Goal: Information Seeking & Learning: Learn about a topic

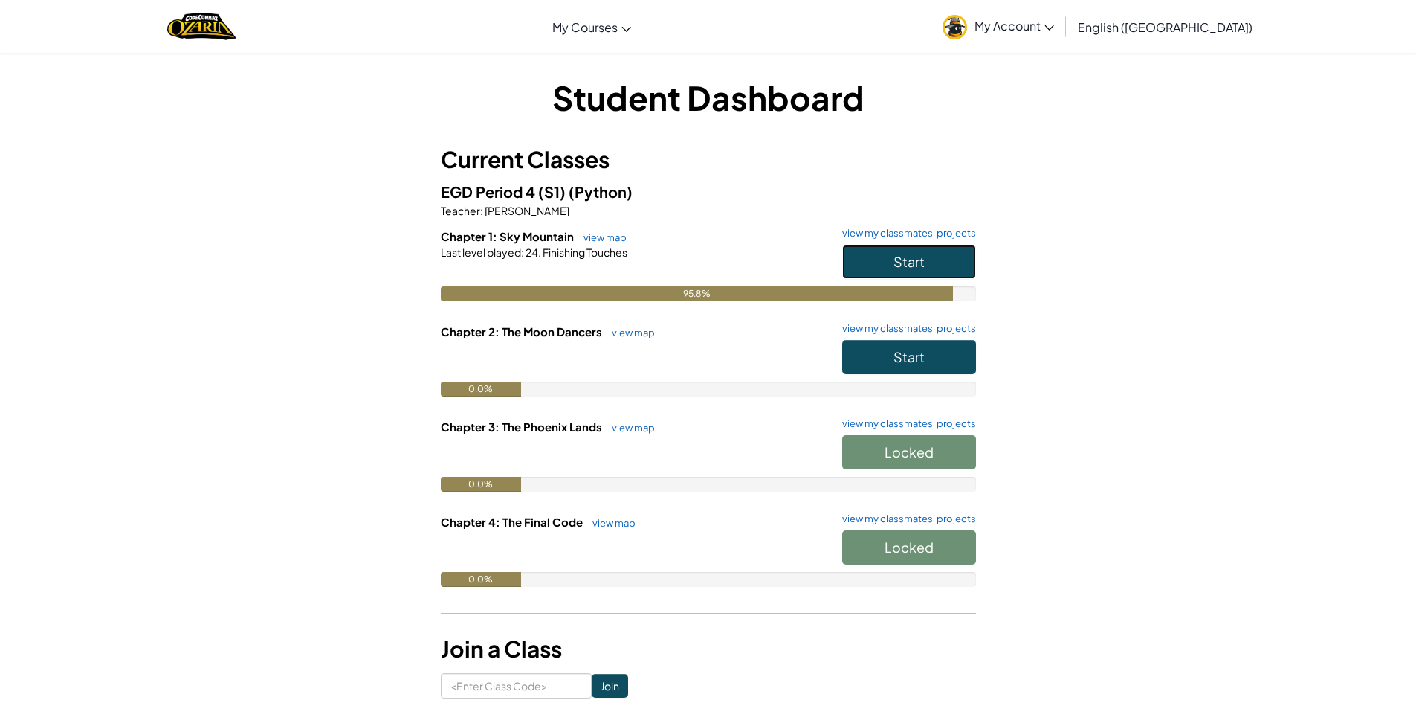
click at [897, 256] on span "Start" at bounding box center [909, 261] width 31 height 17
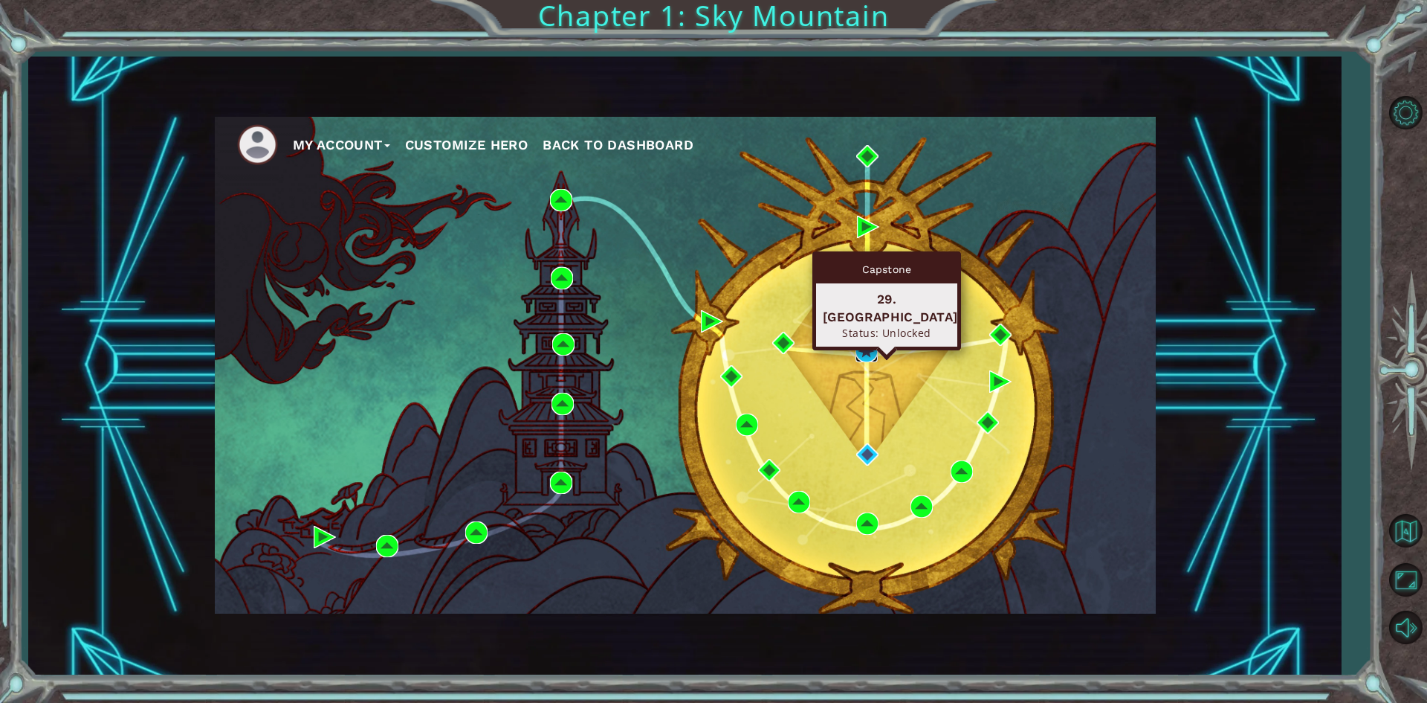
click at [859, 346] on img at bounding box center [867, 351] width 22 height 22
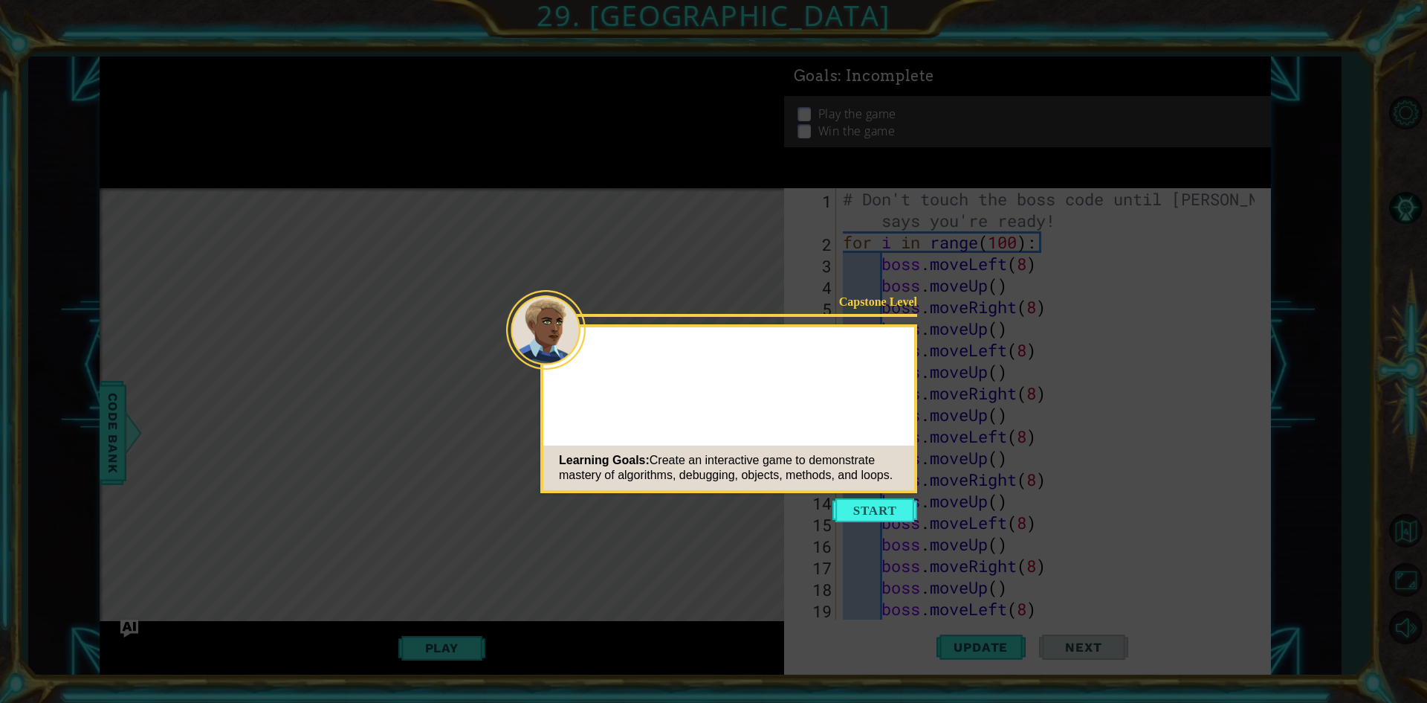
click at [891, 512] on button "Start" at bounding box center [875, 510] width 85 height 24
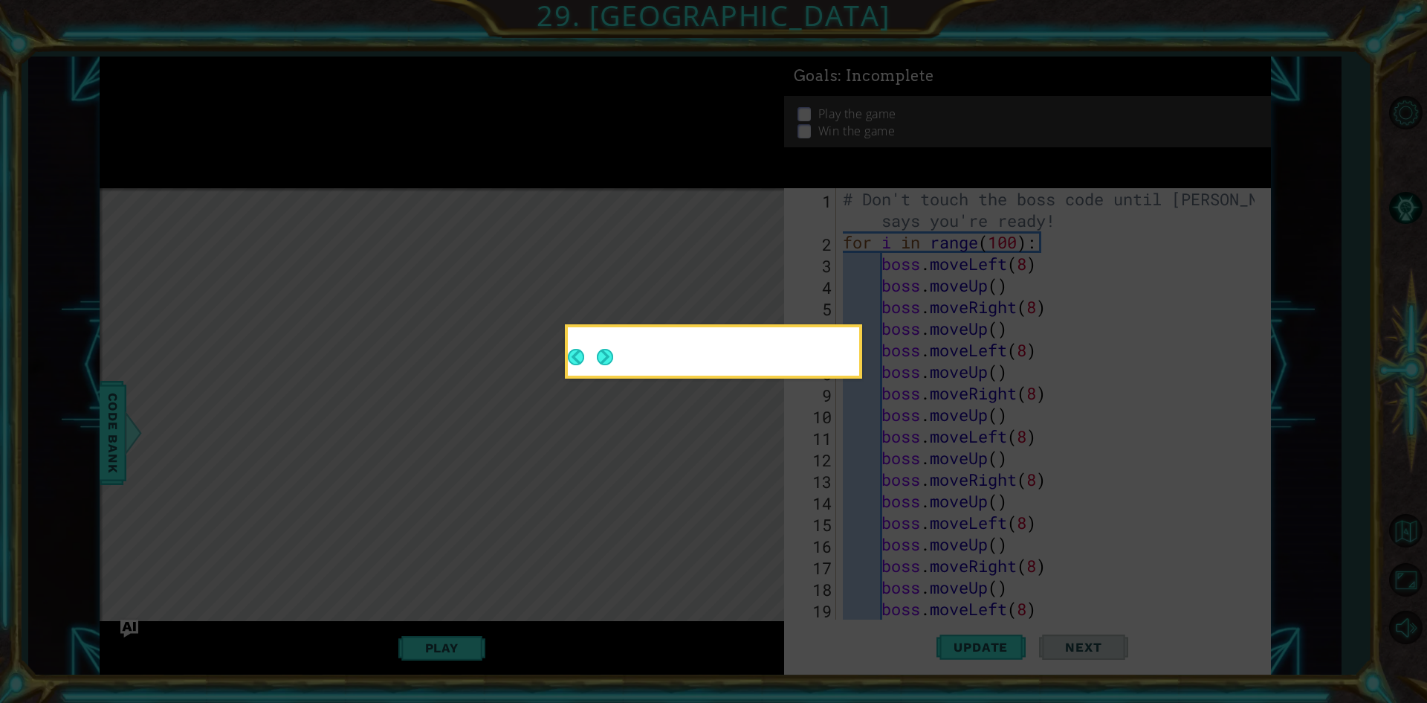
click at [505, 421] on icon at bounding box center [713, 351] width 1427 height 703
click at [598, 365] on button "Next" at bounding box center [605, 357] width 16 height 16
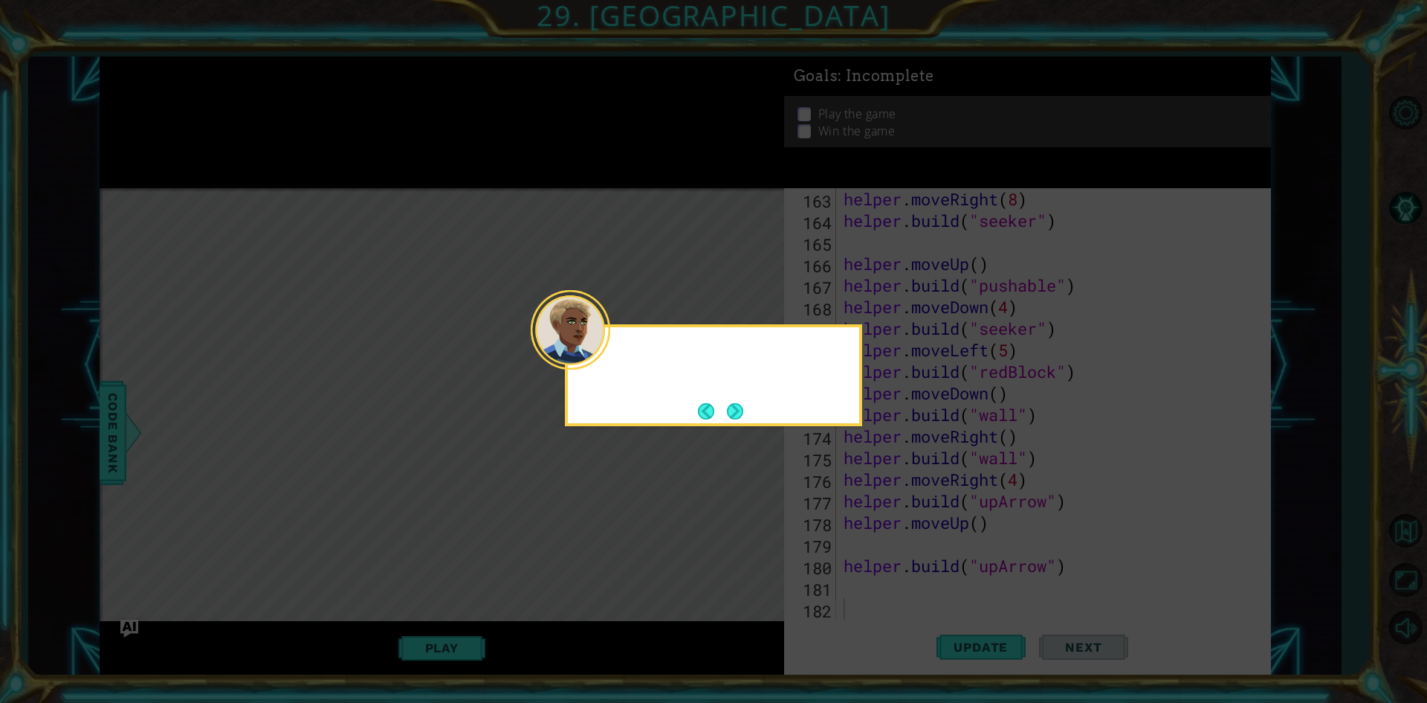
scroll to position [3514, 0]
click at [741, 406] on button "Next" at bounding box center [735, 411] width 16 height 16
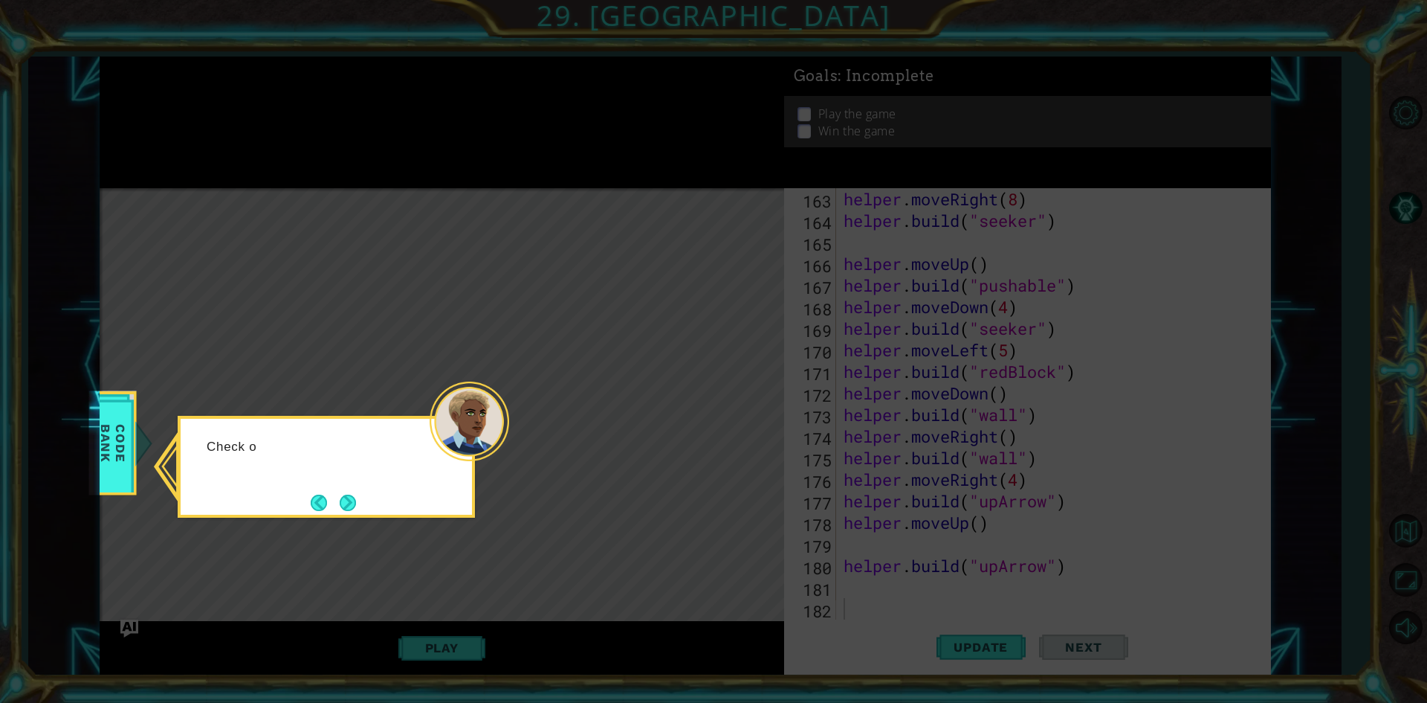
drag, startPoint x: 506, startPoint y: 442, endPoint x: 450, endPoint y: 488, distance: 72.8
click at [503, 456] on div at bounding box center [470, 421] width 80 height 80
click at [342, 506] on button "Next" at bounding box center [348, 502] width 16 height 16
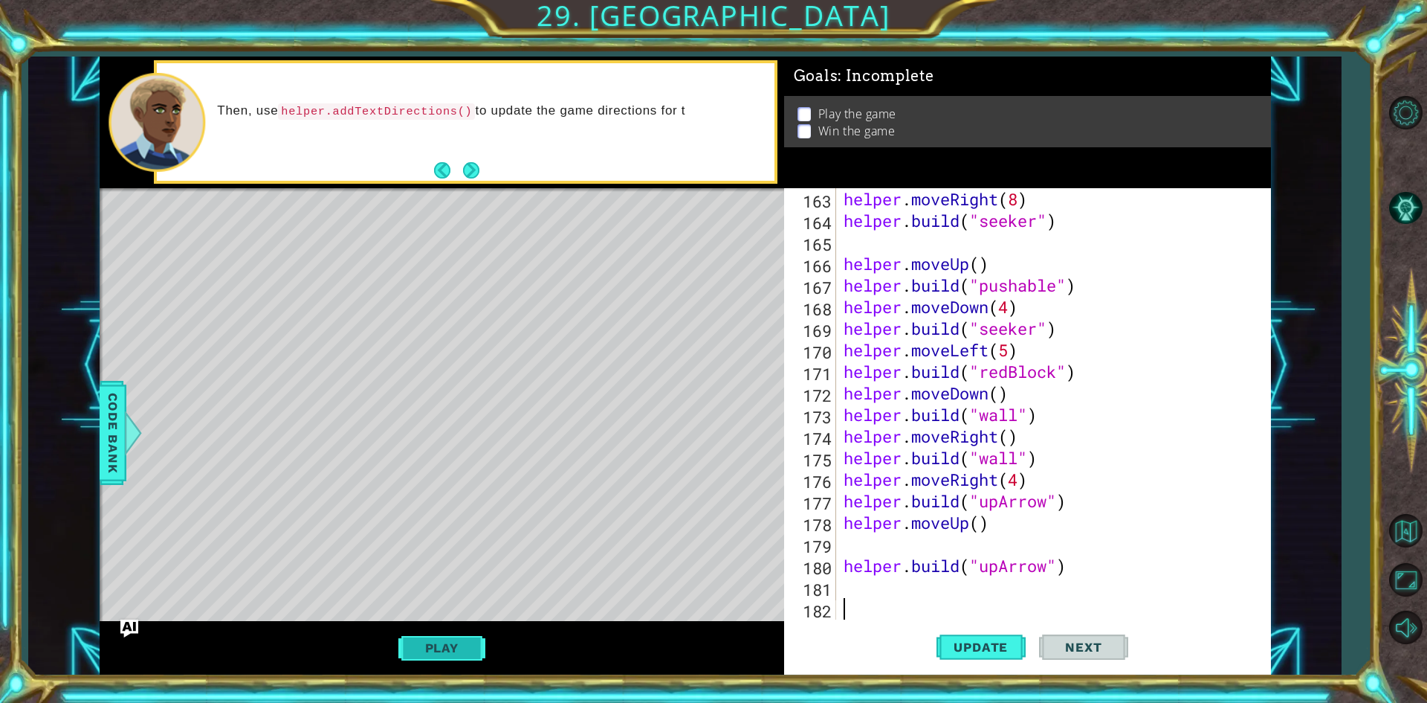
click at [443, 634] on button "Play" at bounding box center [441, 647] width 87 height 28
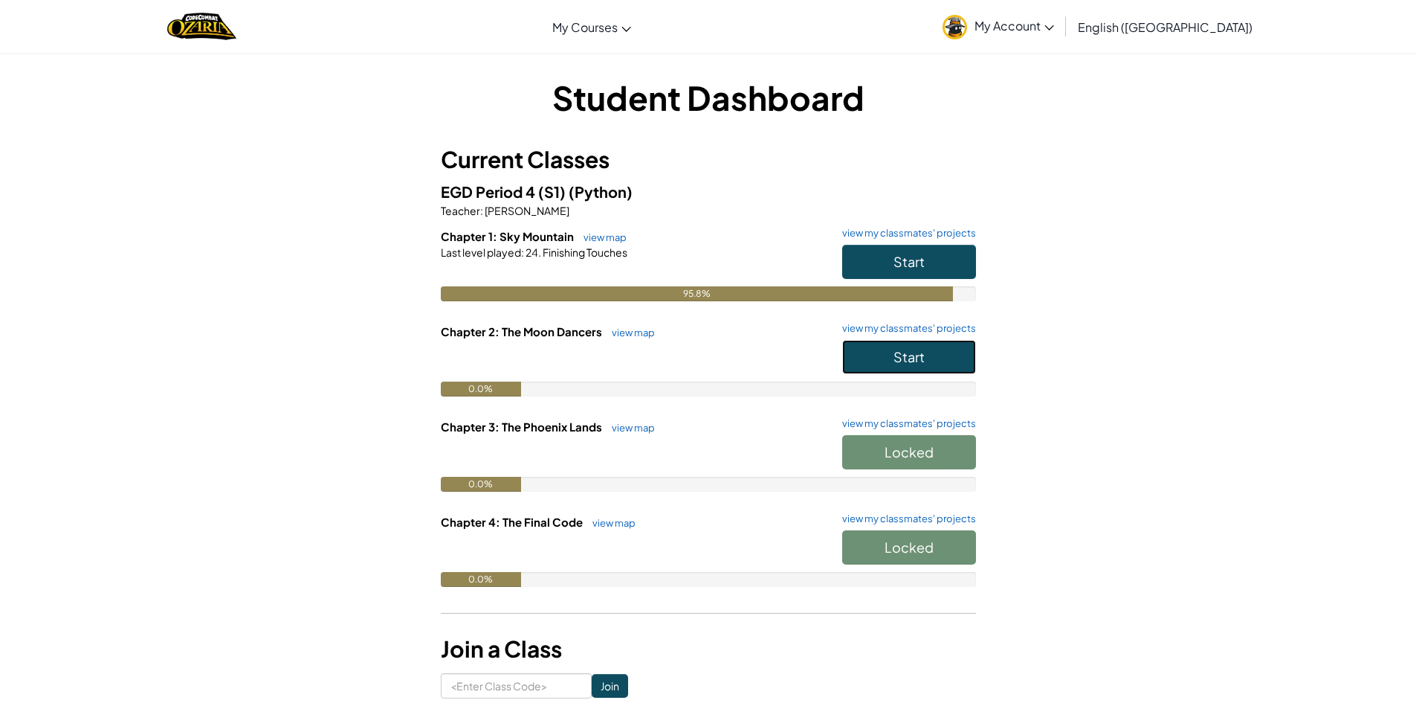
click at [859, 358] on button "Start" at bounding box center [909, 357] width 134 height 34
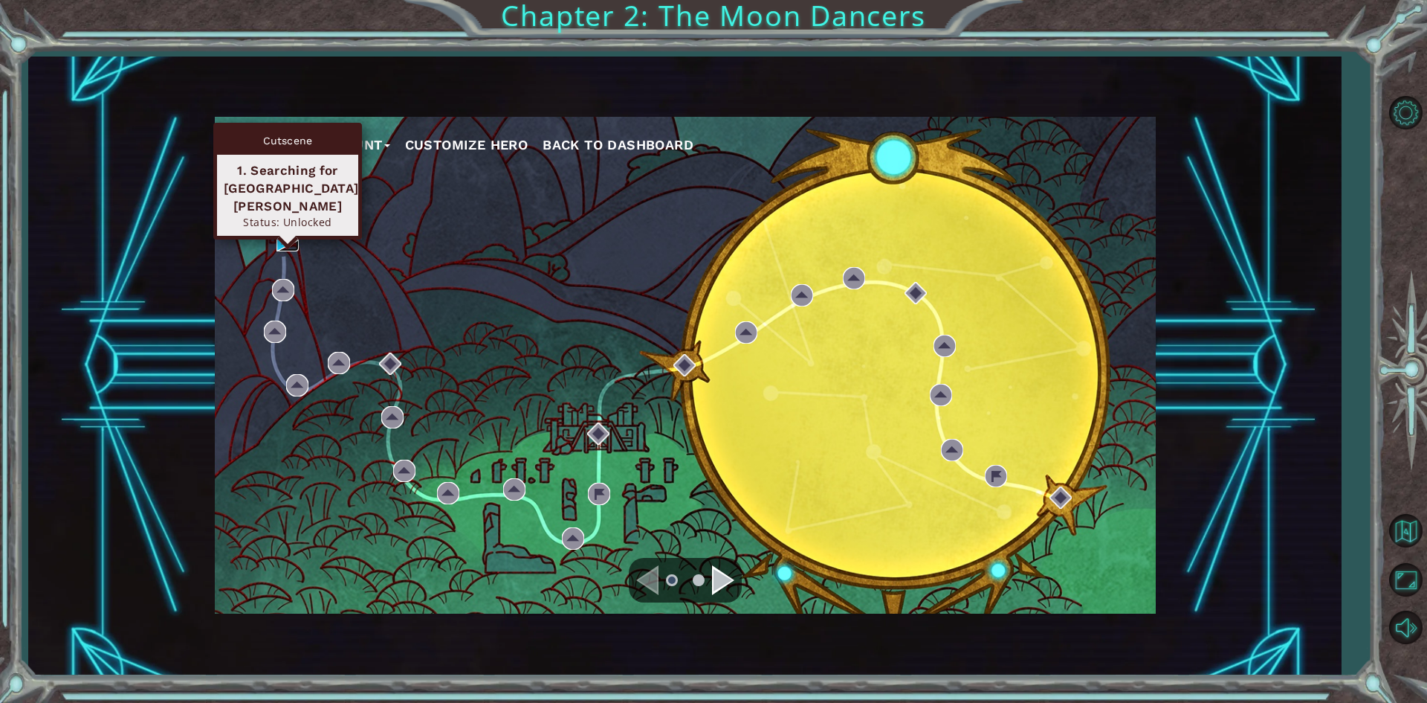
click at [283, 232] on img at bounding box center [288, 240] width 22 height 22
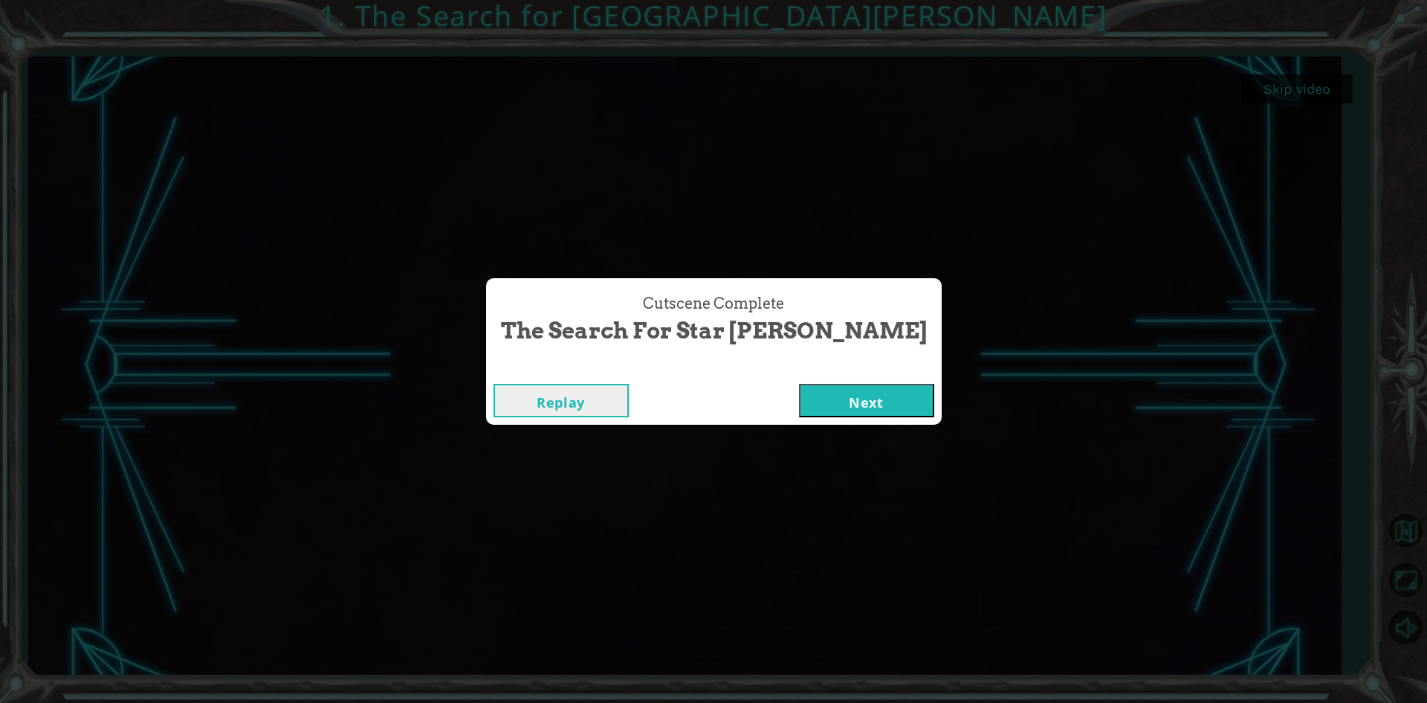
click at [853, 411] on button "Next" at bounding box center [866, 400] width 135 height 33
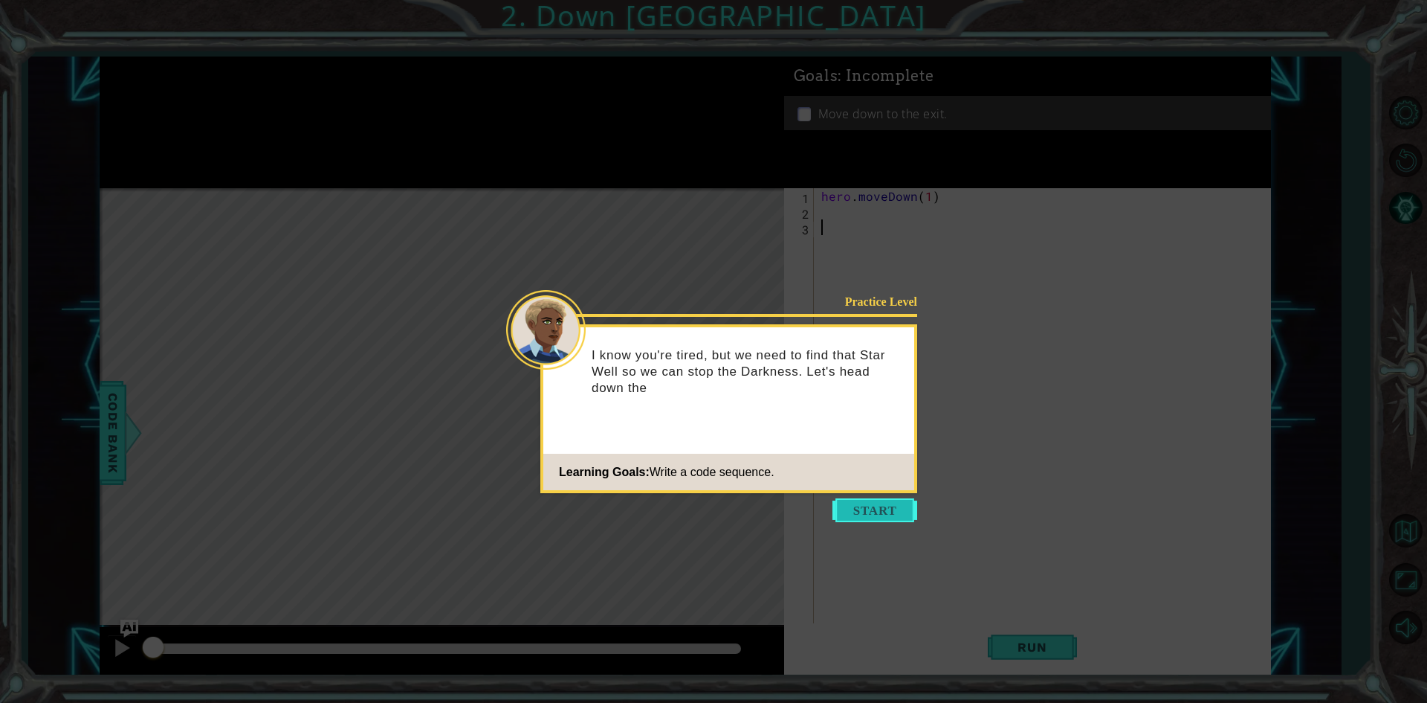
click at [863, 512] on button "Start" at bounding box center [875, 510] width 85 height 24
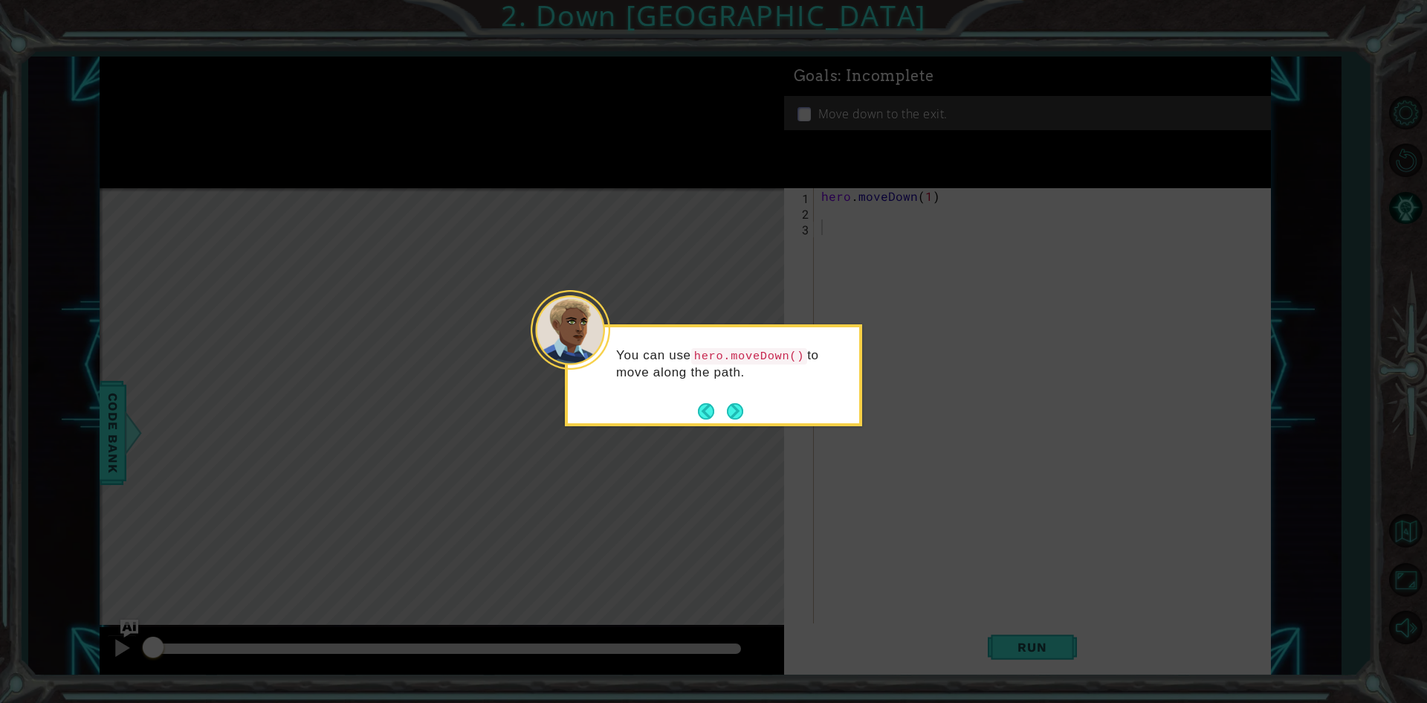
click at [749, 407] on div "You can use hero.moveDown() to move along the path." at bounding box center [713, 371] width 291 height 76
click at [740, 407] on button "Next" at bounding box center [735, 411] width 16 height 16
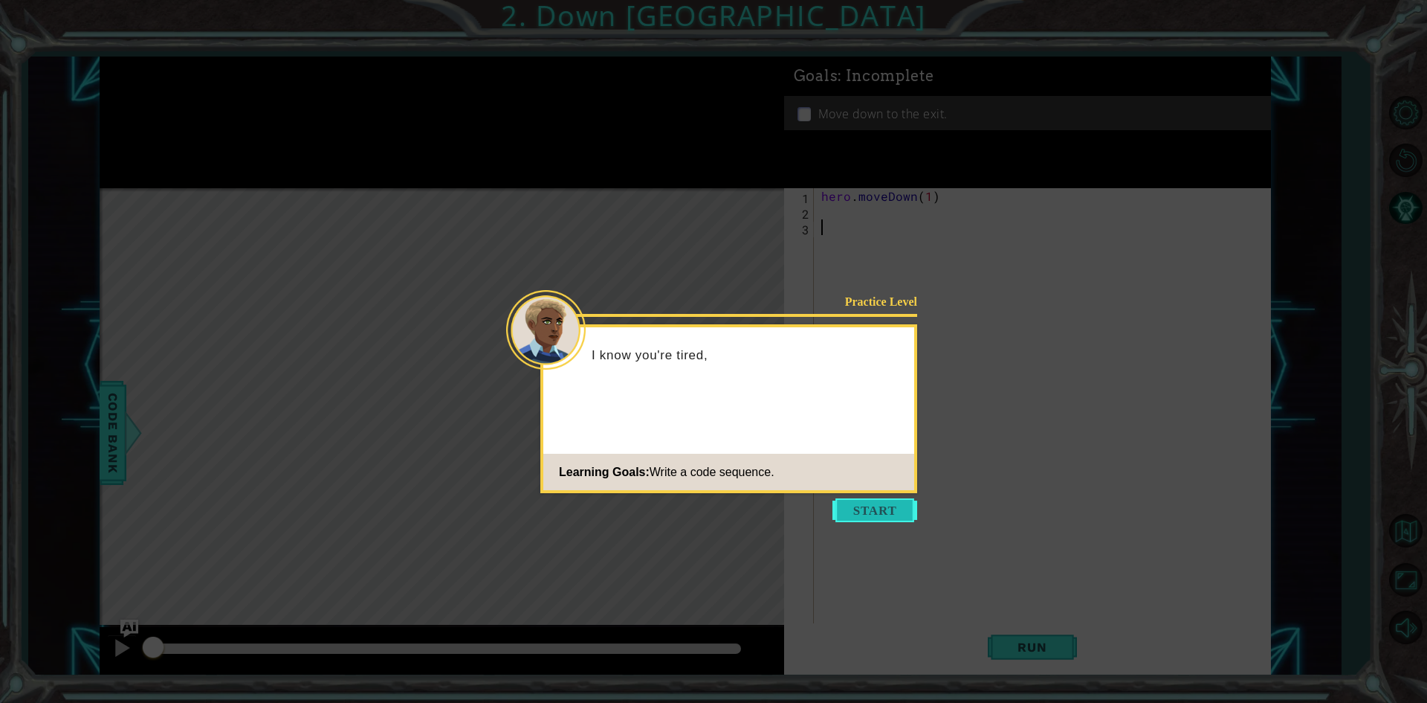
click at [910, 519] on button "Start" at bounding box center [875, 510] width 85 height 24
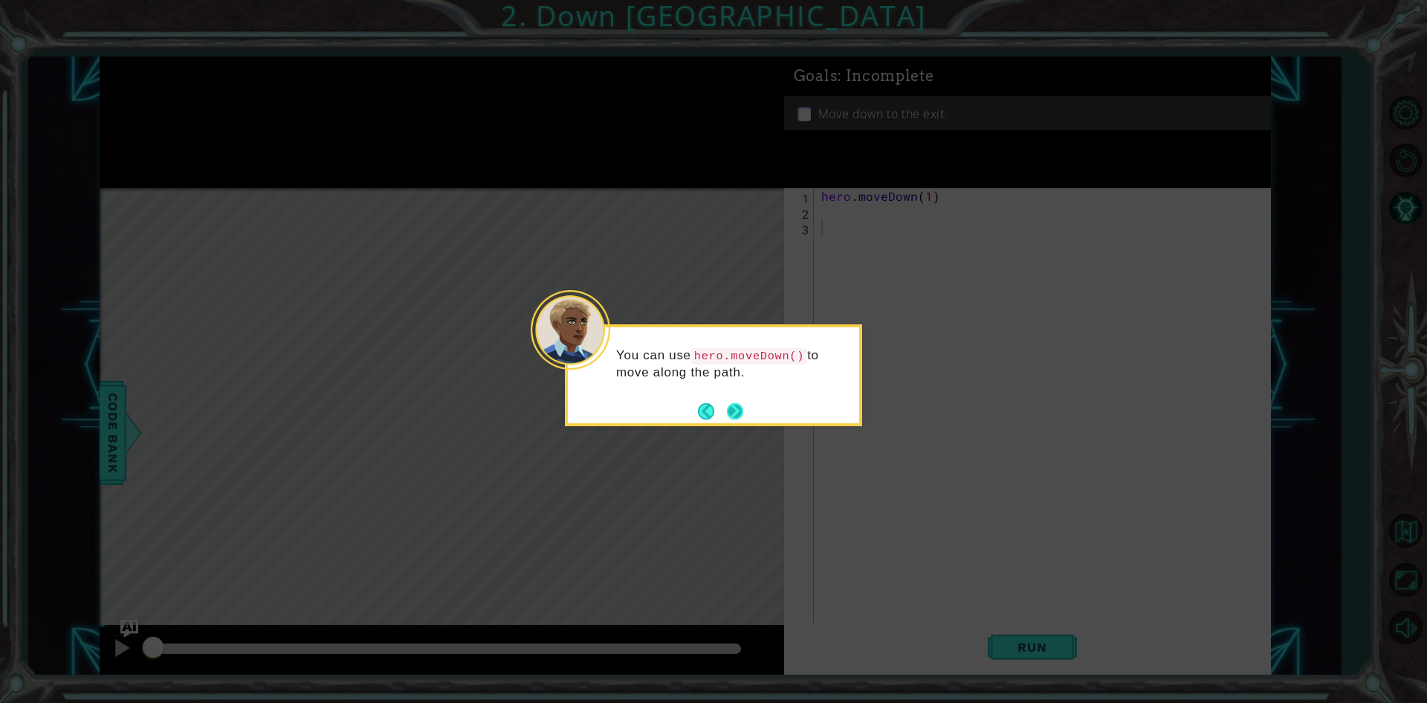
click at [734, 407] on button "Next" at bounding box center [735, 411] width 16 height 16
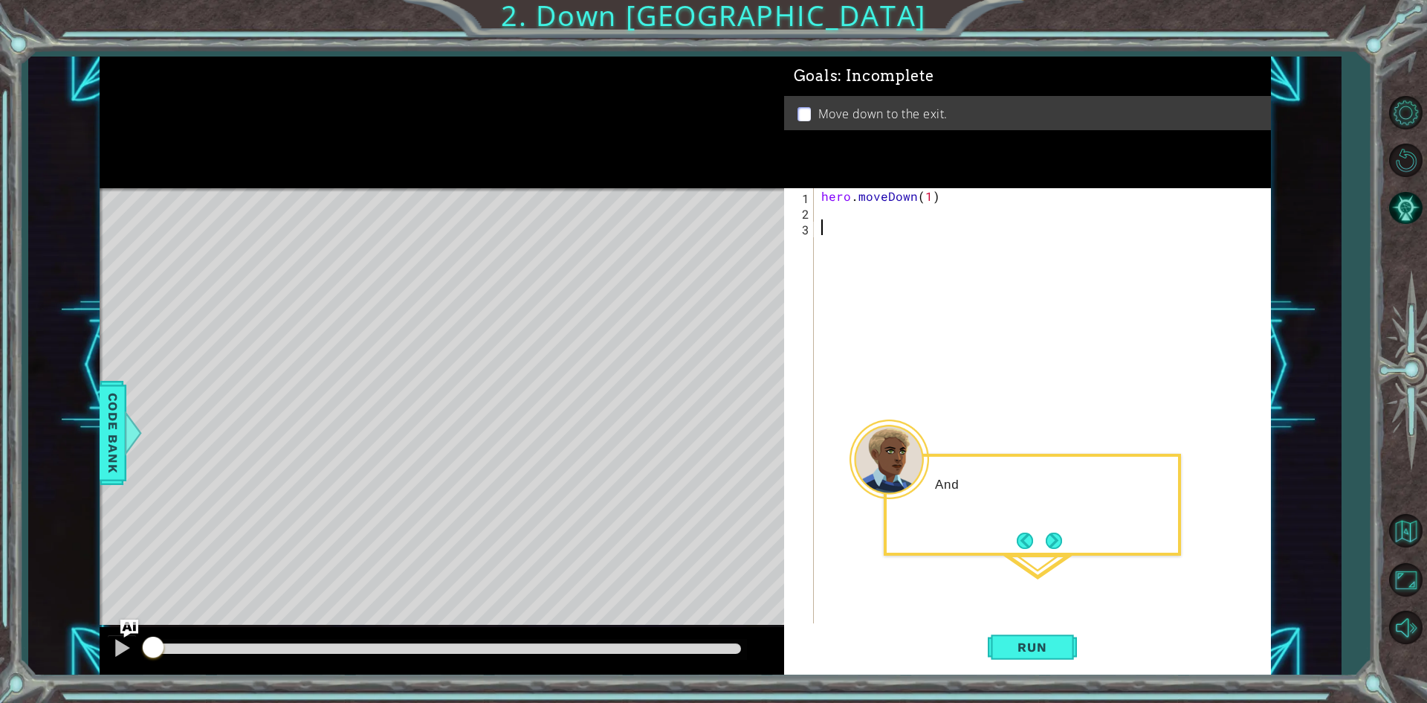
click at [922, 274] on div "hero . moveDown ( 1 )" at bounding box center [1045, 422] width 455 height 468
click at [929, 193] on div "hero . moveDown ( 1 )" at bounding box center [1045, 422] width 455 height 468
type textarea "hero.moveDown(2)"
click at [1019, 642] on span "Run" at bounding box center [1032, 646] width 59 height 15
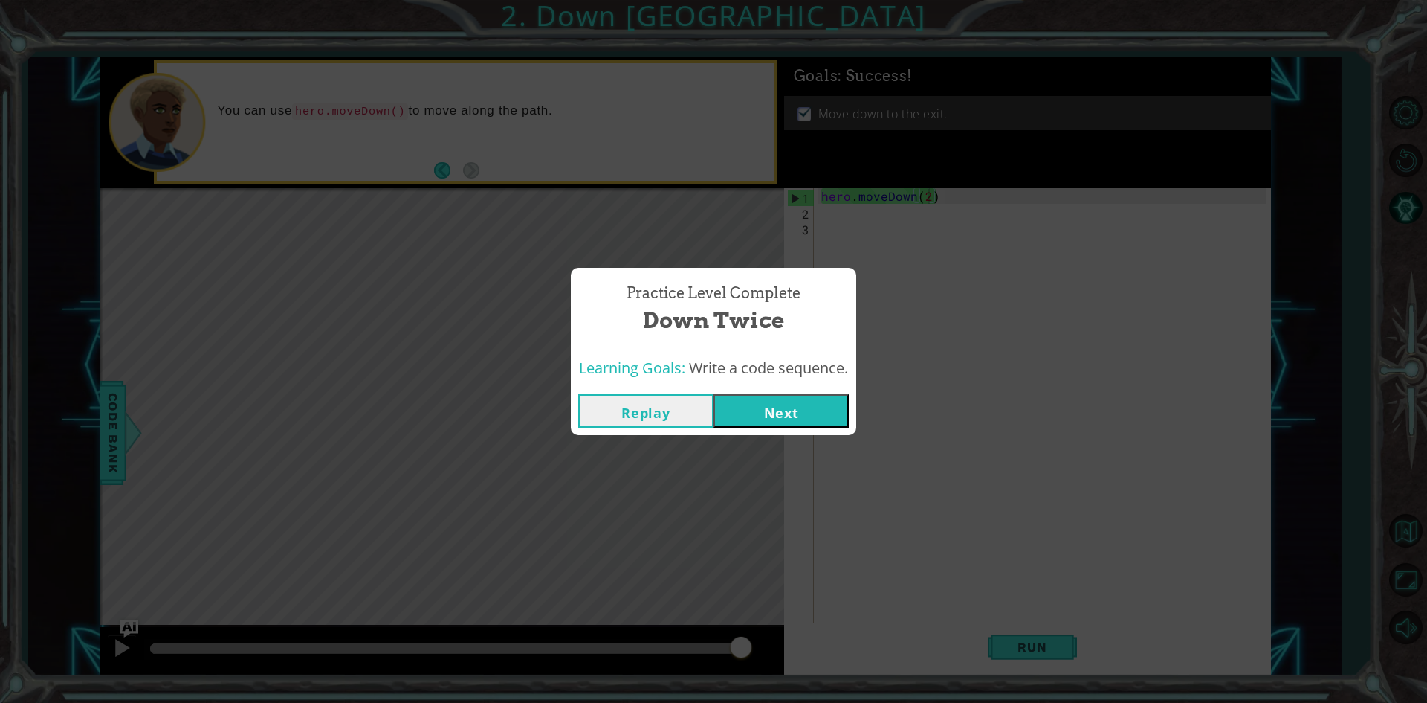
click at [801, 412] on button "Next" at bounding box center [781, 410] width 135 height 33
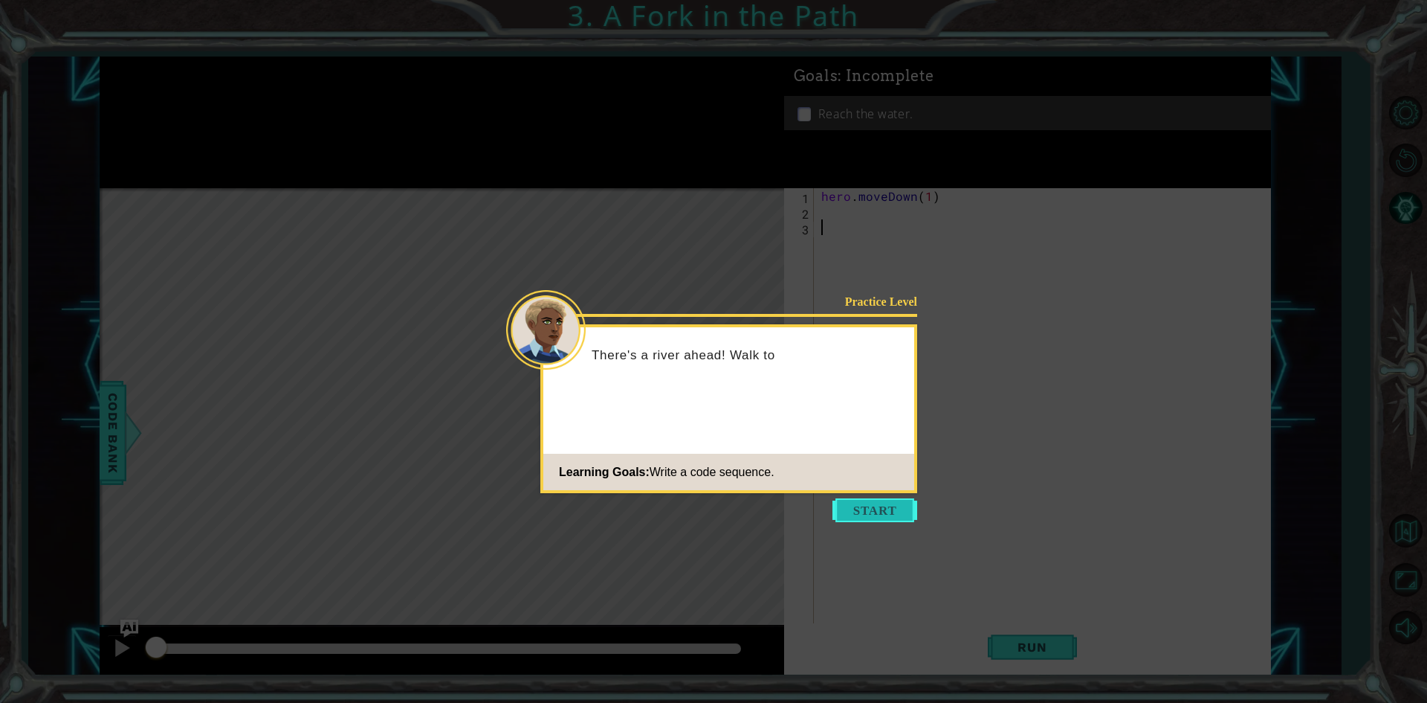
click at [864, 514] on button "Start" at bounding box center [875, 510] width 85 height 24
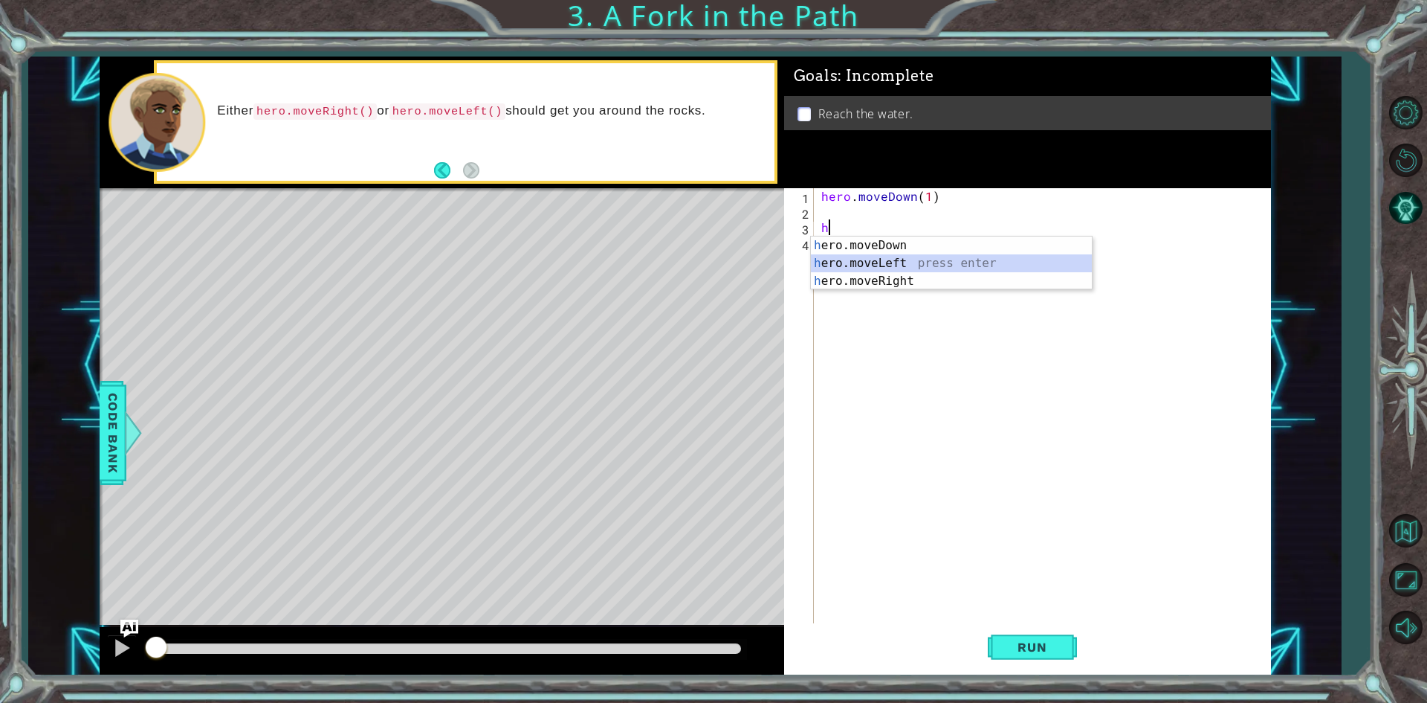
type textarea "hero.moveLeft(1)"
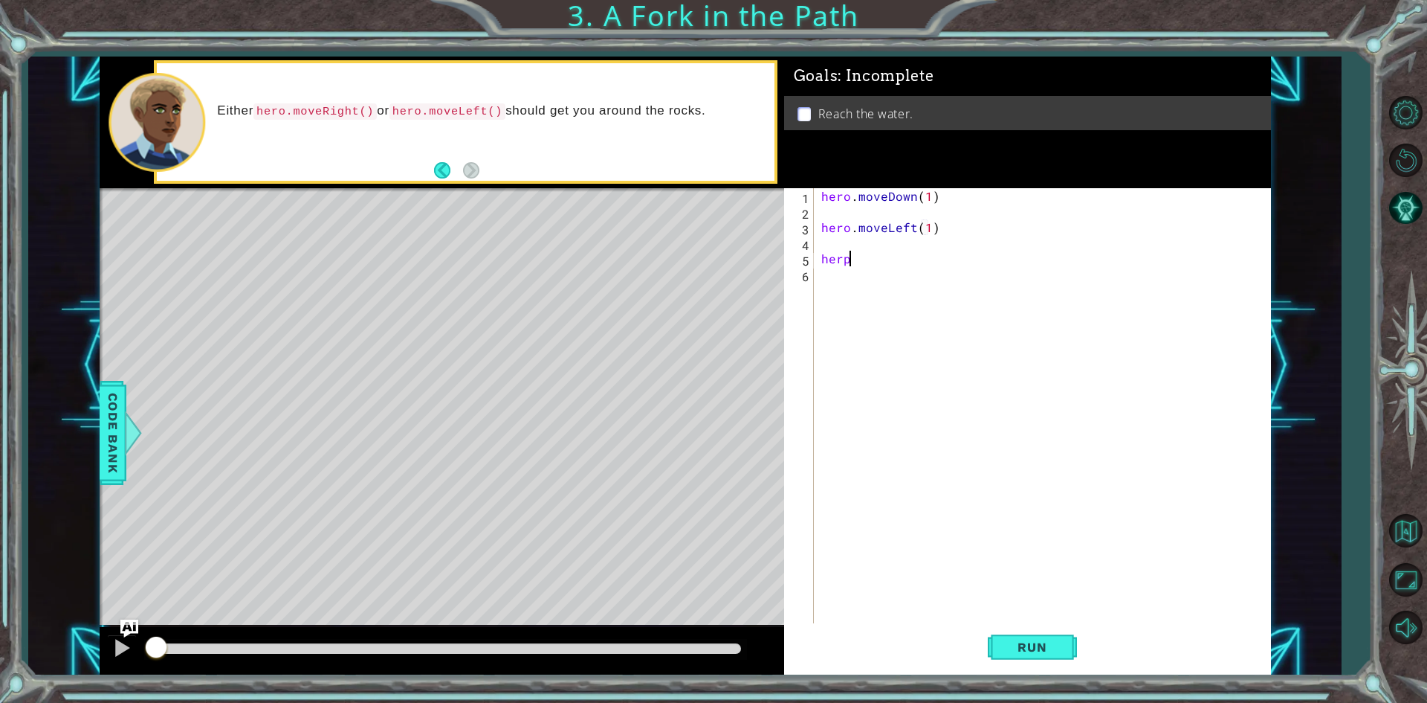
scroll to position [0, 1]
type textarea "hero.moveDown(1)"
click at [1068, 654] on button "Run" at bounding box center [1032, 647] width 89 height 48
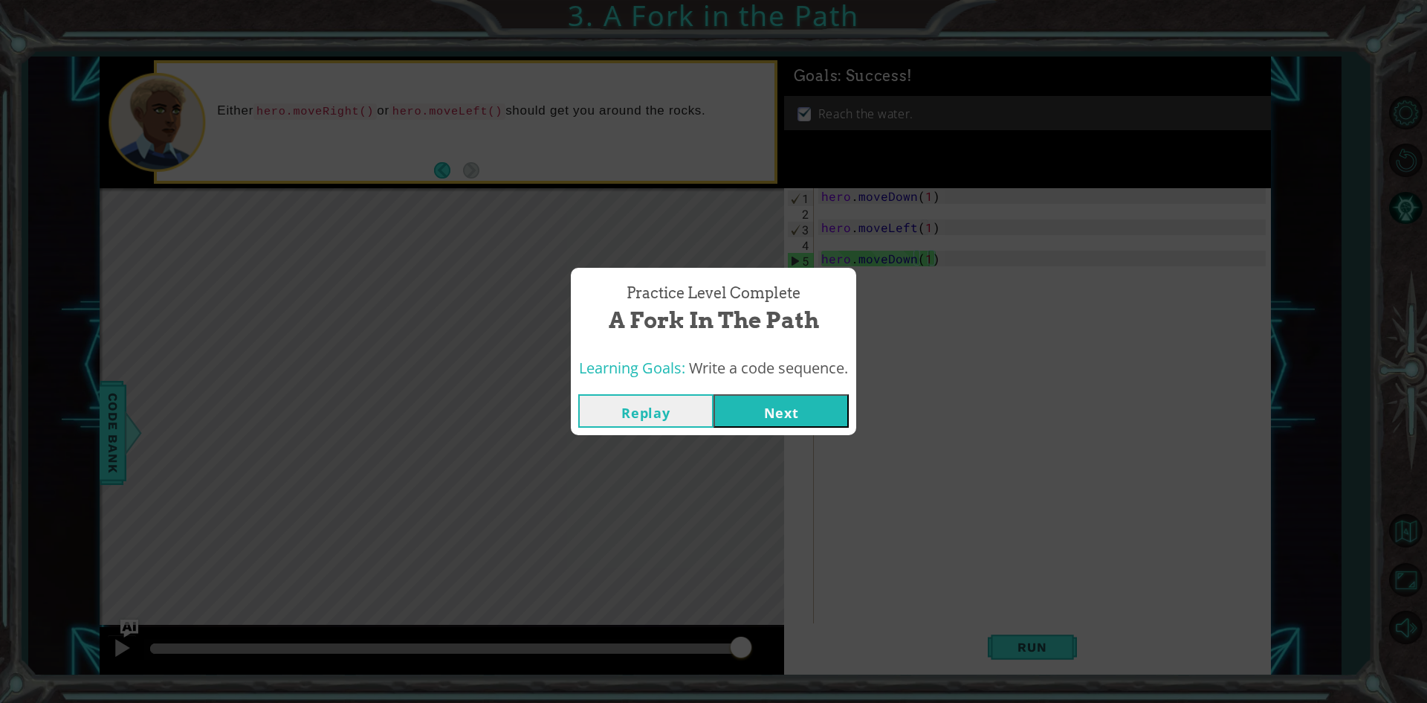
click at [799, 418] on button "Next" at bounding box center [781, 410] width 135 height 33
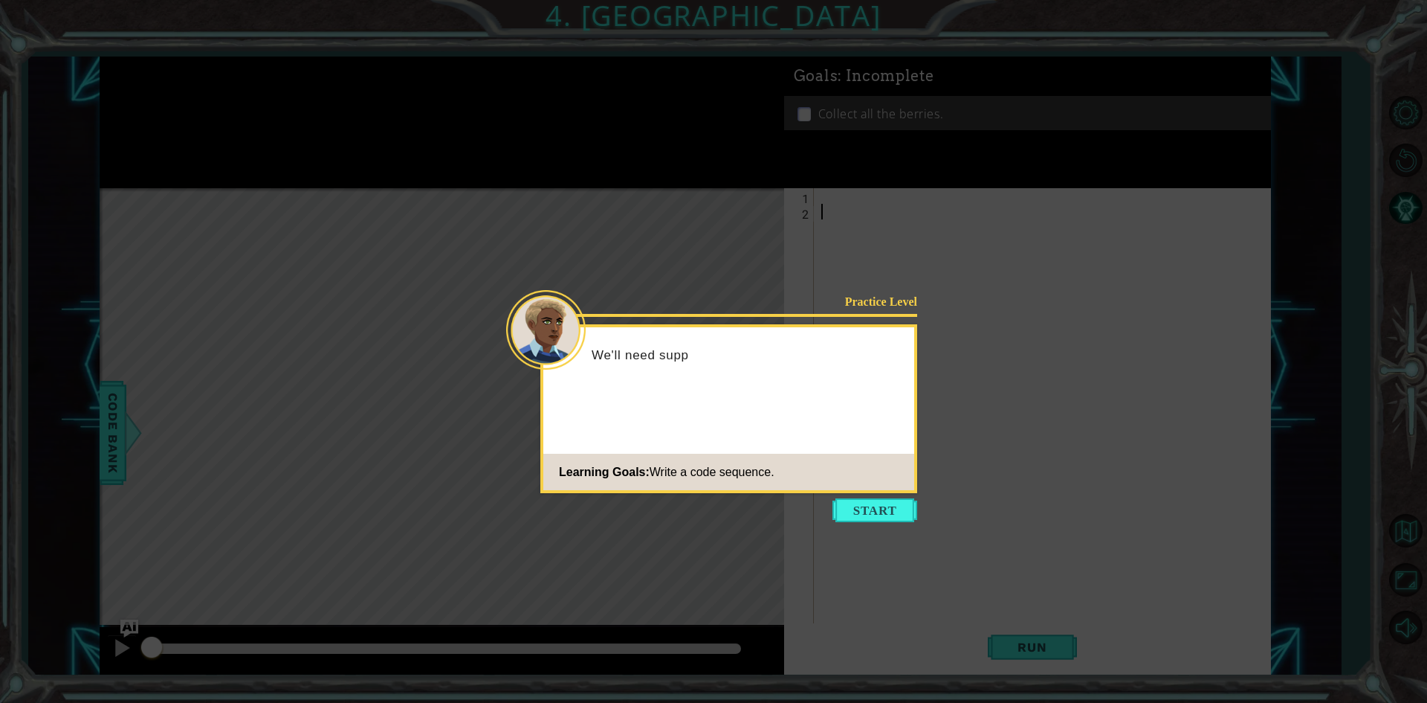
click at [851, 493] on icon at bounding box center [713, 351] width 1427 height 703
click at [853, 504] on button "Start" at bounding box center [875, 510] width 85 height 24
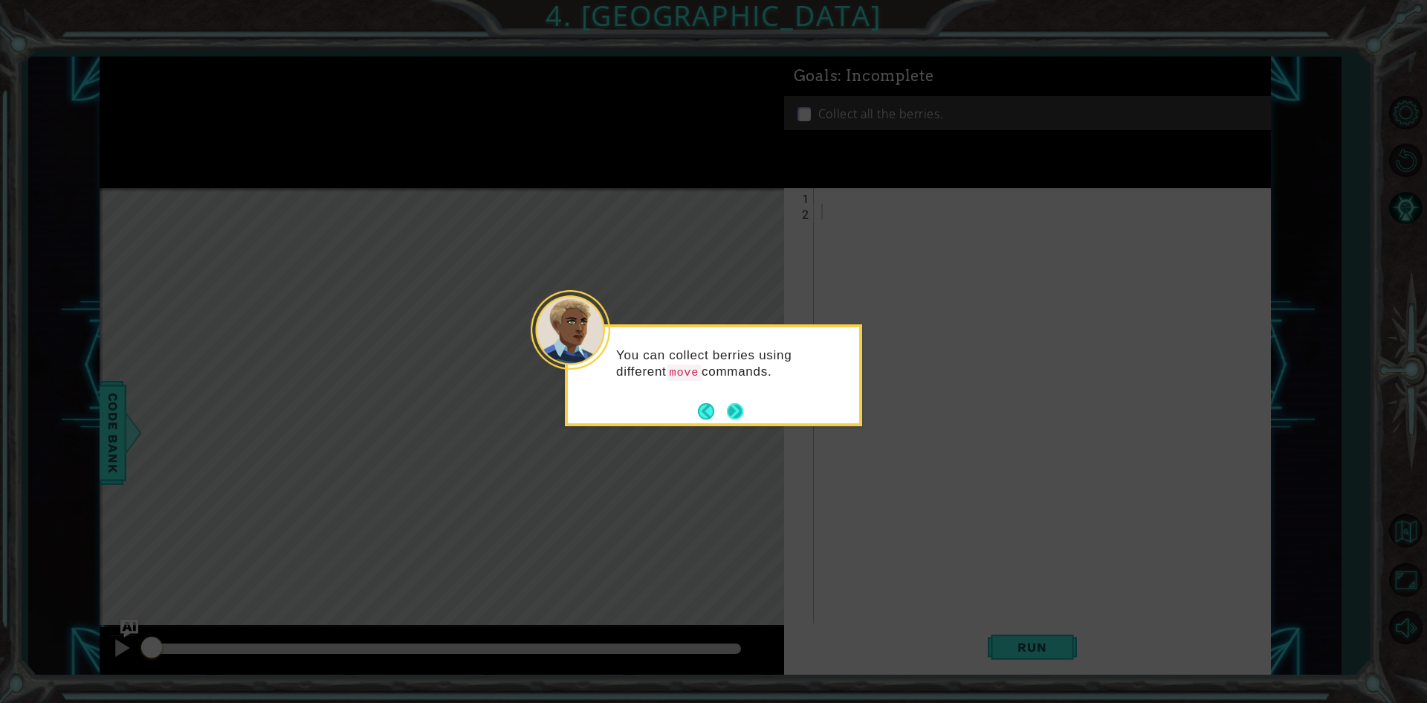
click at [729, 415] on button "Next" at bounding box center [735, 411] width 16 height 16
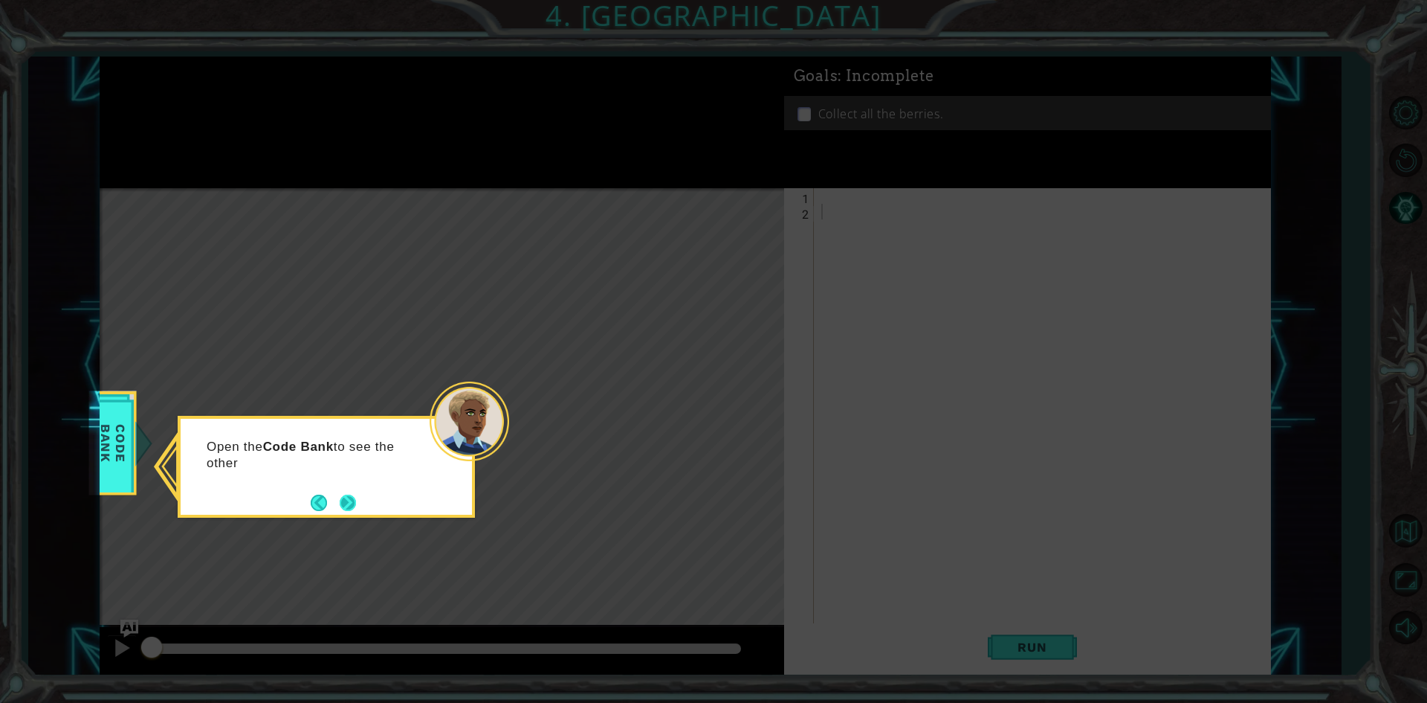
click at [356, 494] on button "Next" at bounding box center [348, 502] width 16 height 16
click at [349, 497] on button "Next" at bounding box center [348, 502] width 16 height 16
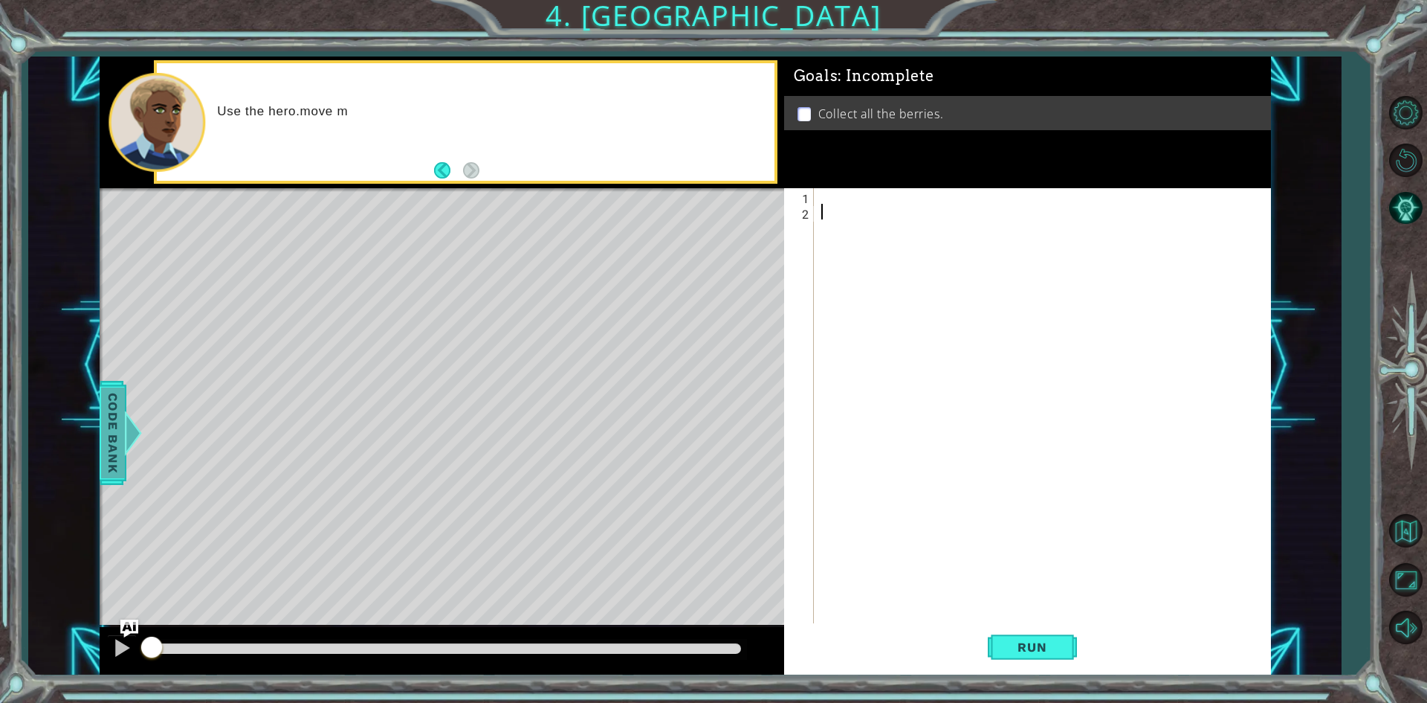
click at [113, 423] on span "Code Bank" at bounding box center [113, 432] width 24 height 91
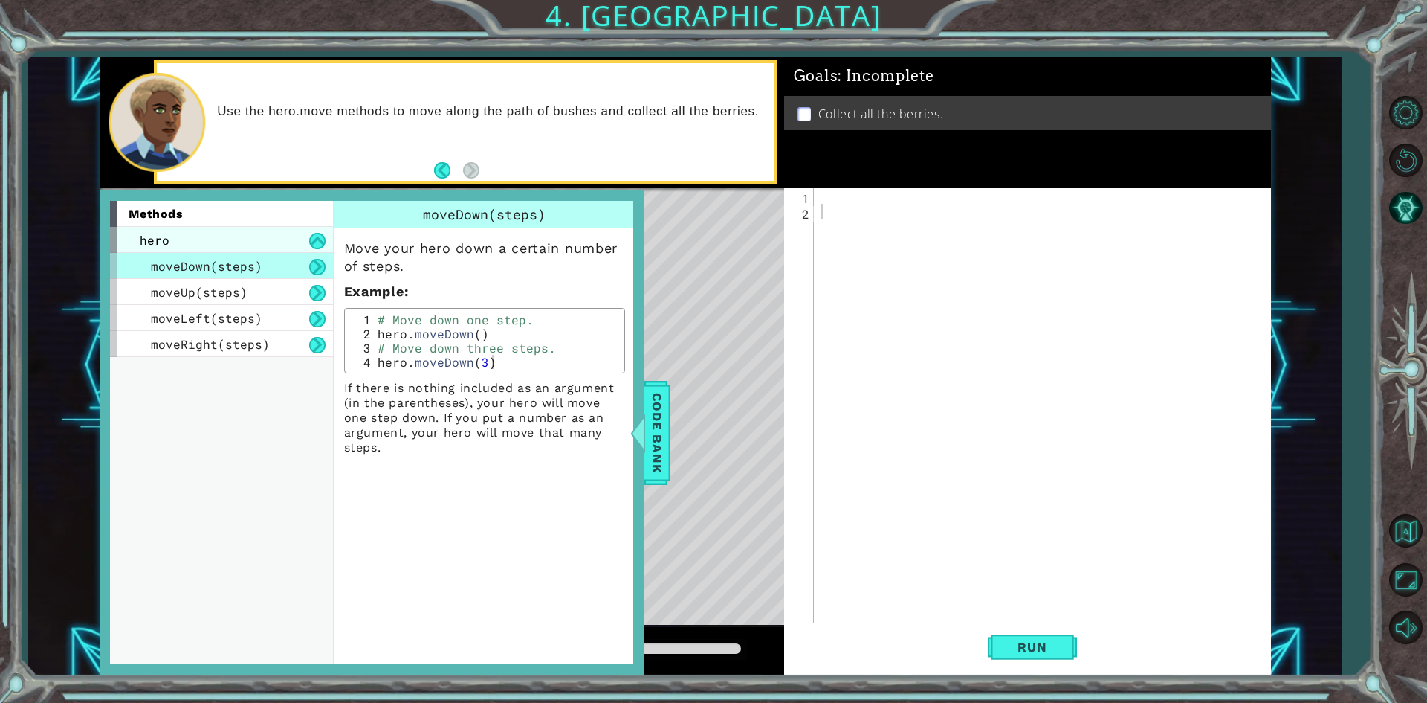
click at [307, 246] on div "hero" at bounding box center [221, 240] width 223 height 26
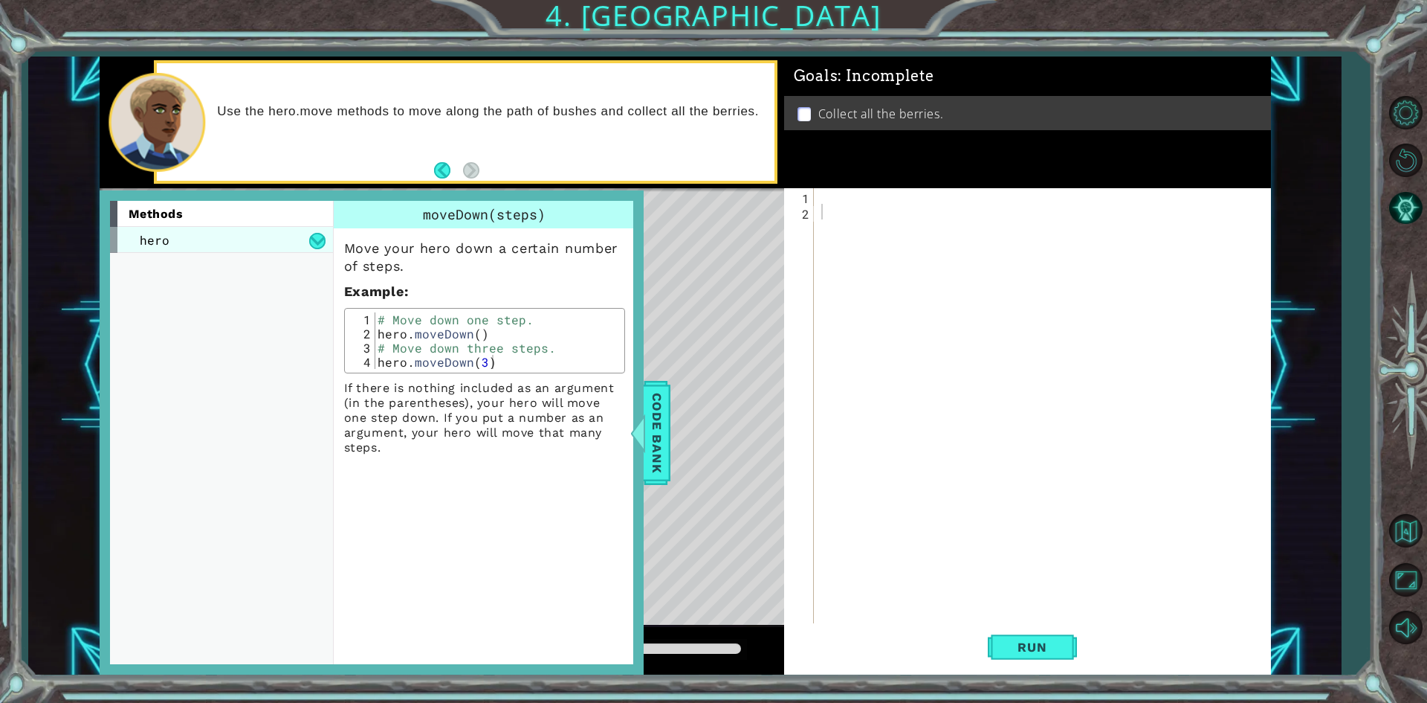
click at [307, 246] on div "hero" at bounding box center [221, 240] width 223 height 26
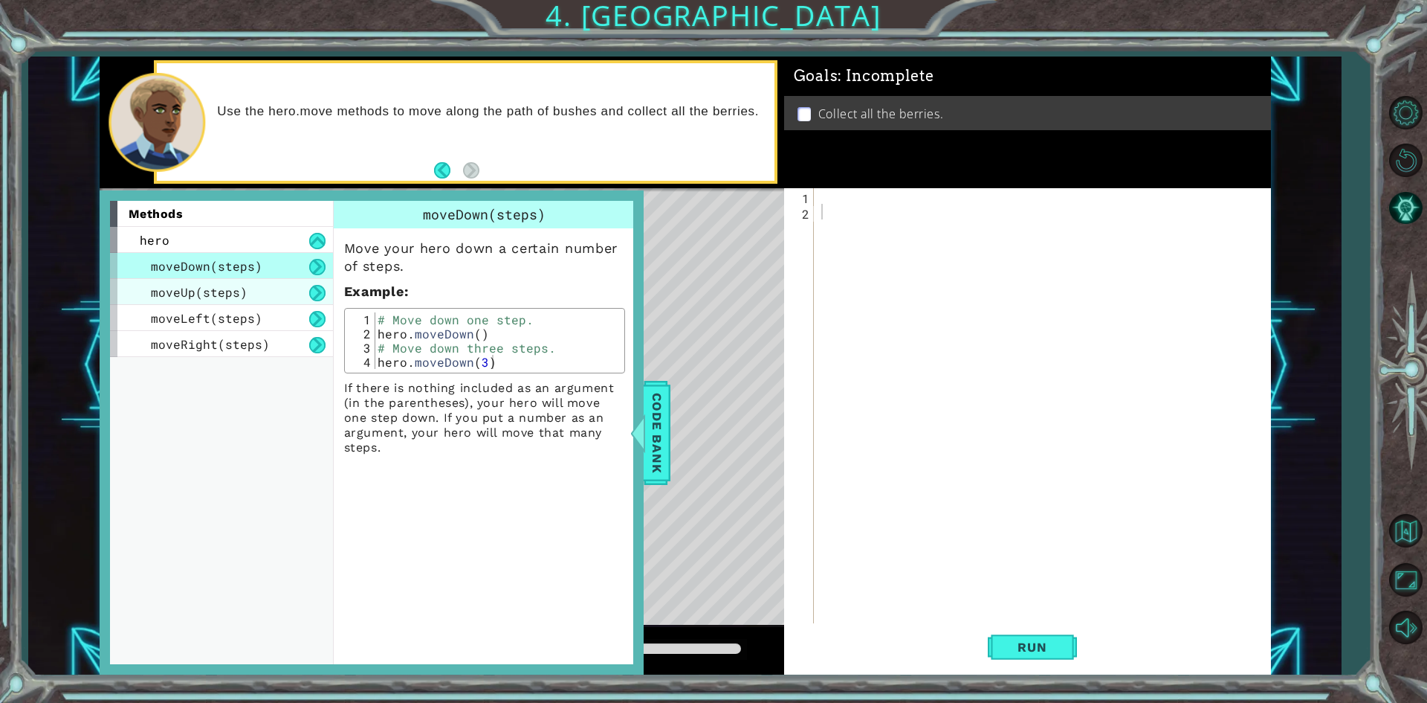
click at [241, 289] on span "moveUp(steps)" at bounding box center [199, 292] width 97 height 16
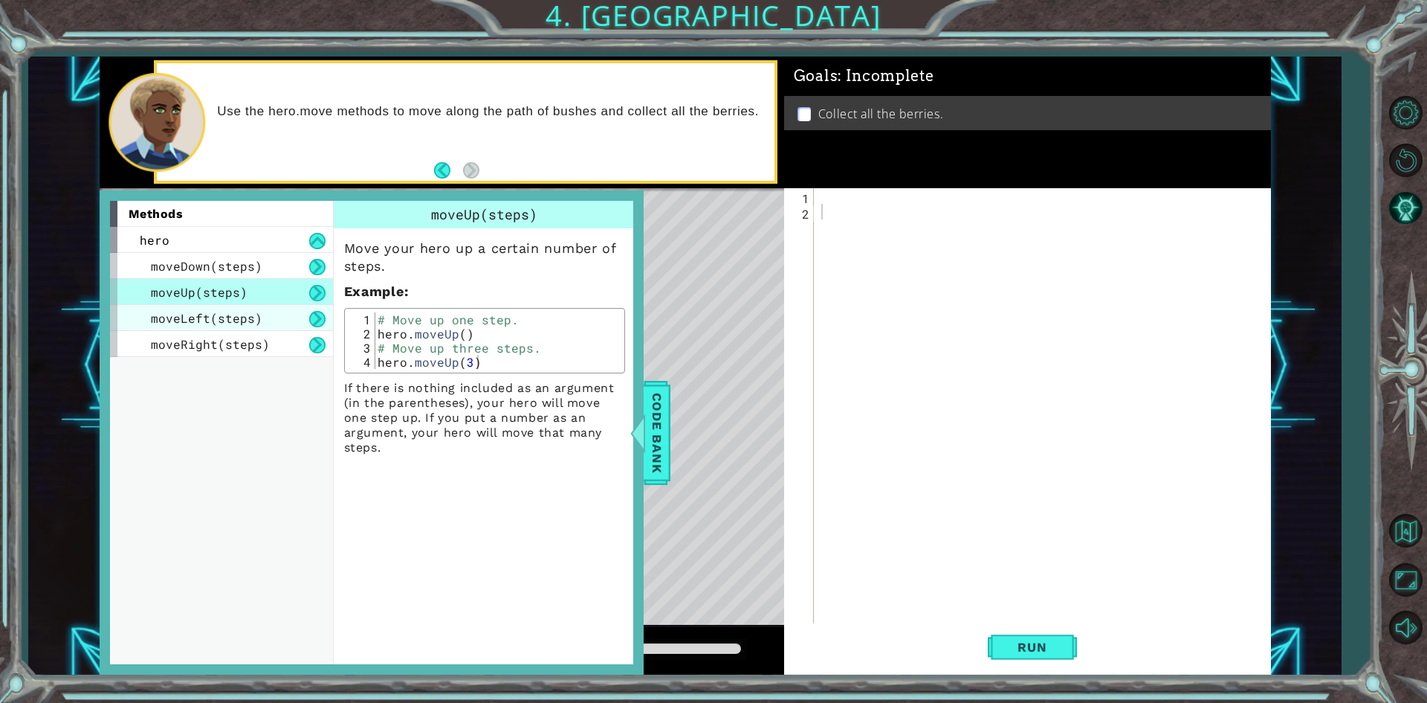
click at [271, 316] on div "moveLeft(steps)" at bounding box center [221, 318] width 223 height 26
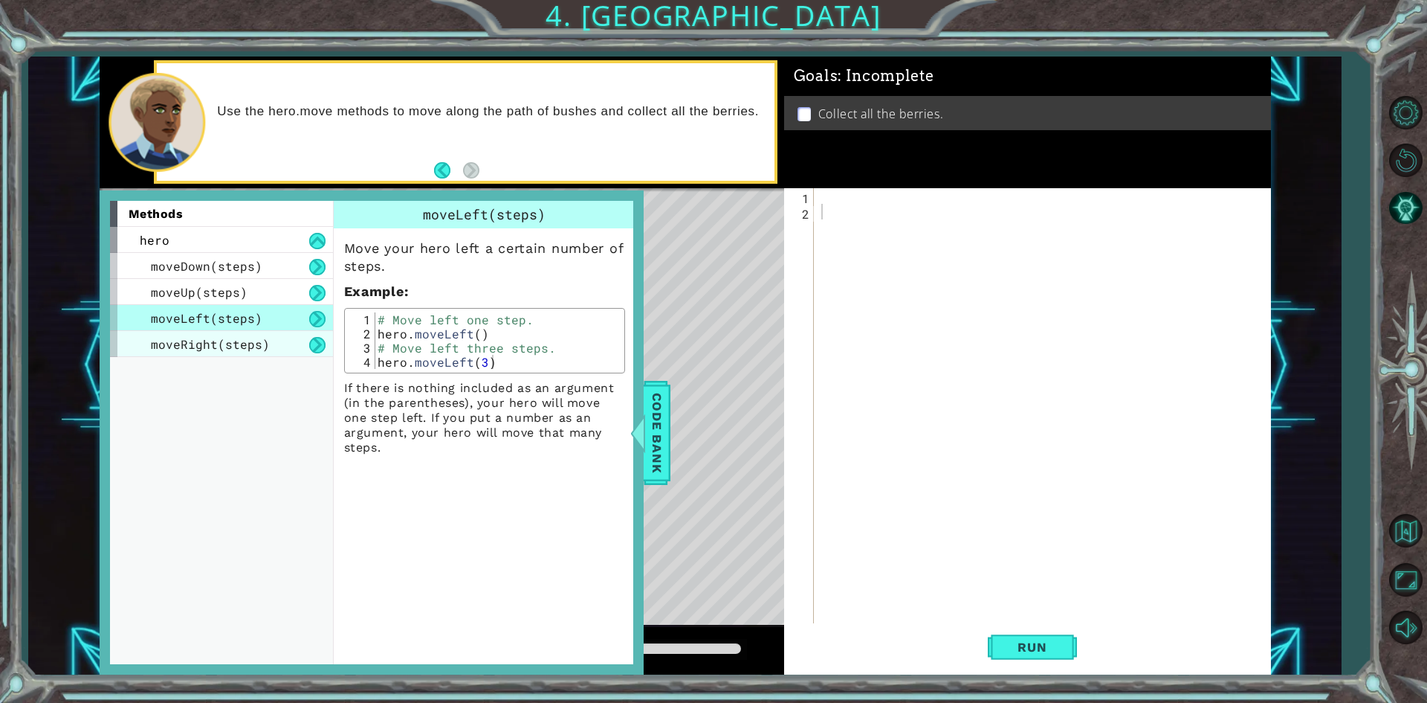
click at [264, 334] on div "moveRight(steps)" at bounding box center [221, 344] width 223 height 26
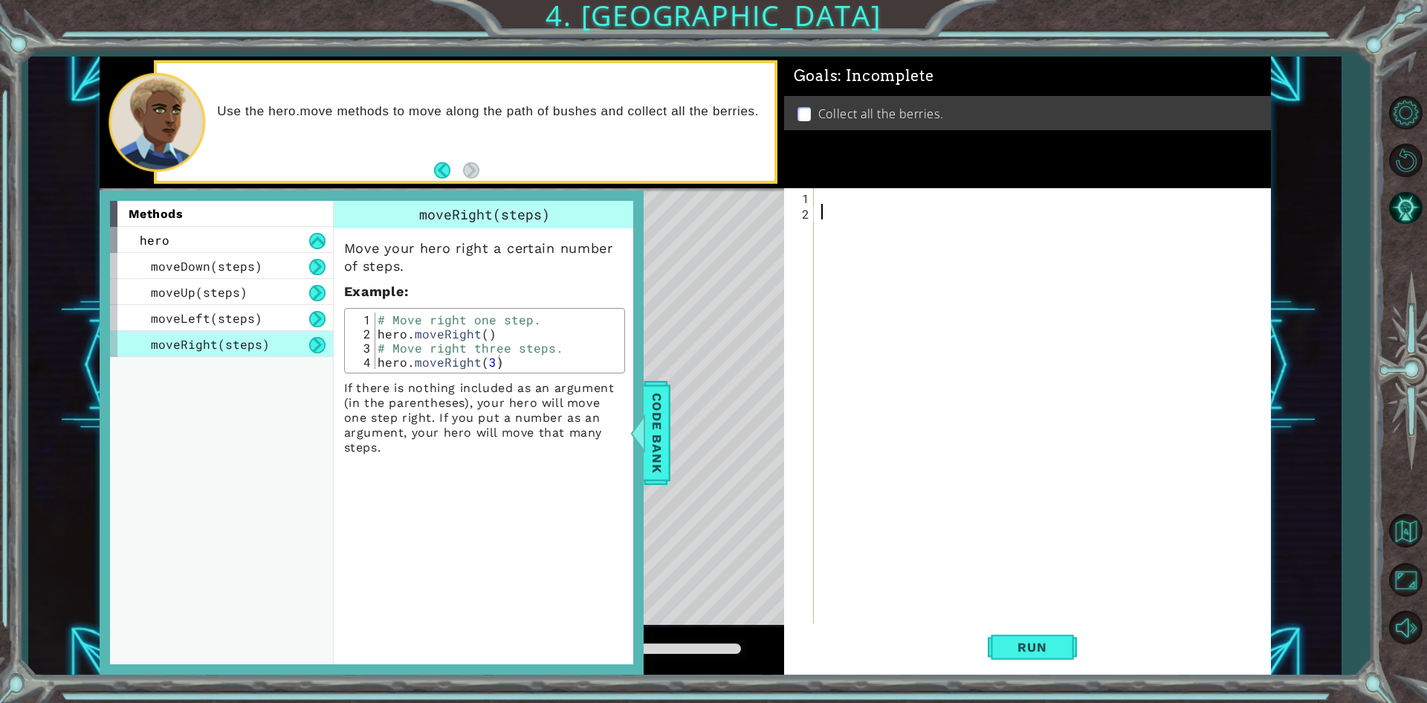
click at [963, 323] on div at bounding box center [1045, 422] width 455 height 468
click at [659, 427] on span "Code Bank" at bounding box center [657, 432] width 24 height 91
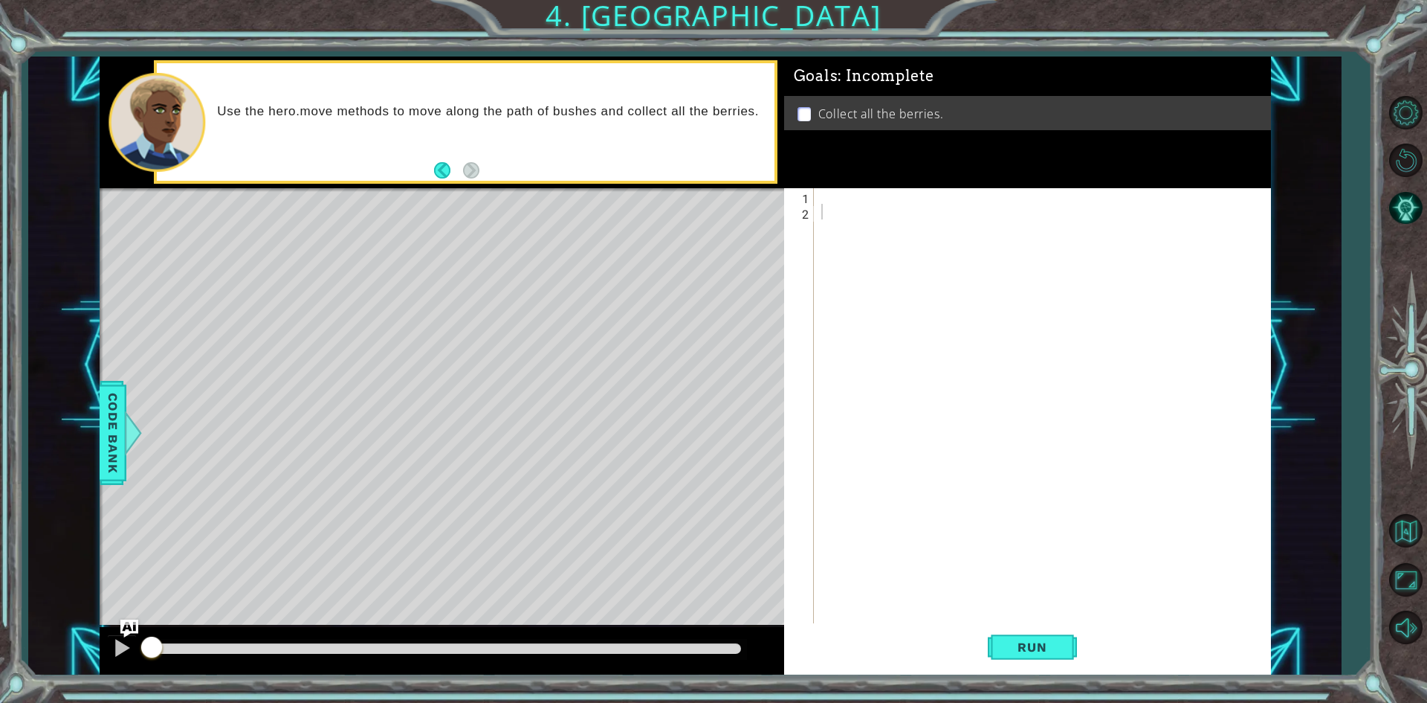
click at [961, 242] on div at bounding box center [1045, 422] width 455 height 468
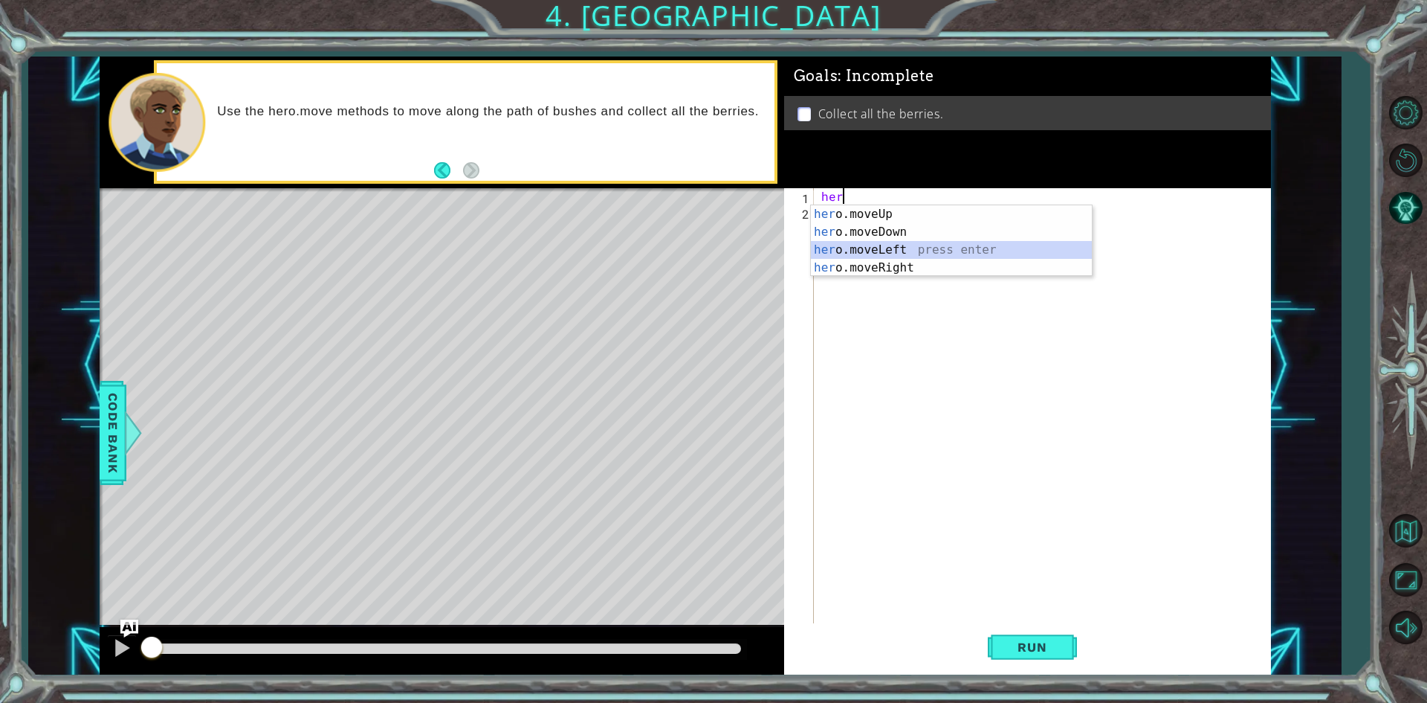
type textarea "hero.moveLeft(1)"
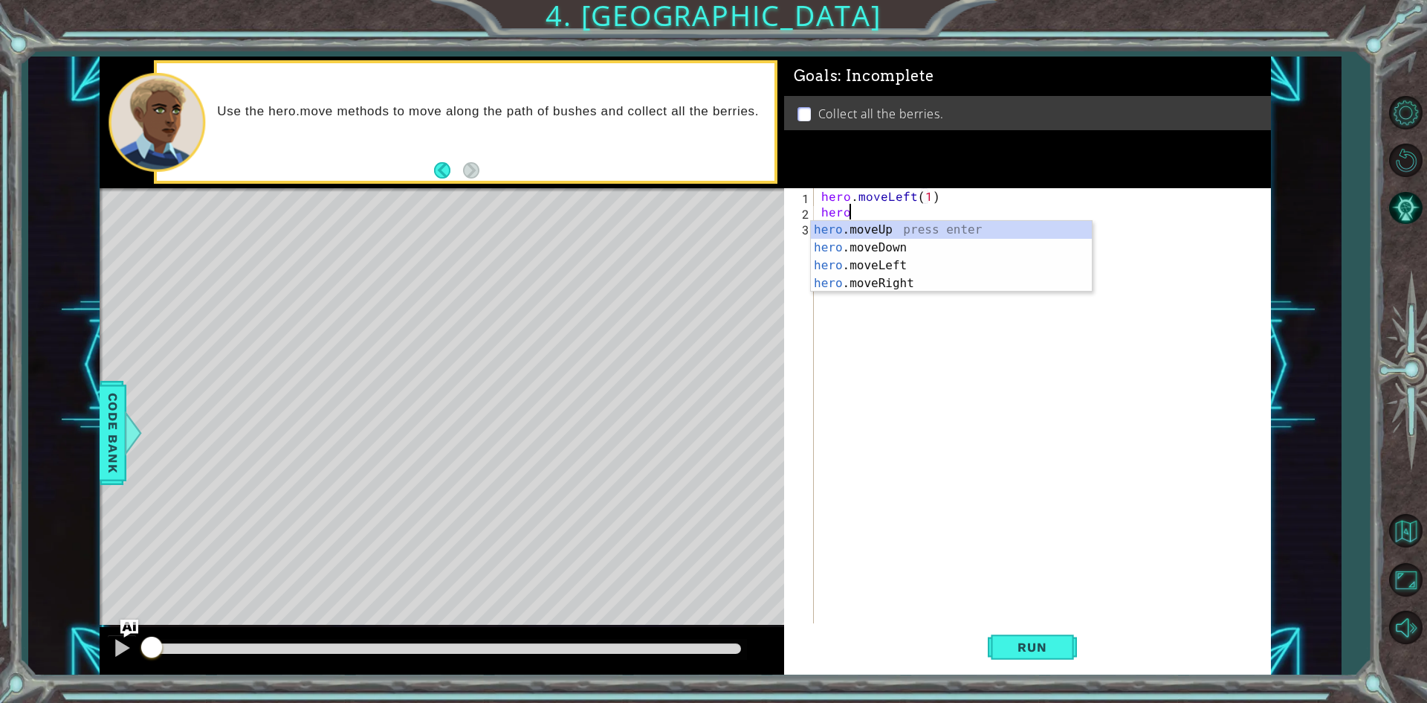
scroll to position [0, 1]
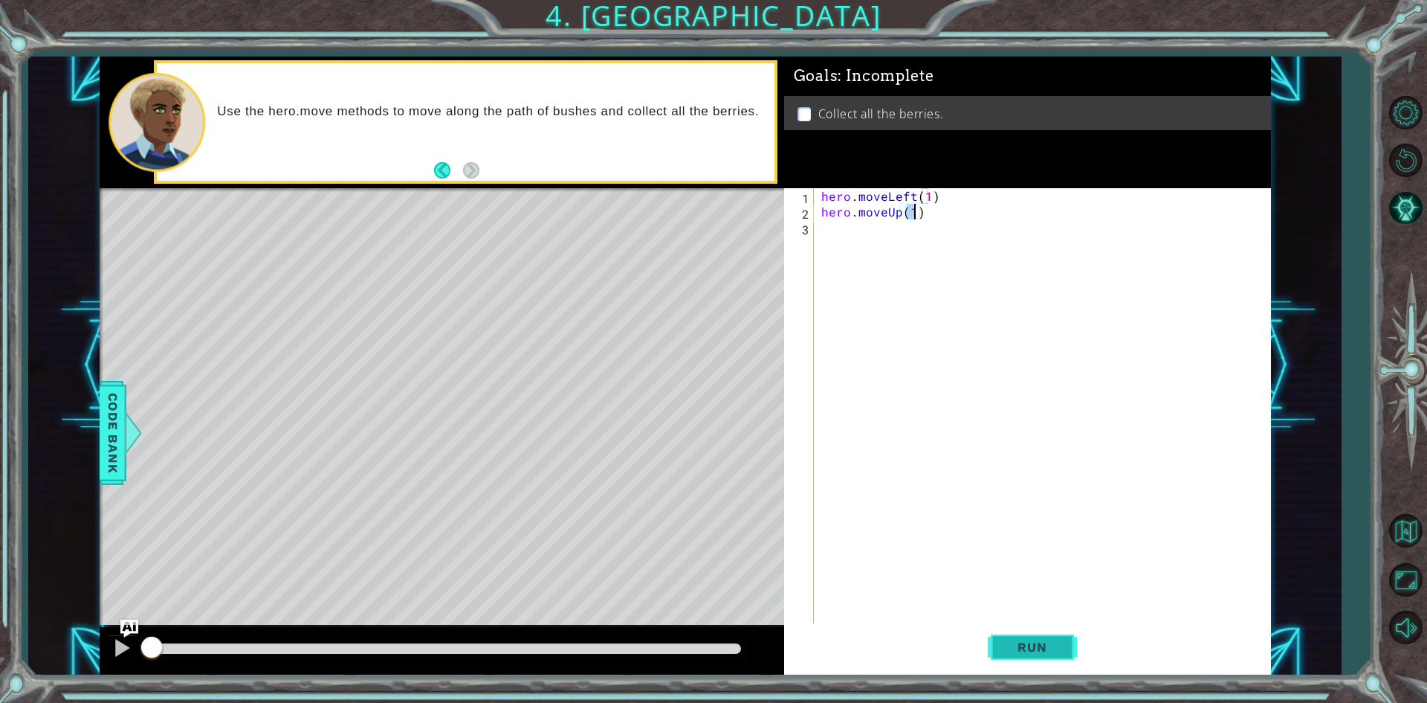
type textarea "hero.moveUp(1)"
drag, startPoint x: 1006, startPoint y: 624, endPoint x: 1018, endPoint y: 647, distance: 26.6
click at [1008, 633] on button "Run" at bounding box center [1032, 647] width 89 height 48
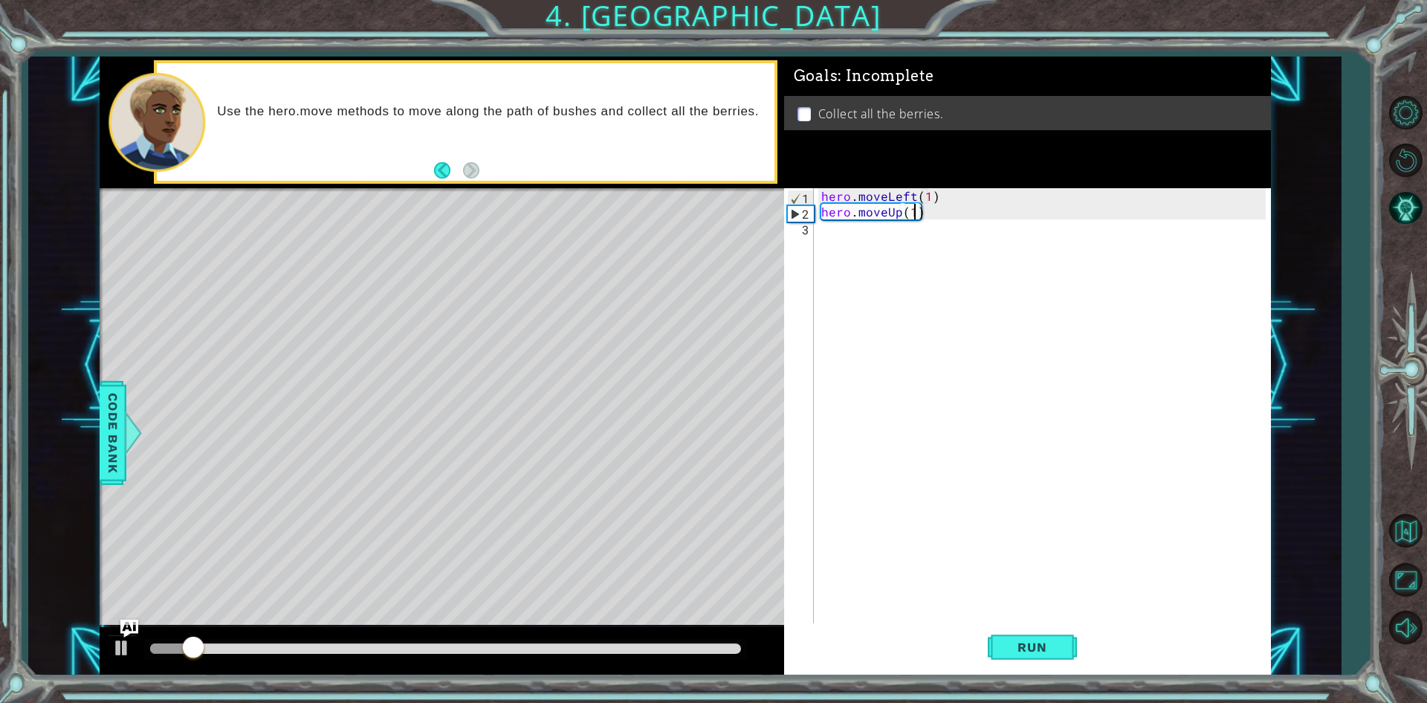
click at [999, 289] on div "hero . moveLeft ( 1 ) hero . moveUp ( 1 )" at bounding box center [1045, 422] width 455 height 468
drag, startPoint x: 963, startPoint y: 208, endPoint x: 806, endPoint y: 209, distance: 157.6
click at [806, 209] on div "1 2 3 hero . moveLeft ( 1 ) hero . moveUp ( 1 ) ההההההההההההההההההההההההההההההה…" at bounding box center [1025, 406] width 482 height 437
type textarea "hero.moveUp(1)"
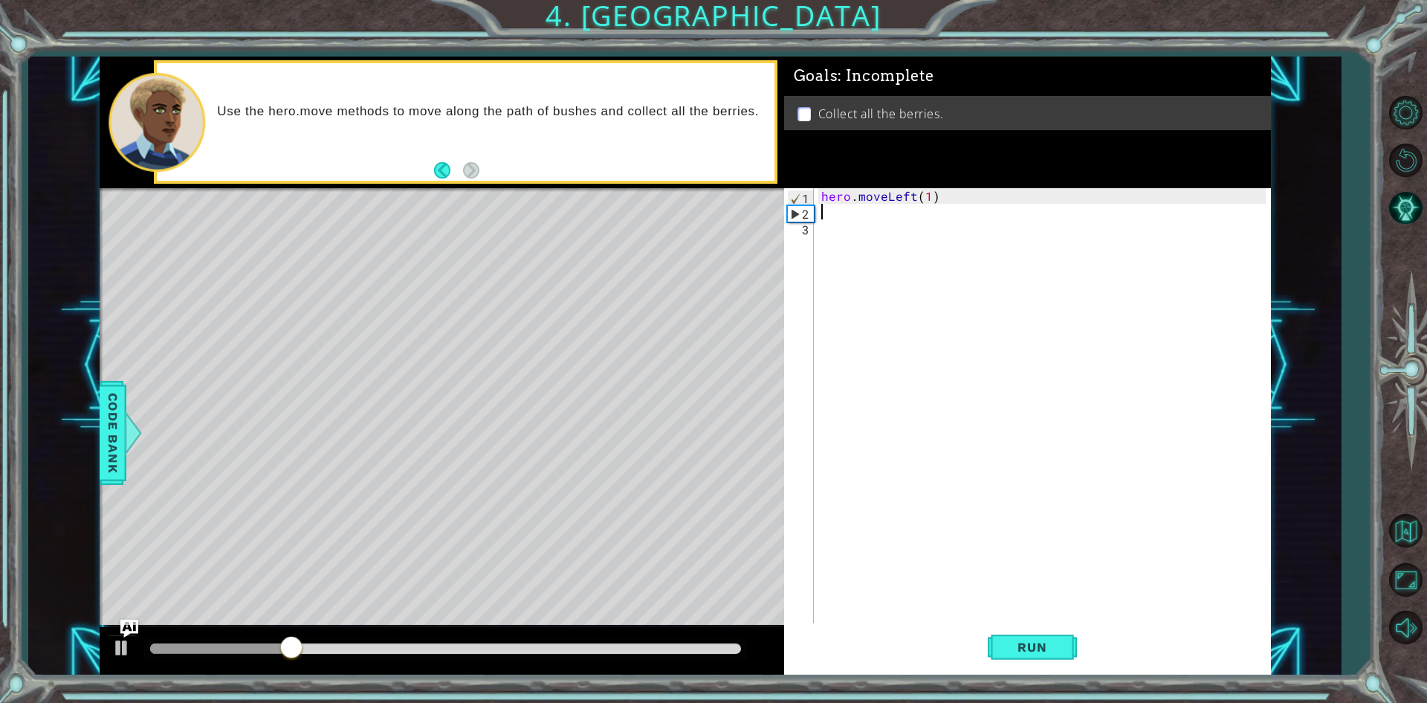
click at [927, 198] on div "hero . moveLeft ( 1 )" at bounding box center [1045, 422] width 455 height 468
type textarea "hero.moveLeft(2)"
click at [1036, 636] on button "Run" at bounding box center [1032, 647] width 89 height 48
click at [1016, 218] on div "hero . moveLeft ( 2 )" at bounding box center [1045, 422] width 455 height 468
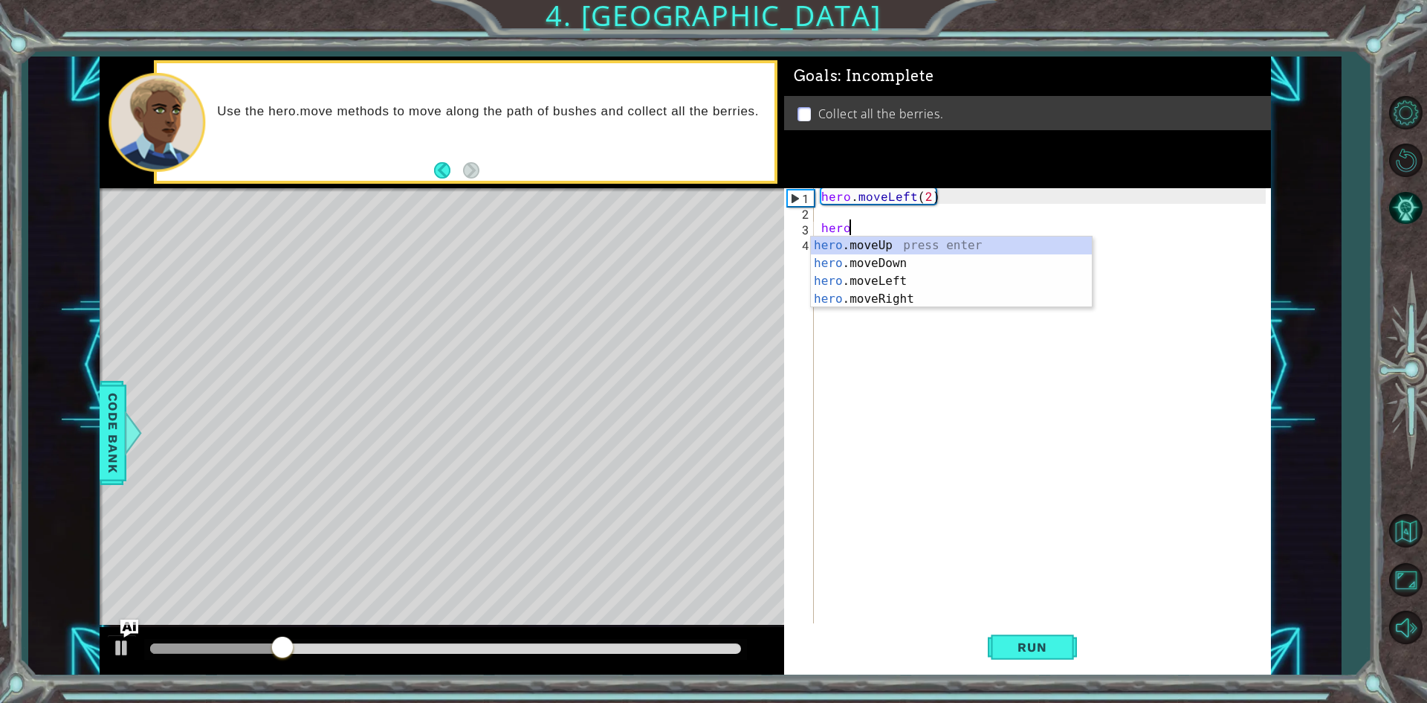
scroll to position [0, 1]
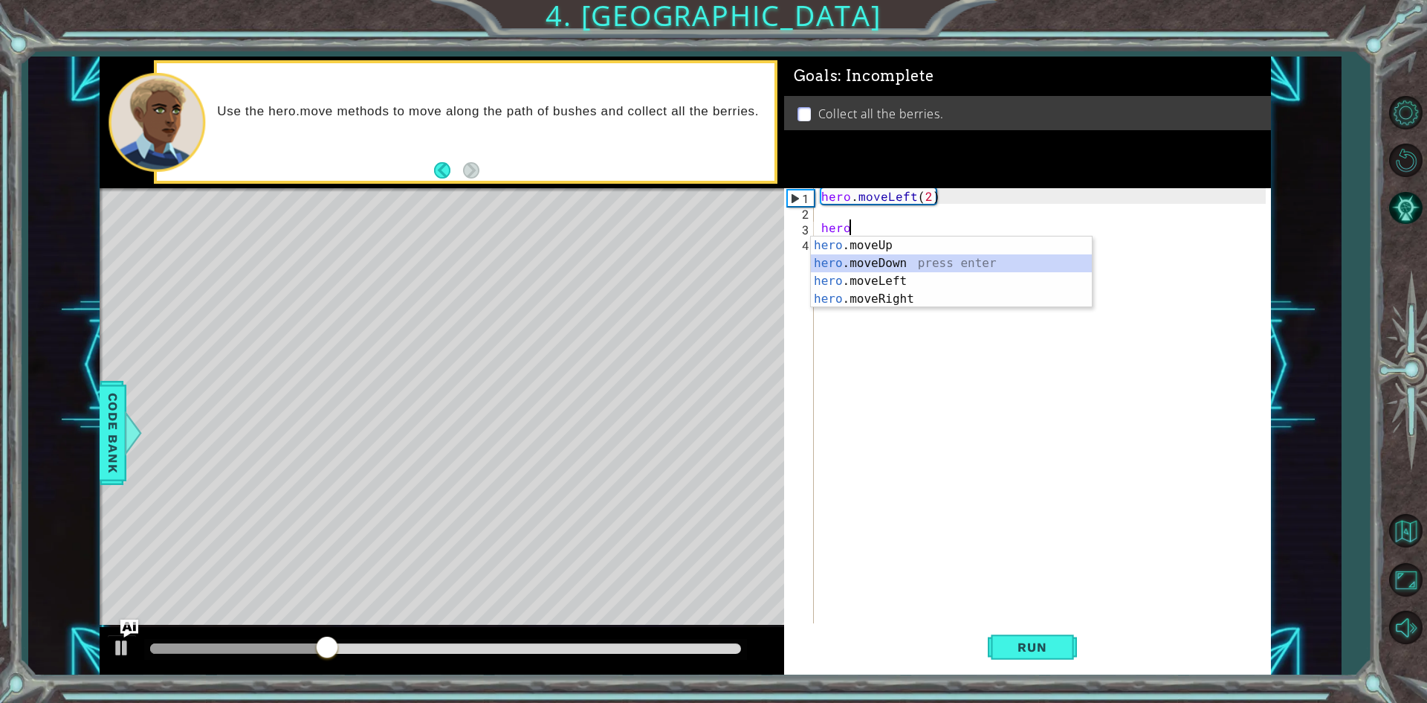
click at [880, 265] on div "hero .moveUp press enter hero .moveDown press enter hero .moveLeft press enter …" at bounding box center [951, 289] width 281 height 107
type textarea "hero.moveDown(1)"
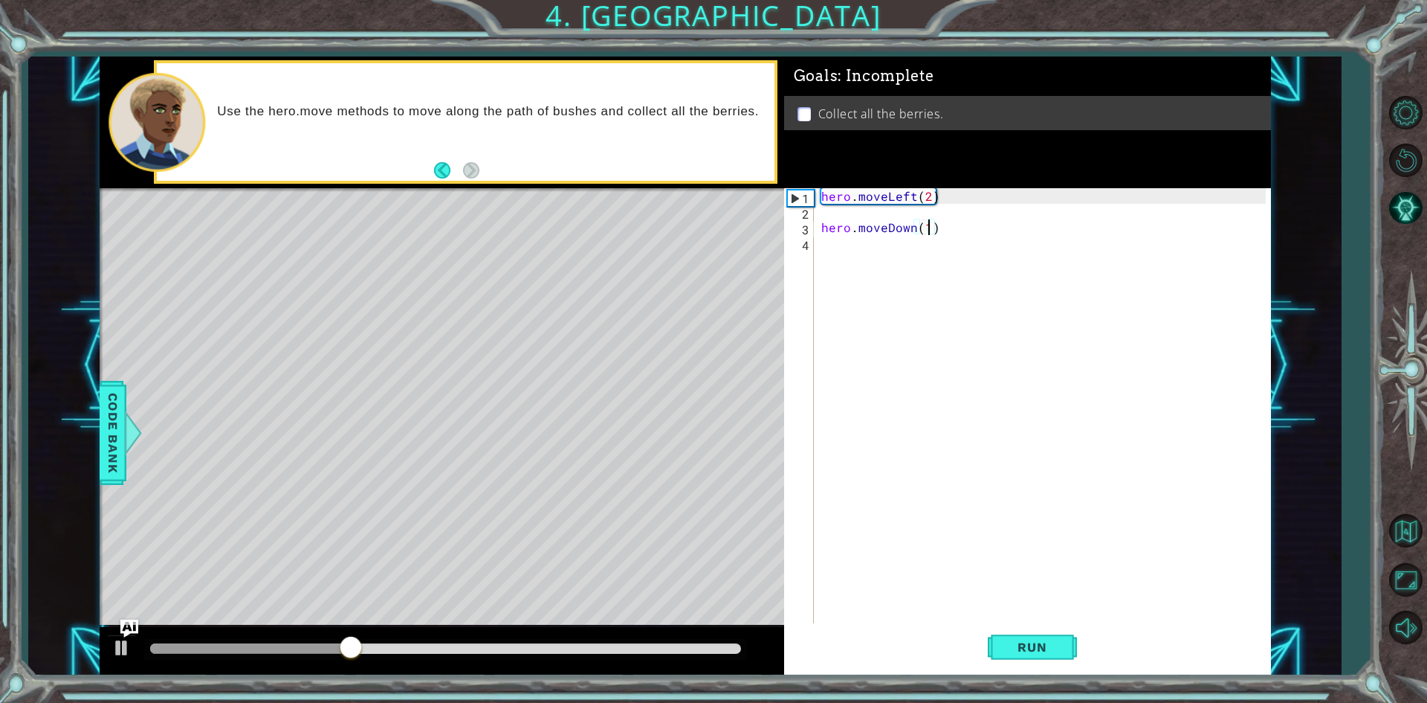
scroll to position [0, 0]
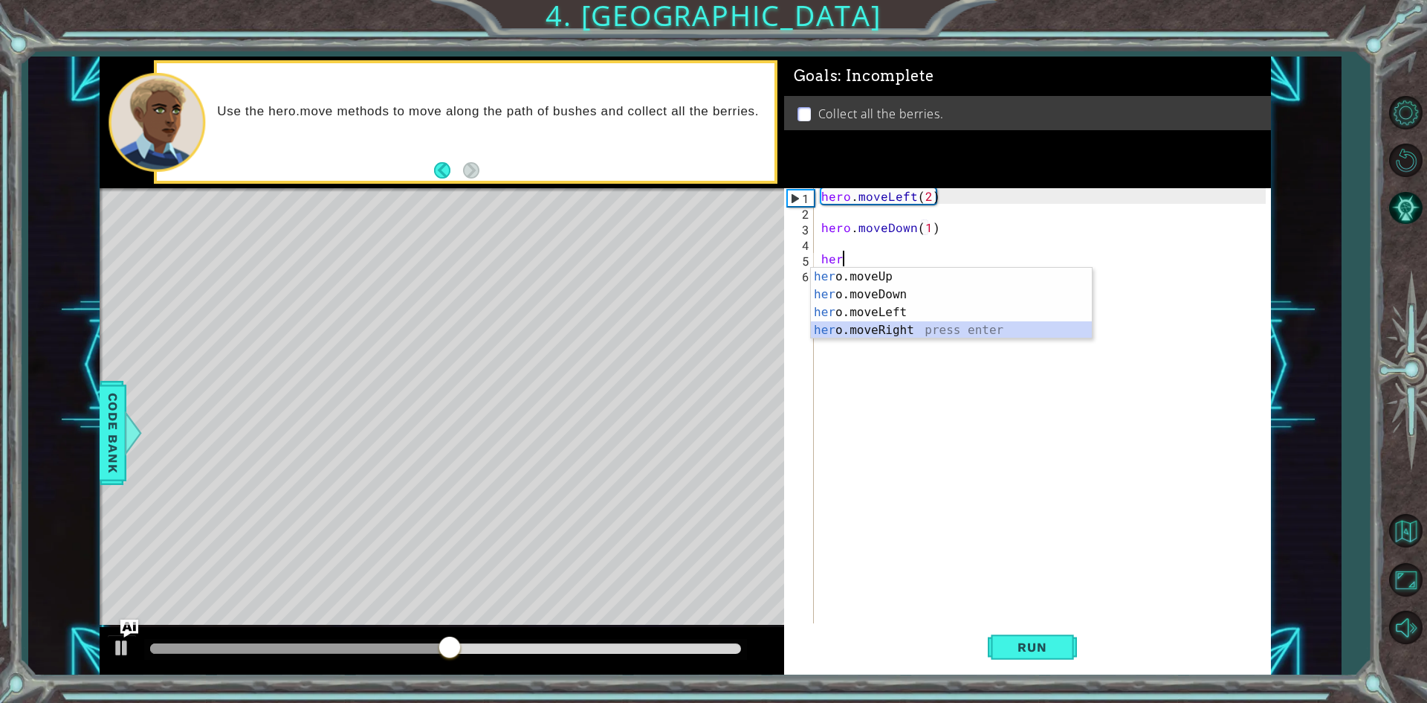
click at [867, 325] on div "her o.moveUp press enter her o.moveDown press enter her o.moveLeft press enter …" at bounding box center [951, 321] width 281 height 107
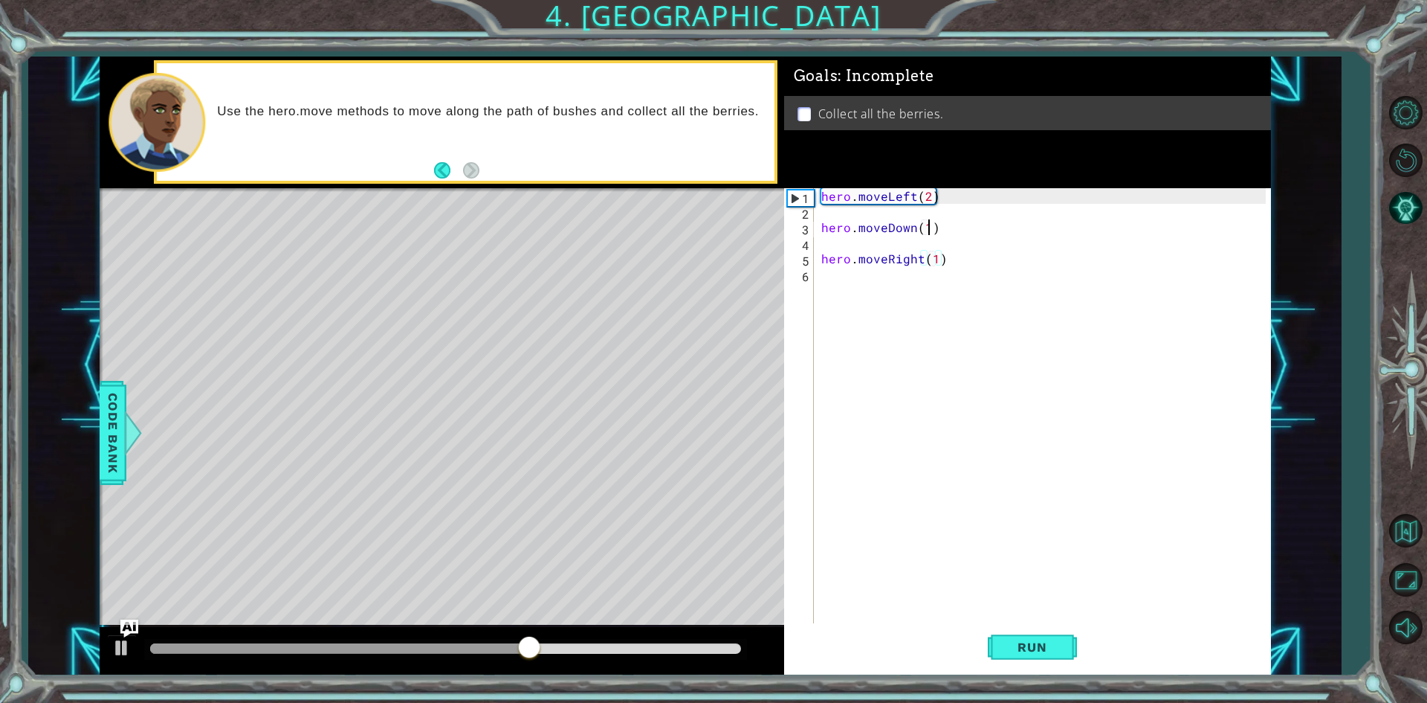
click at [928, 225] on div "hero . moveLeft ( 2 ) hero . moveDown ( 1 ) hero . moveRight ( 1 )" at bounding box center [1045, 422] width 455 height 468
click at [934, 260] on div "hero . moveLeft ( 2 ) hero . moveDown ( 2 ) hero . moveRight ( 1 )" at bounding box center [1045, 422] width 455 height 468
type textarea "hero.moveRight(2)"
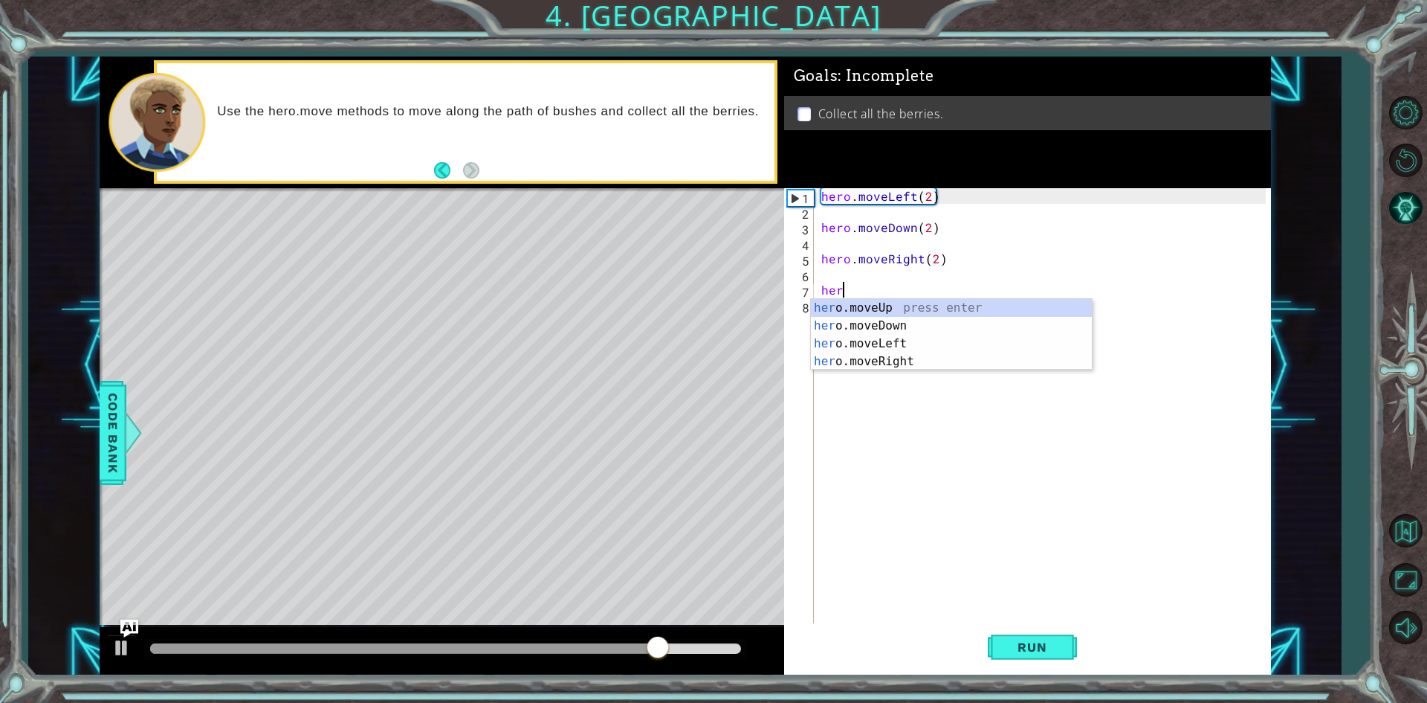
drag, startPoint x: 955, startPoint y: 311, endPoint x: 960, endPoint y: 329, distance: 18.6
click at [960, 329] on div "her o.moveUp press enter her o.moveDown press enter her o.moveLeft press enter …" at bounding box center [951, 352] width 281 height 107
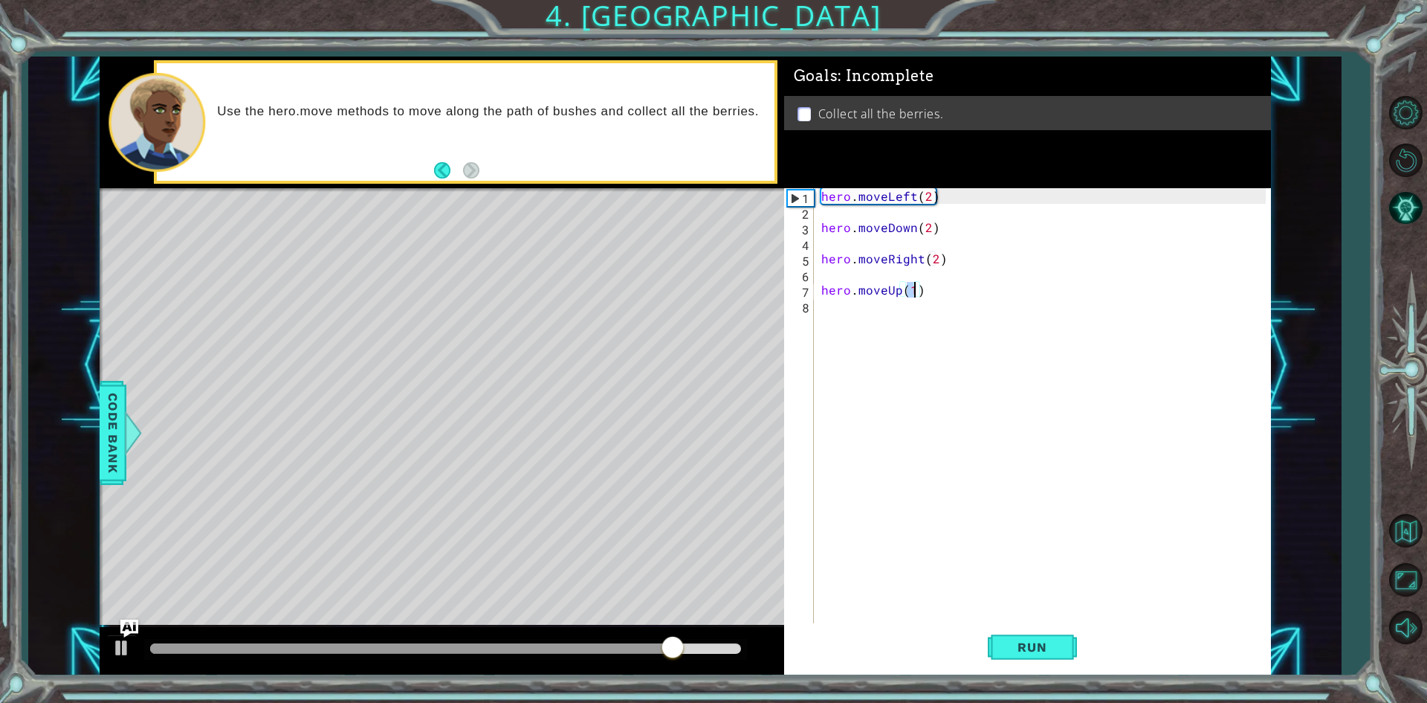
scroll to position [0, 5]
type textarea "hero.moveUp(2)"
click at [1021, 643] on span "Run" at bounding box center [1032, 646] width 59 height 15
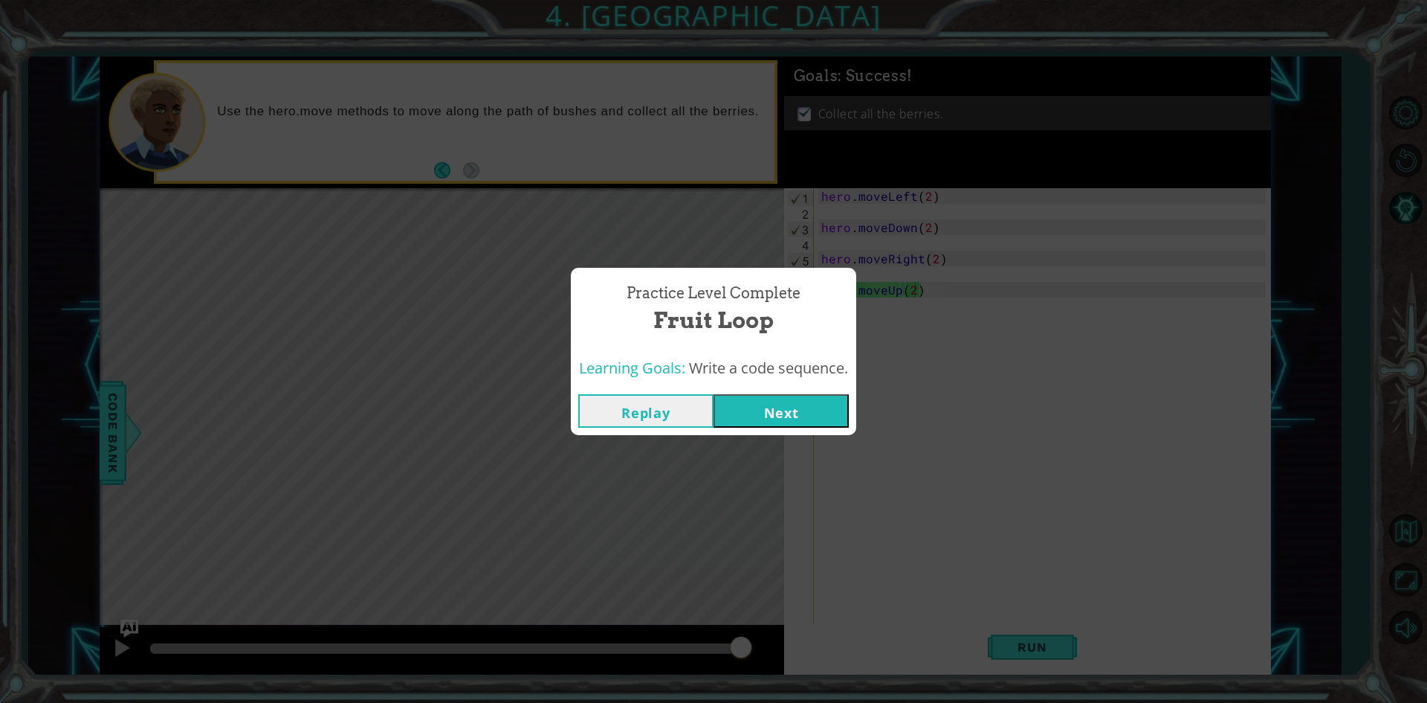
click at [783, 417] on button "Next" at bounding box center [781, 410] width 135 height 33
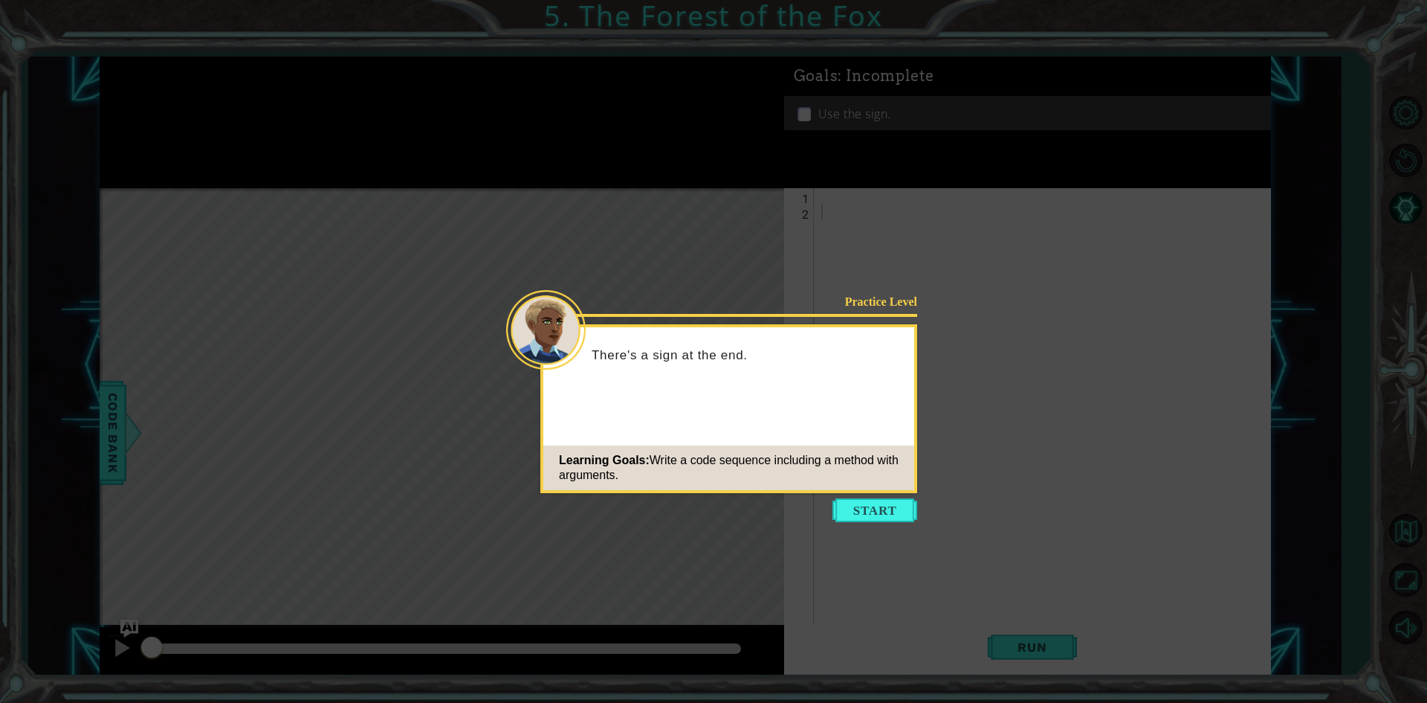
click at [900, 498] on button "Start" at bounding box center [875, 510] width 85 height 24
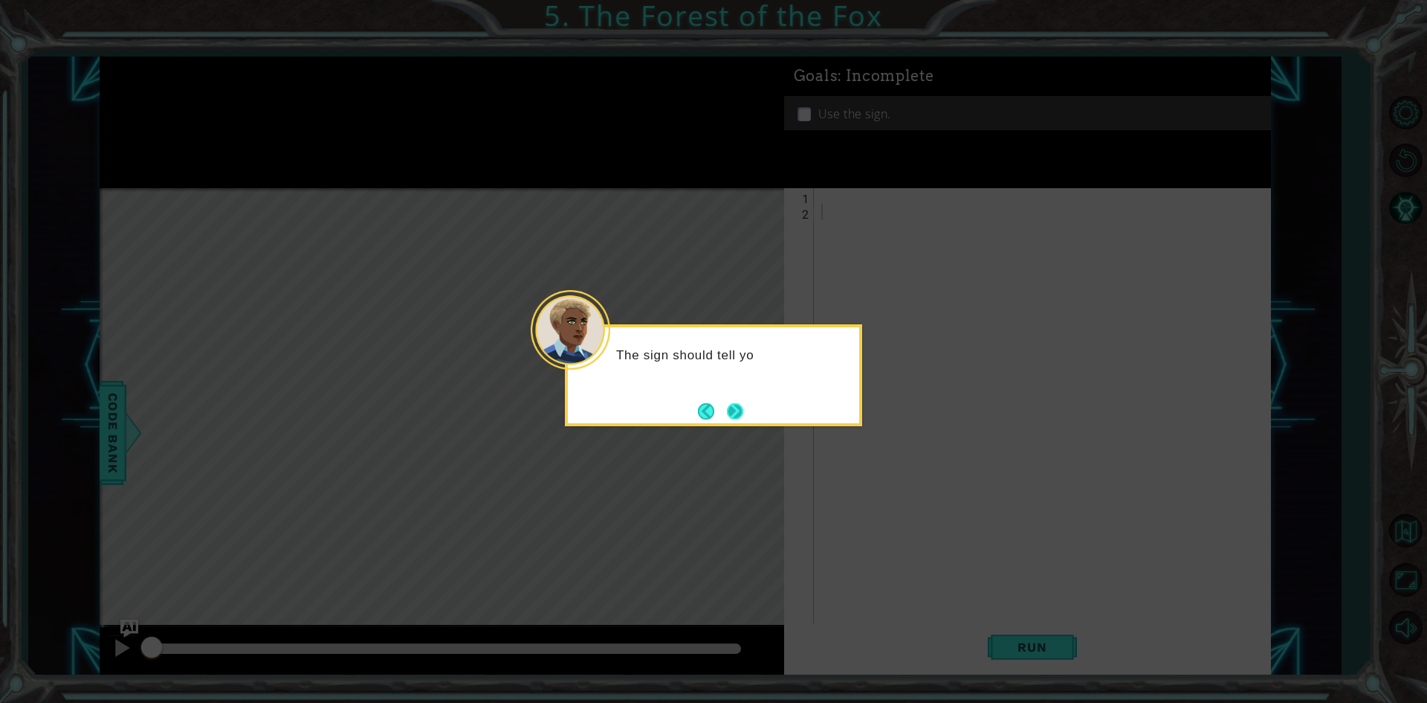
click at [742, 408] on button "Next" at bounding box center [735, 411] width 16 height 16
click at [741, 408] on button "Next" at bounding box center [735, 411] width 16 height 16
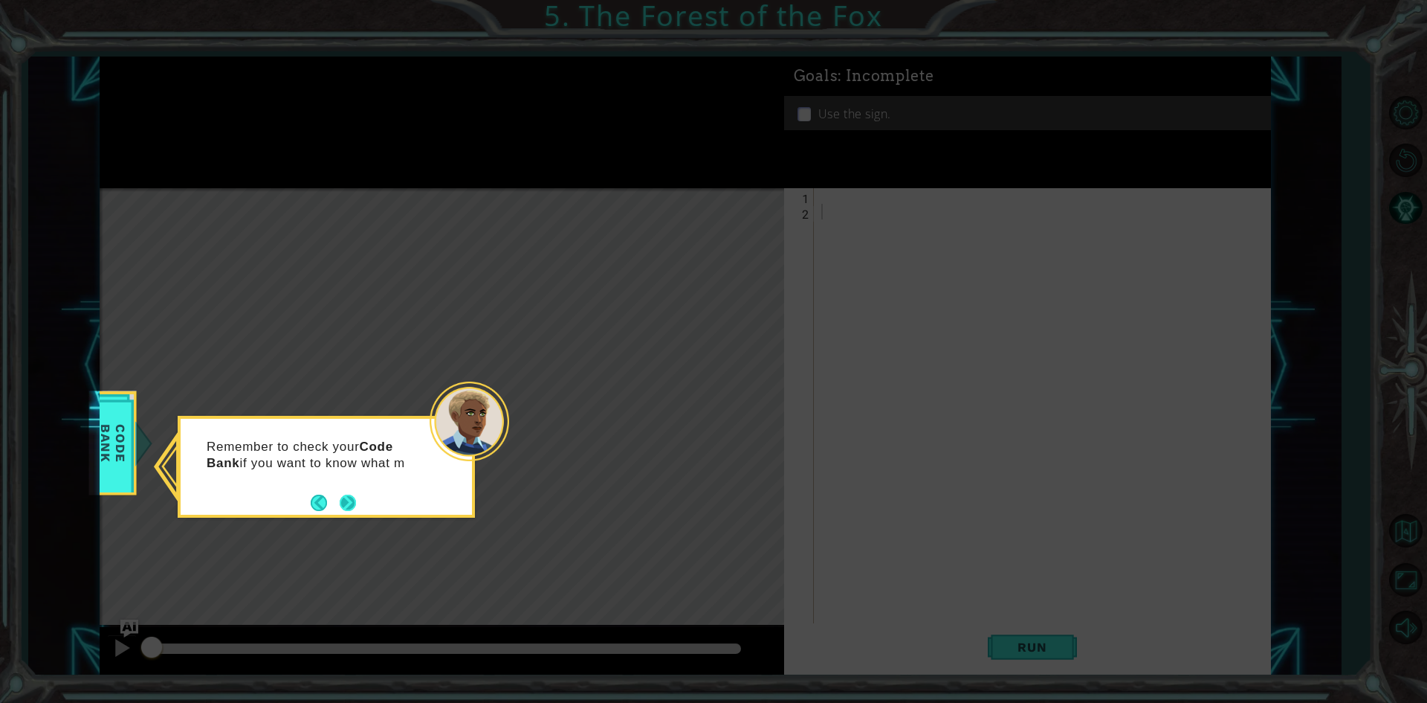
click at [344, 500] on button "Next" at bounding box center [348, 502] width 16 height 16
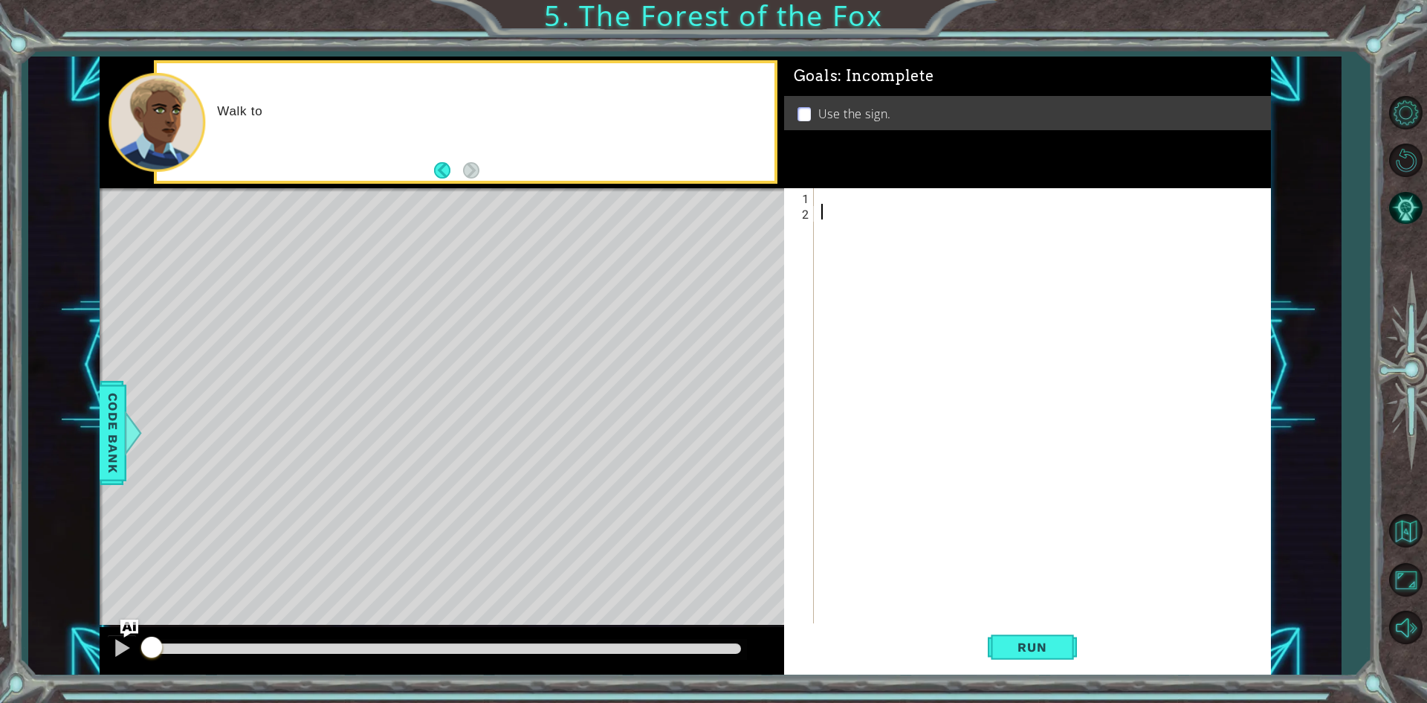
click at [934, 333] on div at bounding box center [1045, 422] width 455 height 468
type textarea "g"
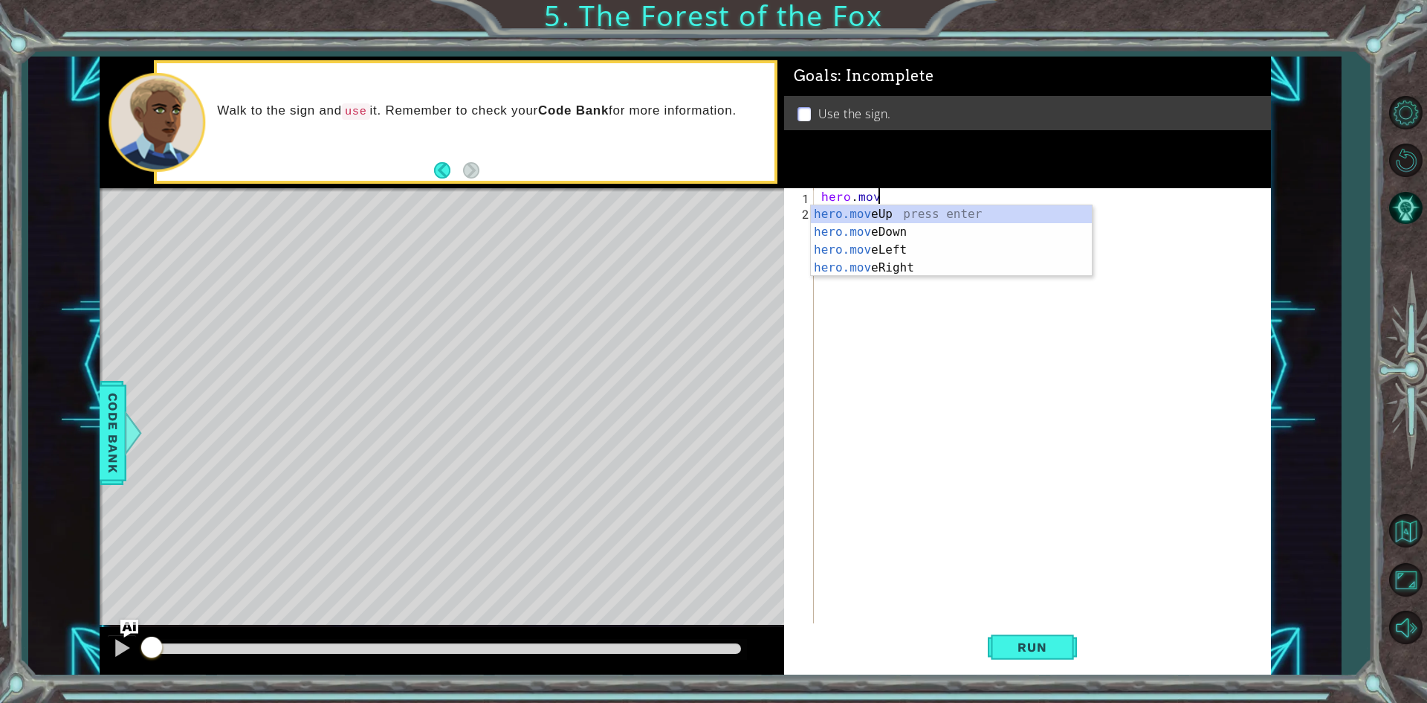
scroll to position [0, 3]
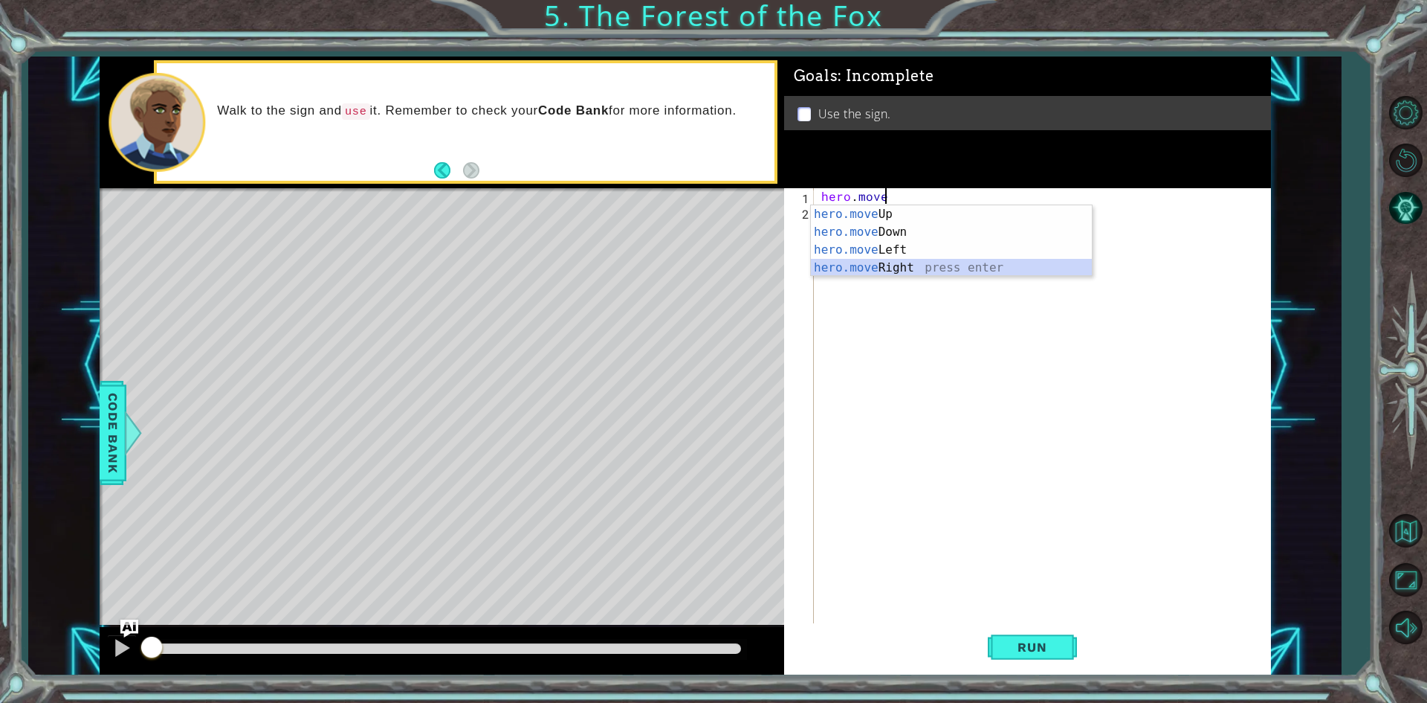
click at [895, 262] on div "hero.move Up press enter hero.move Down press enter hero.move Left press enter …" at bounding box center [951, 258] width 281 height 107
type textarea "hero.moveRight(1)"
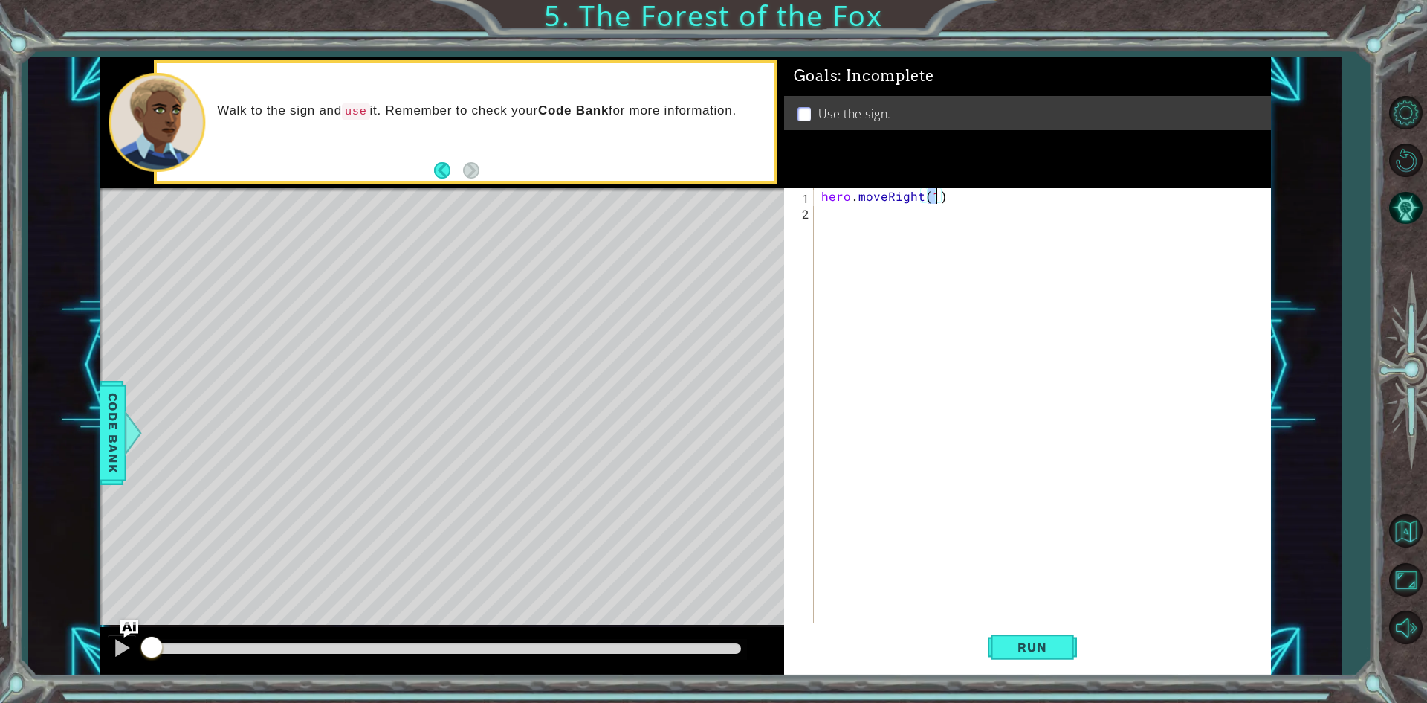
click at [1052, 233] on div "hero . moveRight ( 1 )" at bounding box center [1045, 422] width 455 height 468
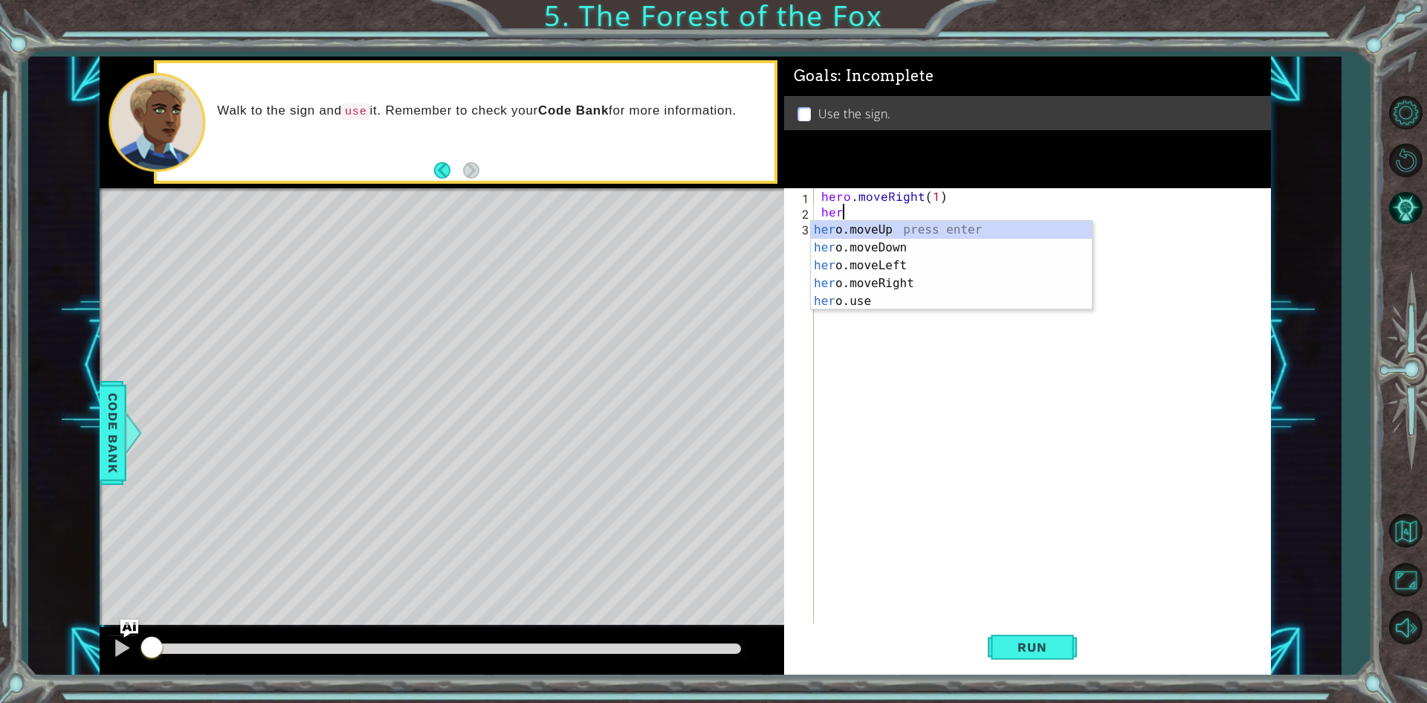
scroll to position [0, 1]
click at [1020, 233] on div "hero .moveUp press enter hero .moveDown press enter hero .moveLeft press enter …" at bounding box center [951, 283] width 281 height 125
type textarea "hero.moveUp(1)"
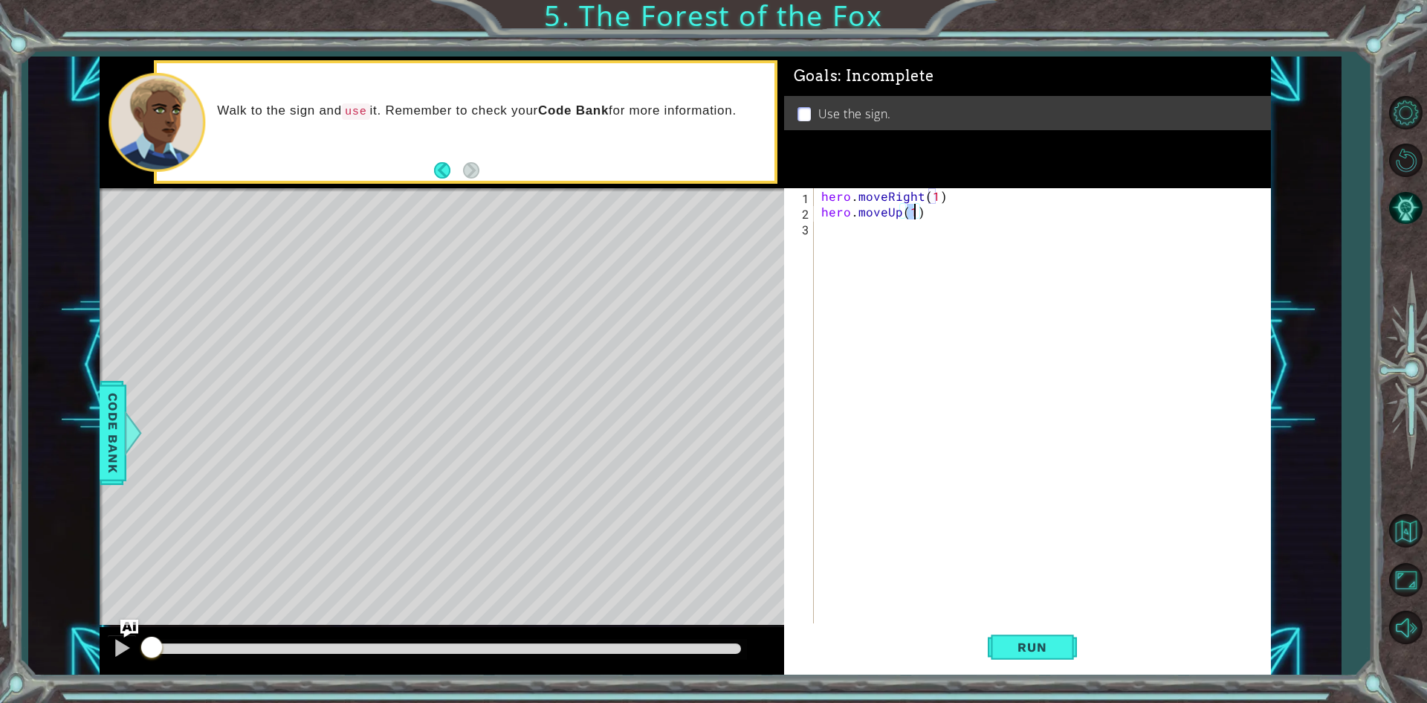
click at [1052, 227] on div "hero . moveRight ( 1 ) hero . moveUp ( 1 )" at bounding box center [1045, 422] width 455 height 468
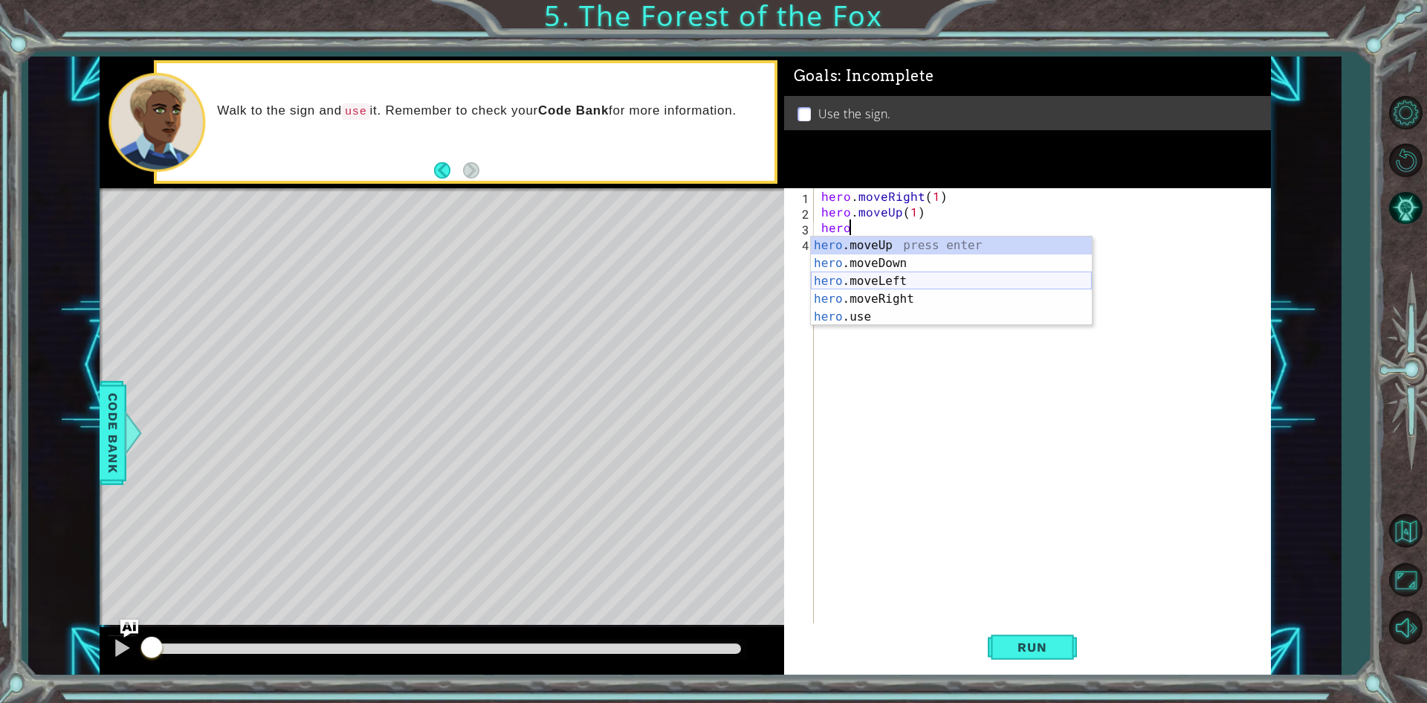
click at [879, 283] on div "hero .moveUp press enter hero .moveDown press enter hero .moveLeft press enter …" at bounding box center [951, 298] width 281 height 125
type textarea "hero.moveLeft(1)"
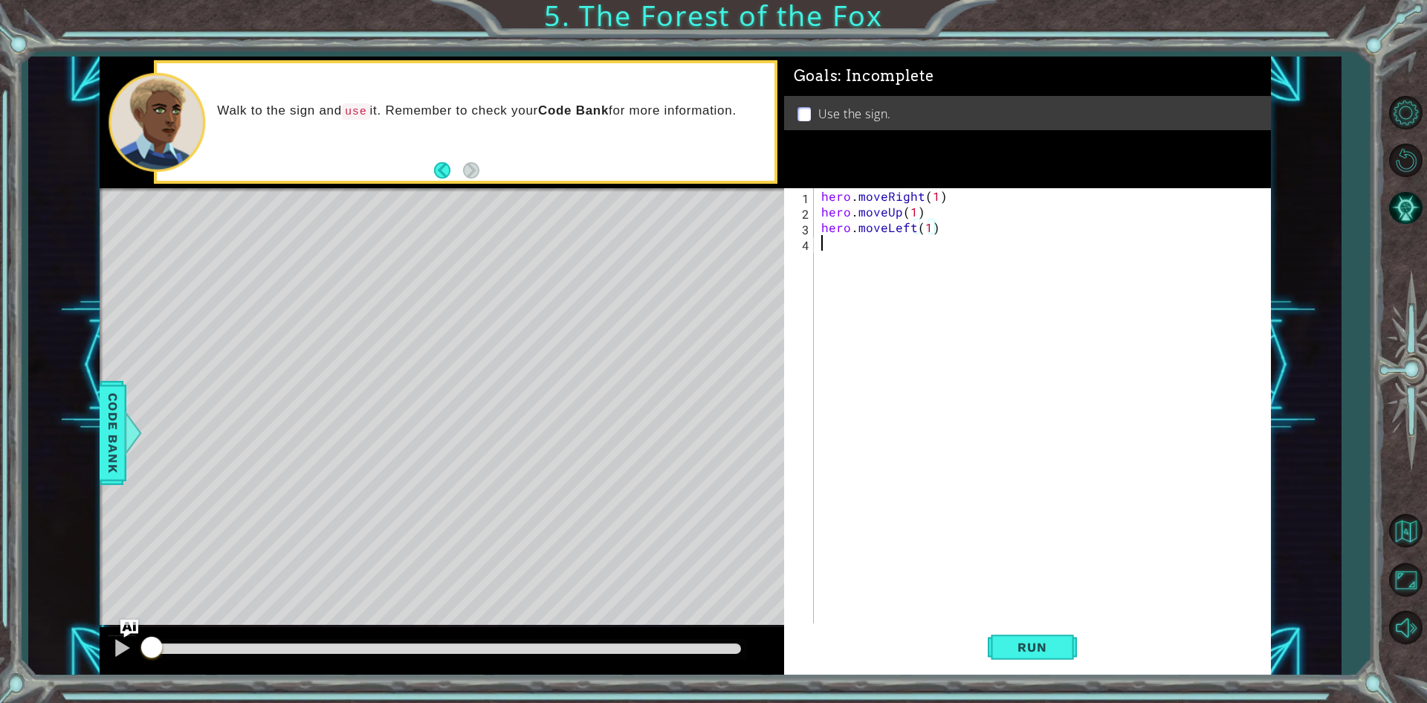
click at [1019, 238] on div "hero . moveRight ( 1 ) hero . moveUp ( 1 ) hero . moveLeft ( 1 )" at bounding box center [1045, 422] width 455 height 468
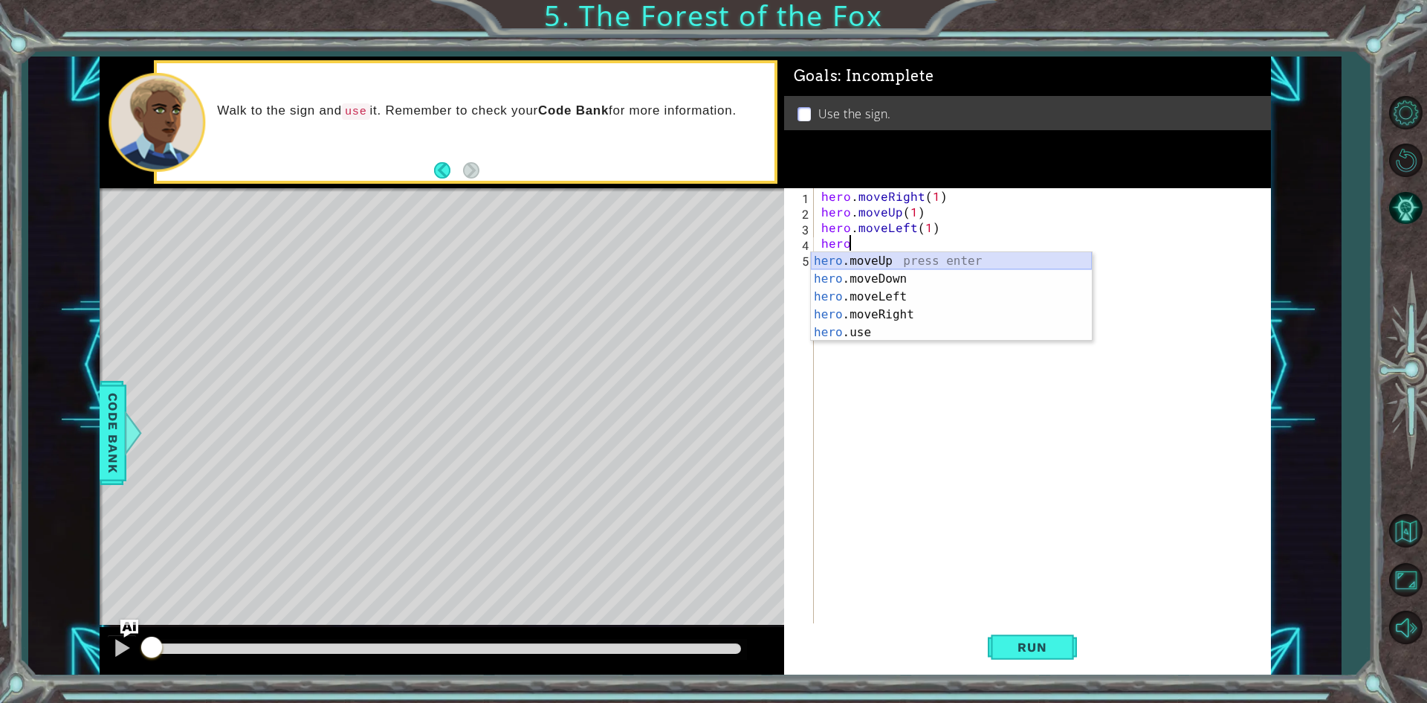
click at [863, 262] on div "hero .moveUp press enter hero .moveDown press enter hero .moveLeft press enter …" at bounding box center [951, 314] width 281 height 125
type textarea "hero.moveUp(1)"
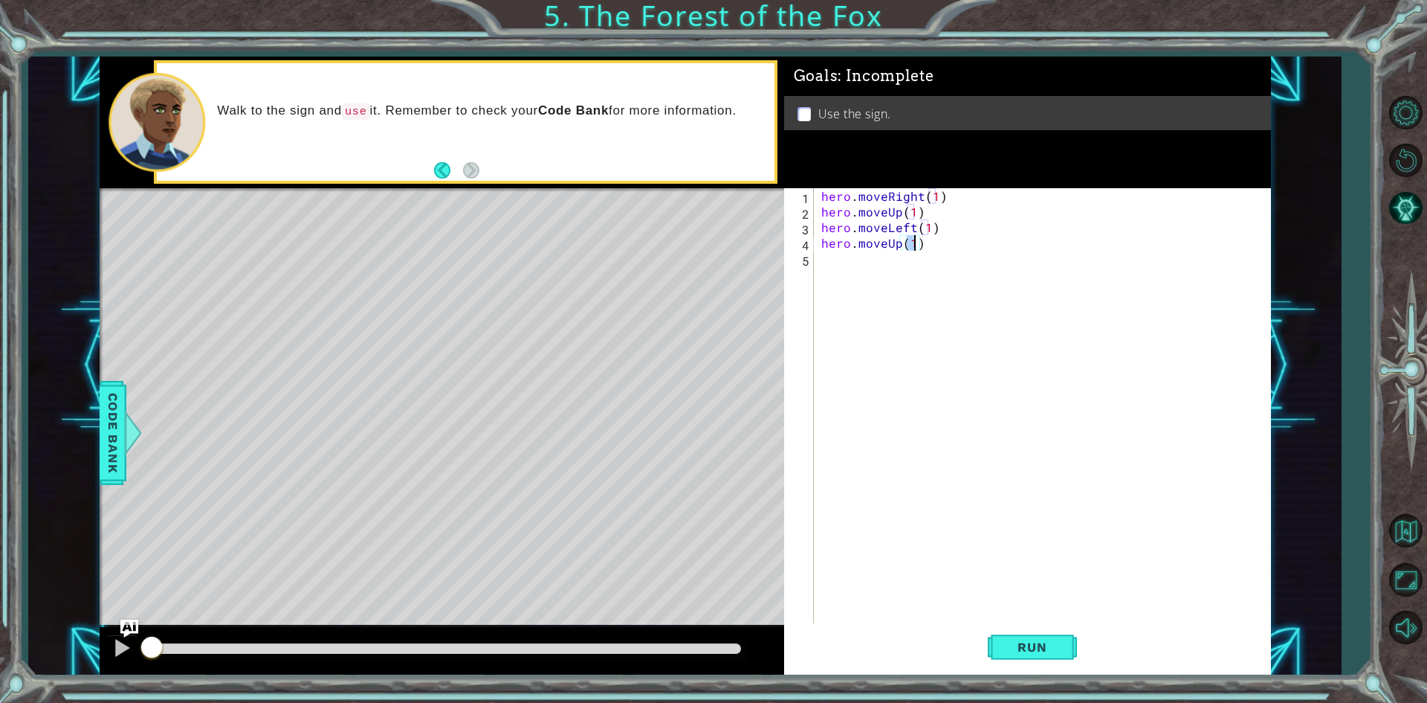
click at [1073, 253] on div "hero . moveRight ( 1 ) hero . moveUp ( 1 ) hero . moveLeft ( 1 ) hero . moveUp …" at bounding box center [1045, 422] width 455 height 468
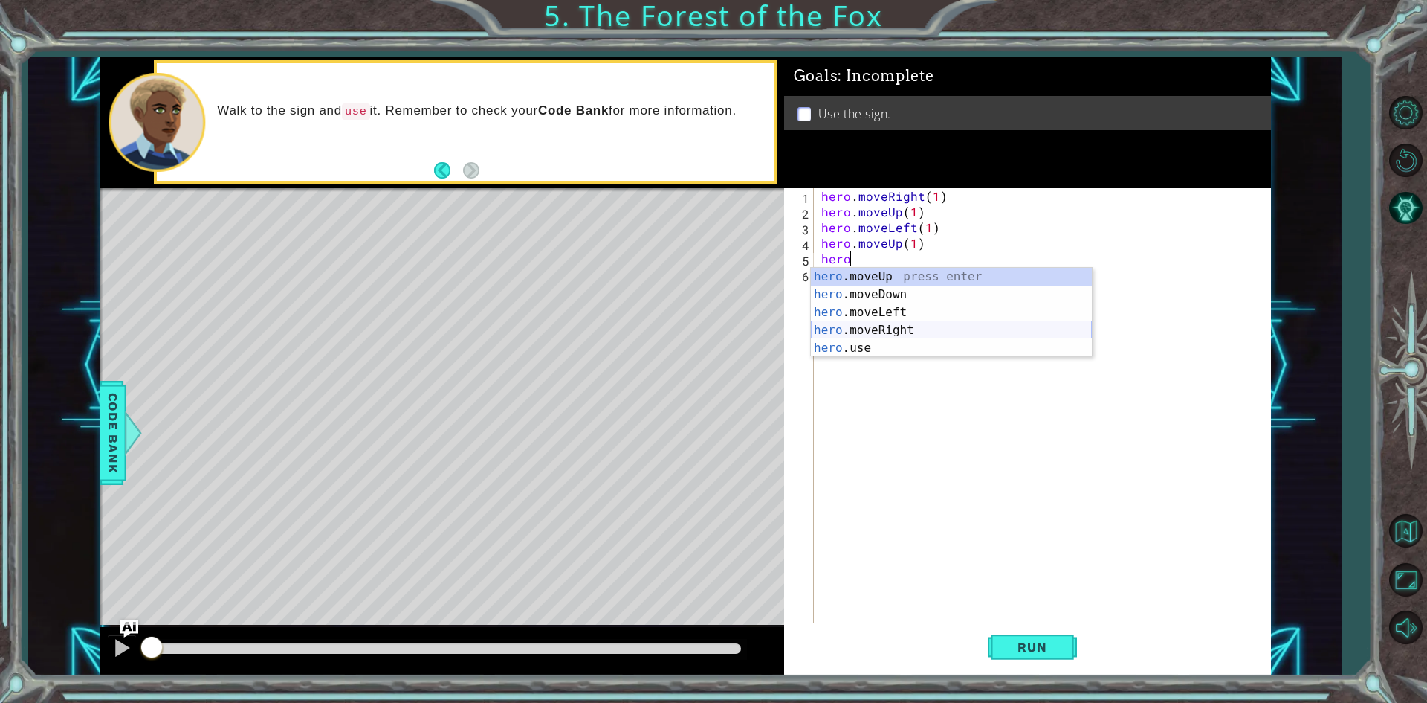
drag, startPoint x: 950, startPoint y: 321, endPoint x: 948, endPoint y: 312, distance: 9.2
click at [950, 322] on div "hero .moveUp press enter hero .moveDown press enter hero .moveLeft press enter …" at bounding box center [951, 330] width 281 height 125
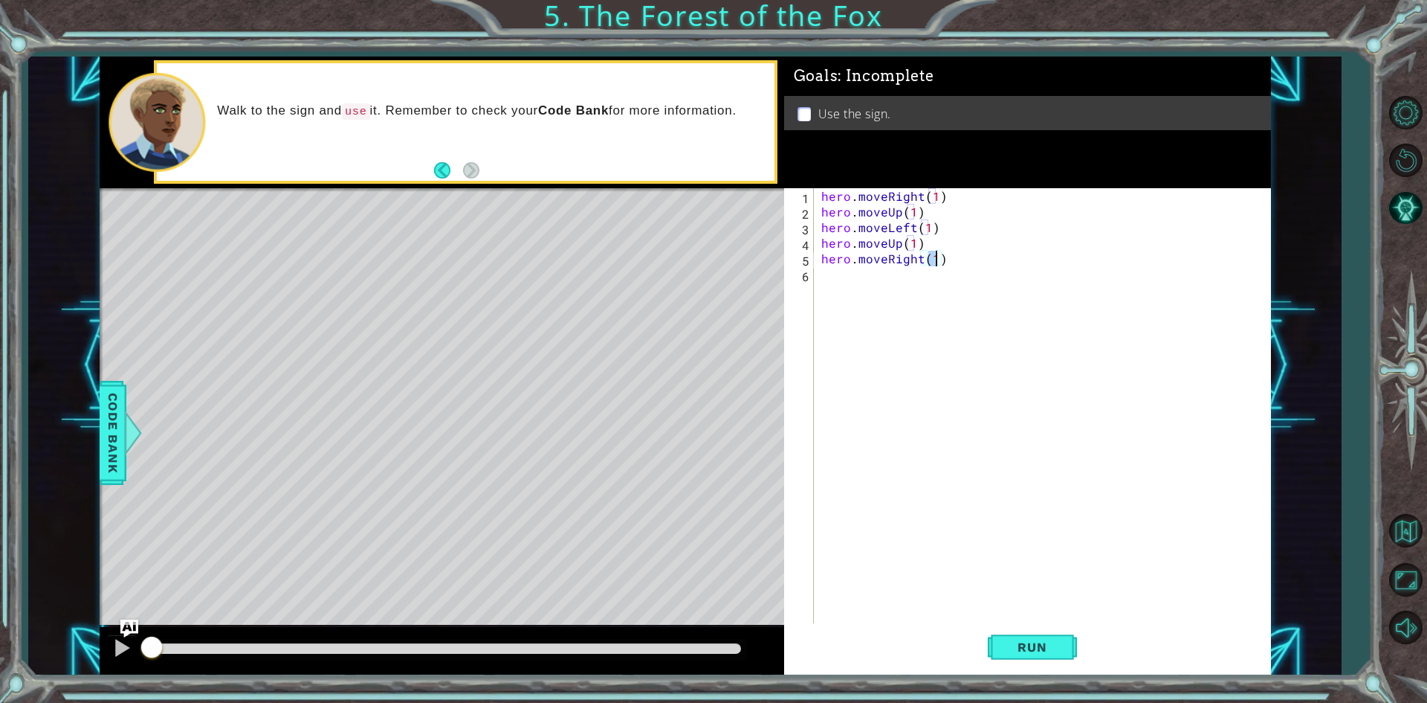
scroll to position [0, 7]
type textarea "hero.moveRight(2)"
click at [1017, 268] on div "hero . moveRight ( 1 ) hero . moveUp ( 1 ) hero . moveLeft ( 1 ) hero . moveUp …" at bounding box center [1045, 422] width 455 height 468
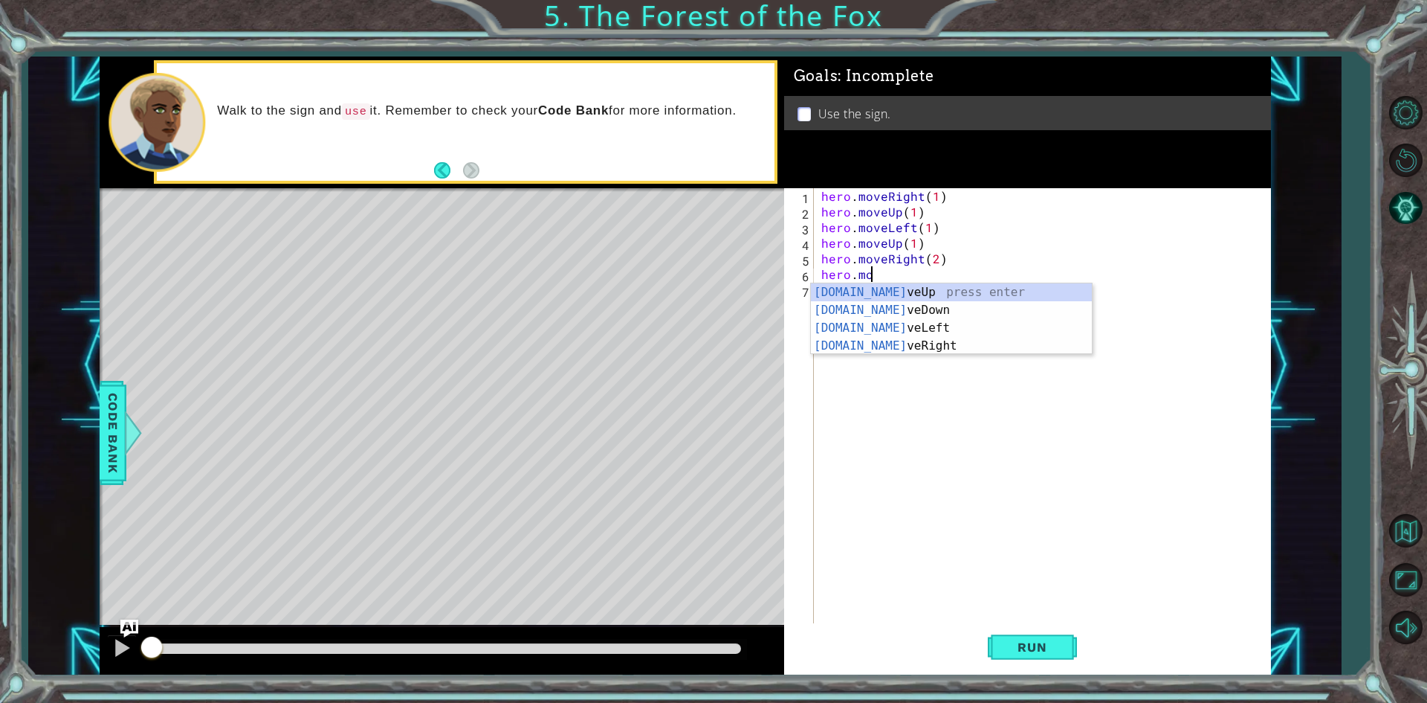
scroll to position [0, 2]
drag, startPoint x: 944, startPoint y: 315, endPoint x: 979, endPoint y: 293, distance: 41.5
click at [943, 315] on div "[DOMAIN_NAME] veUp press enter [DOMAIN_NAME] veDown press enter [DOMAIN_NAME] v…" at bounding box center [951, 336] width 281 height 107
type textarea "hero.moveDown(1)"
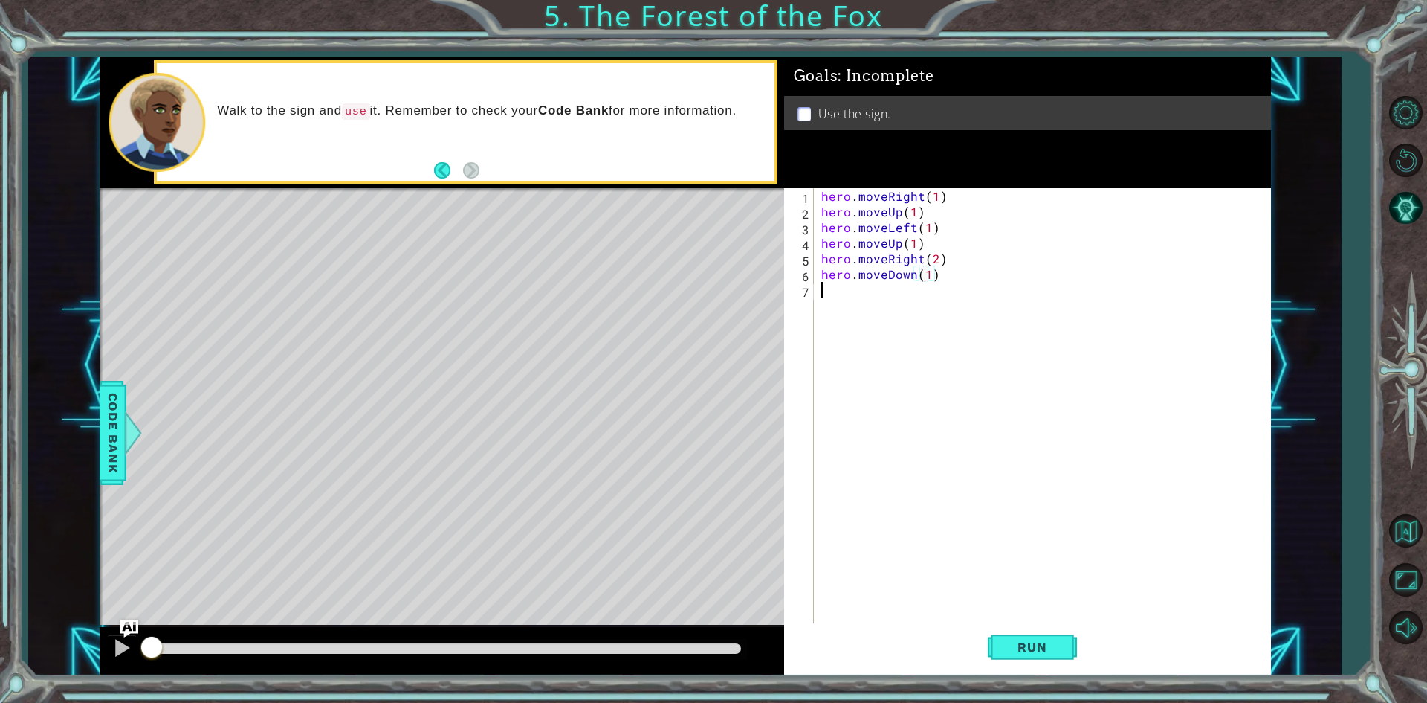
click at [1050, 285] on div "hero . moveRight ( 1 ) hero . moveUp ( 1 ) hero . moveLeft ( 1 ) hero . moveUp …" at bounding box center [1045, 422] width 455 height 468
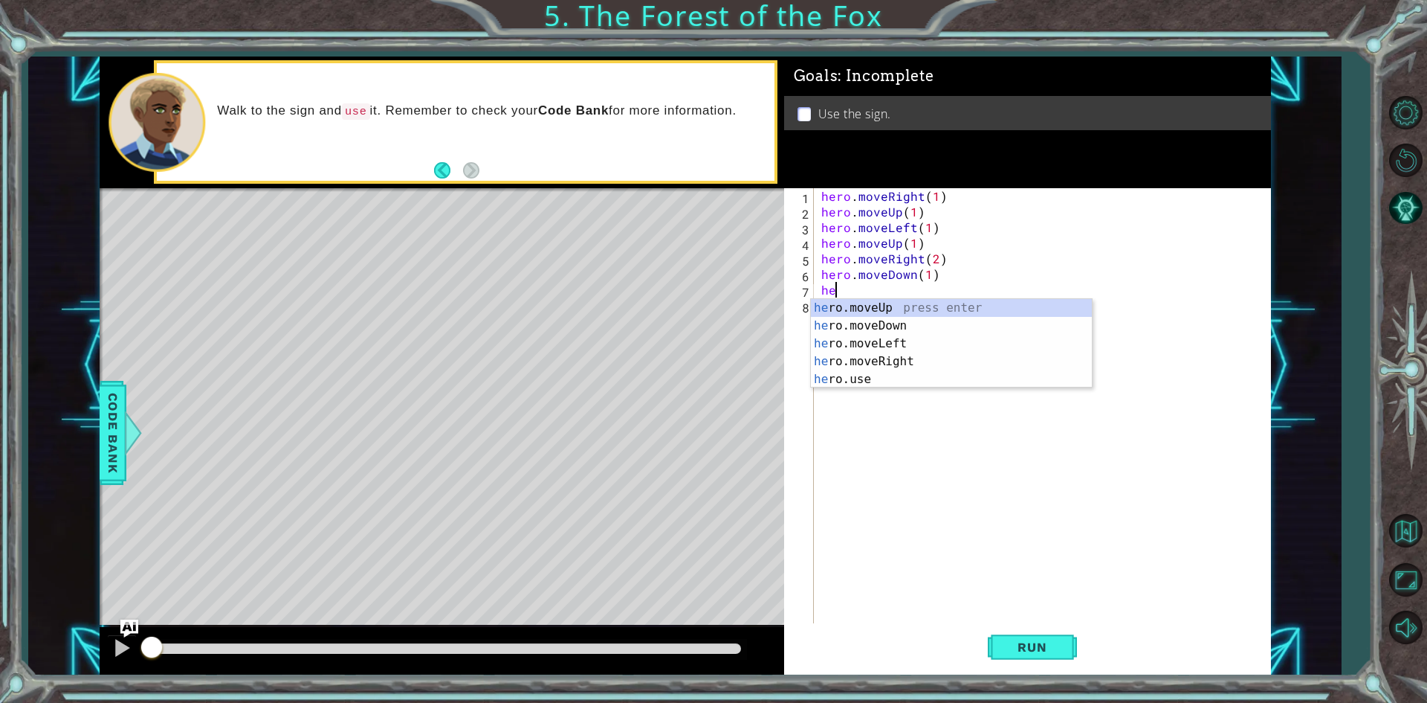
scroll to position [0, 1]
click at [873, 374] on div "hero .moveUp press enter hero .moveDown press enter hero .moveLeft press enter …" at bounding box center [951, 361] width 281 height 125
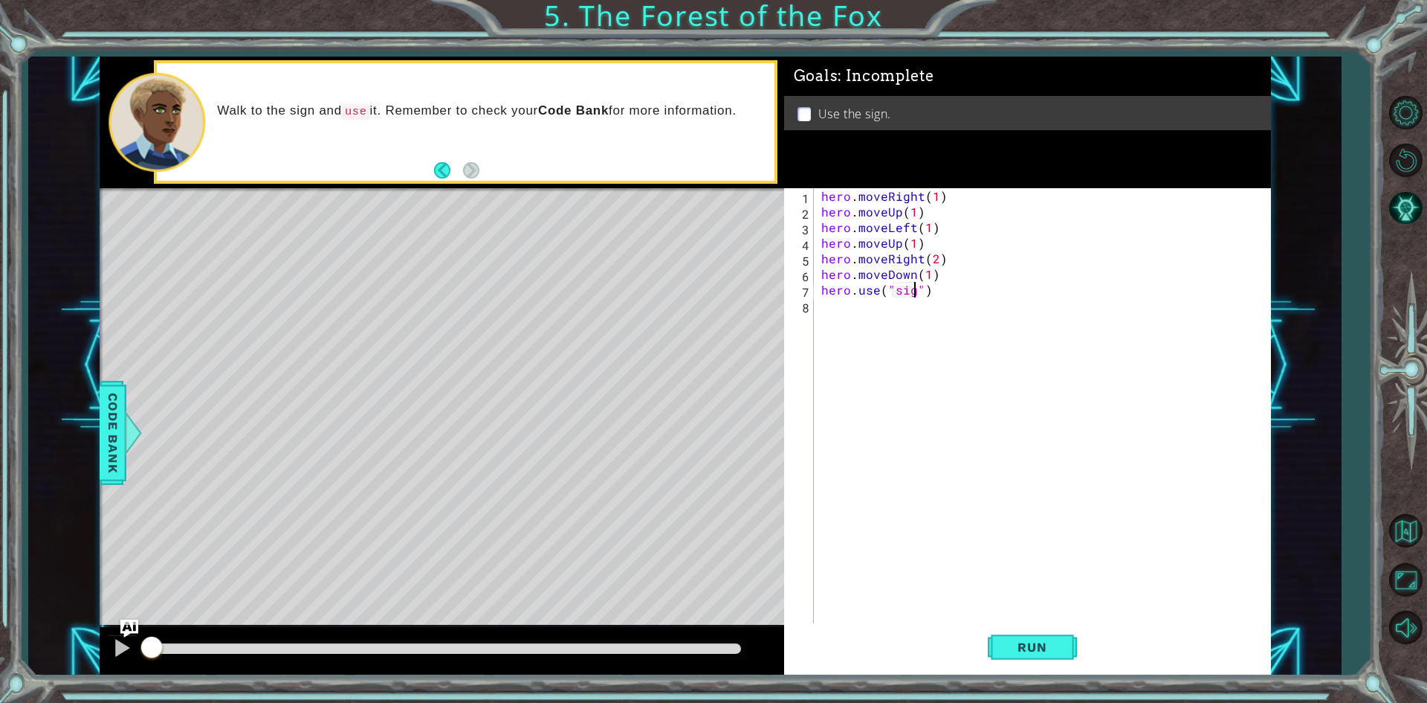
scroll to position [0, 6]
click at [984, 282] on div "hero . moveRight ( 1 ) hero . moveUp ( 1 ) hero . moveLeft ( 1 ) hero . moveUp …" at bounding box center [1045, 422] width 455 height 468
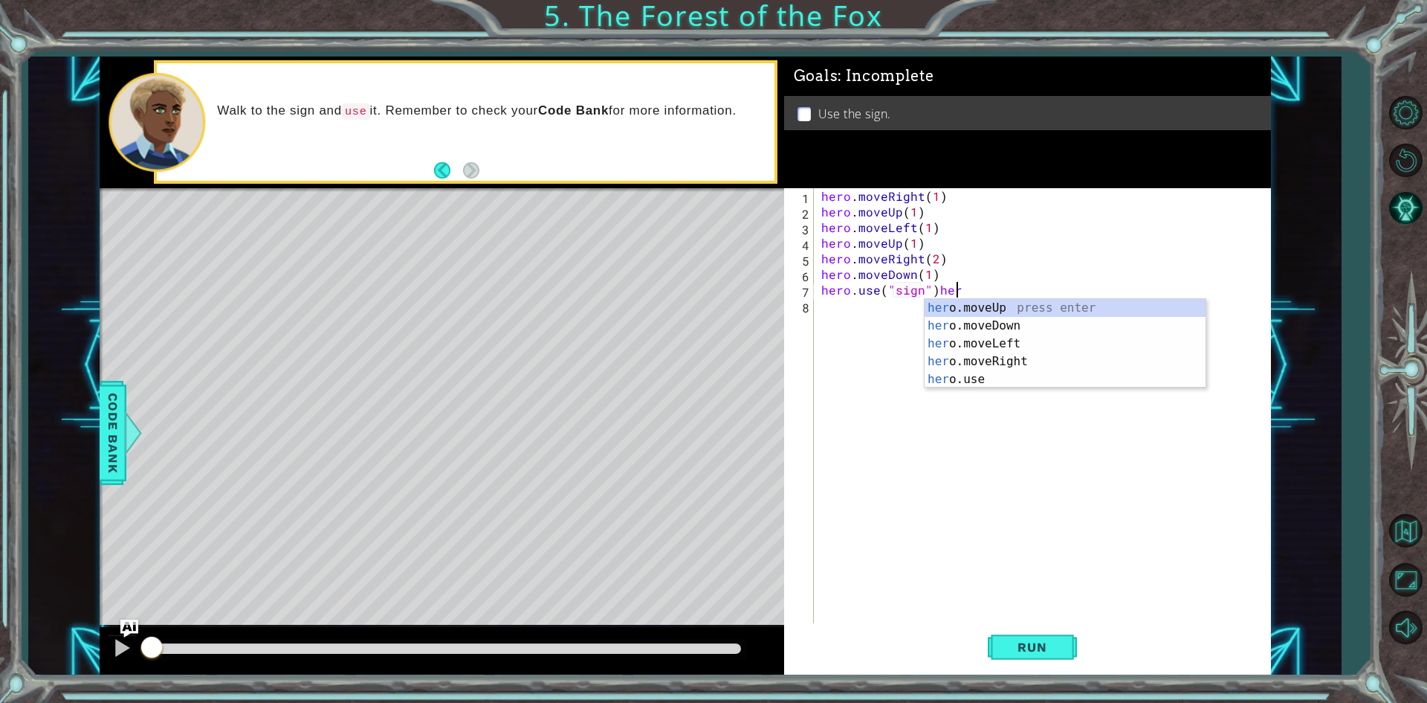
scroll to position [0, 8]
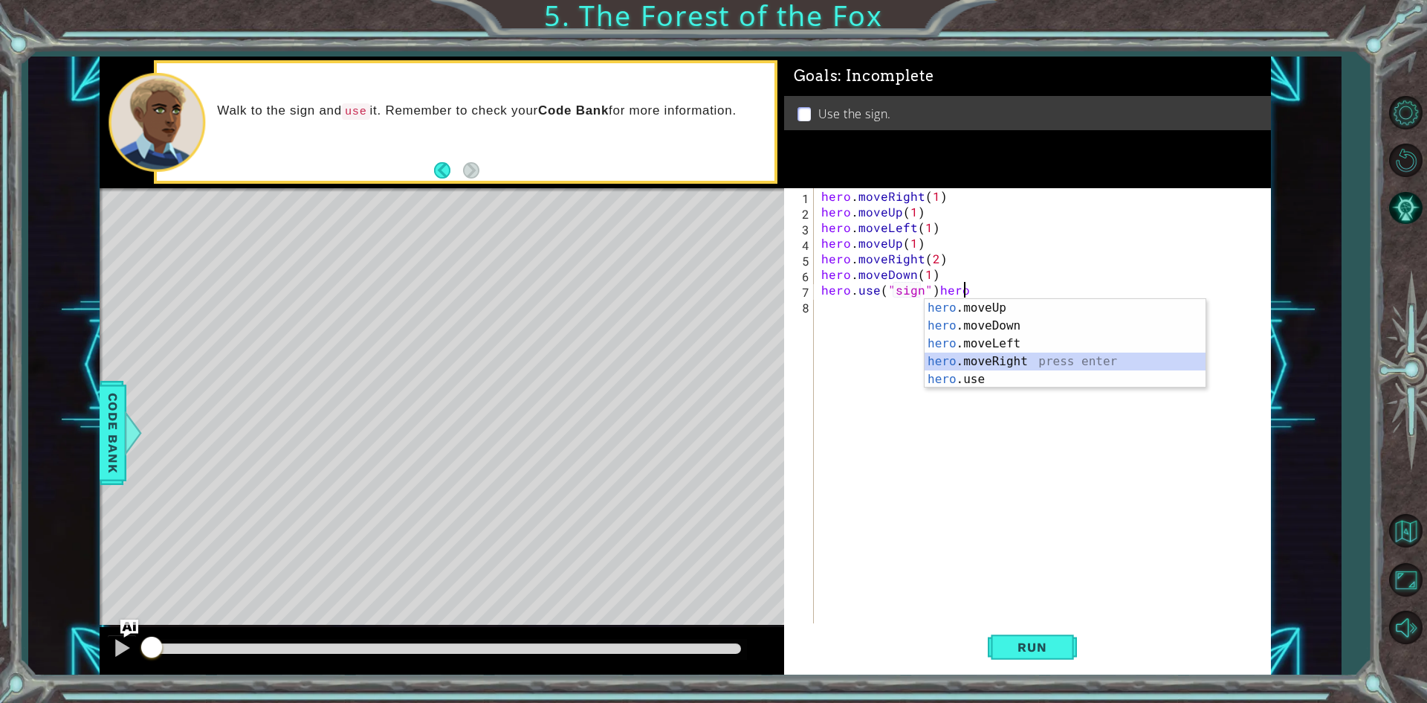
click at [995, 356] on div "hero .moveUp press enter hero .moveDown press enter hero .moveLeft press enter …" at bounding box center [1065, 361] width 281 height 125
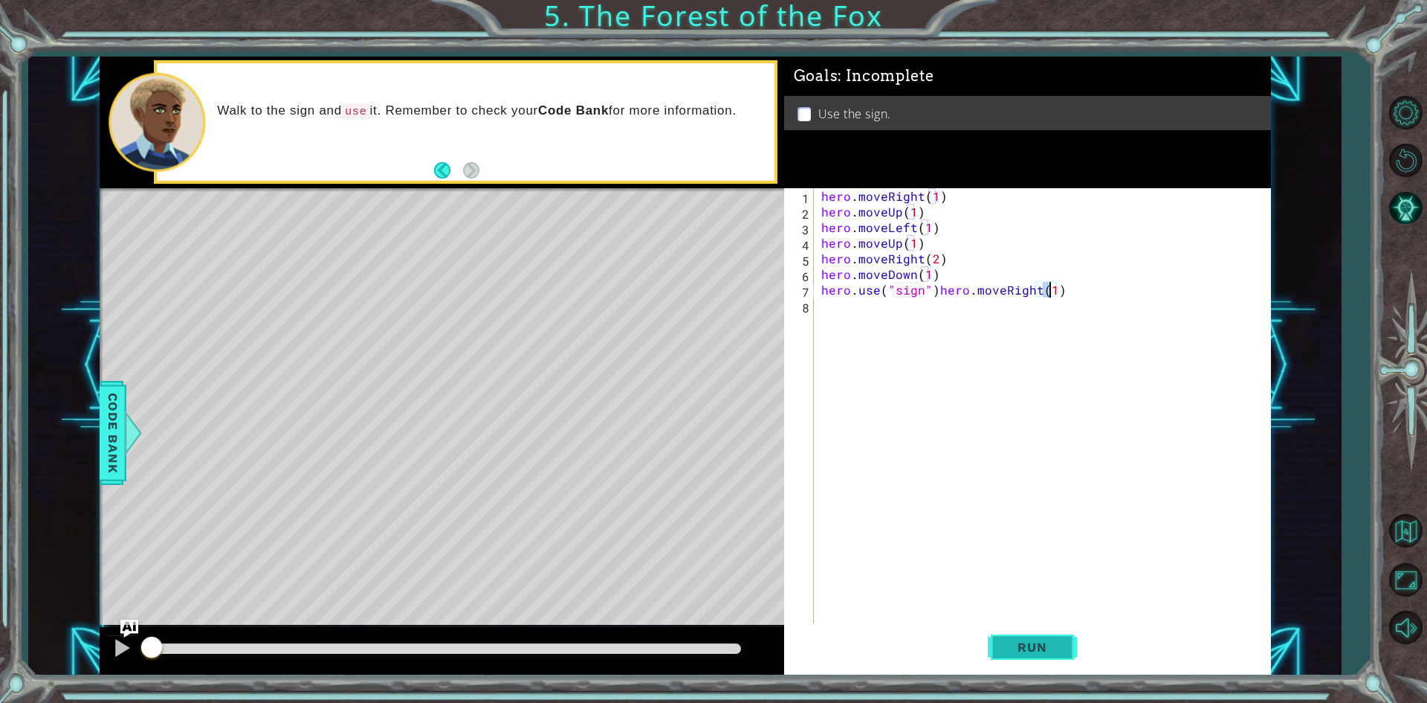
click at [1033, 638] on button "Run" at bounding box center [1032, 647] width 89 height 48
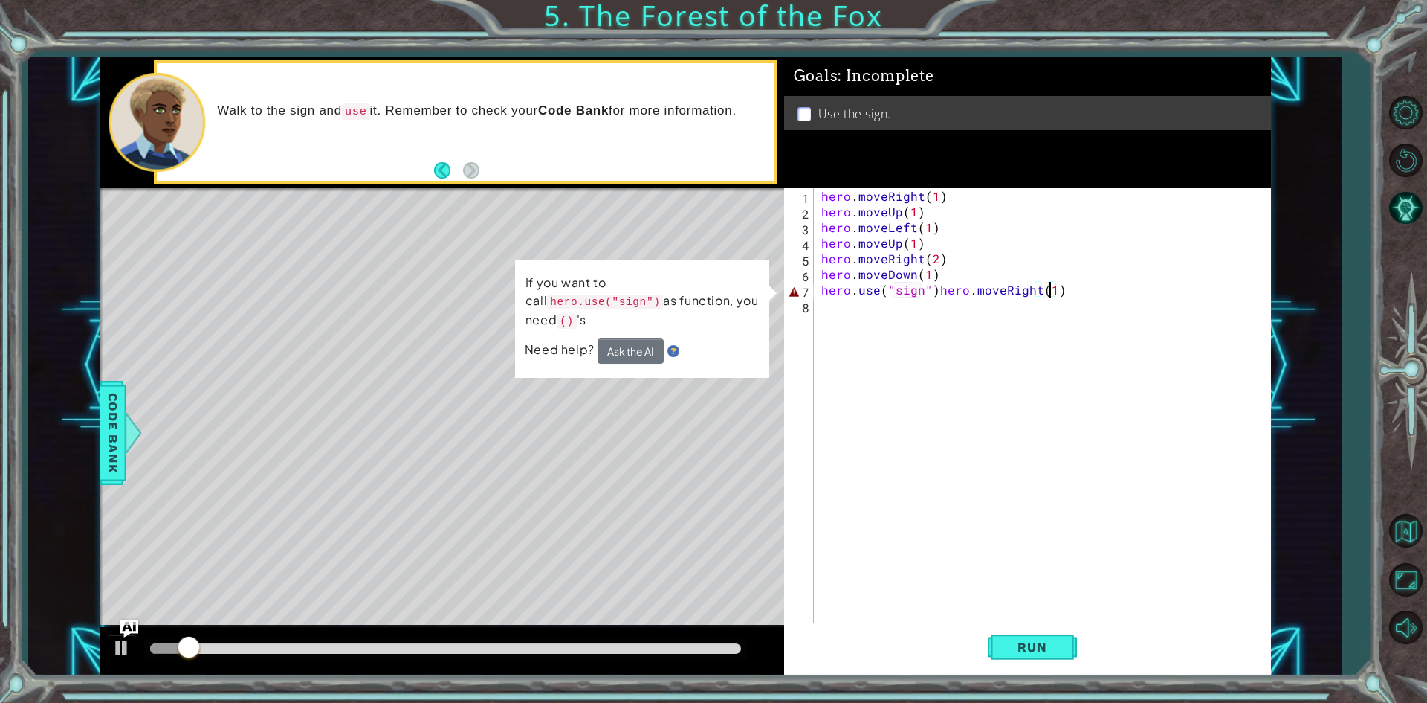
click at [937, 285] on div "hero . moveRight ( 1 ) hero . moveUp ( 1 ) hero . moveLeft ( 1 ) hero . moveUp …" at bounding box center [1045, 422] width 455 height 468
type textarea "hero.moveRight(1)"
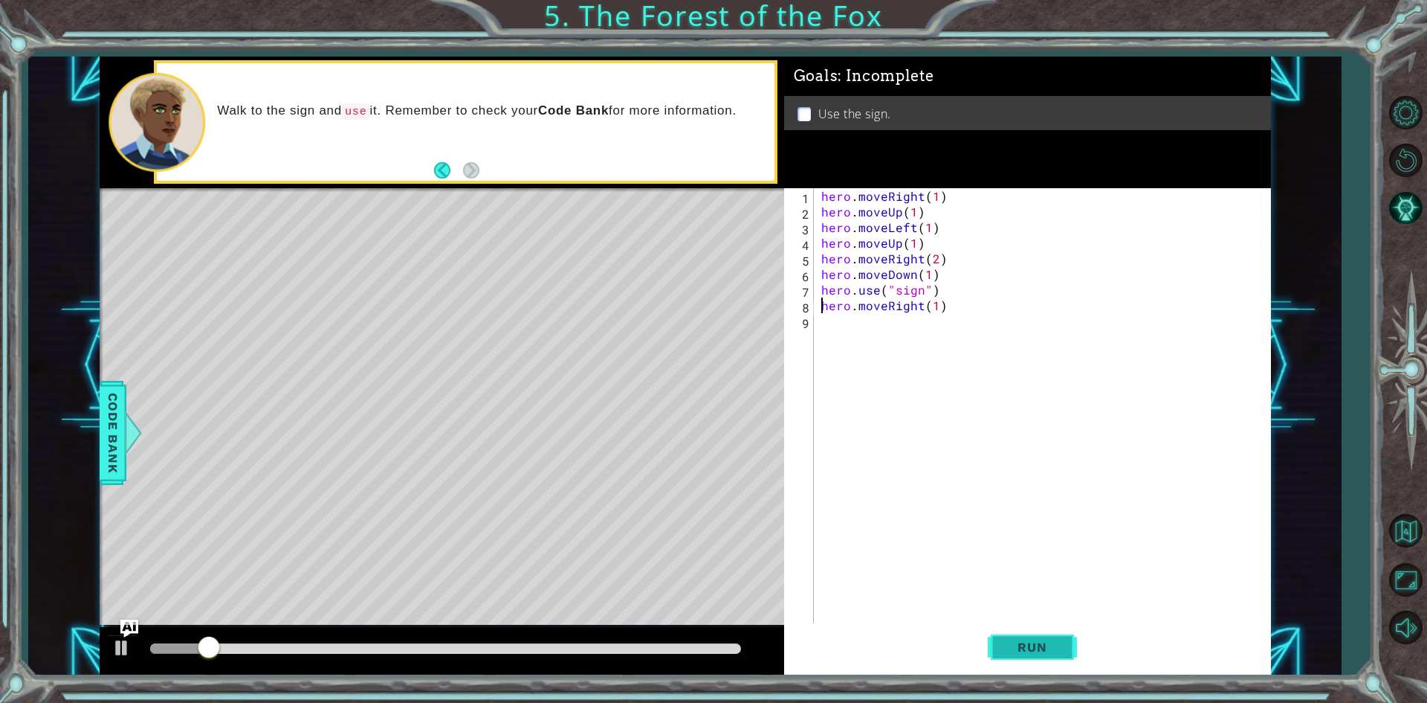
click at [1052, 652] on span "Run" at bounding box center [1032, 646] width 59 height 15
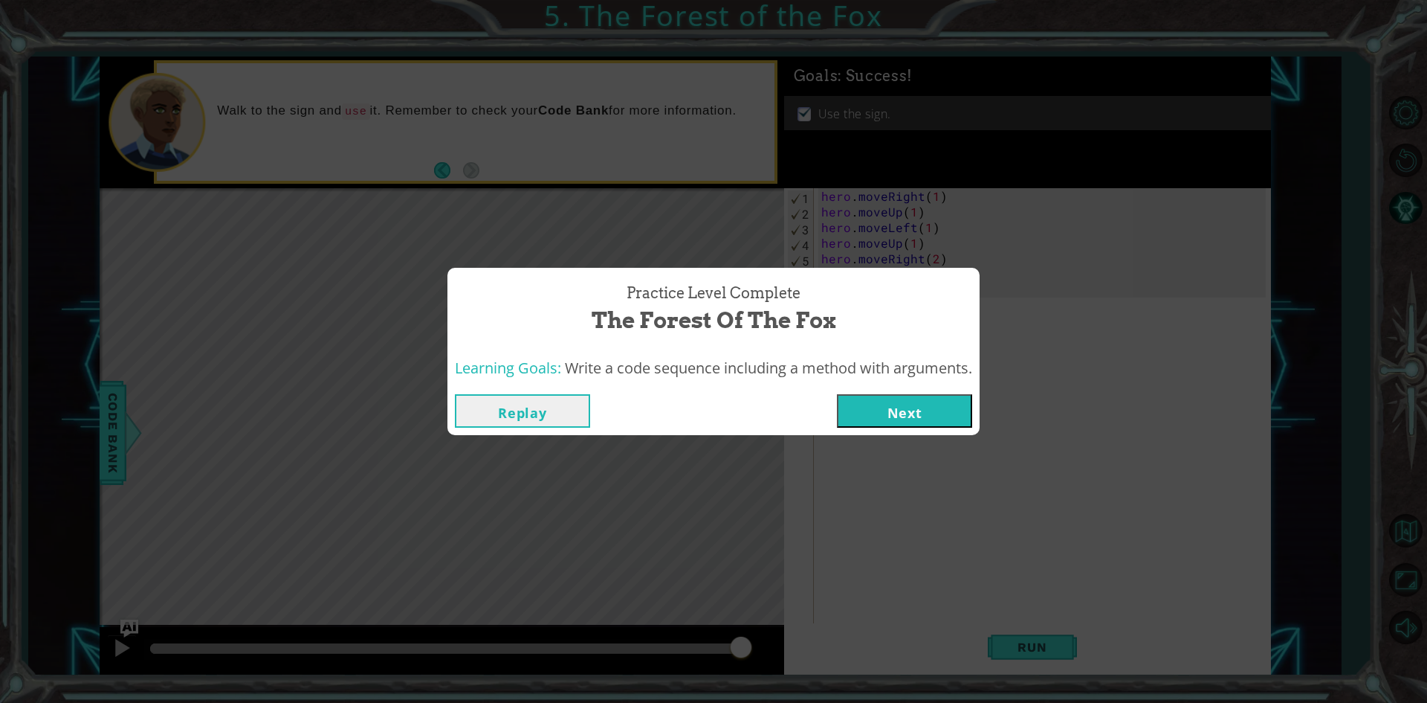
click at [901, 416] on button "Next" at bounding box center [904, 410] width 135 height 33
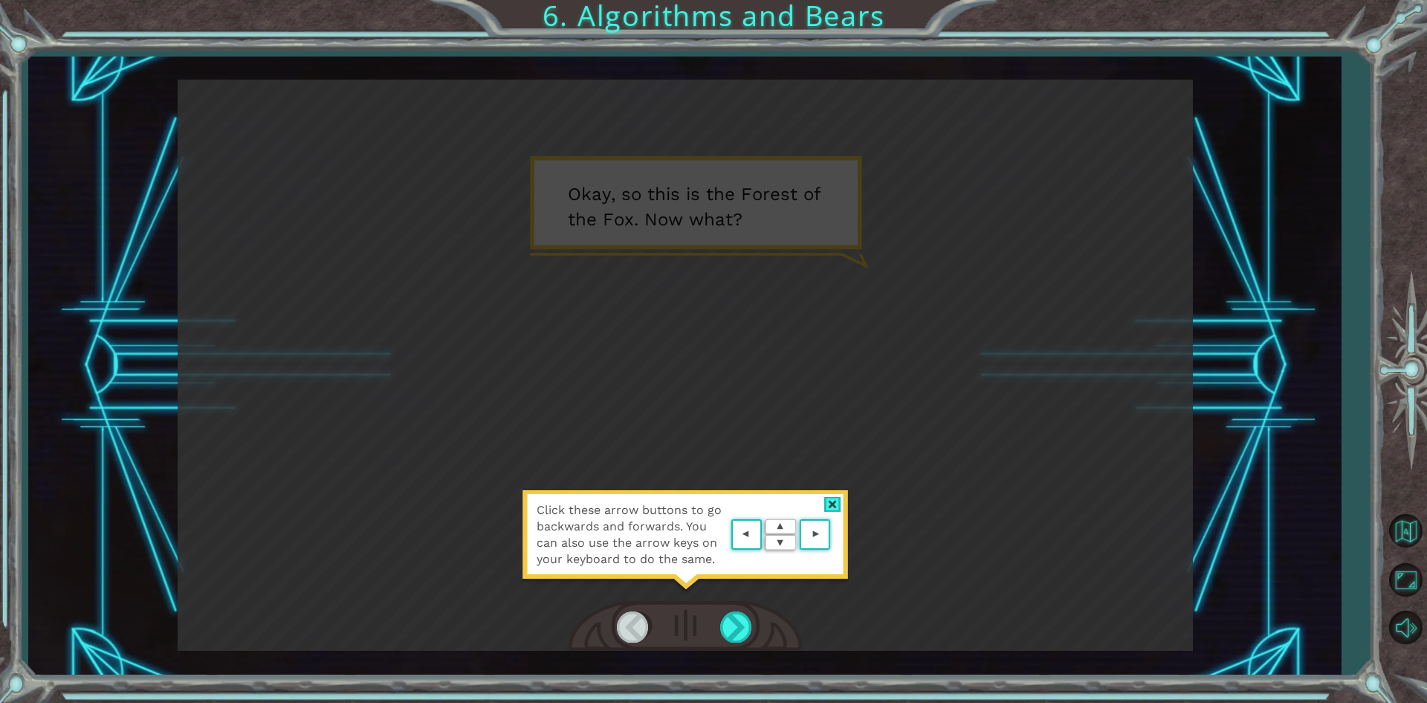
drag, startPoint x: 831, startPoint y: 456, endPoint x: 826, endPoint y: 485, distance: 29.5
click at [830, 458] on div "Click these arrow buttons to go backwards and forwards. You can also use the ar…" at bounding box center [685, 365] width 1015 height 571
click at [834, 508] on div at bounding box center [832, 505] width 17 height 16
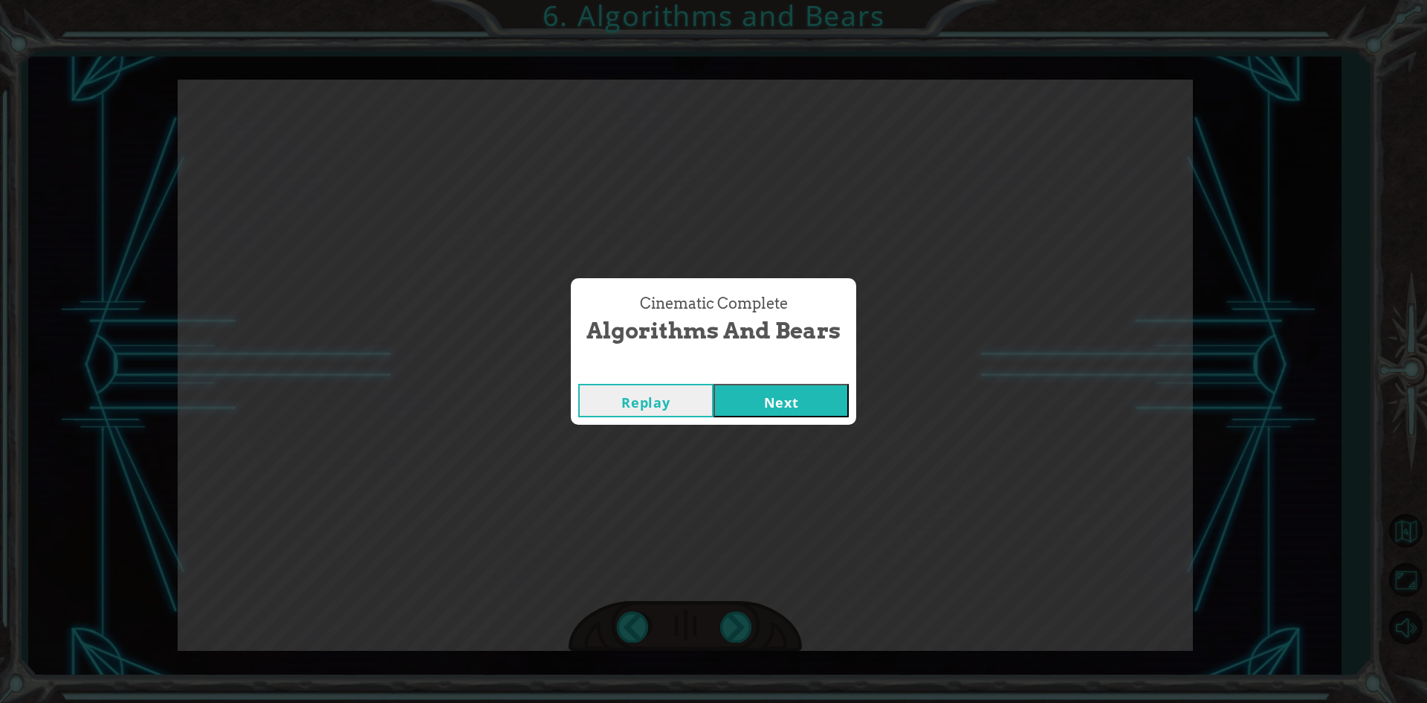
click at [772, 420] on div "Replay Next" at bounding box center [713, 400] width 285 height 48
click at [775, 390] on button "Next" at bounding box center [781, 400] width 135 height 33
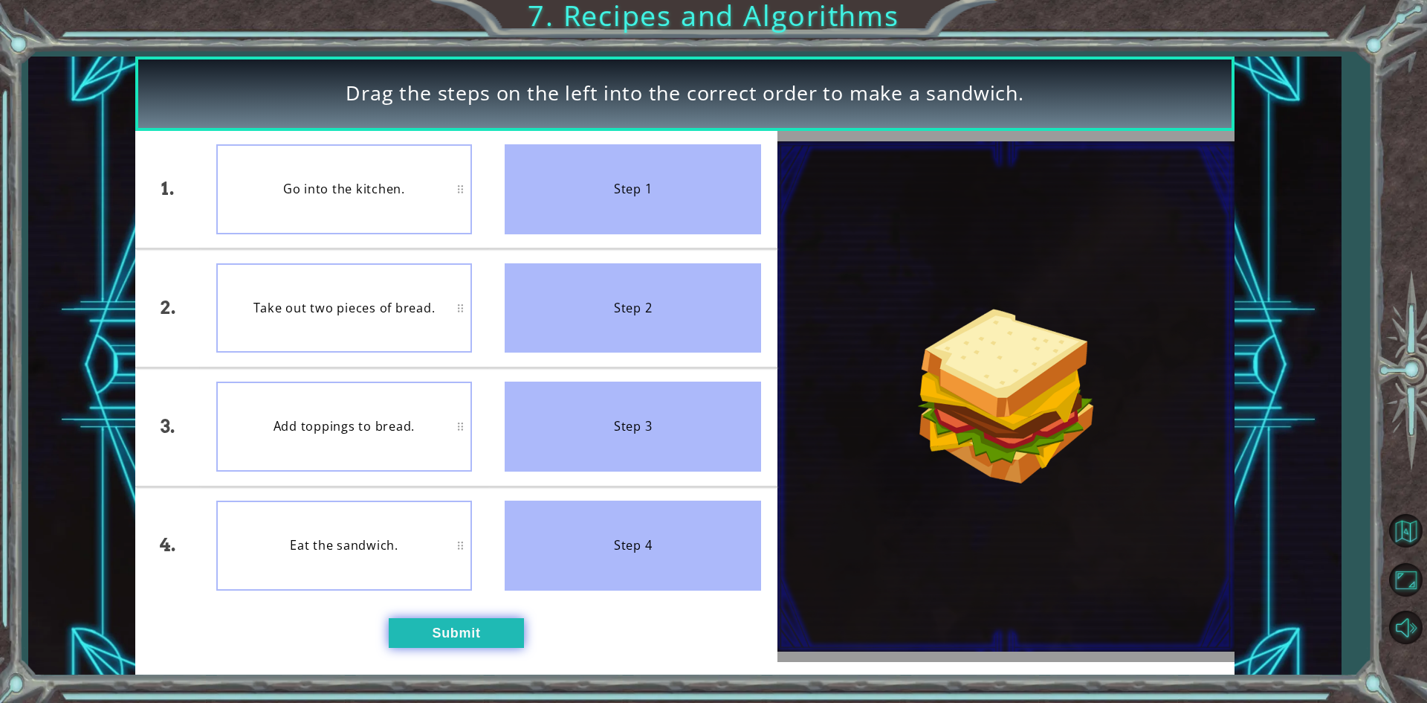
click at [439, 622] on button "Submit" at bounding box center [456, 633] width 135 height 30
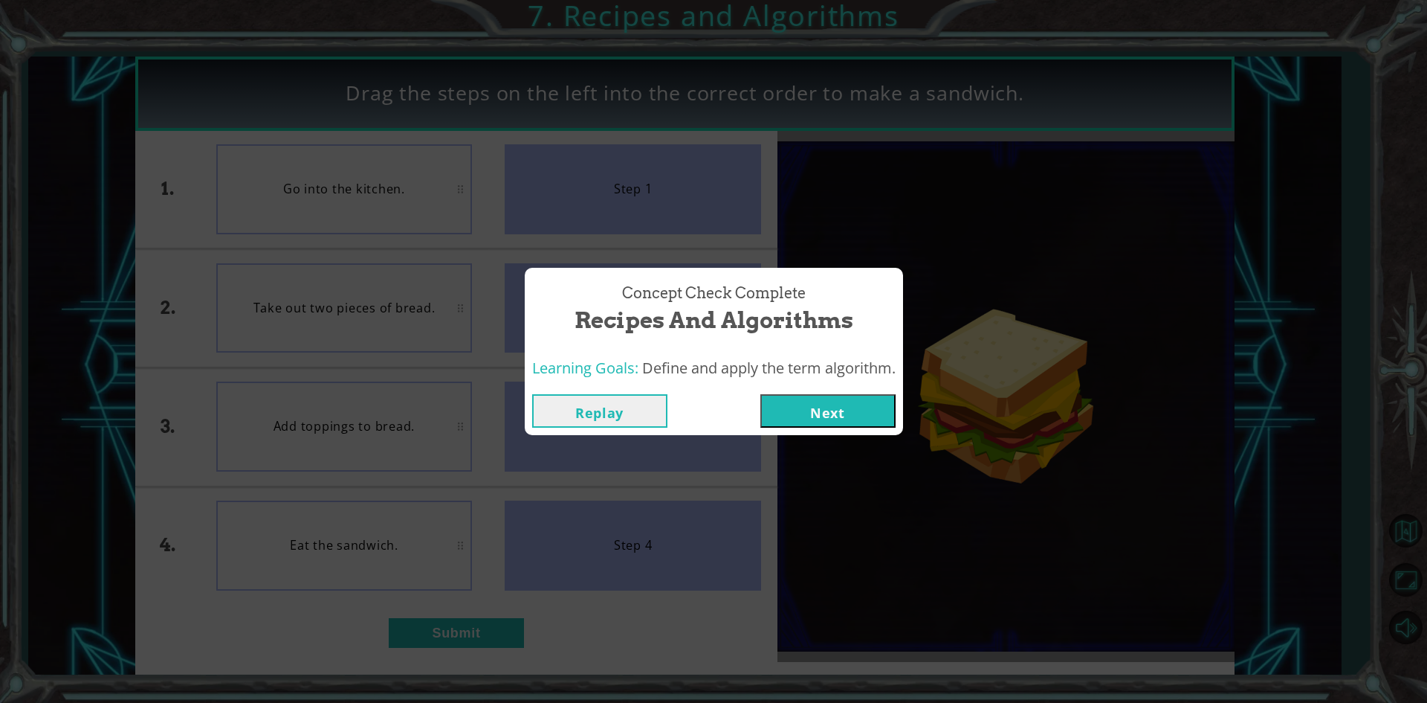
click at [850, 413] on button "Next" at bounding box center [827, 410] width 135 height 33
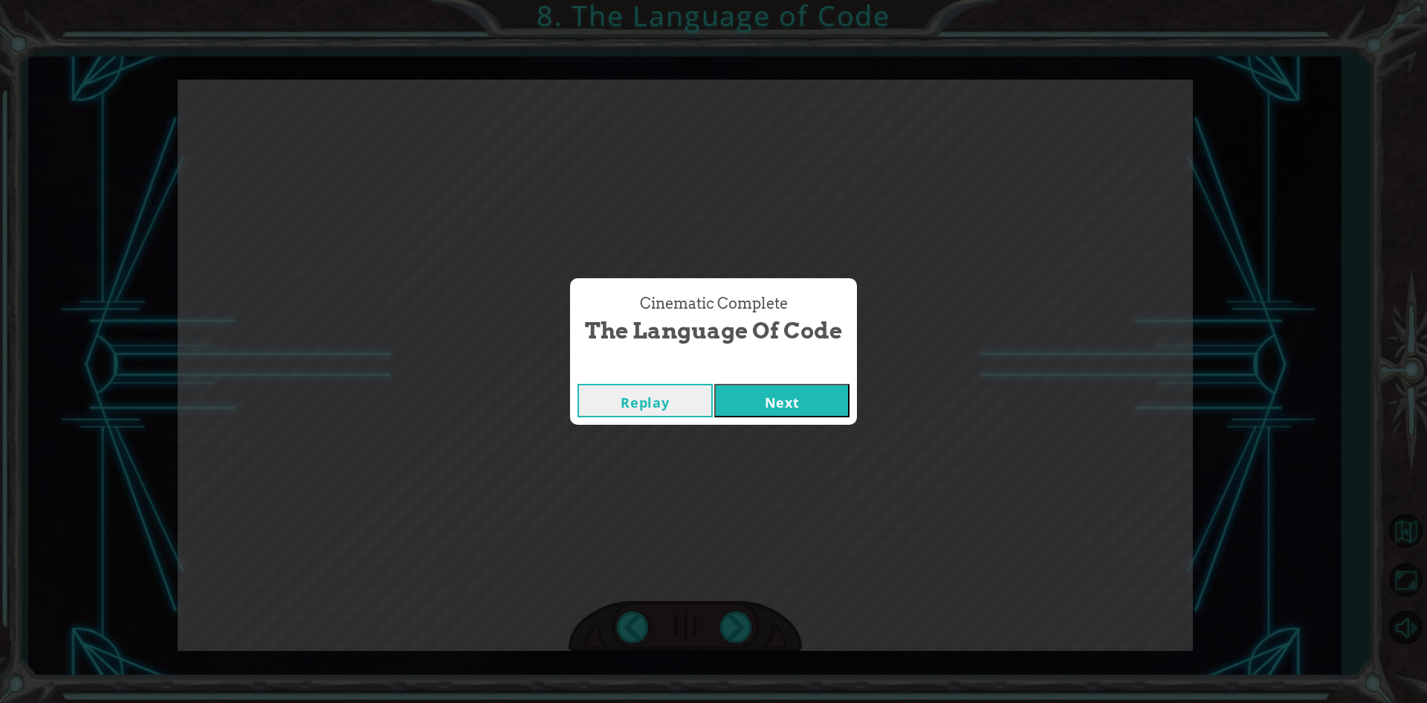
click at [778, 412] on button "Next" at bounding box center [781, 400] width 135 height 33
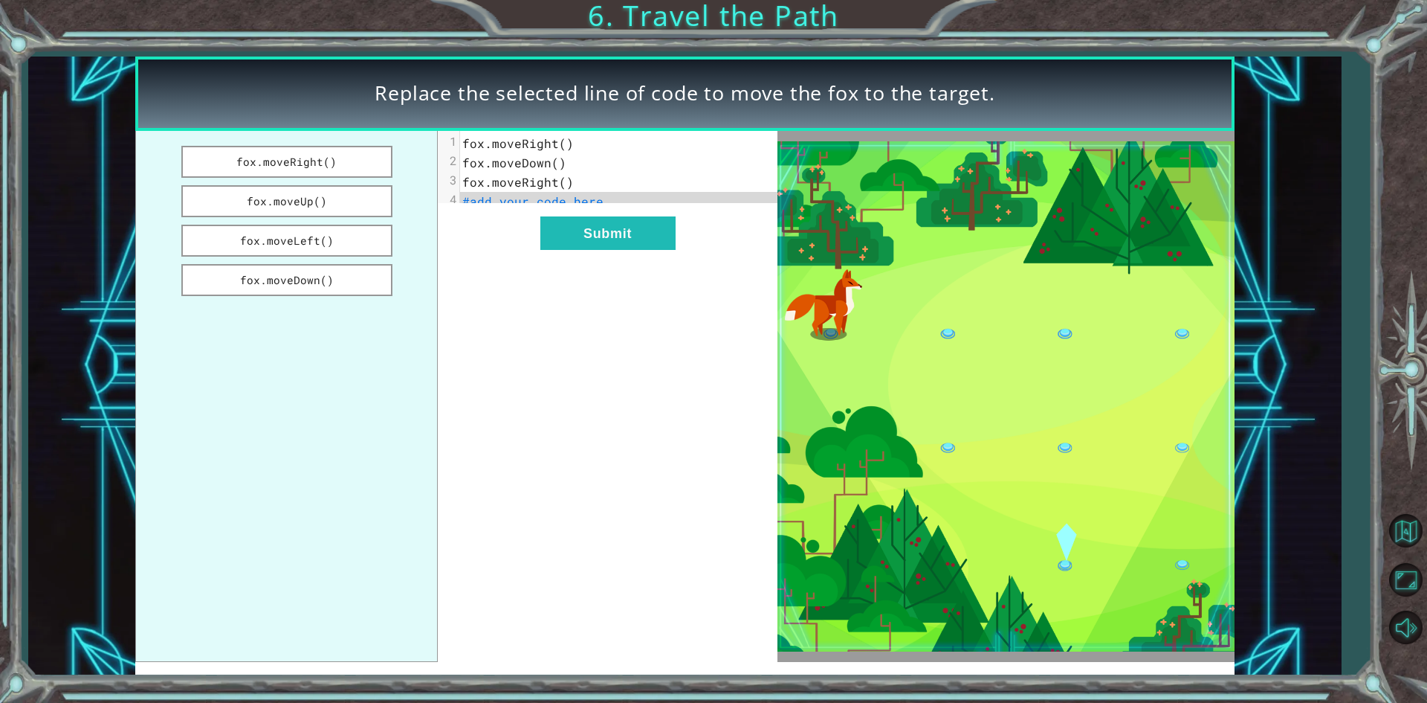
drag, startPoint x: 322, startPoint y: 278, endPoint x: 474, endPoint y: 221, distance: 162.1
click at [479, 221] on div "fox.moveRight() fox.moveUp() fox.moveLeft() fox.moveDown() xxxxxxxxxx 4 1 fox.m…" at bounding box center [456, 396] width 642 height 531
click at [379, 270] on button "fox.moveDown()" at bounding box center [286, 280] width 211 height 32
click at [587, 245] on button "Submit" at bounding box center [607, 232] width 135 height 33
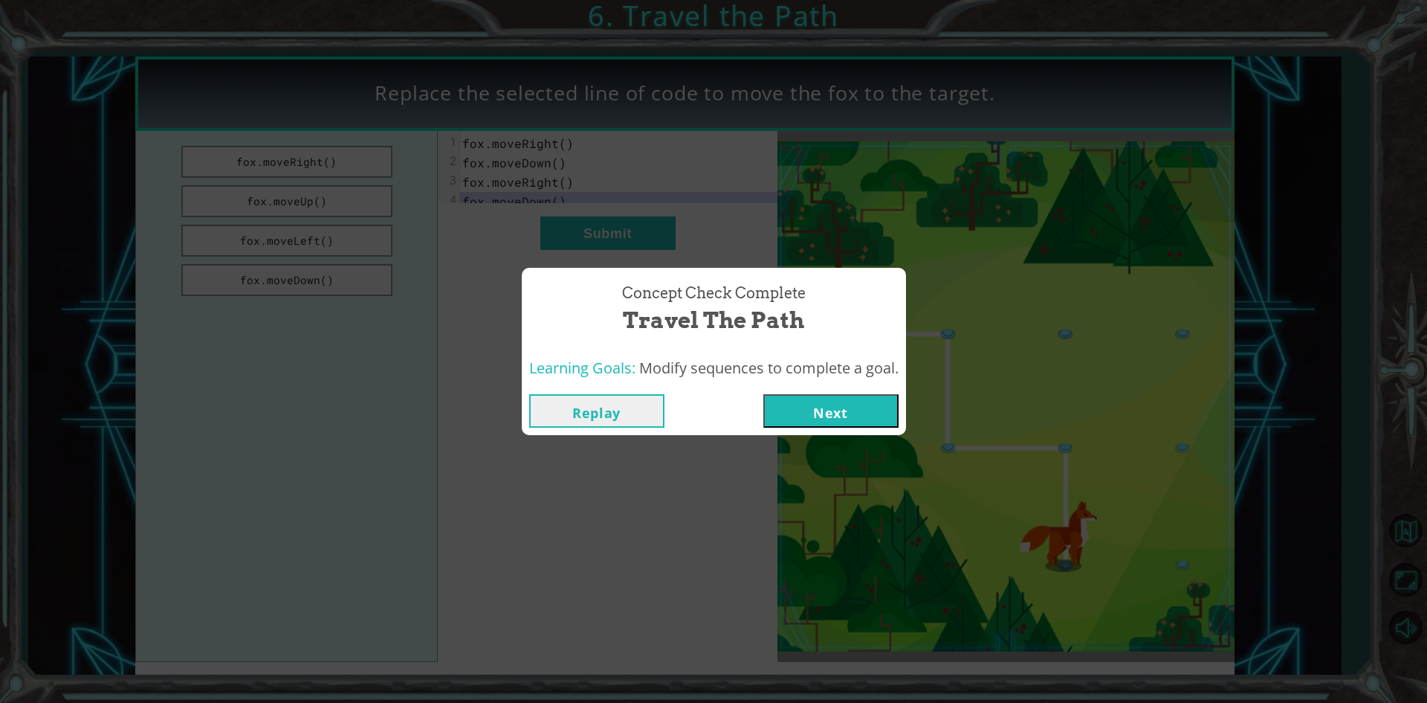
click at [786, 397] on button "Next" at bounding box center [830, 410] width 135 height 33
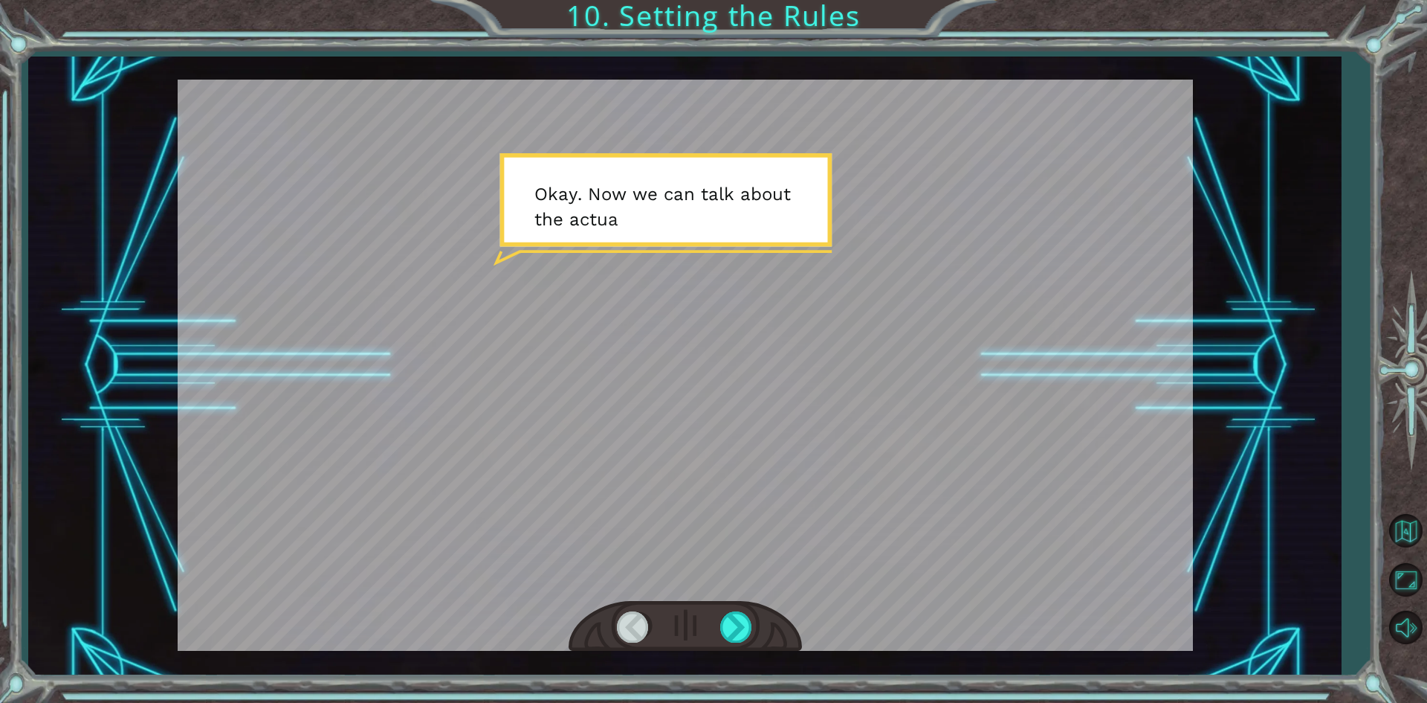
click at [633, 291] on div at bounding box center [685, 365] width 1015 height 571
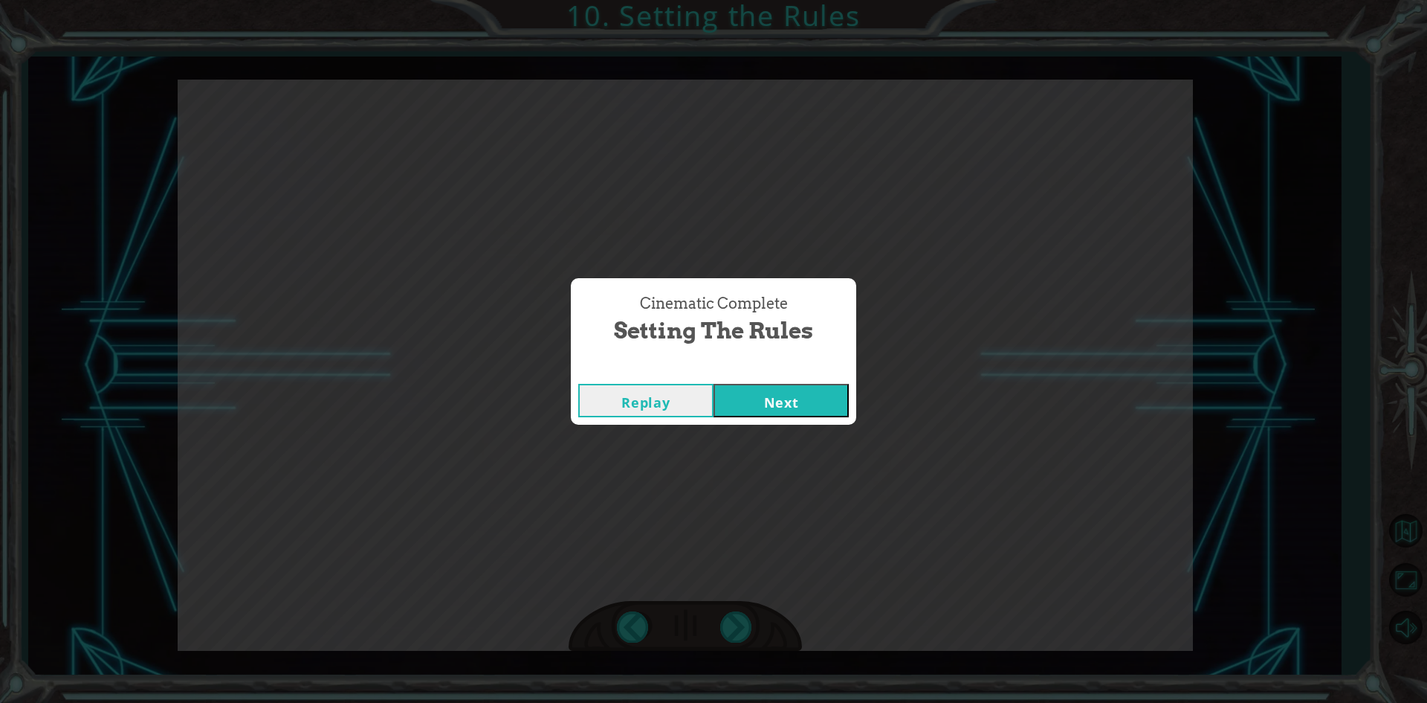
click at [714, 384] on button "Next" at bounding box center [781, 400] width 135 height 33
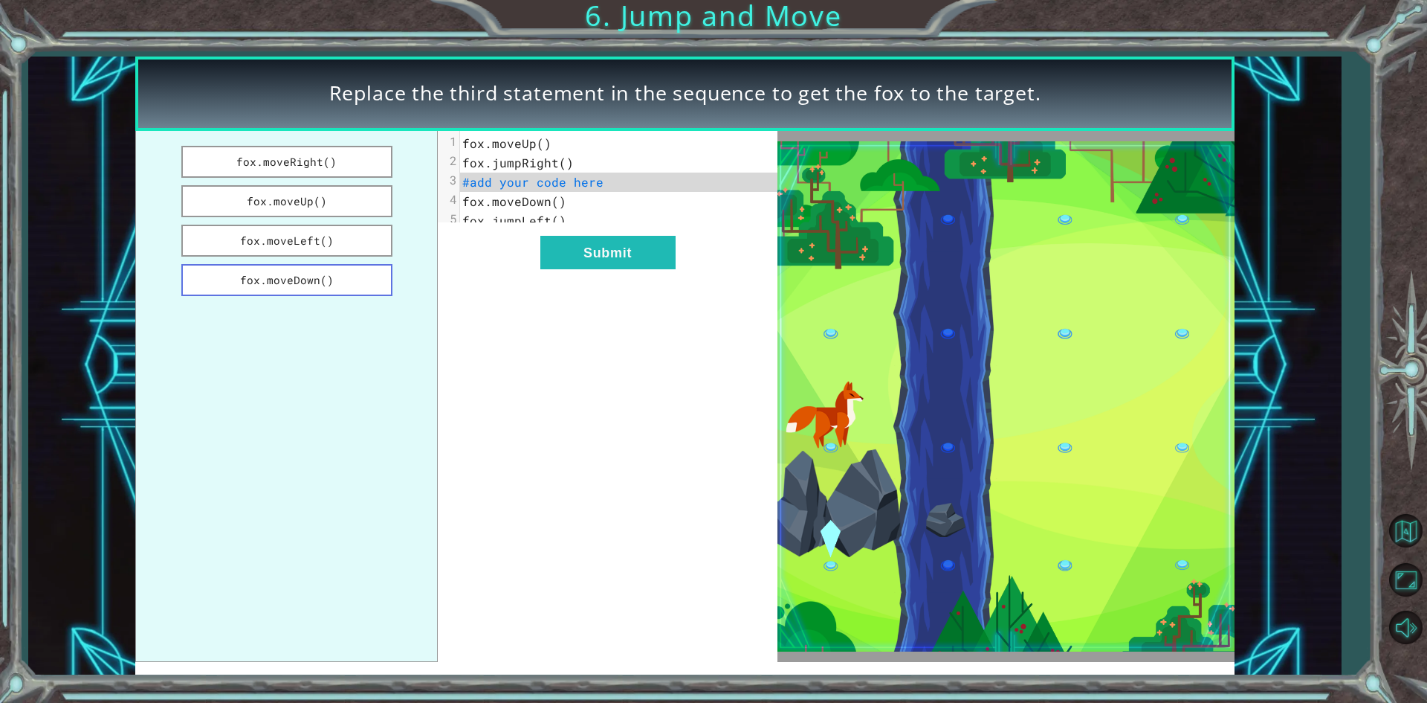
click at [318, 274] on button "fox.moveDown()" at bounding box center [286, 280] width 211 height 32
click at [659, 265] on button "Submit" at bounding box center [607, 252] width 135 height 33
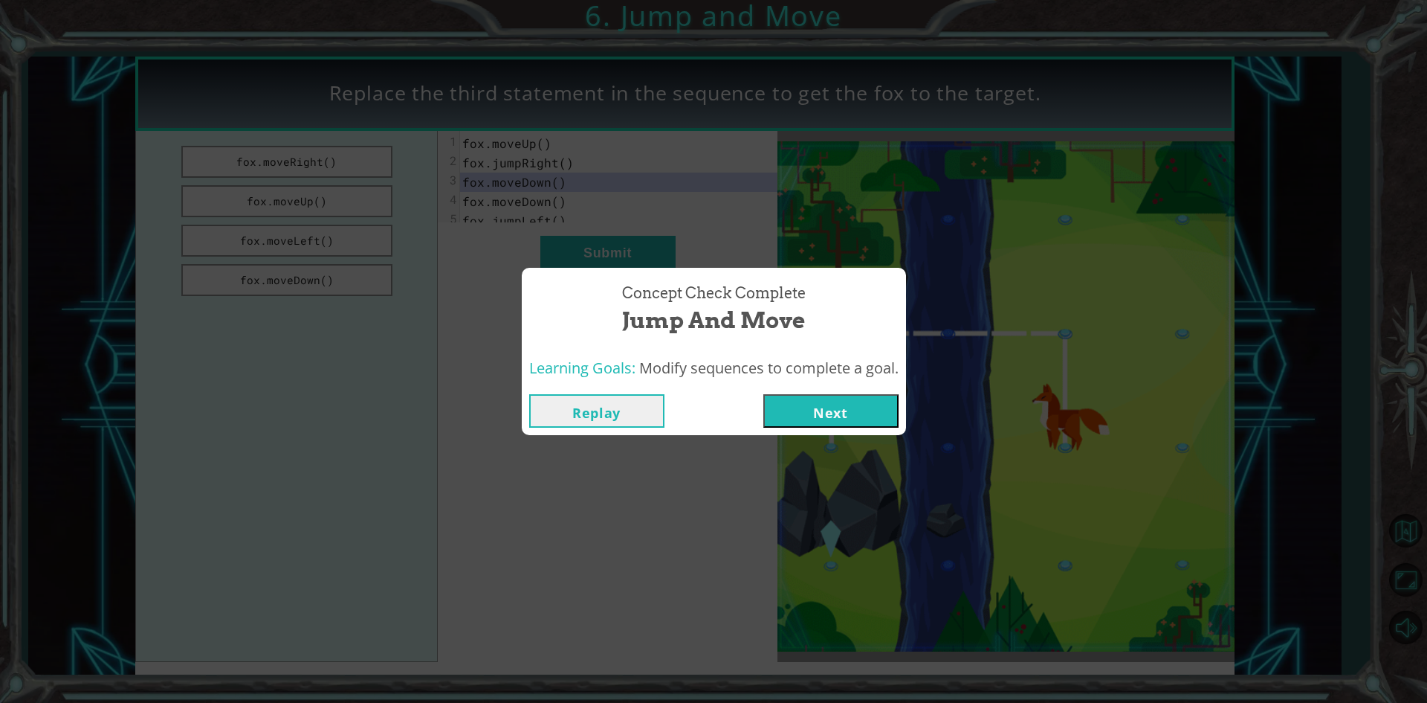
click at [820, 413] on button "Next" at bounding box center [830, 410] width 135 height 33
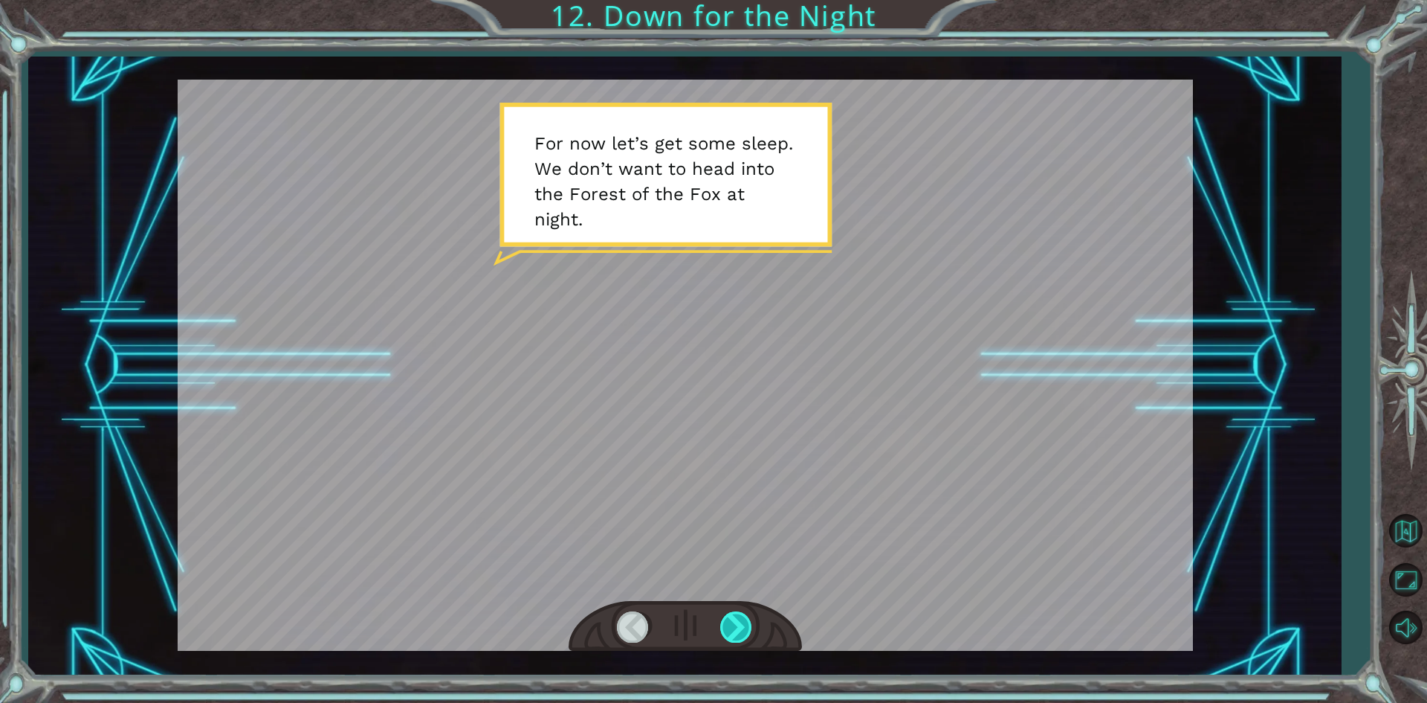
click at [736, 627] on div at bounding box center [736, 626] width 33 height 30
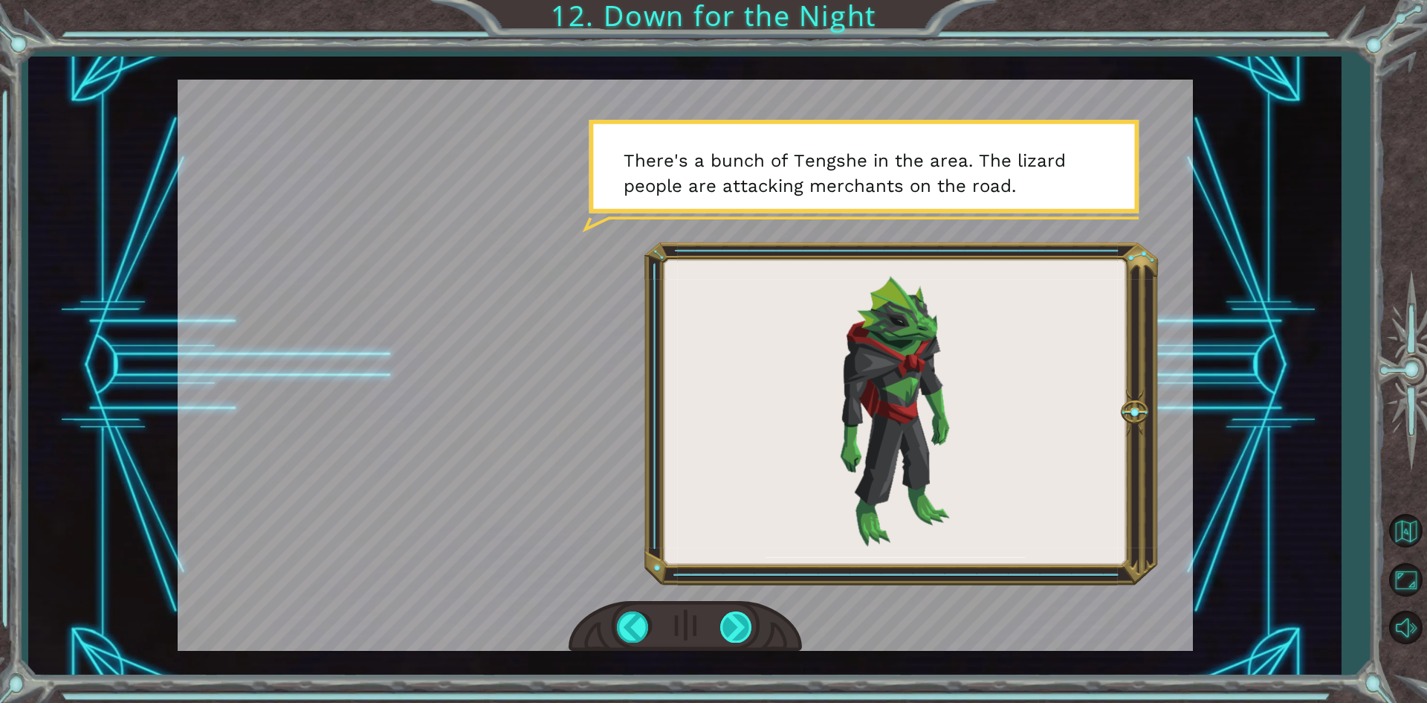
click at [740, 633] on div at bounding box center [736, 626] width 33 height 30
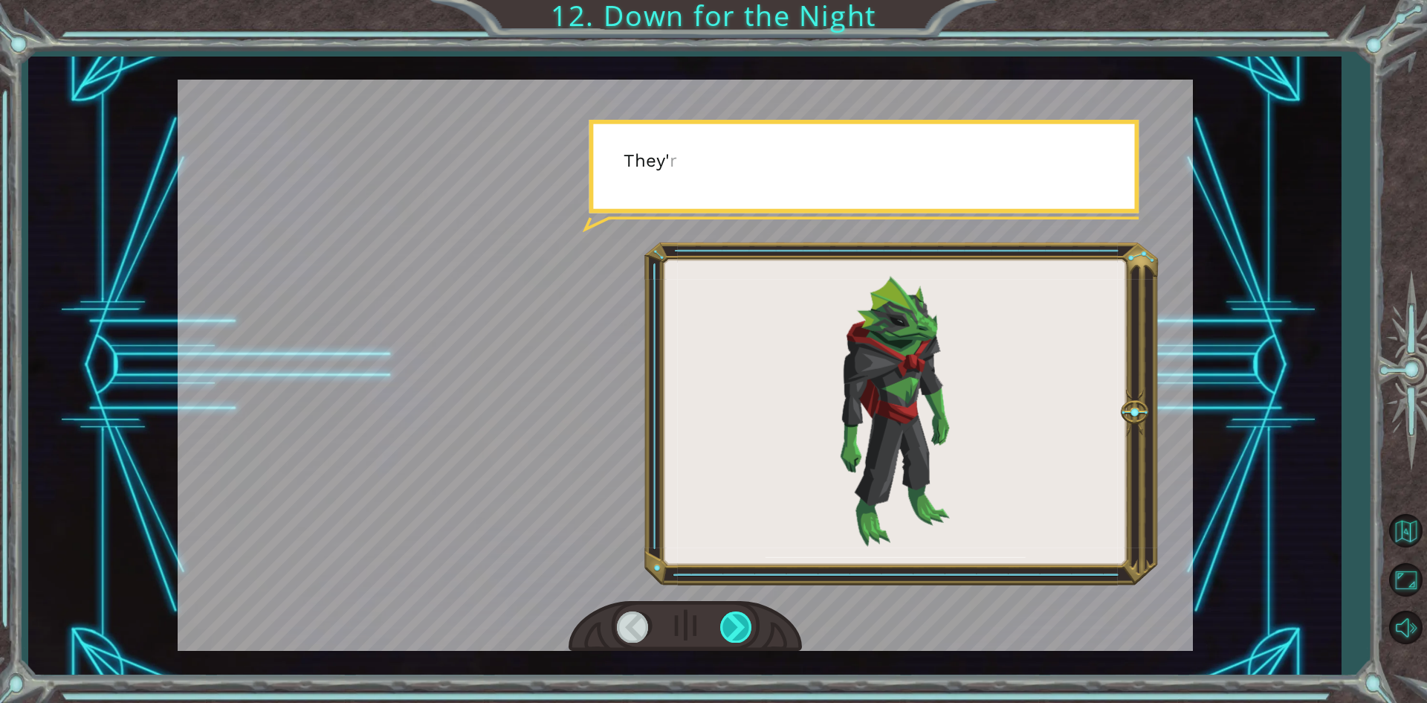
click at [740, 632] on div at bounding box center [736, 626] width 33 height 30
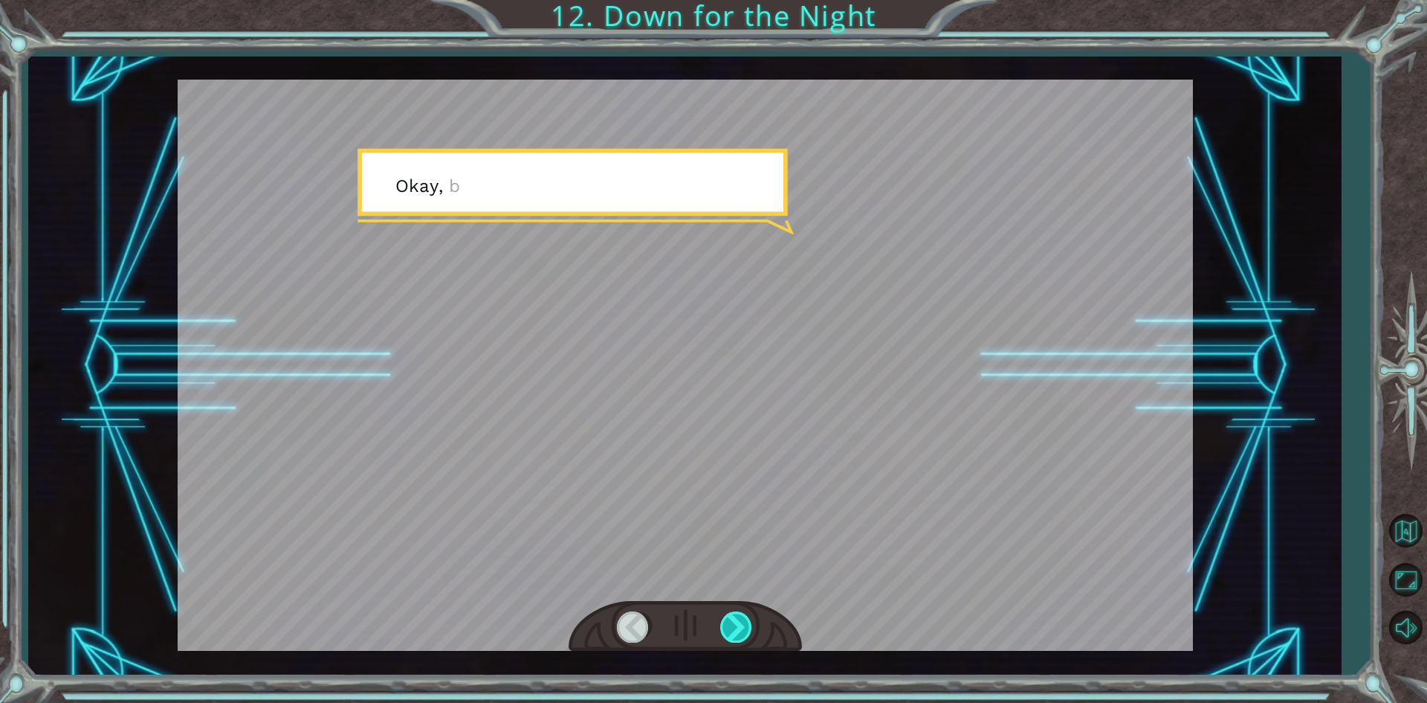
click at [740, 632] on div at bounding box center [736, 626] width 33 height 30
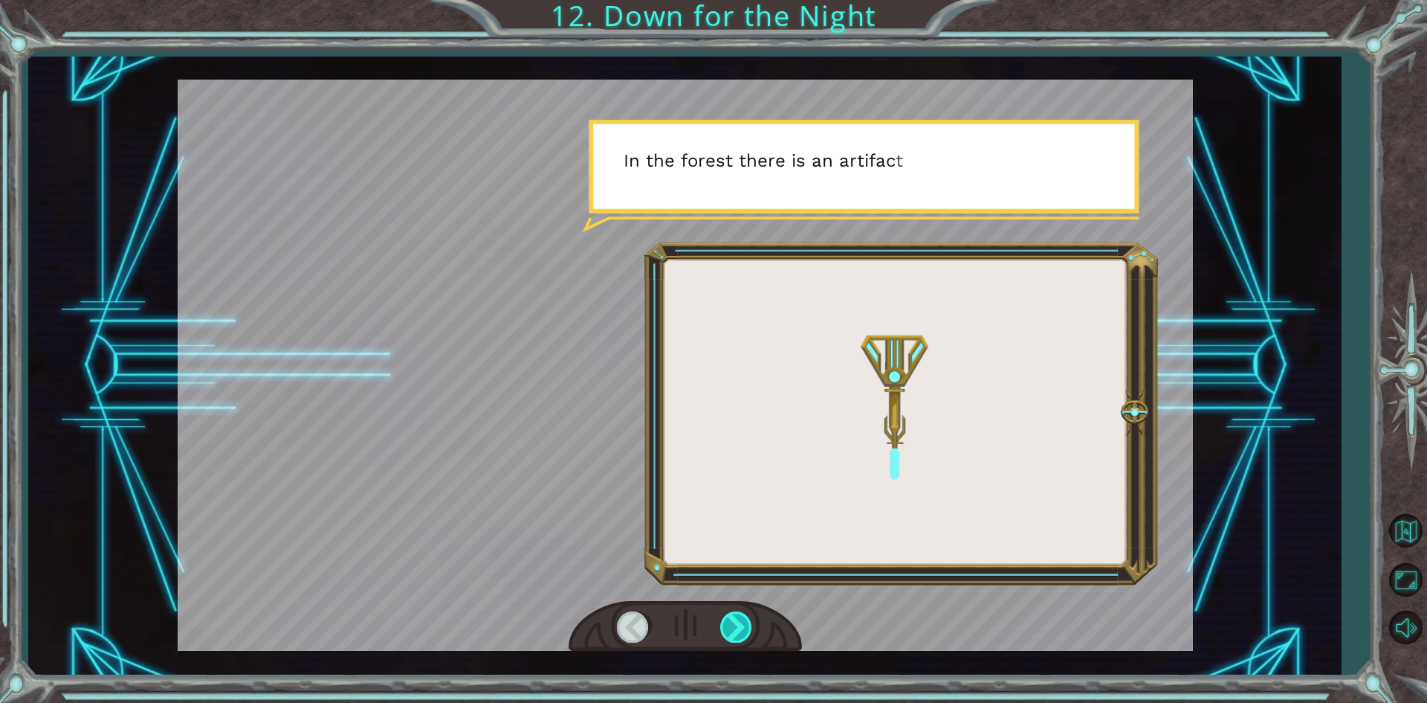
click at [740, 632] on div at bounding box center [736, 626] width 33 height 30
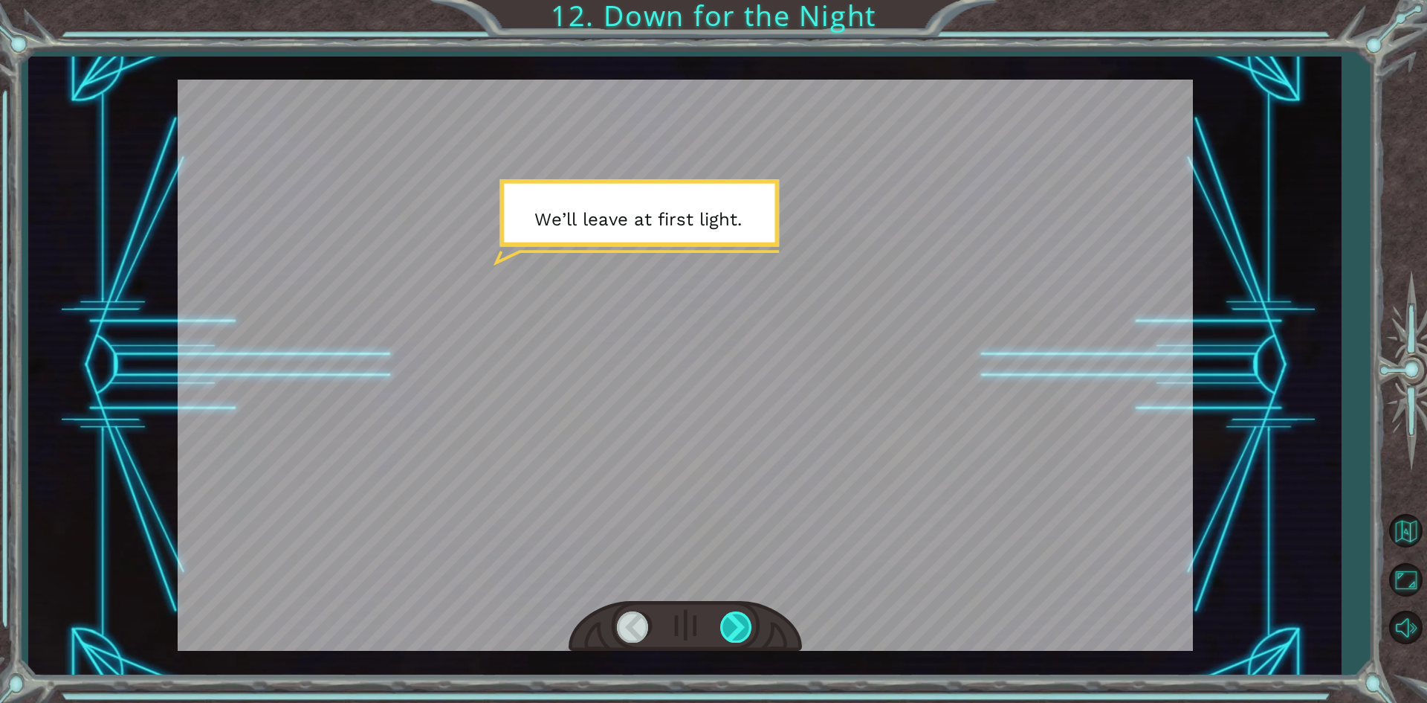
click at [737, 630] on div at bounding box center [736, 626] width 33 height 30
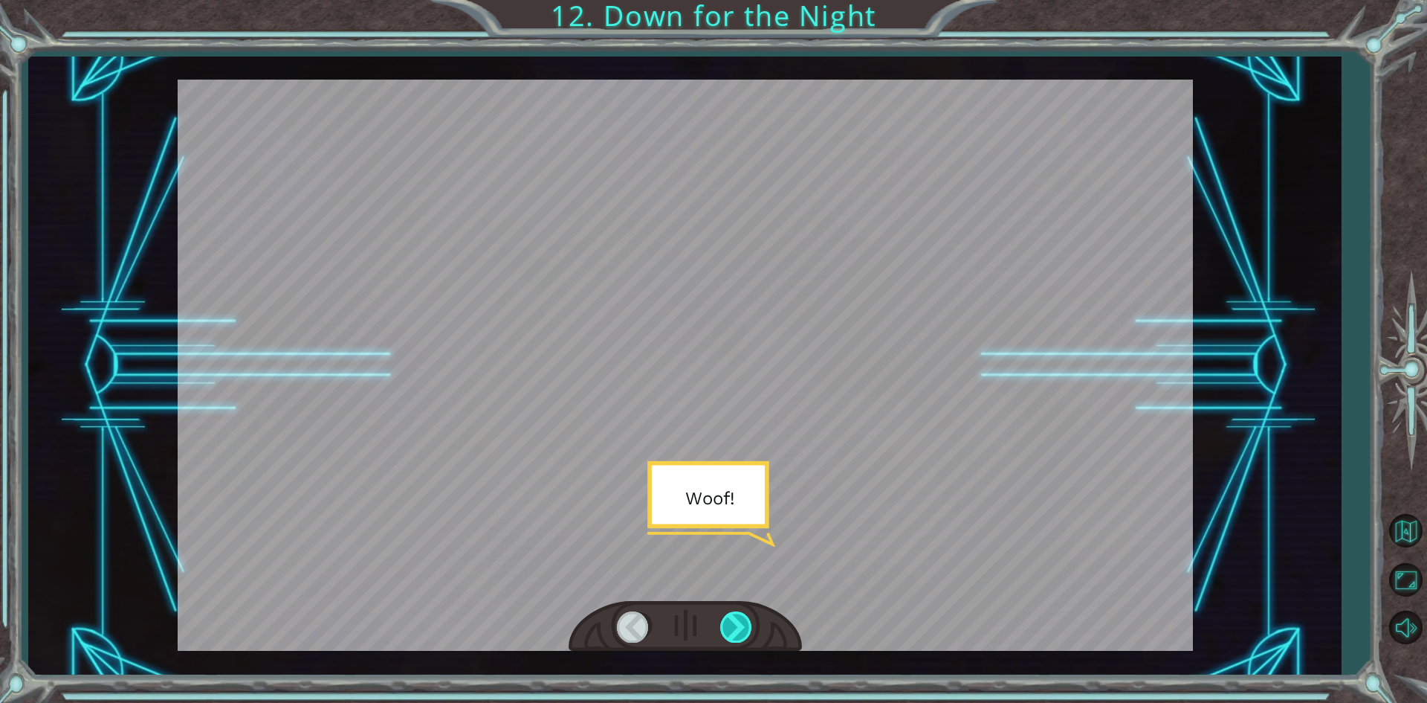
click at [734, 630] on div at bounding box center [736, 626] width 33 height 30
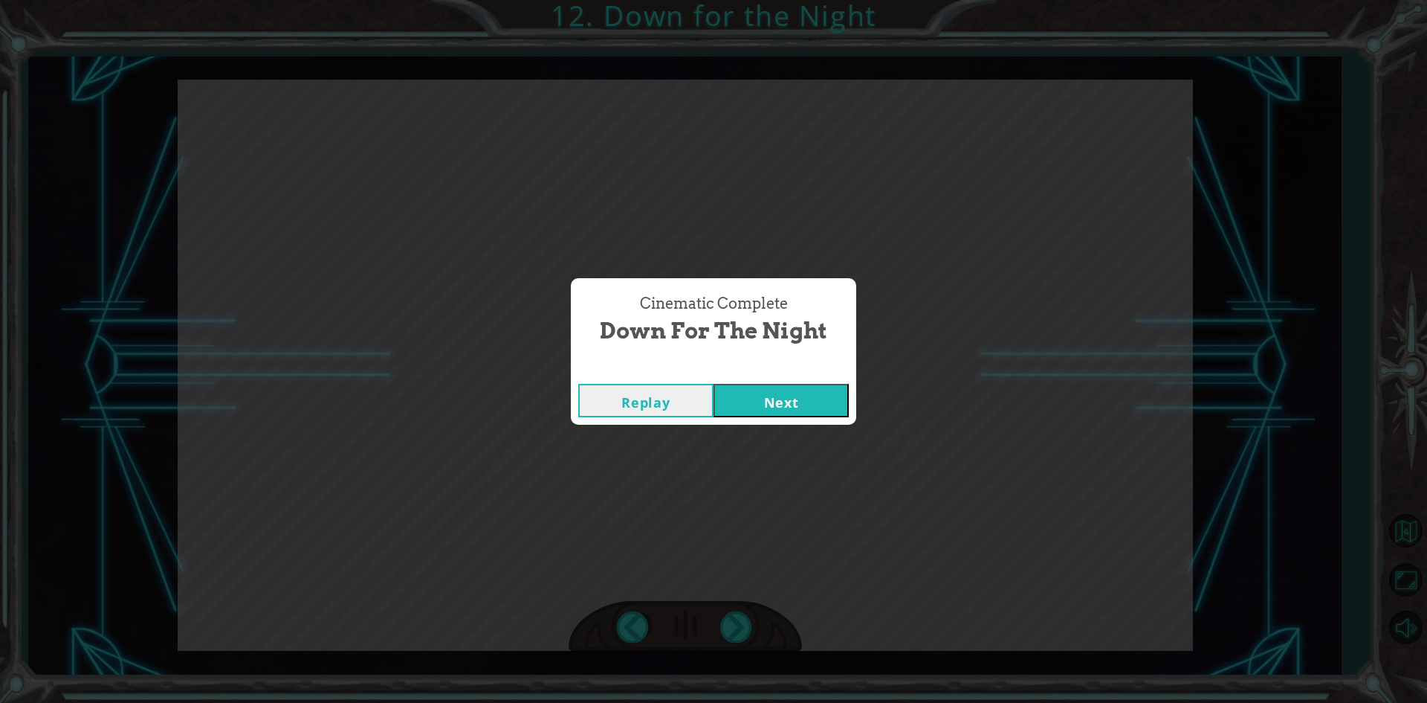
click at [769, 398] on button "Next" at bounding box center [781, 400] width 135 height 33
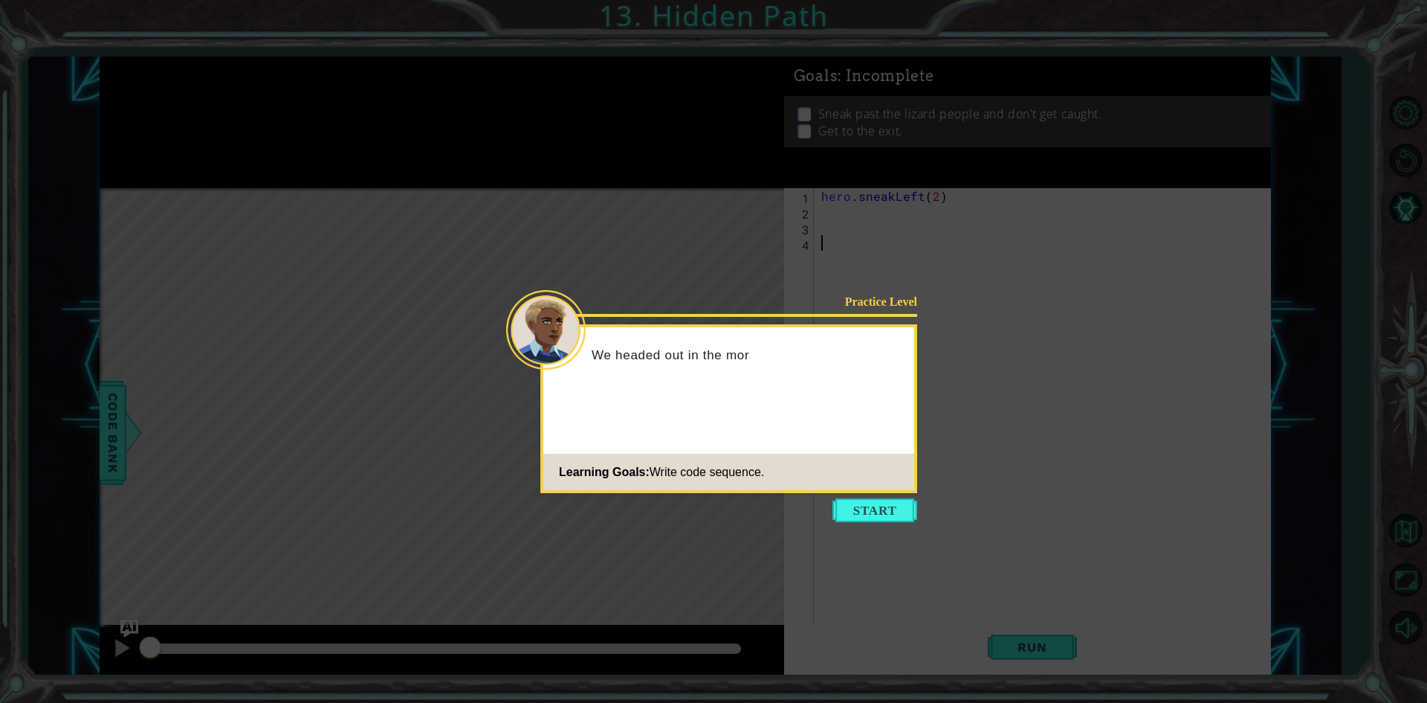
click at [879, 523] on icon at bounding box center [713, 351] width 1427 height 703
click at [891, 504] on button "Start" at bounding box center [875, 510] width 85 height 24
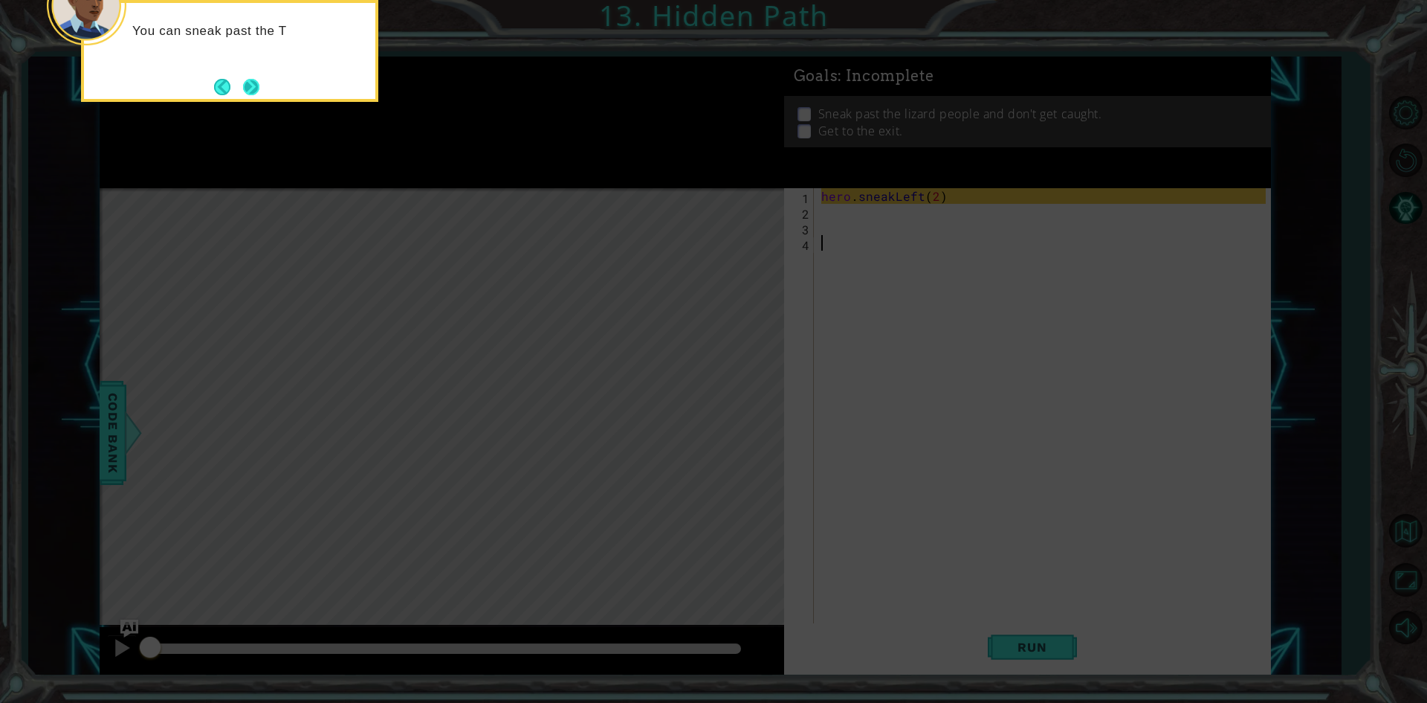
click at [259, 95] on button "Next" at bounding box center [251, 87] width 16 height 16
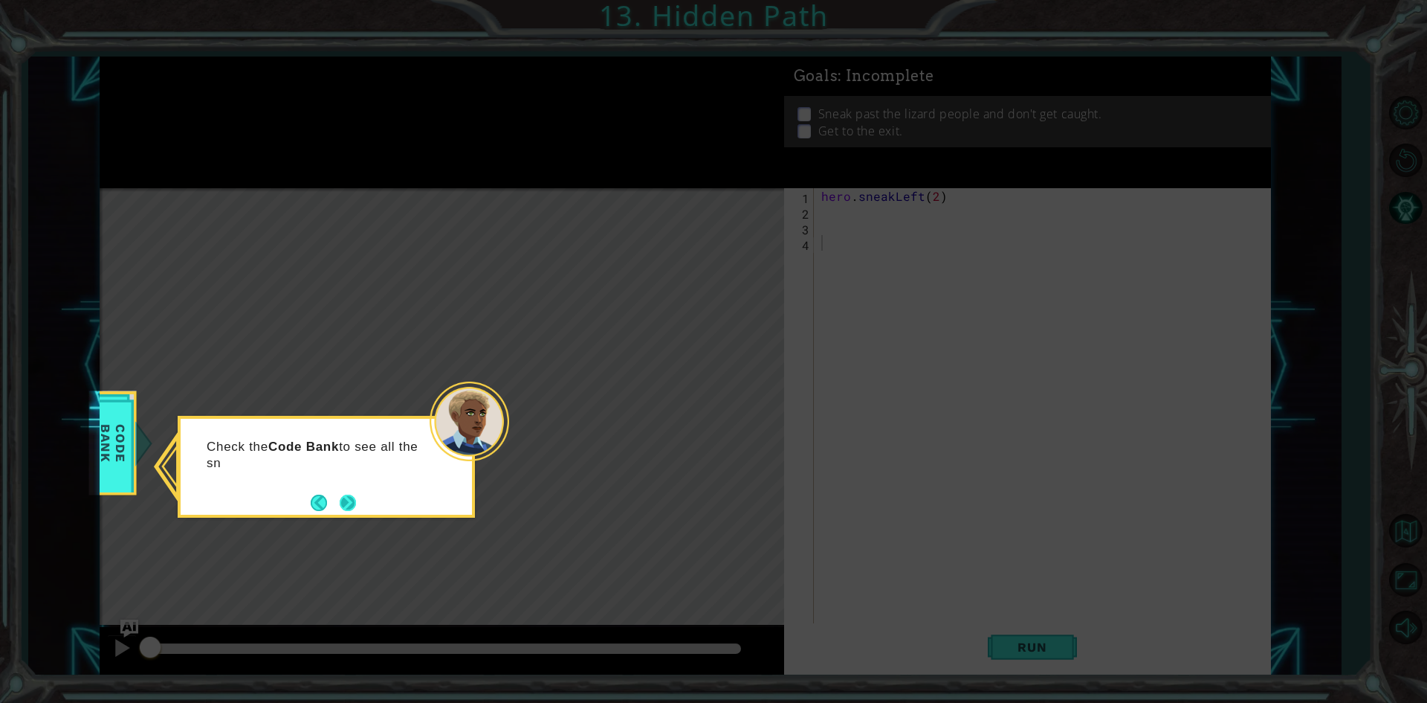
click at [356, 497] on button "Next" at bounding box center [348, 502] width 16 height 16
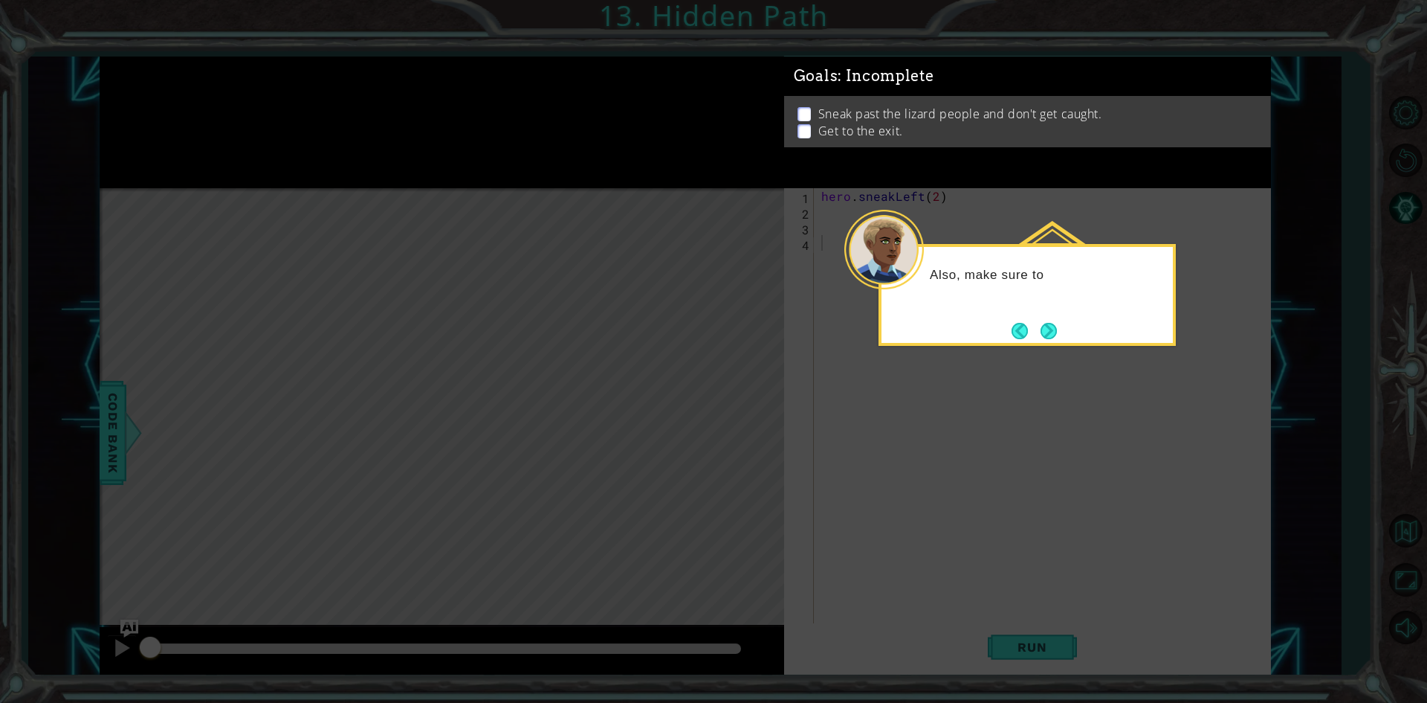
click at [1078, 322] on div "Also, make sure to" at bounding box center [1027, 295] width 297 height 102
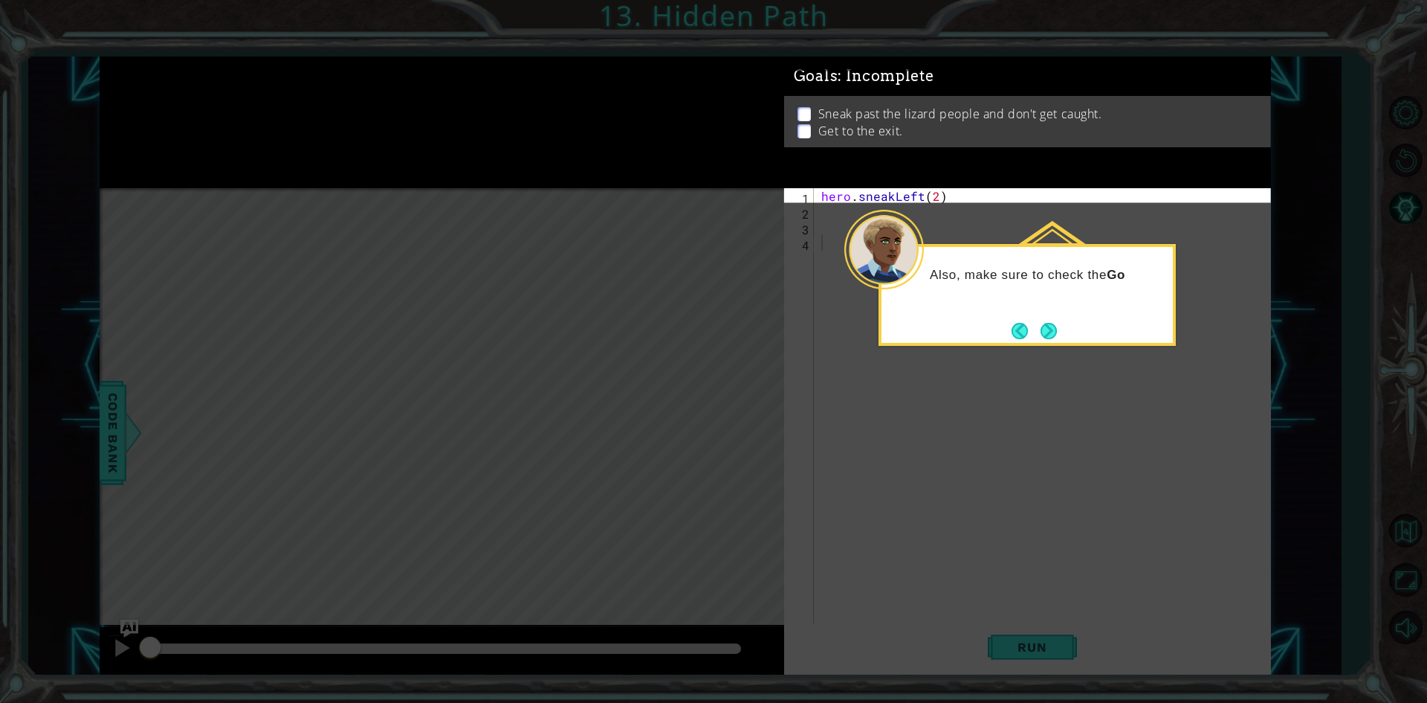
click at [1074, 323] on div "Also, make sure to check the Go" at bounding box center [1027, 295] width 297 height 102
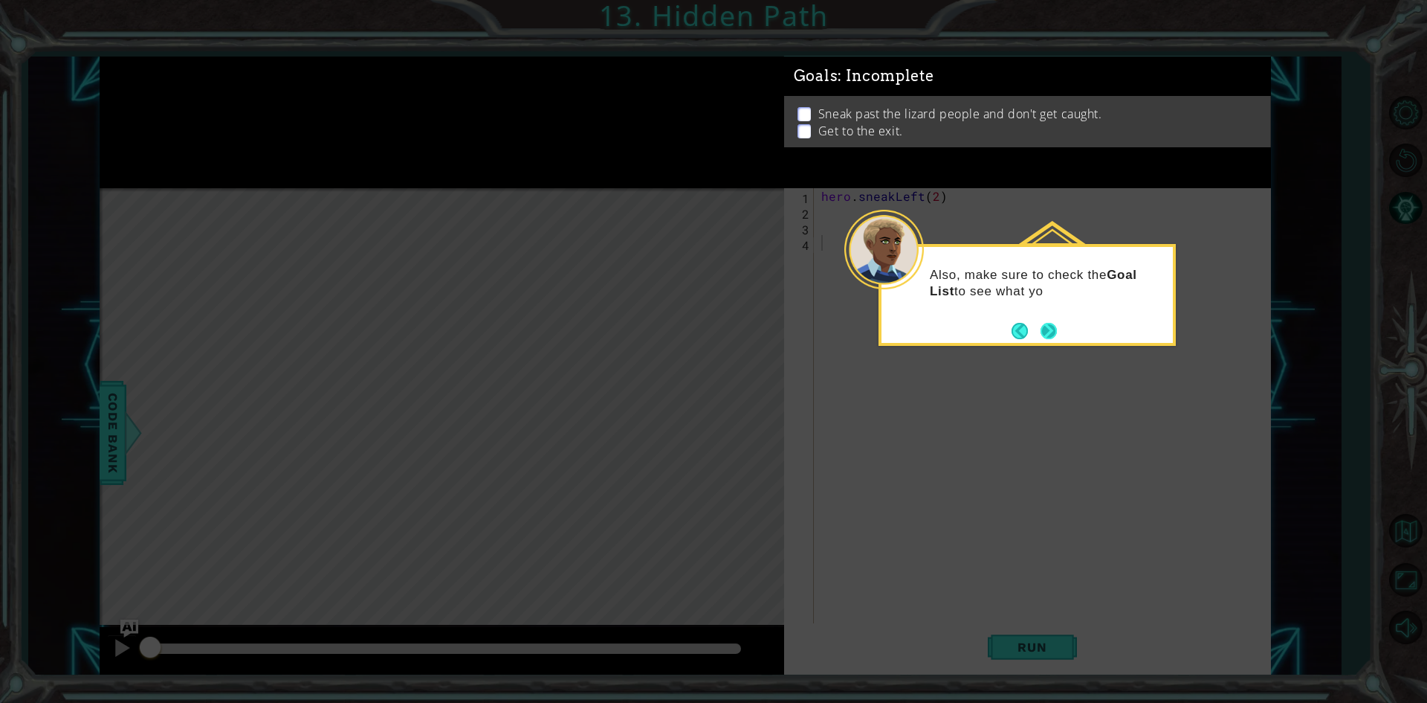
click at [1038, 326] on footer at bounding box center [1034, 331] width 45 height 22
click at [1044, 324] on button "Next" at bounding box center [1049, 331] width 16 height 16
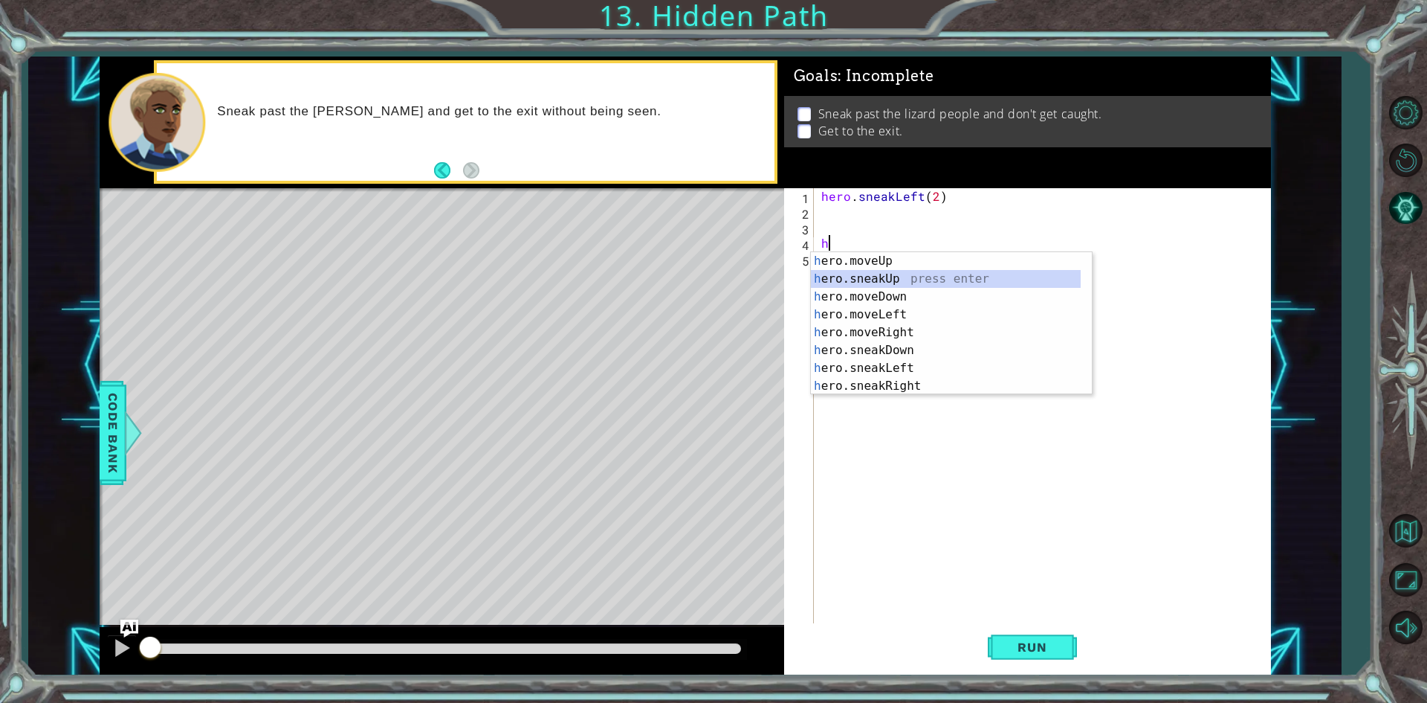
click at [957, 284] on div "h ero.moveUp press enter h ero.sneakUp press enter h ero.moveDown press enter h…" at bounding box center [946, 341] width 270 height 178
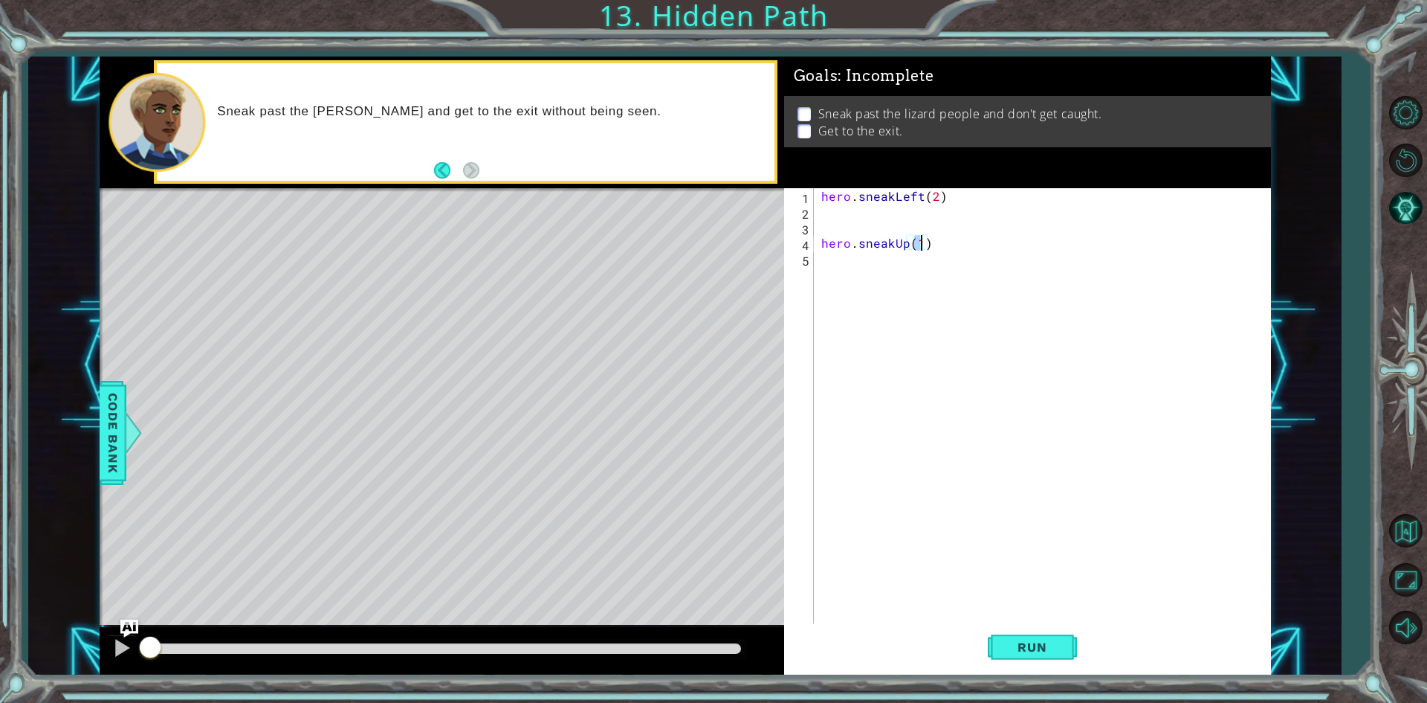
scroll to position [0, 6]
type textarea "hero.sneakUp(2)"
click at [995, 313] on div "hero . sneakLeft ( 2 ) hero . sneakUp ( 2 )" at bounding box center [1045, 422] width 455 height 468
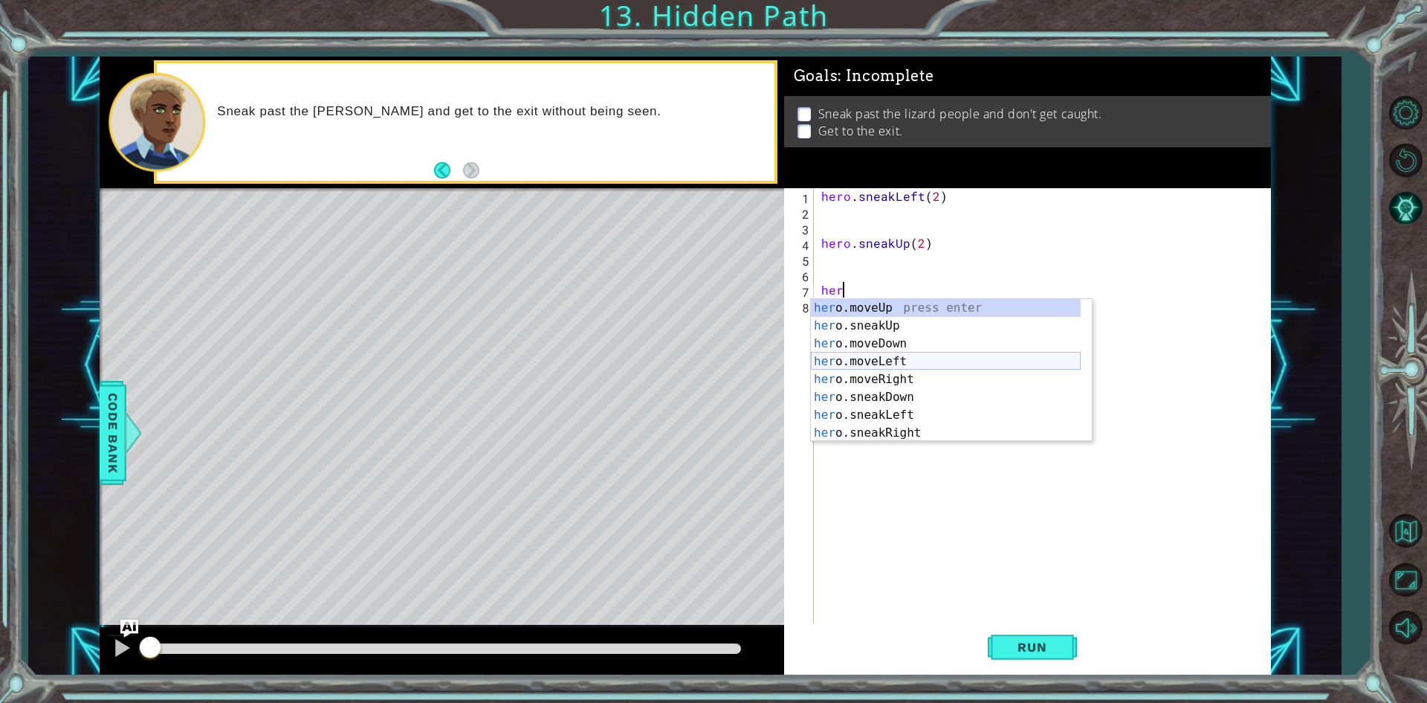
click at [911, 368] on div "her o.moveUp press enter her o.sneakUp press enter her o.moveDown press enter h…" at bounding box center [946, 388] width 270 height 178
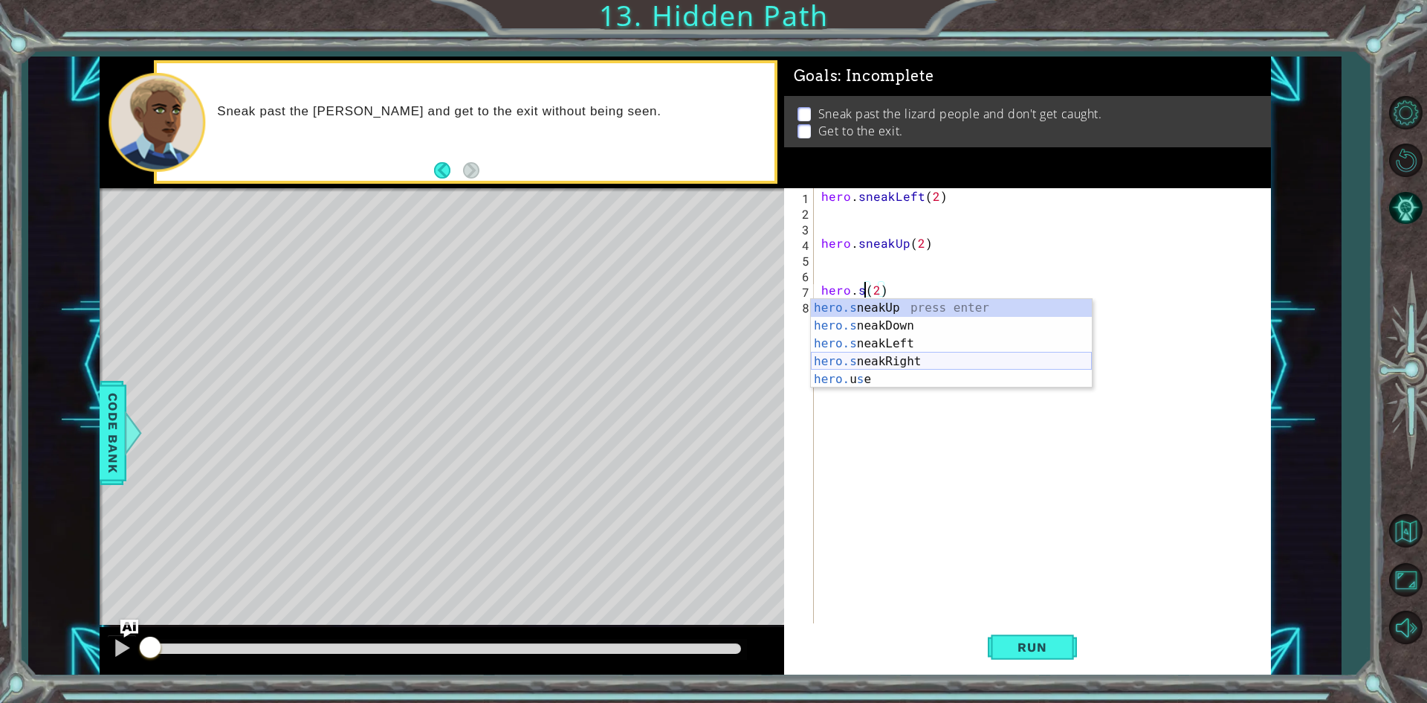
click at [1007, 356] on div "hero.s neakUp press enter hero.s neakDown press enter hero.s neakLeft press ent…" at bounding box center [951, 361] width 281 height 125
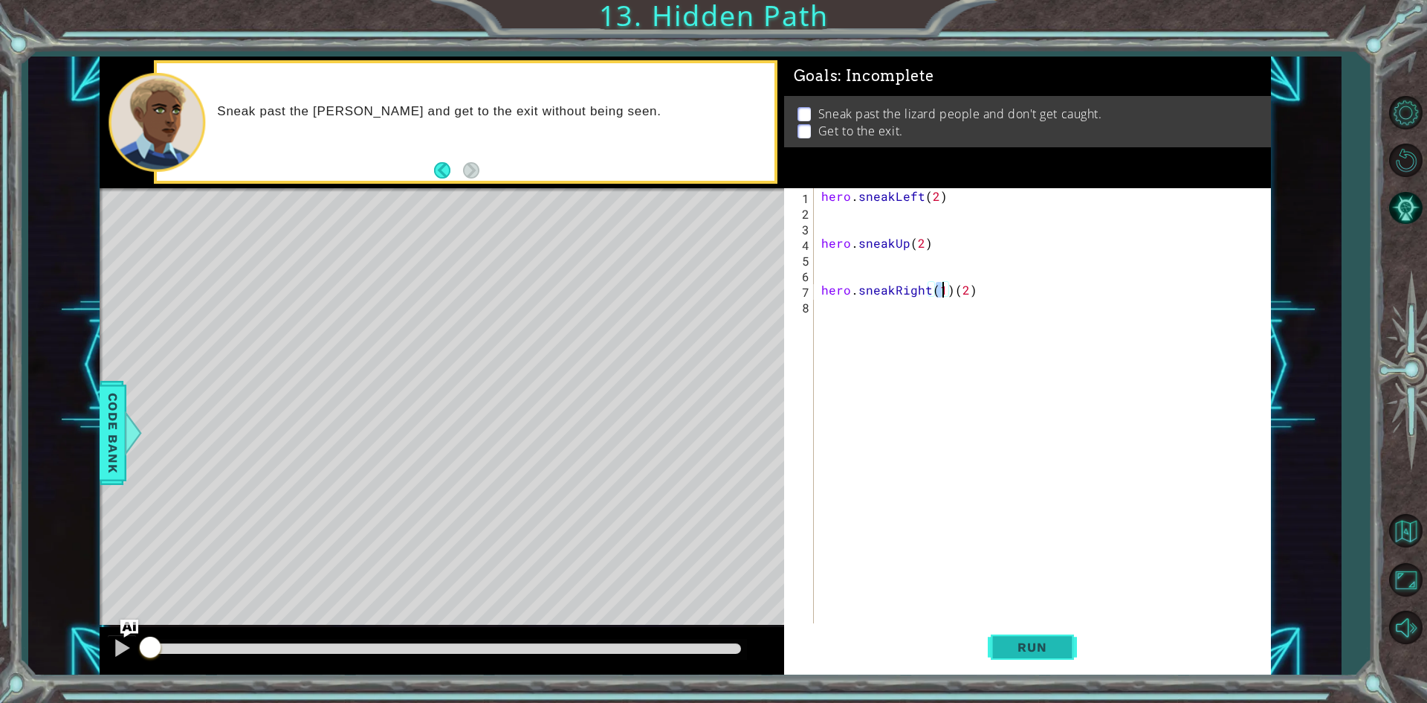
type textarea "hero.sneakRight(1)(2)"
click at [1028, 636] on button "Run" at bounding box center [1032, 647] width 89 height 48
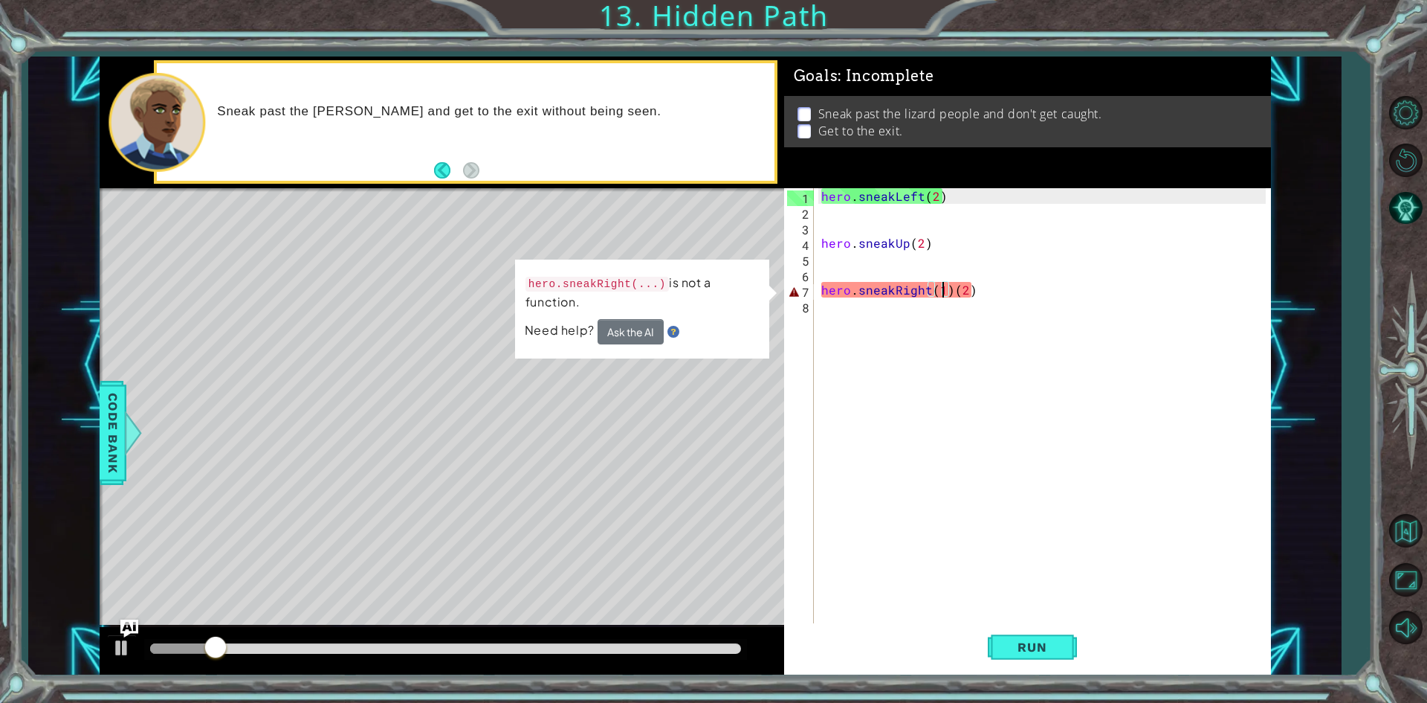
click at [949, 297] on div "hero . sneakLeft ( 2 ) hero . sneakUp ( 2 ) hero . sneakRight ( 1 ) ( 2 )" at bounding box center [1045, 422] width 455 height 468
click at [951, 297] on div "hero . sneakLeft ( 2 ) hero . sneakUp ( 2 ) hero . sneakRight ( 1 ) ( 2 )" at bounding box center [1045, 422] width 455 height 468
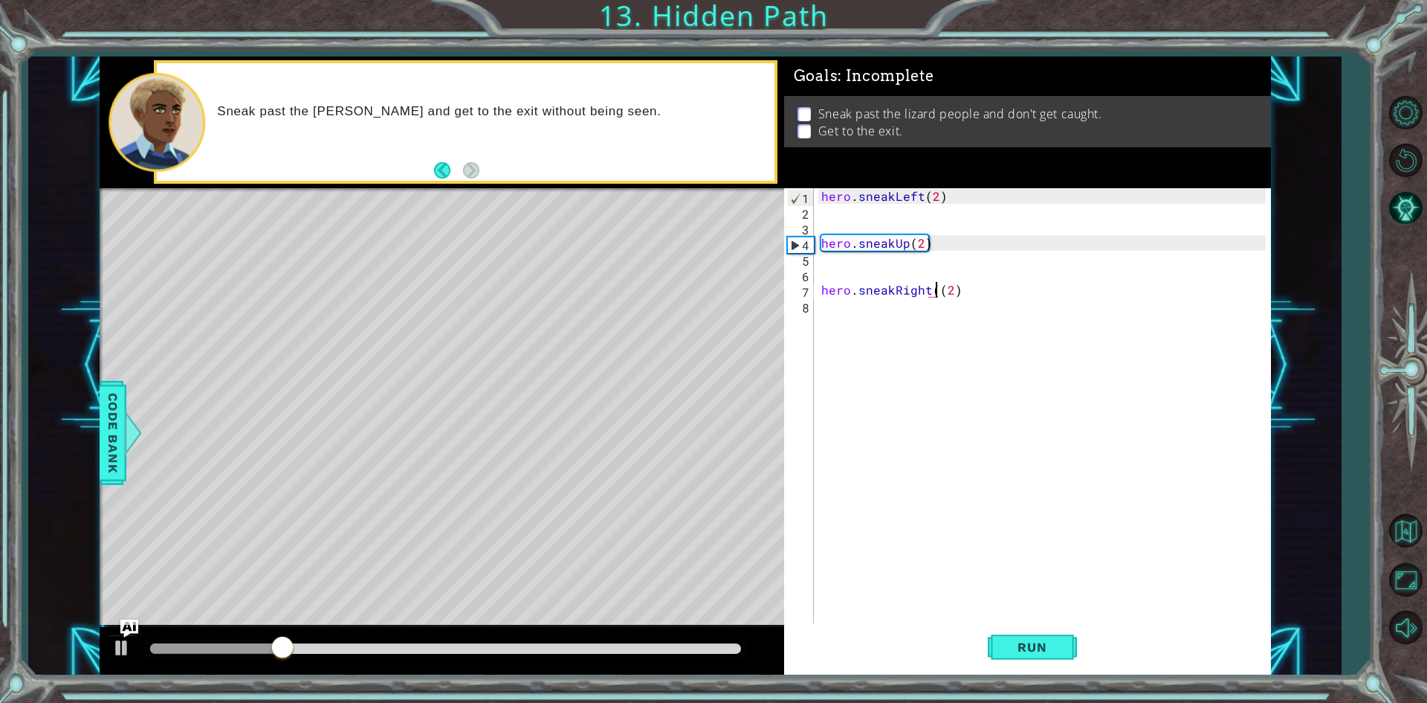
type textarea "hero.sneakRight(2)"
click at [1036, 638] on button "Run" at bounding box center [1032, 647] width 89 height 48
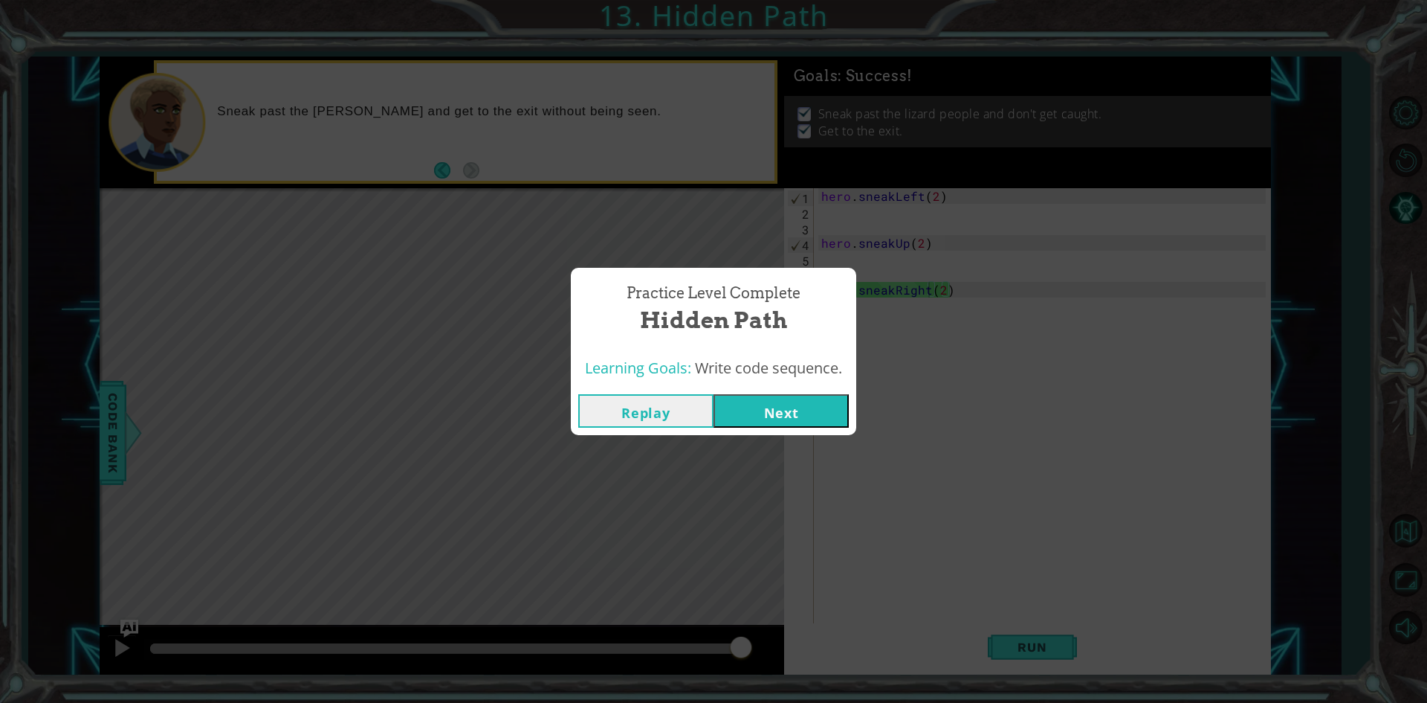
click at [746, 403] on button "Next" at bounding box center [781, 410] width 135 height 33
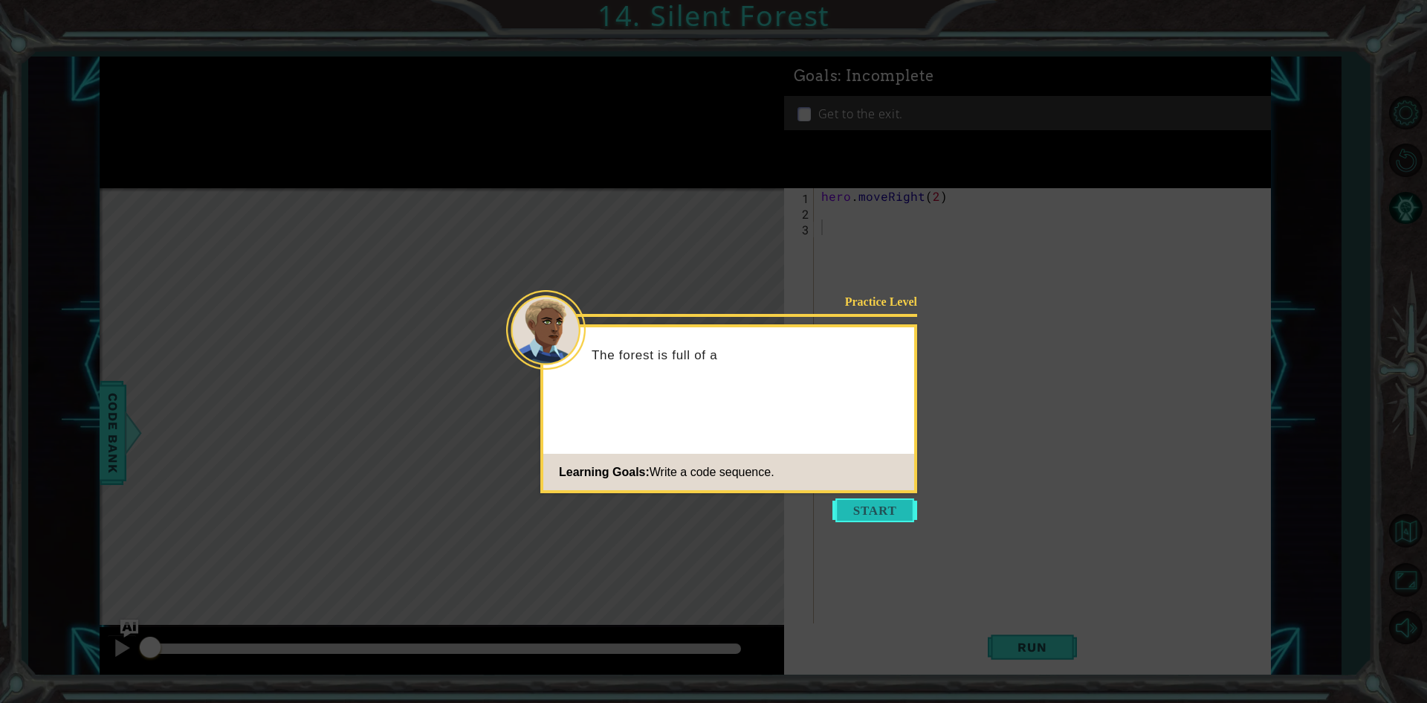
click at [895, 511] on button "Start" at bounding box center [875, 510] width 85 height 24
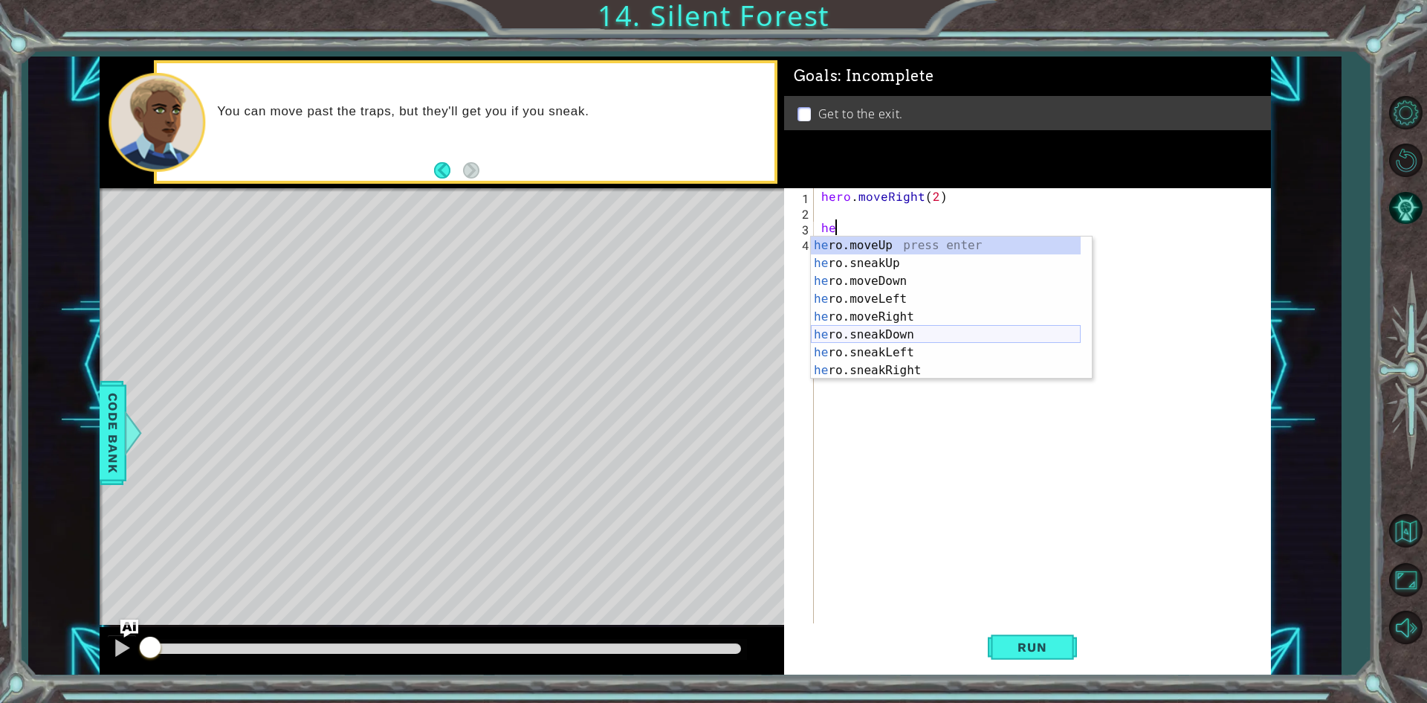
click at [917, 340] on div "he ro.moveUp press enter he ro.sneakUp press enter he ro.moveDown press enter h…" at bounding box center [946, 325] width 270 height 178
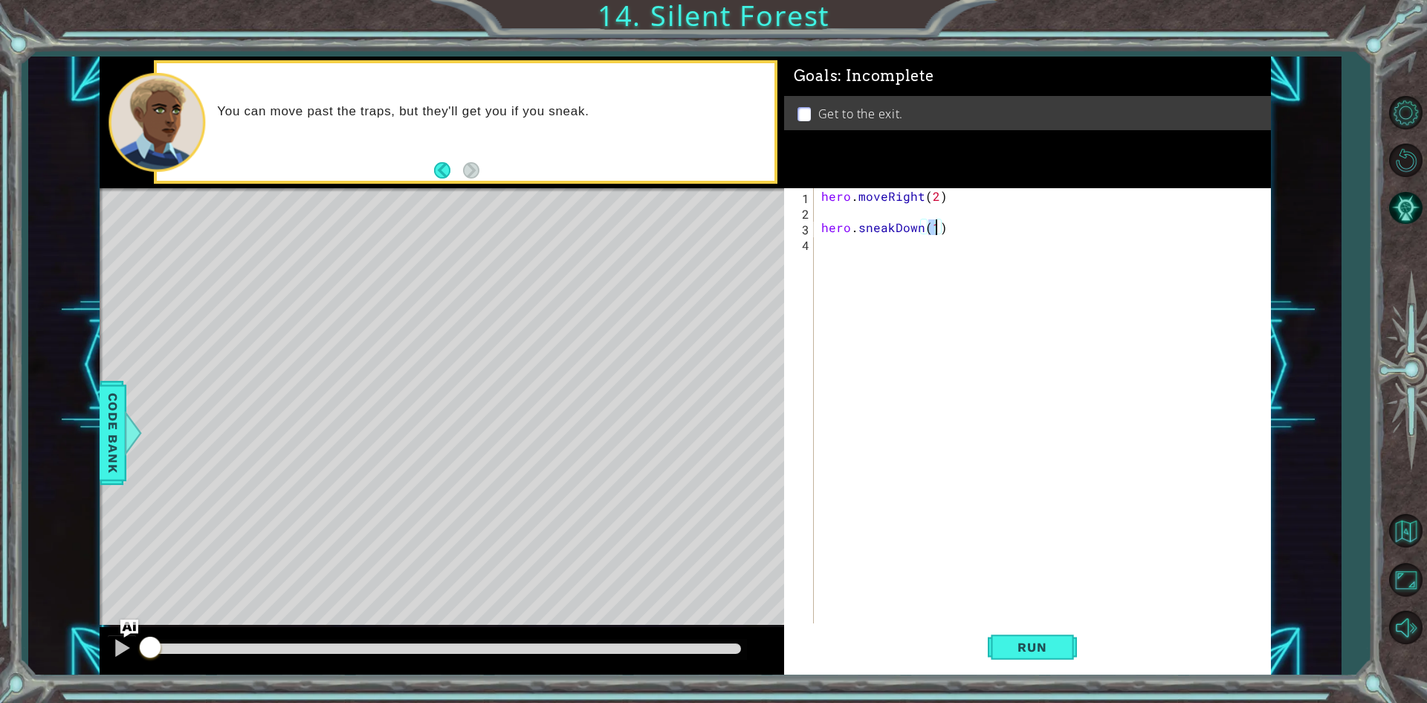
scroll to position [0, 7]
click at [1029, 227] on div "hero . moveRight ( 2 ) hero . sneakDown ( 2 )" at bounding box center [1045, 422] width 455 height 468
click at [937, 228] on div "hero . moveRight ( 2 ) hero . sneakDown ( 2 )" at bounding box center [1045, 422] width 455 height 468
type textarea "hero.sneakDown(1)"
drag, startPoint x: 977, startPoint y: 225, endPoint x: 1003, endPoint y: 225, distance: 26.0
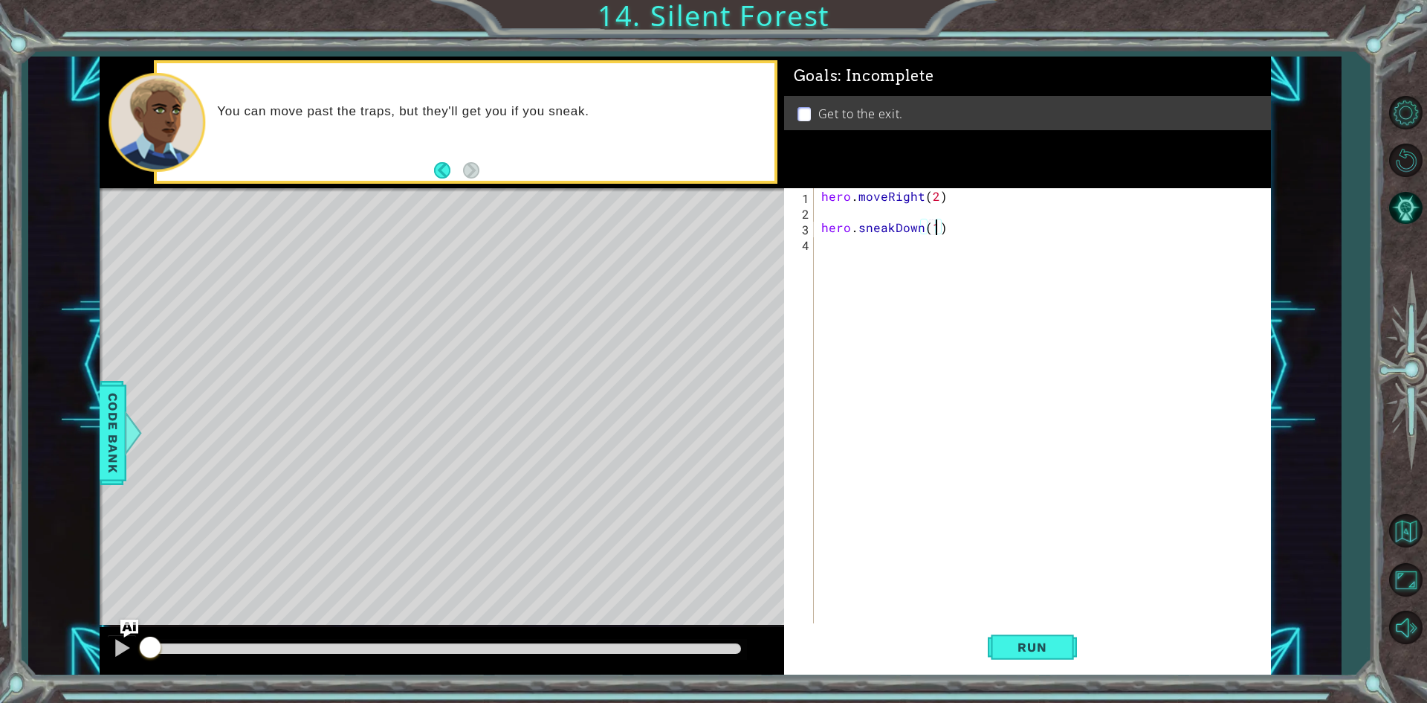
click at [981, 225] on div "hero . moveRight ( 2 ) hero . sneakDown ( 1 )" at bounding box center [1045, 422] width 455 height 468
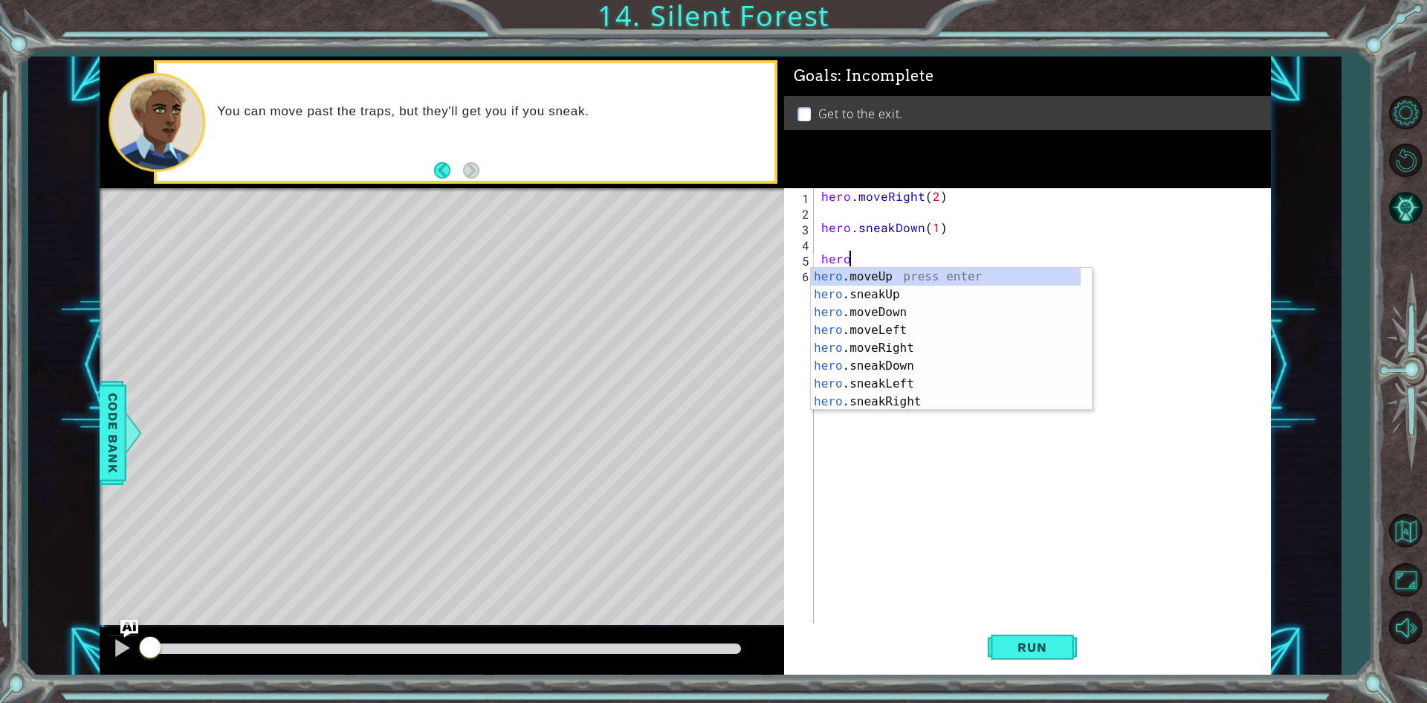
scroll to position [0, 1]
click at [891, 400] on div "hero. moveUp press enter hero. sneakUp press enter hero. moveDown press enter h…" at bounding box center [946, 357] width 270 height 178
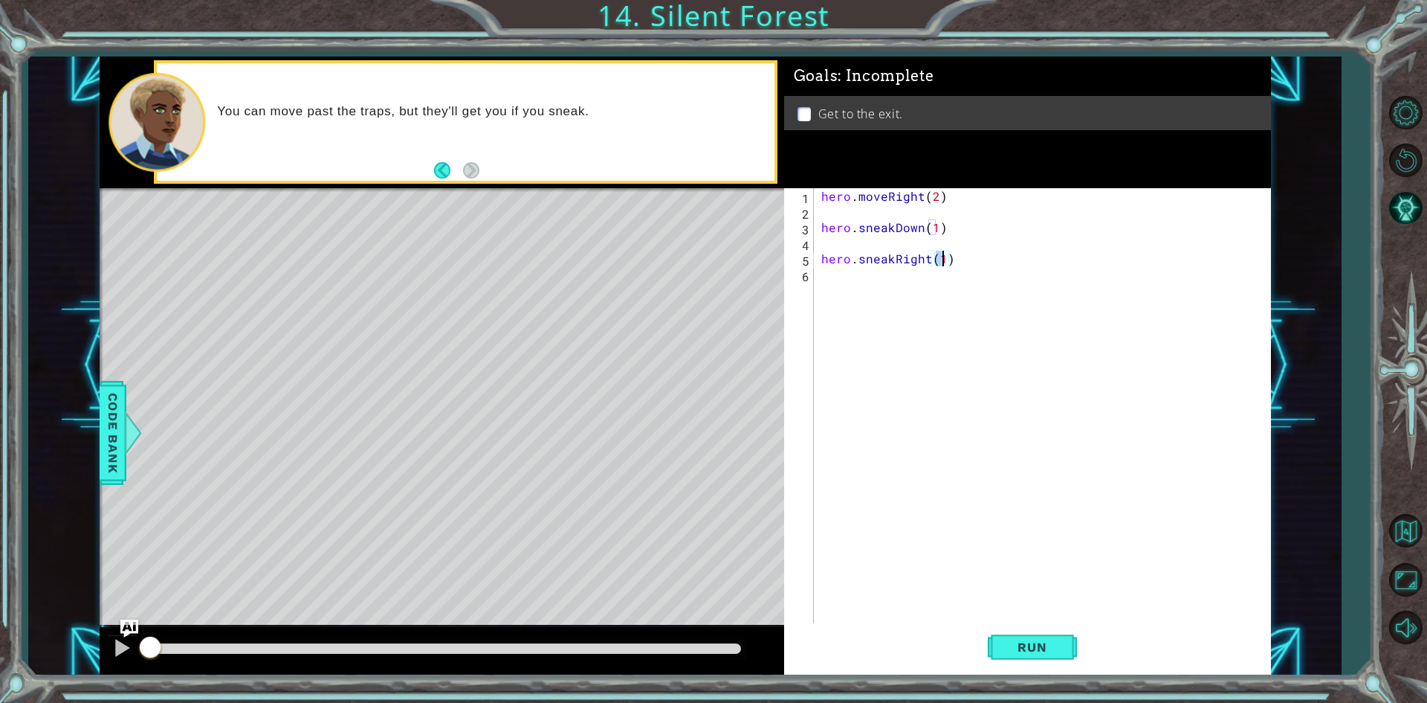
type textarea "hero.sneakRight(2)"
click at [989, 271] on div "hero . moveRight ( 2 ) hero . sneakDown ( 1 ) hero . sneakRight ( 2 )" at bounding box center [1045, 422] width 455 height 468
type textarea "'"
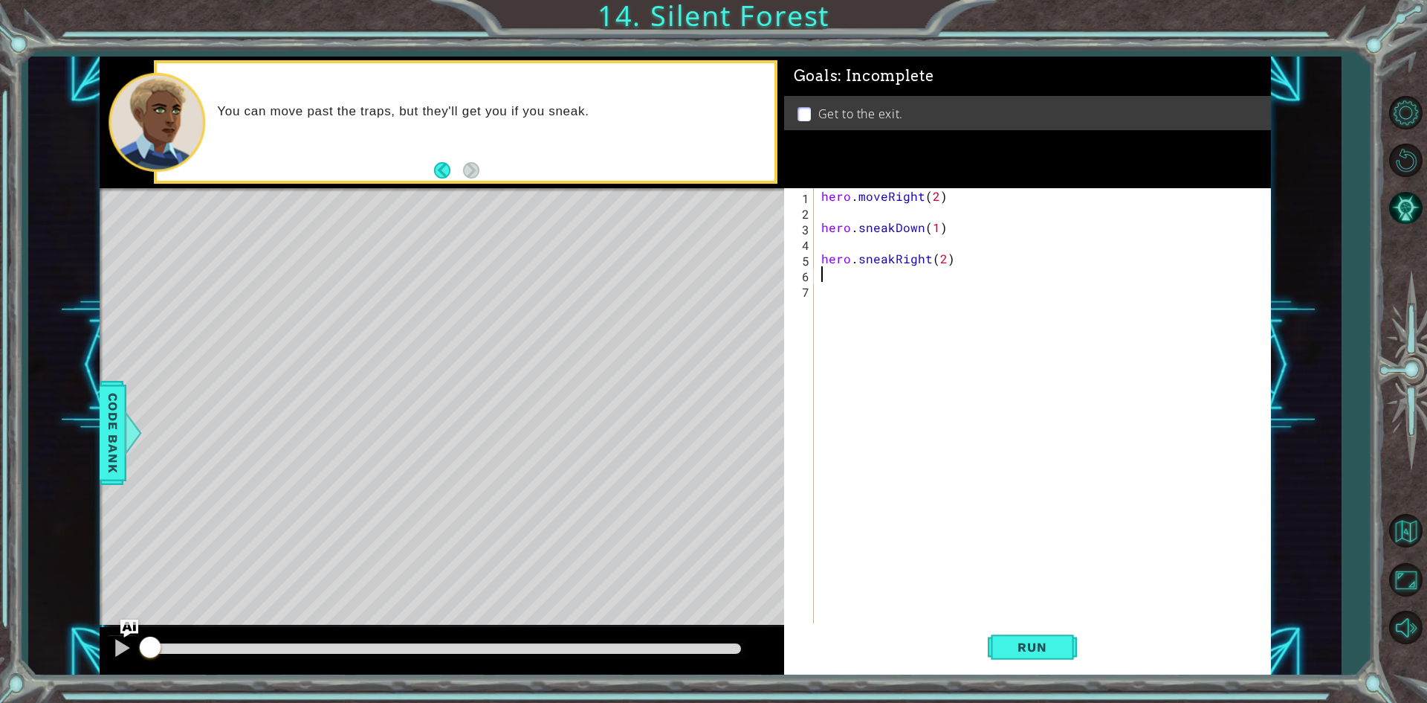
type textarea "hero.sneakRight(2)"
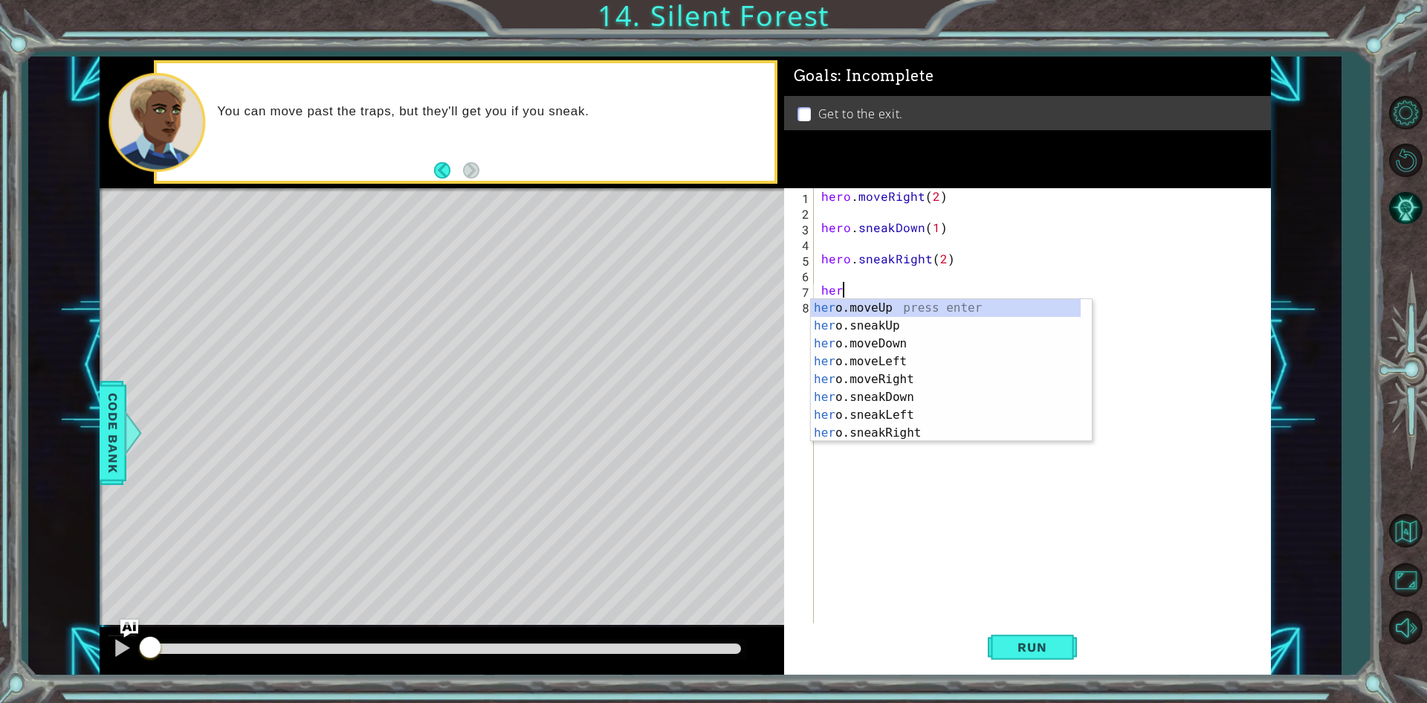
scroll to position [0, 1]
click at [904, 326] on div "hero .moveUp press enter hero .sneakUp press enter hero .moveDown press enter h…" at bounding box center [946, 388] width 270 height 178
type textarea "hero.sneakUp(1)"
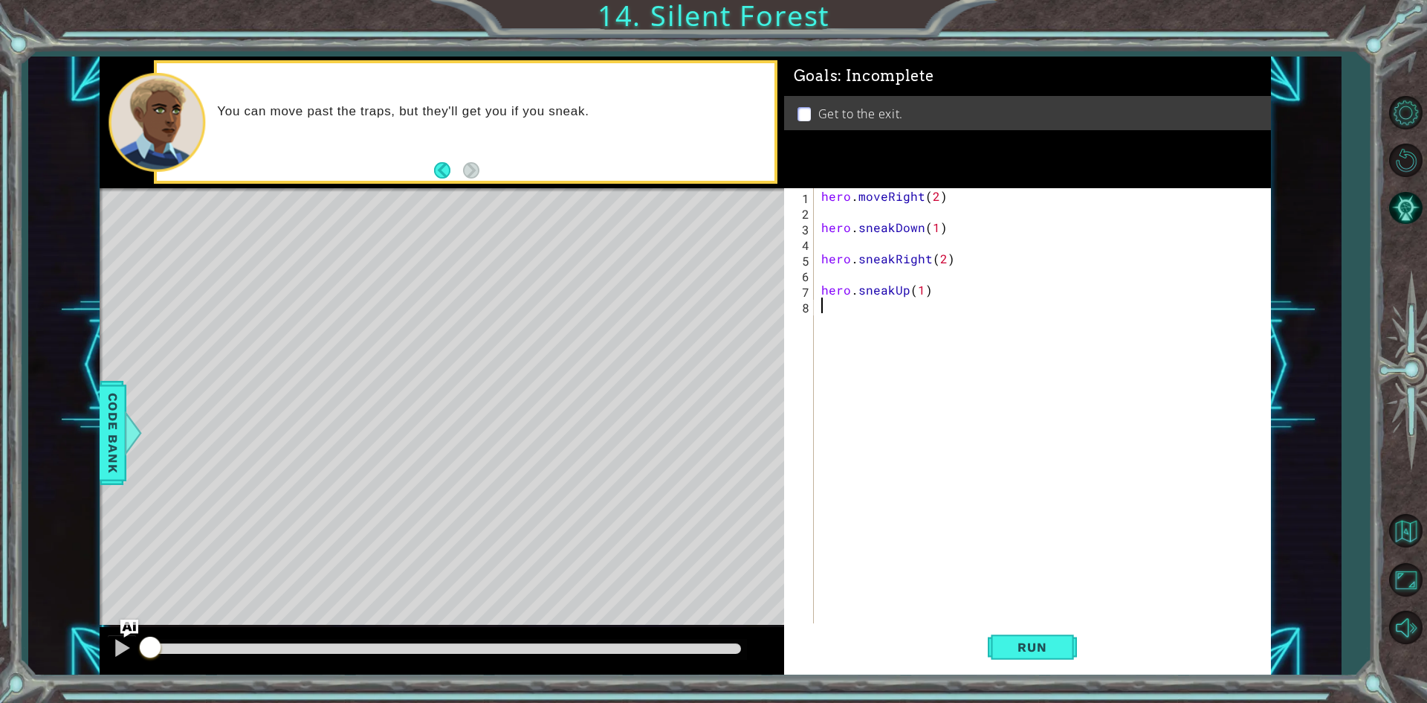
click at [989, 299] on div "hero . moveRight ( 2 ) hero . sneakDown ( 1 ) hero . sneakRight ( 2 ) hero . sn…" at bounding box center [1045, 422] width 455 height 468
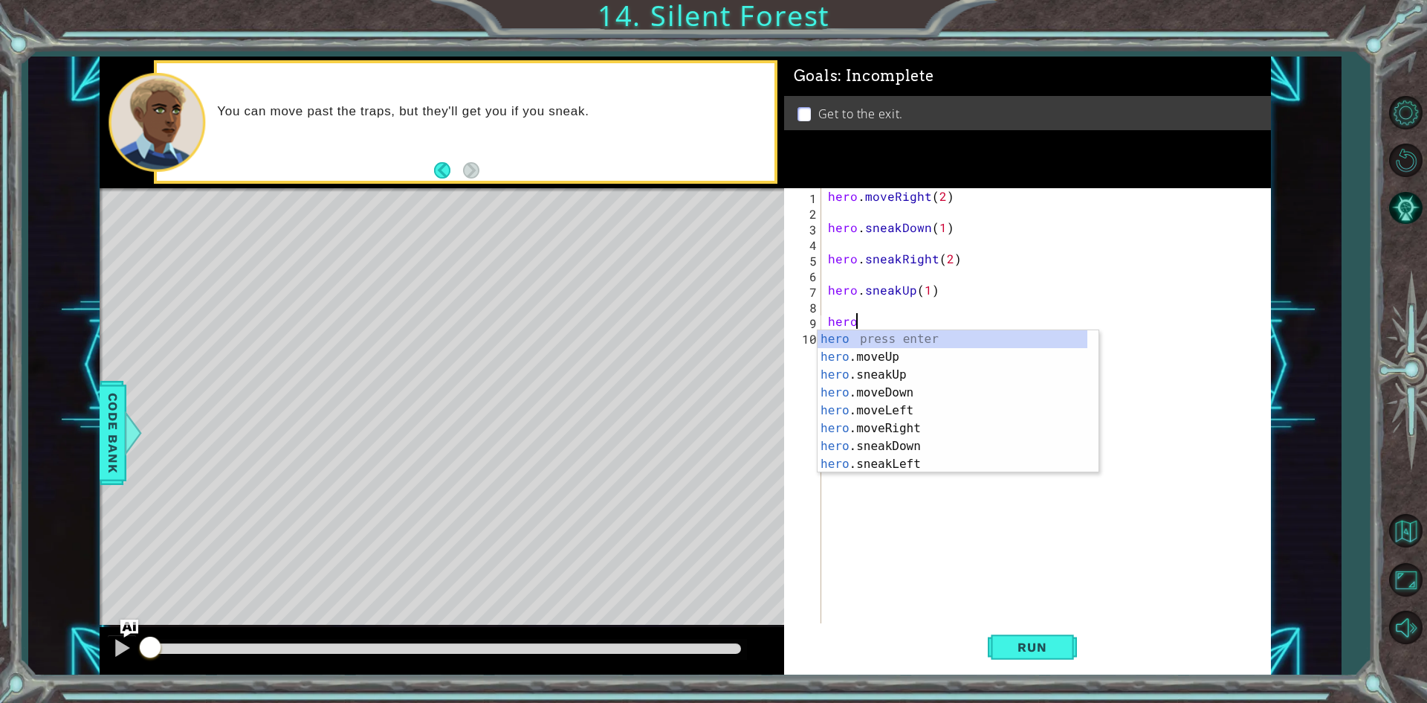
scroll to position [0, 1]
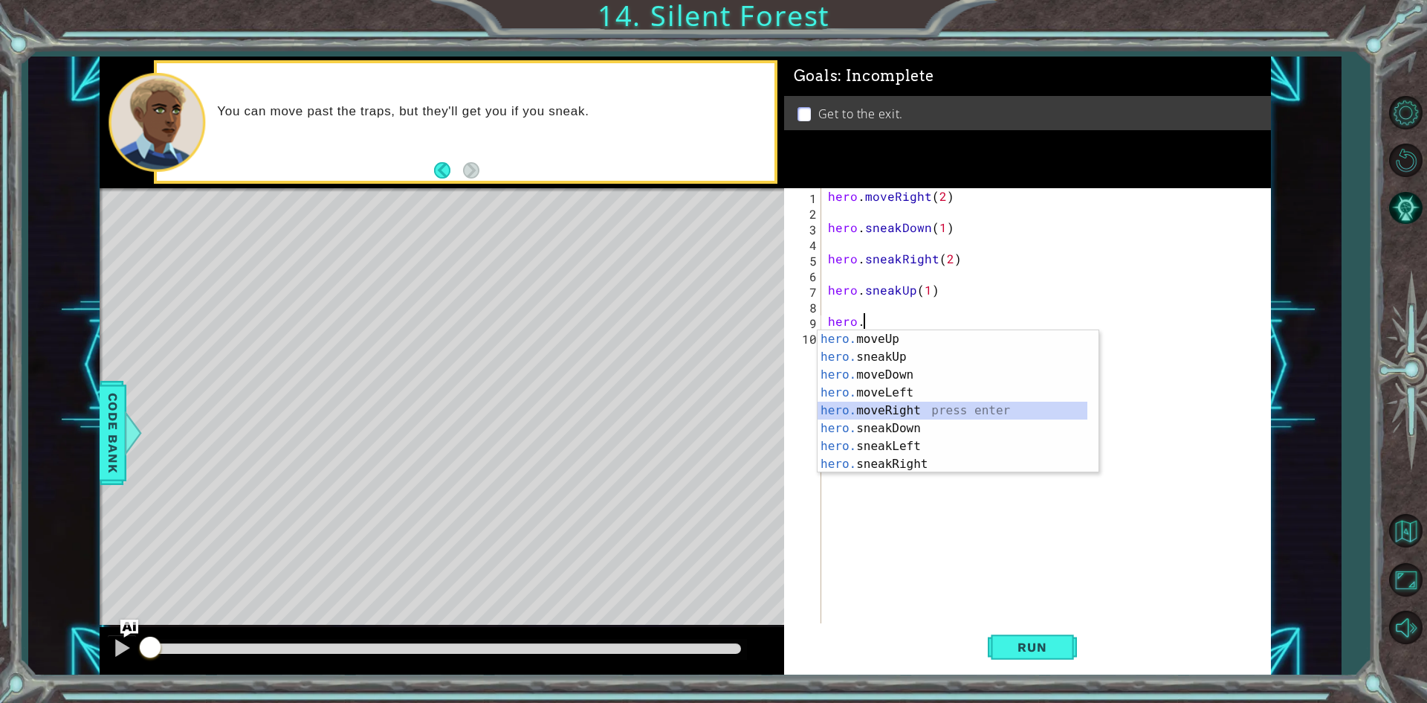
click at [929, 411] on div "hero. moveUp press enter hero. sneakUp press enter hero. moveDown press enter h…" at bounding box center [953, 419] width 270 height 178
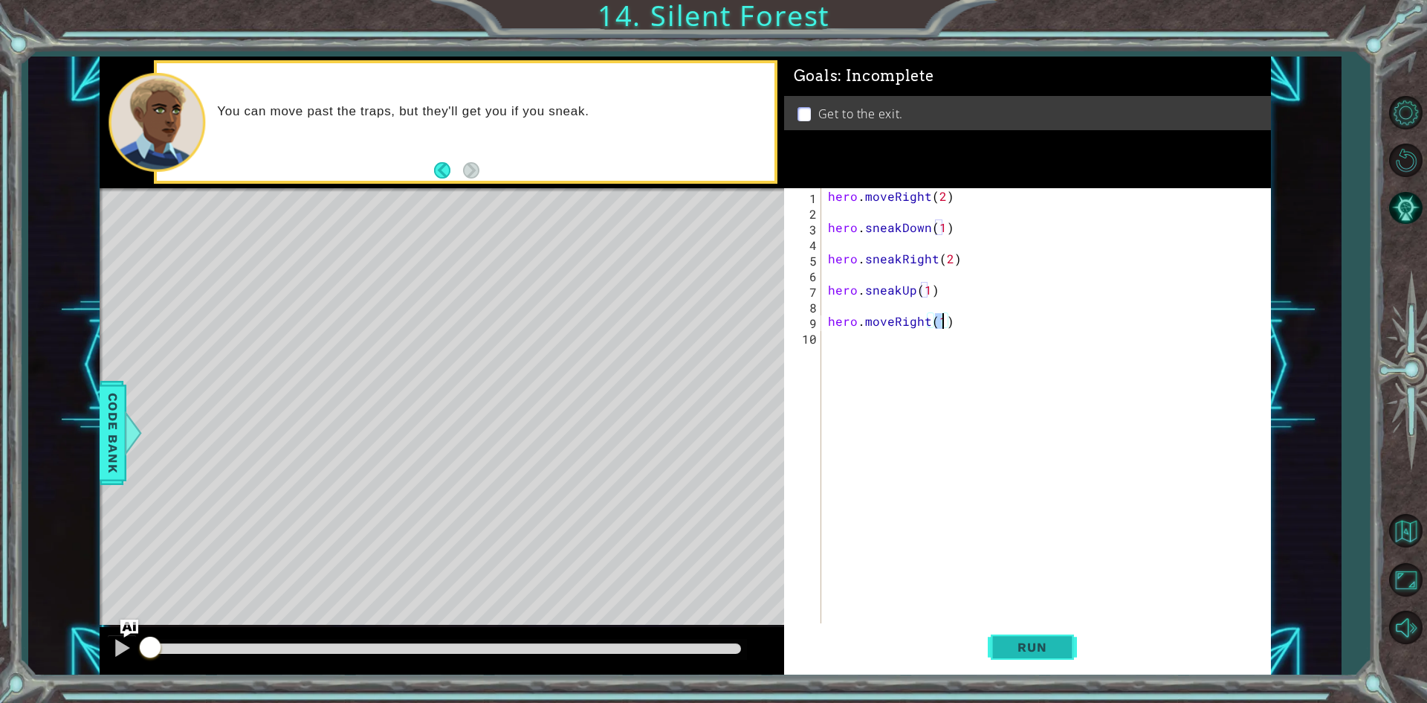
type textarea "hero.moveRight(1)"
click at [1003, 650] on span "Run" at bounding box center [1032, 646] width 59 height 15
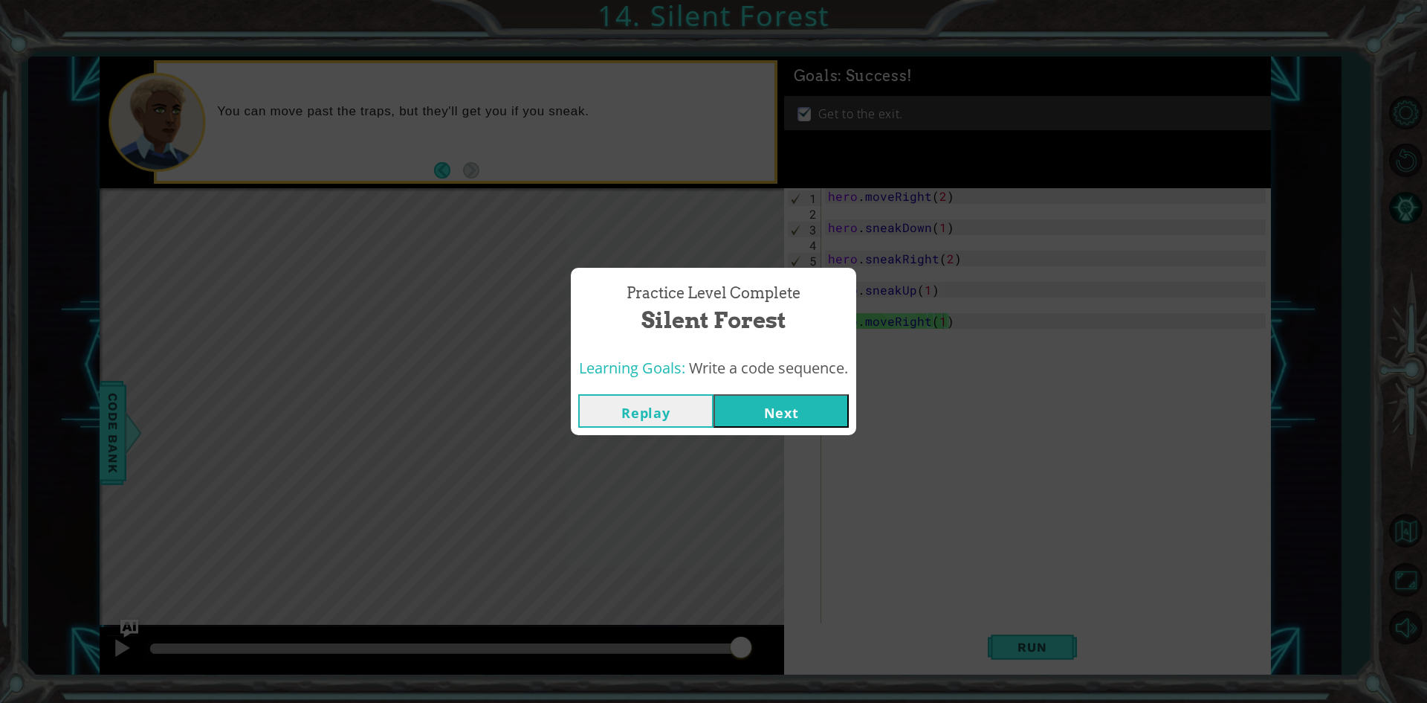
click at [784, 398] on button "Next" at bounding box center [781, 410] width 135 height 33
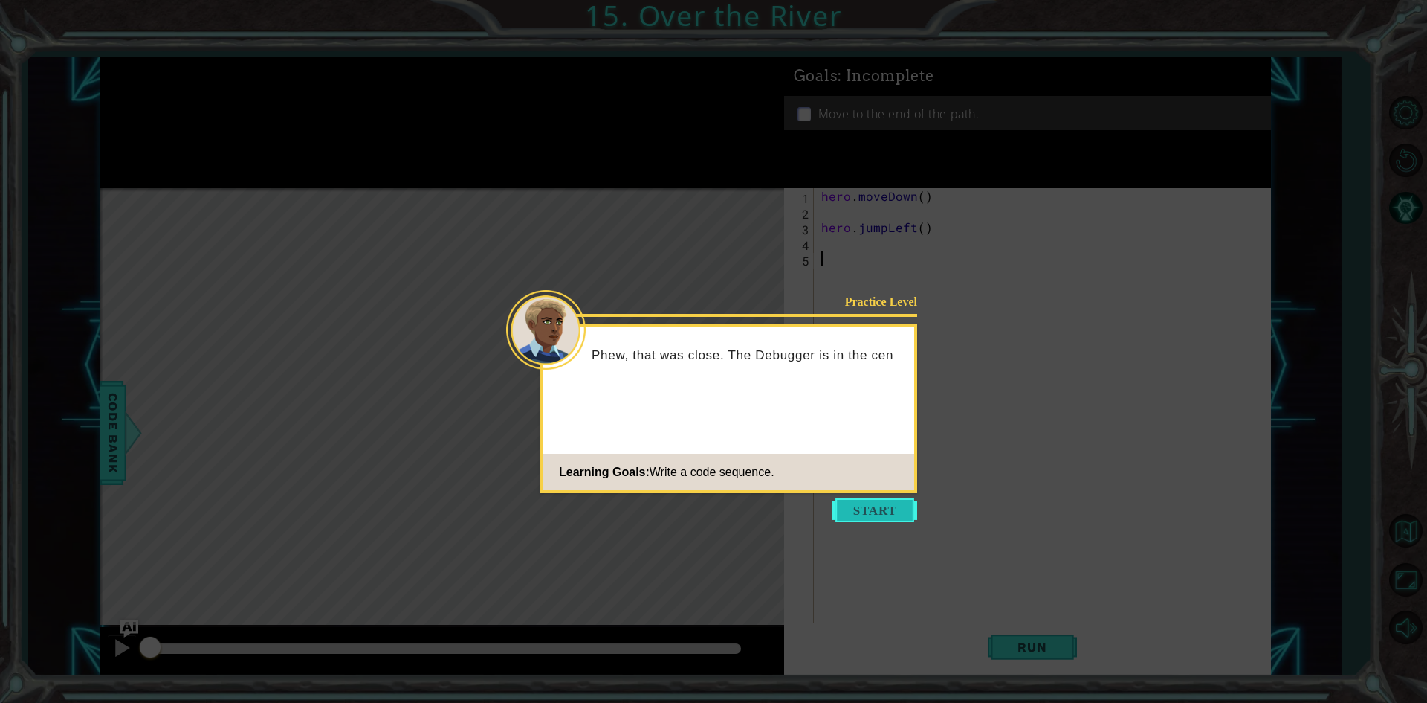
click at [869, 520] on button "Start" at bounding box center [875, 510] width 85 height 24
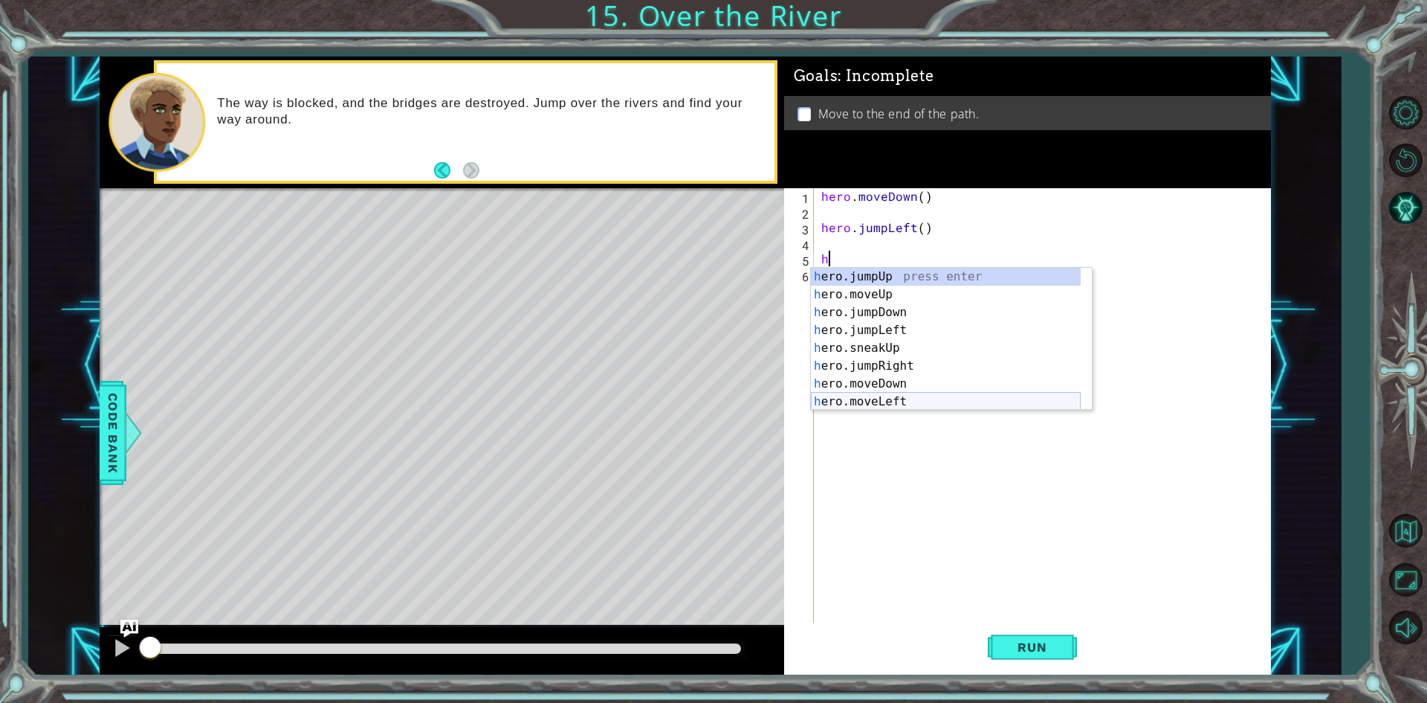
click at [890, 396] on div "h ero.jumpUp press enter h ero.moveUp press enter h ero.jumpDown press enter h …" at bounding box center [946, 357] width 270 height 178
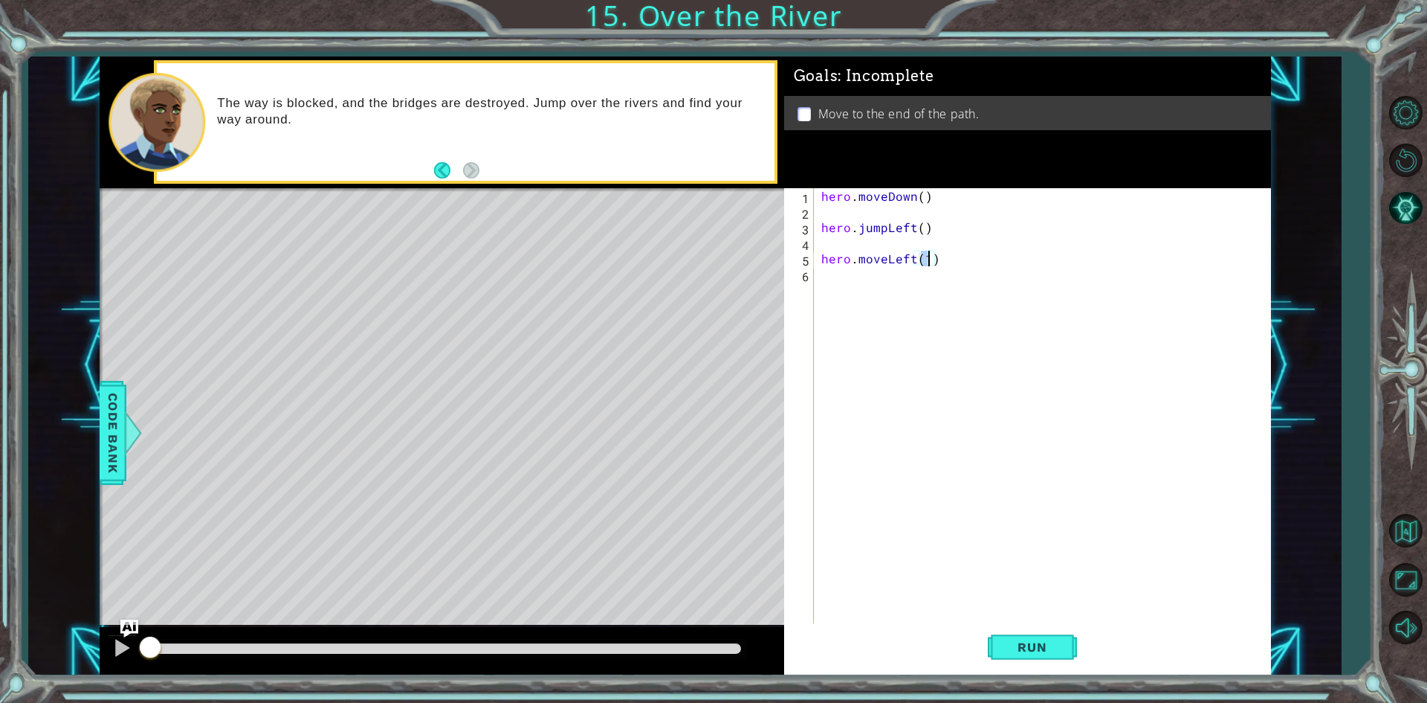
type textarea "hero.moveLeft(2)"
click at [1043, 268] on div "hero . moveDown ( ) hero . jumpLeft ( ) hero . moveLeft ( 2 )" at bounding box center [1045, 422] width 455 height 468
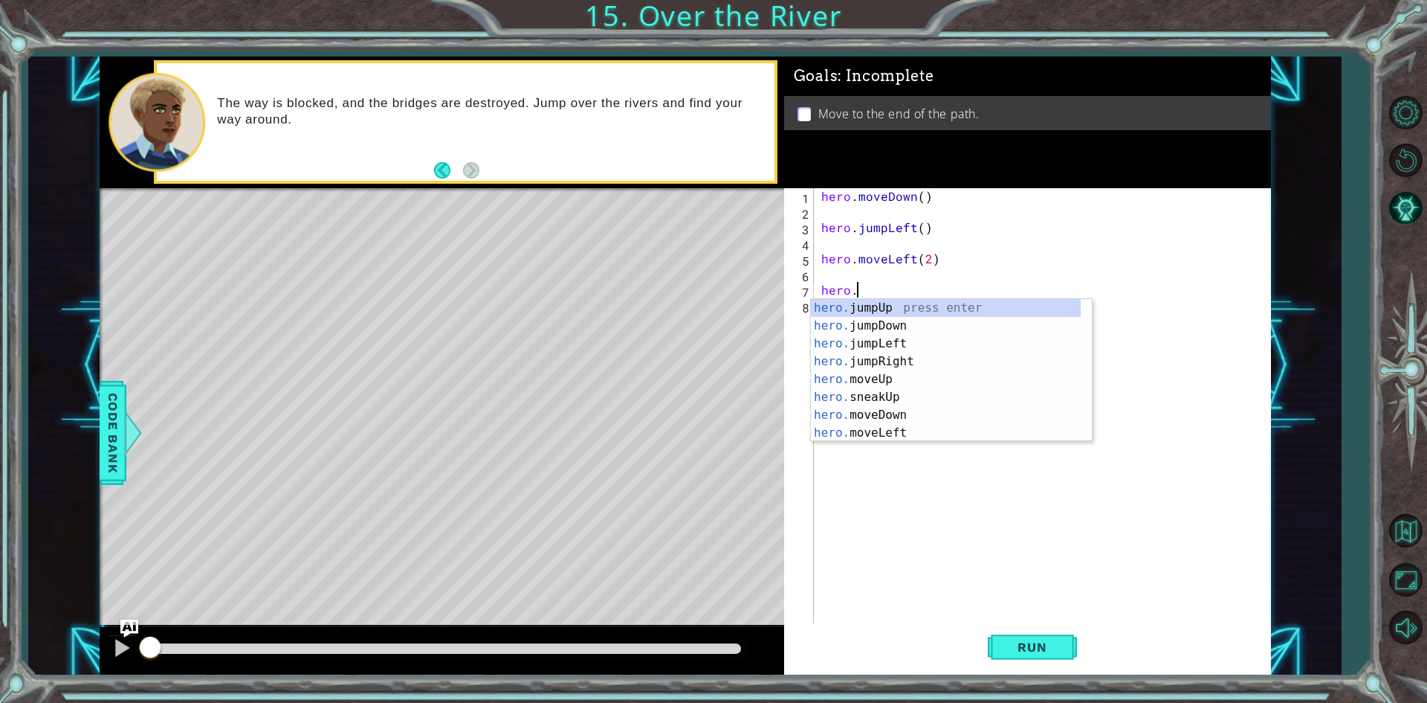
type textarea "hero."
click at [962, 328] on div "hero. jumpUp press enter hero. jumpDown press enter hero. jumpLeft press enter …" at bounding box center [946, 388] width 270 height 178
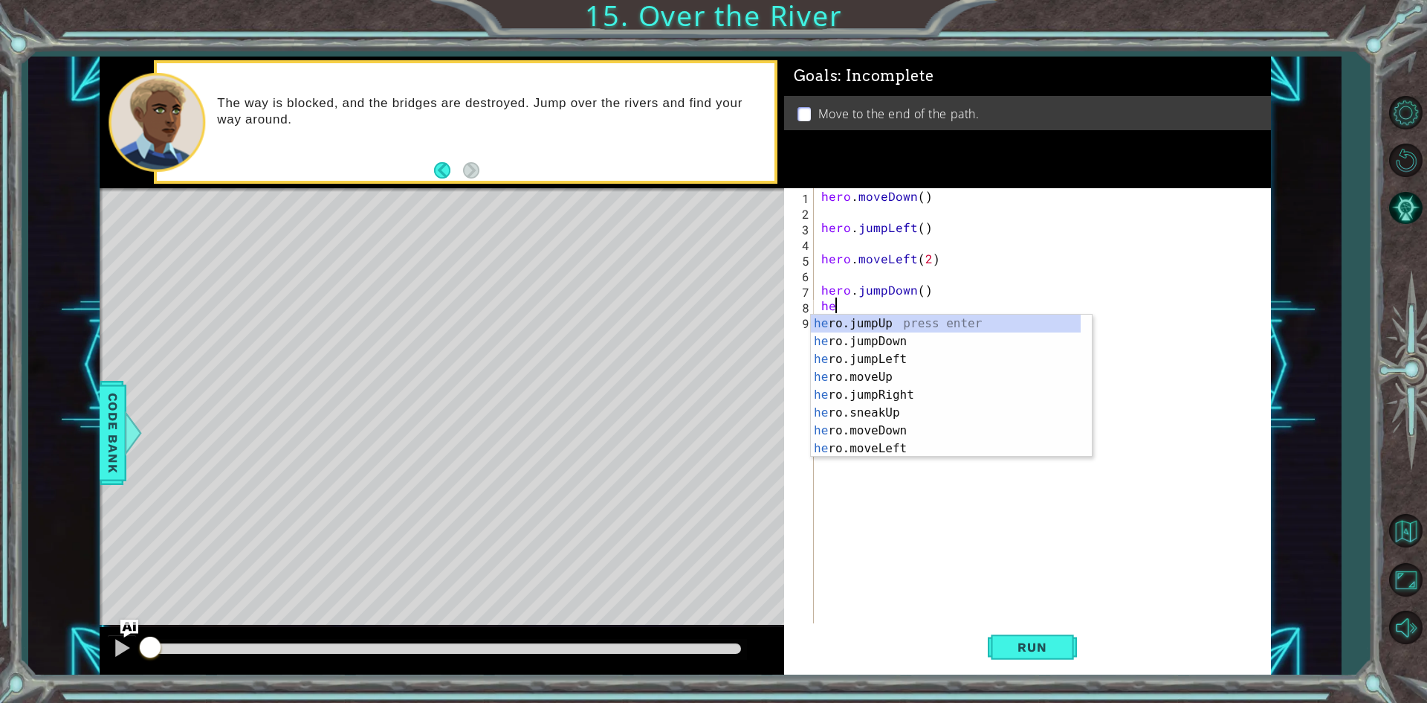
type textarea "hero"
click at [926, 379] on div "hero .jumpUp press enter hero .jumpDown press enter hero .jumpLeft press enter …" at bounding box center [946, 403] width 270 height 178
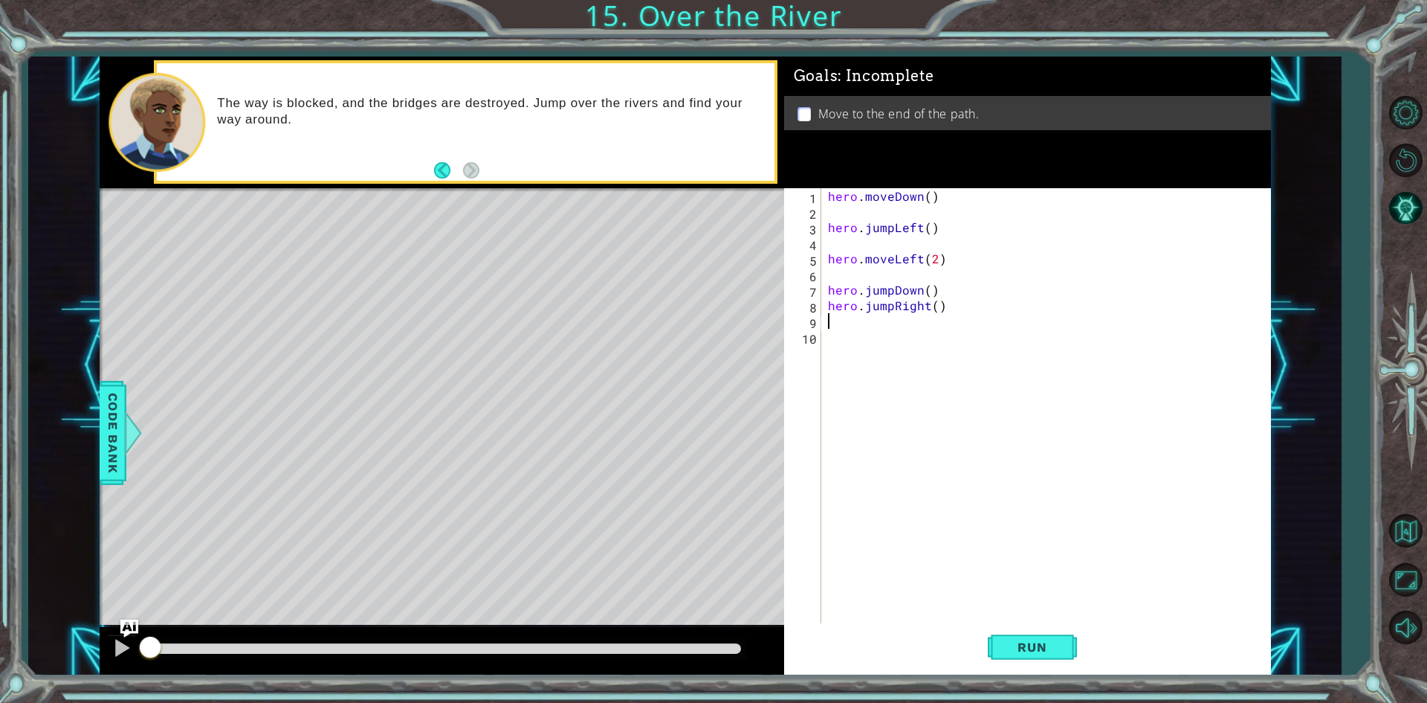
scroll to position [0, 0]
click at [943, 289] on div "hero . moveDown ( ) hero . jumpLeft ( ) hero . moveLeft ( 2 ) hero . jumpDown (…" at bounding box center [1049, 422] width 448 height 468
type textarea "hero.jumpDown()"
click at [966, 351] on div "hero . moveDown ( ) hero . jumpLeft ( ) hero . moveLeft ( 2 ) hero . jumpDown (…" at bounding box center [1049, 422] width 448 height 468
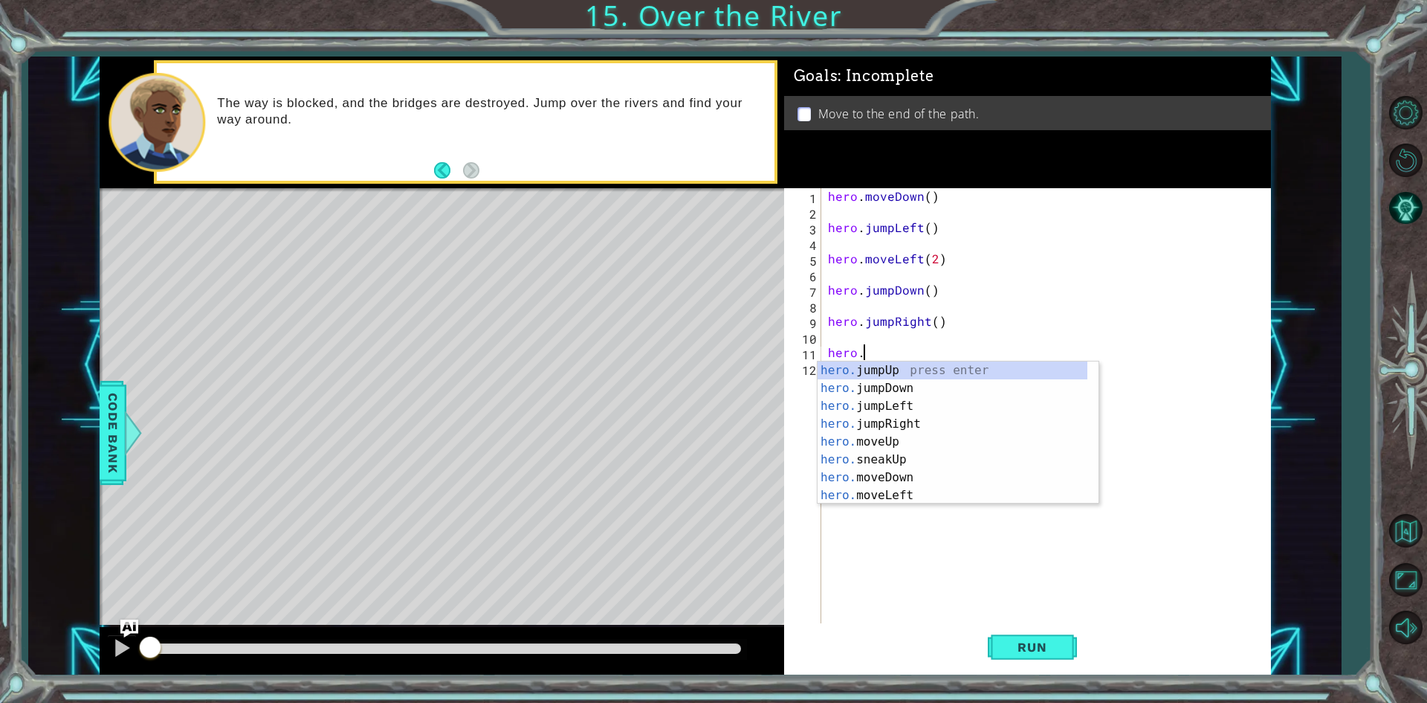
scroll to position [0, 2]
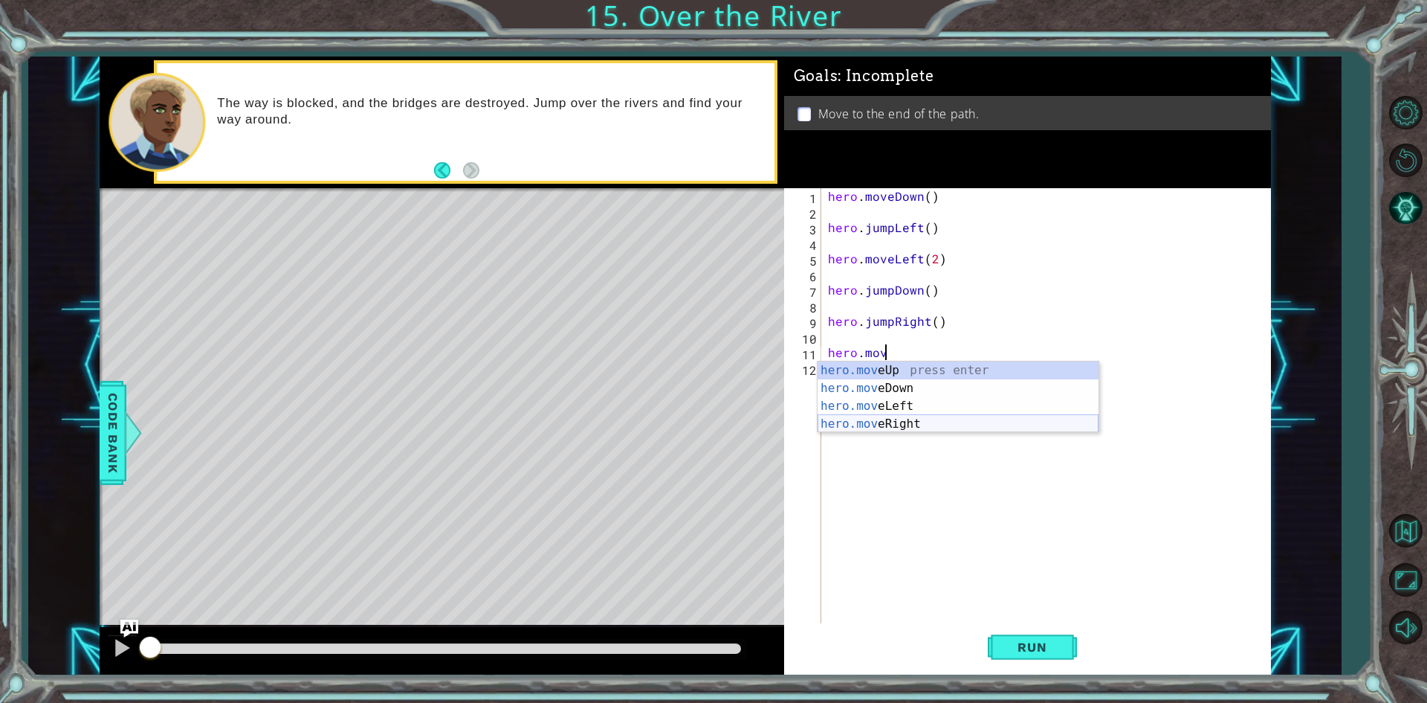
click at [950, 428] on div "hero.mov eUp press enter hero.mov eDown press enter hero.mov eLeft press enter …" at bounding box center [958, 414] width 281 height 107
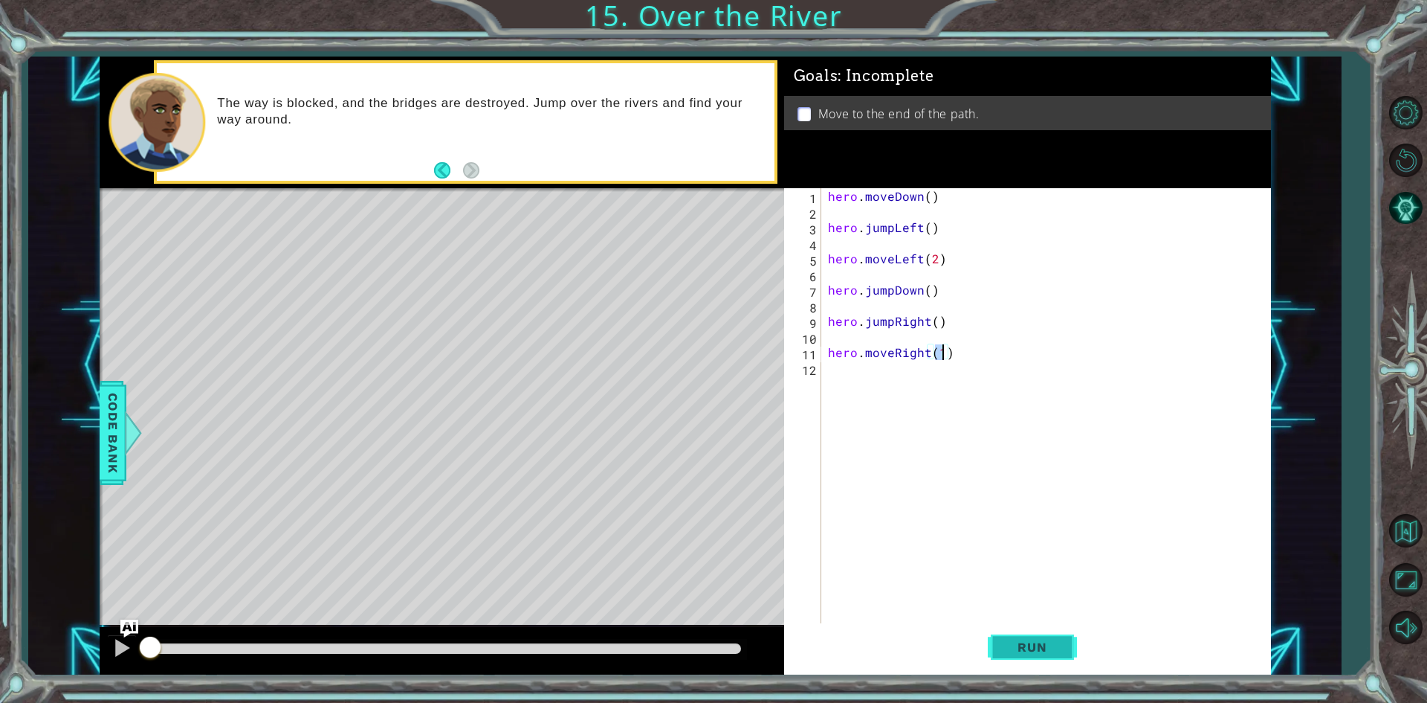
click at [1066, 631] on button "Run" at bounding box center [1032, 647] width 89 height 48
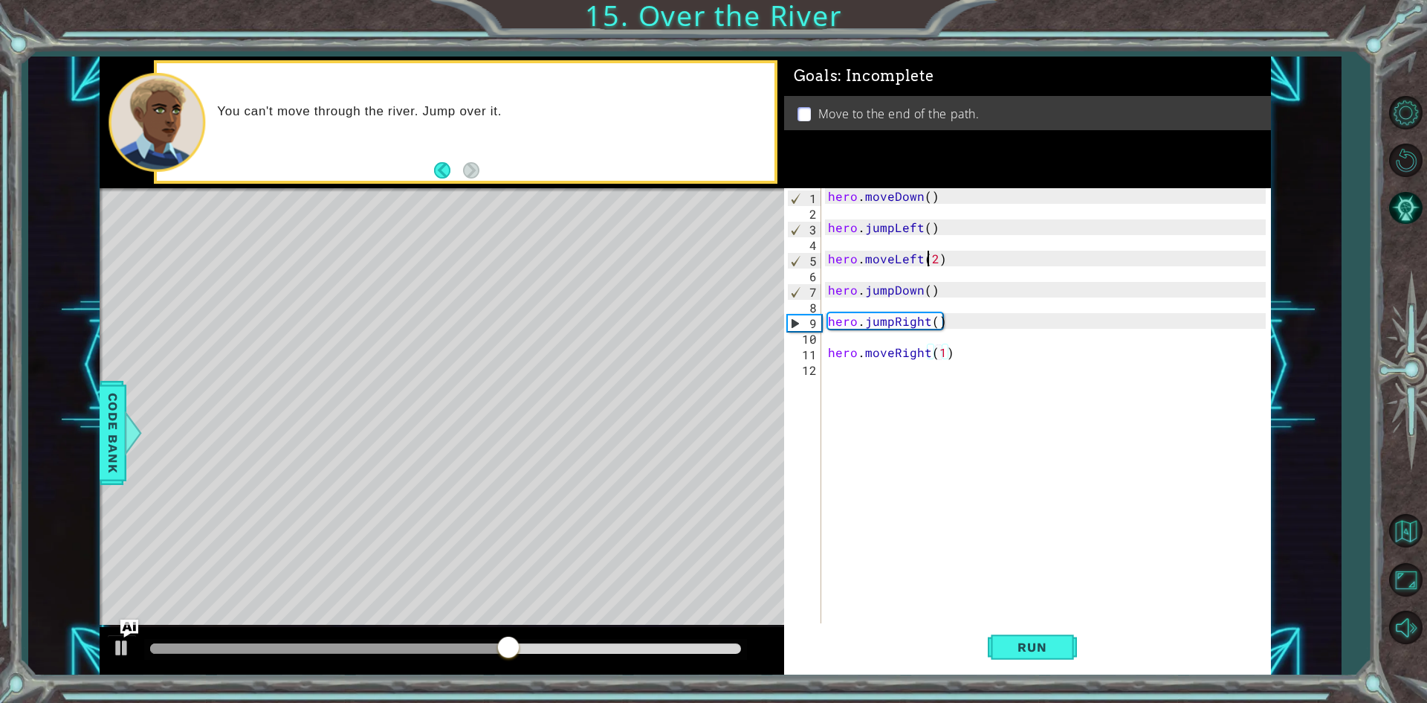
click at [931, 260] on div "hero . moveDown ( ) hero . jumpLeft ( ) hero . moveLeft ( 2 ) hero . jumpDown (…" at bounding box center [1049, 422] width 448 height 468
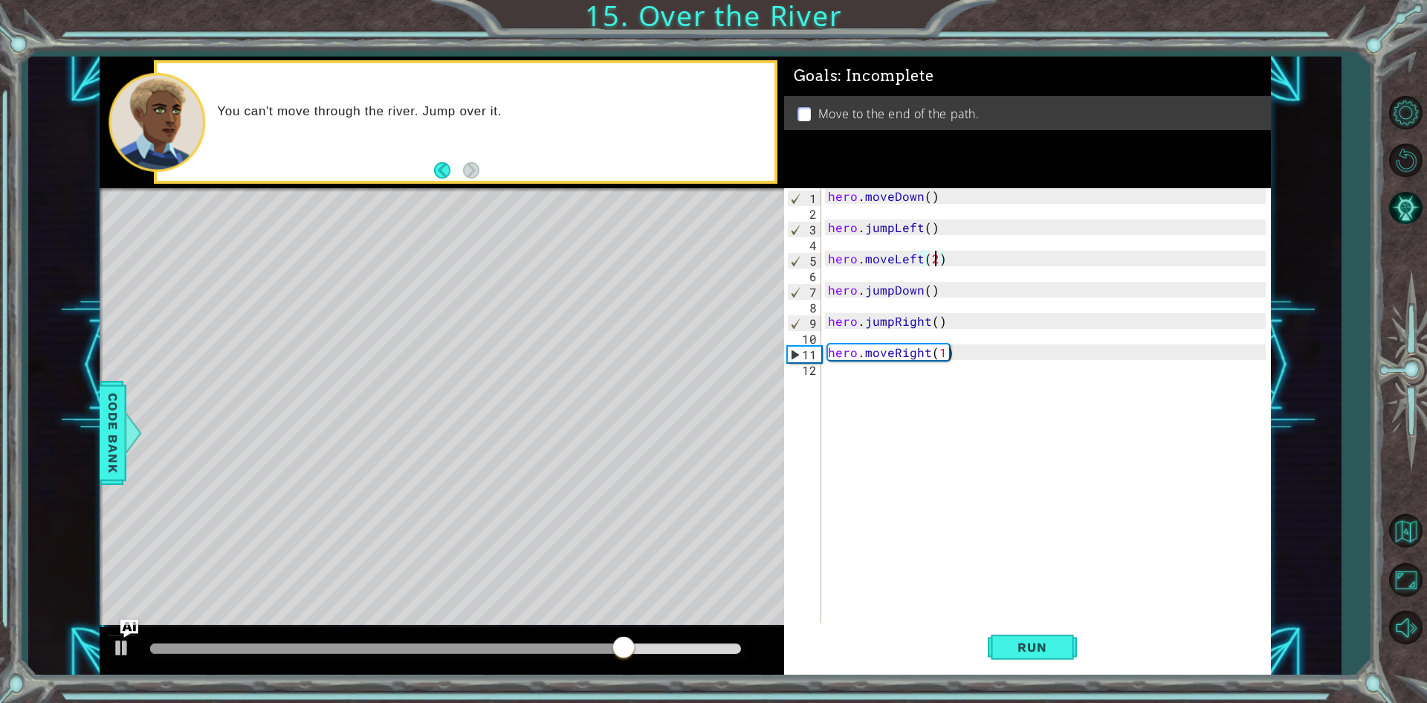
scroll to position [0, 6]
type textarea "hero.moveLeft()"
click at [1035, 657] on button "Run" at bounding box center [1032, 647] width 89 height 48
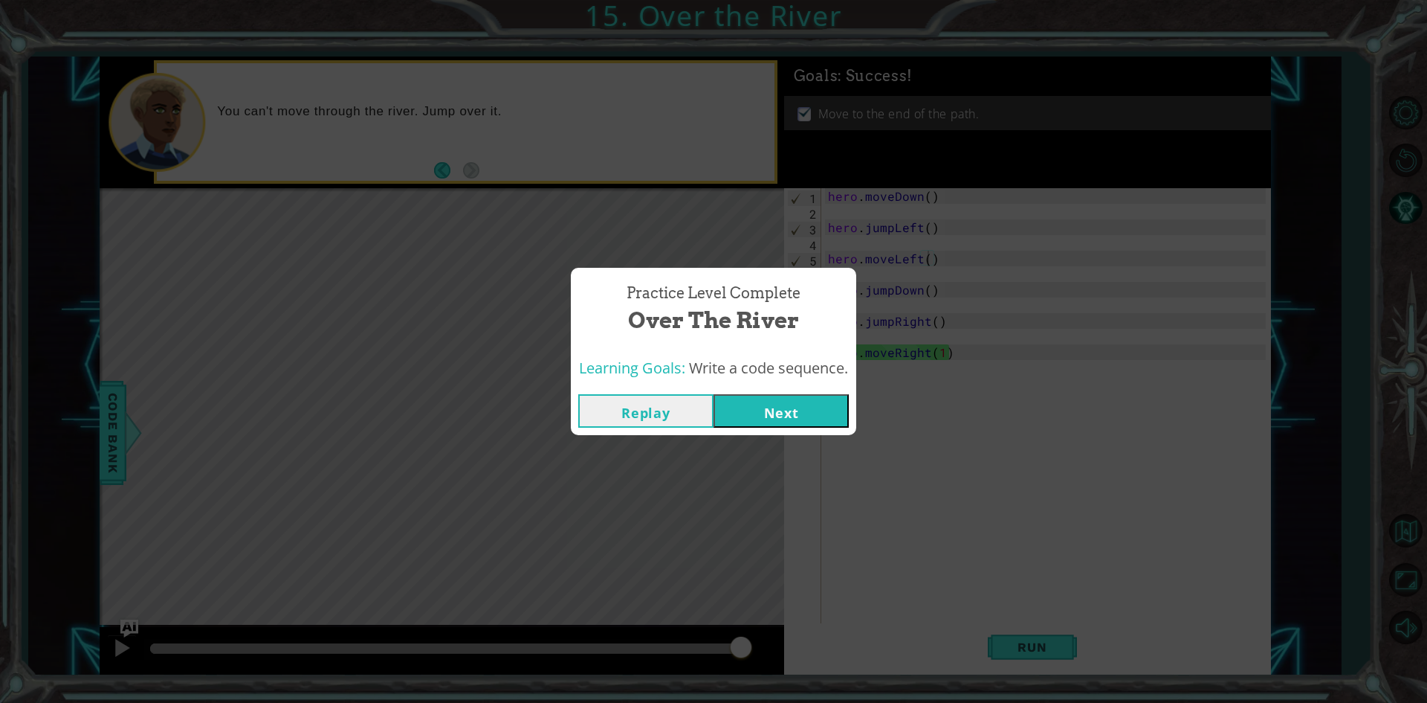
click at [788, 419] on button "Next" at bounding box center [781, 410] width 135 height 33
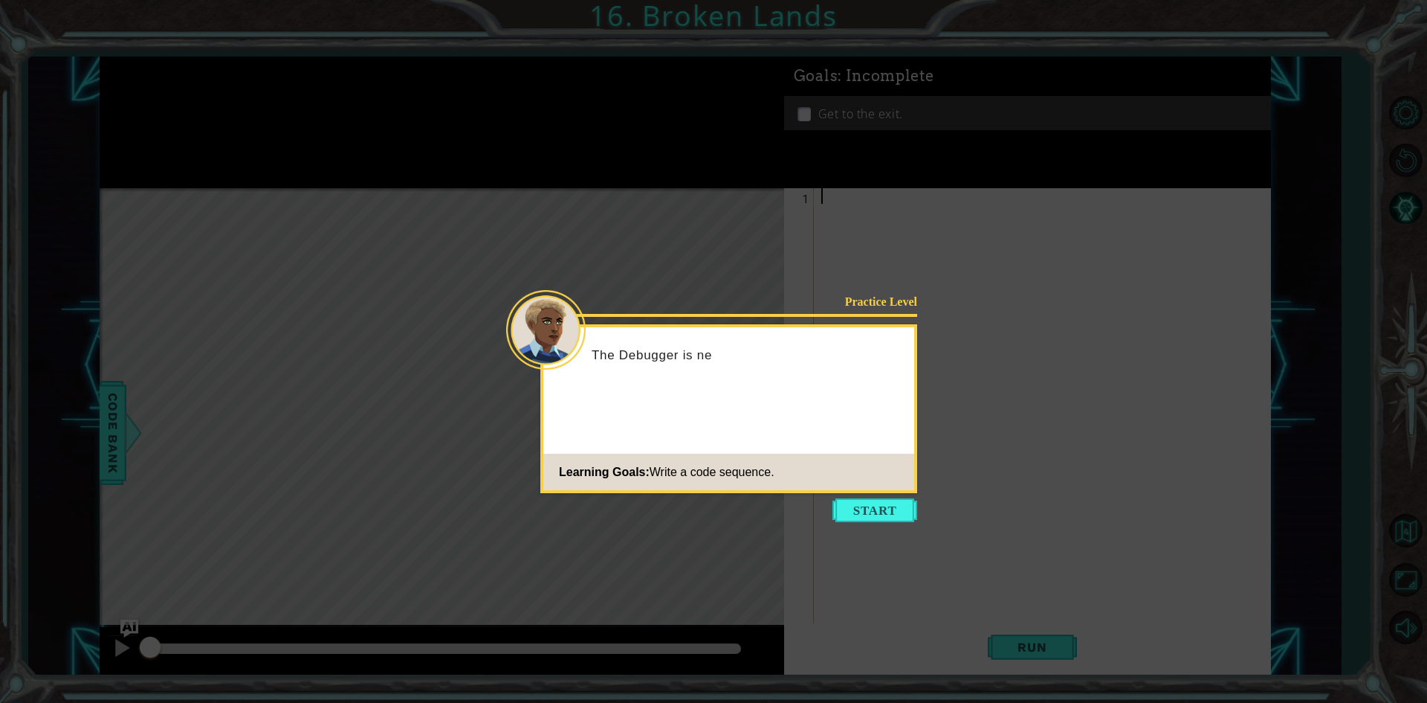
click at [875, 529] on icon at bounding box center [713, 351] width 1427 height 703
click at [831, 489] on footer "Learning Goals: Write a code sequence." at bounding box center [728, 471] width 371 height 36
click at [849, 498] on button "Start" at bounding box center [875, 510] width 85 height 24
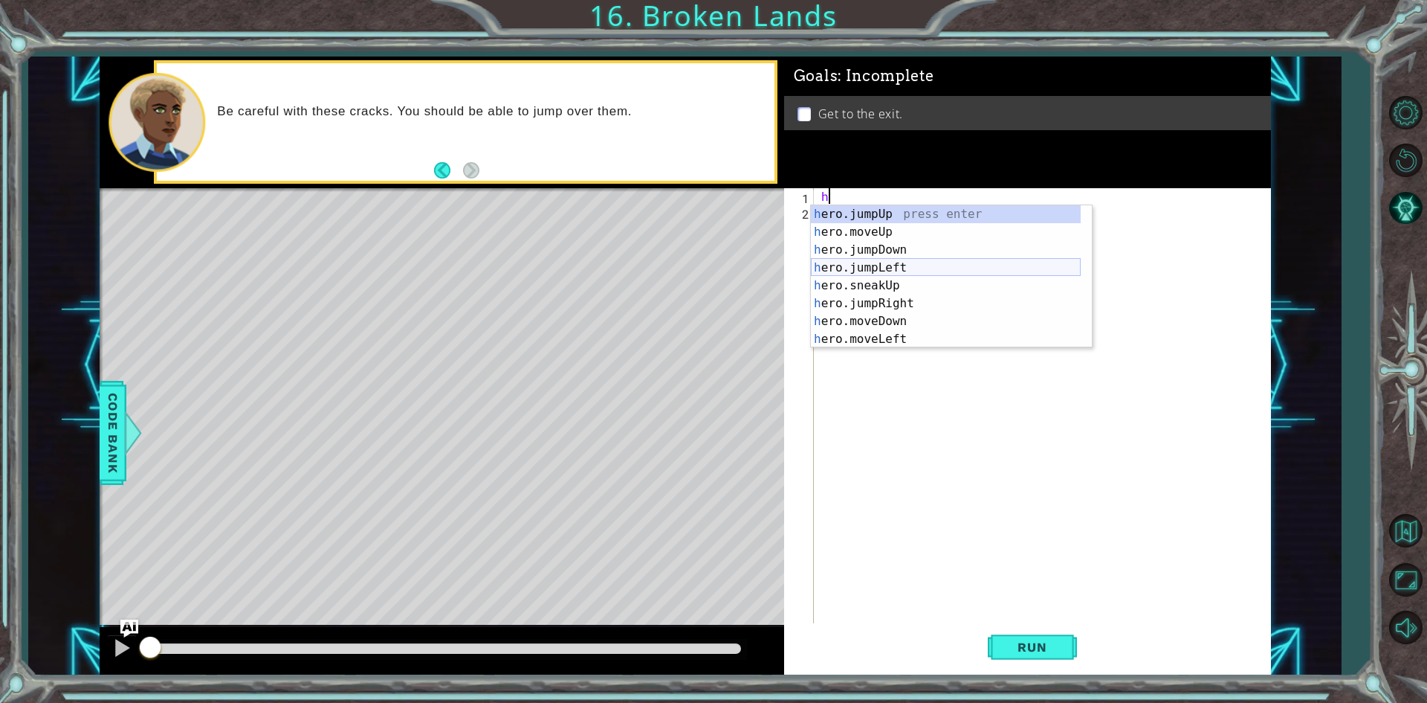
type textarea "h"
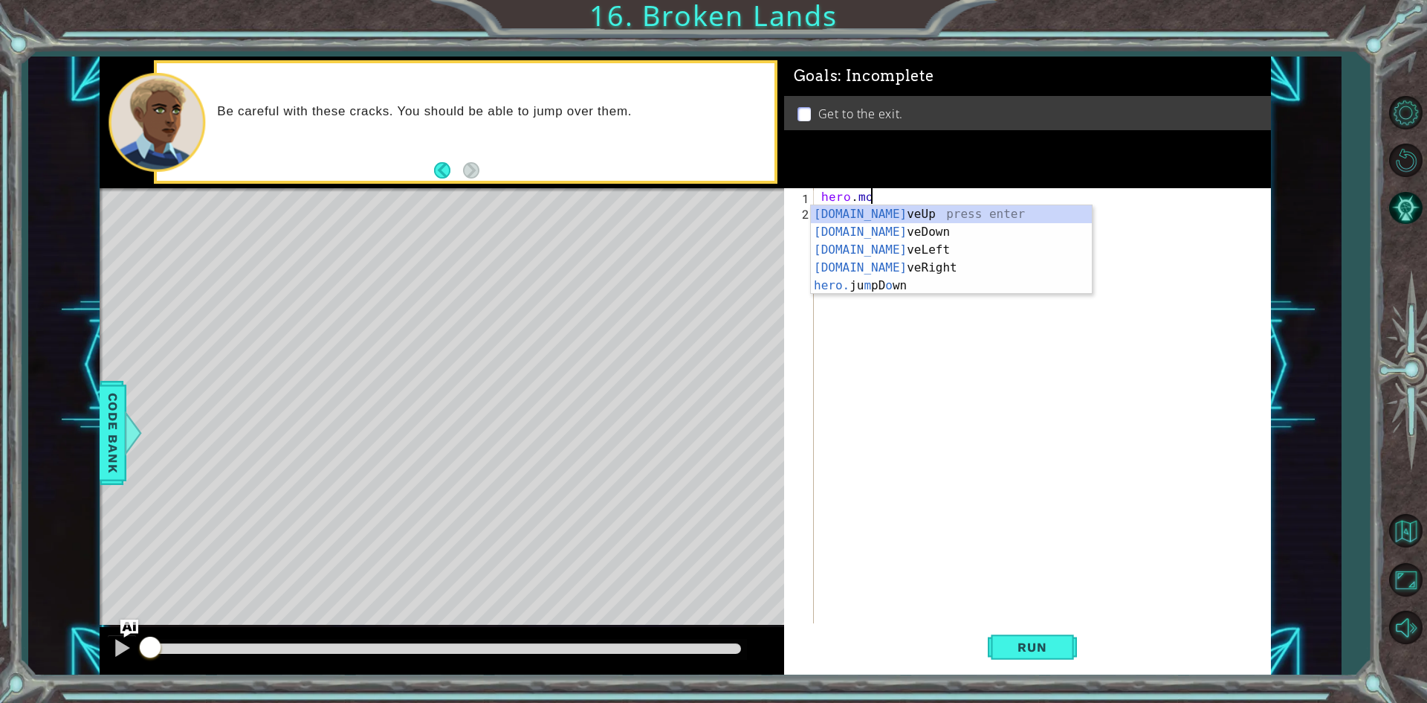
scroll to position [0, 2]
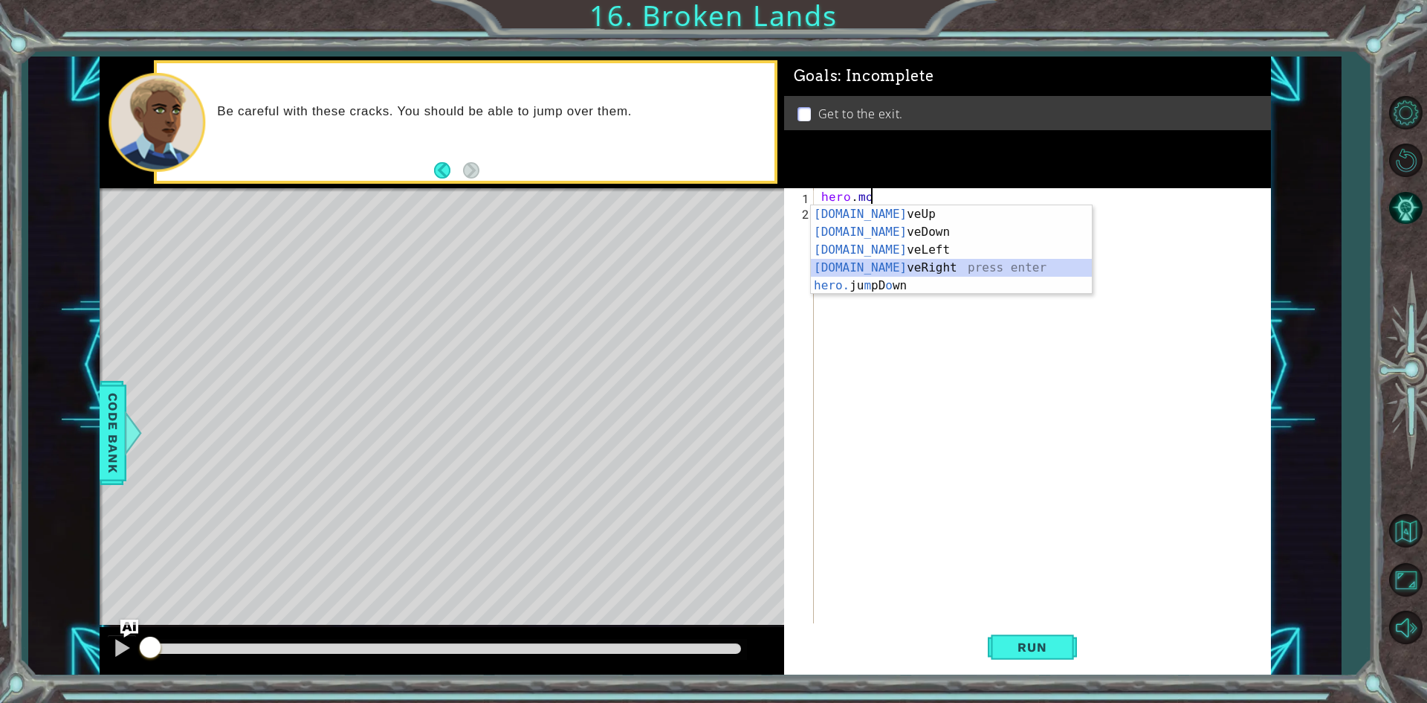
click at [938, 274] on div "[DOMAIN_NAME] veUp press enter [DOMAIN_NAME] veDown press enter [DOMAIN_NAME] v…" at bounding box center [951, 267] width 281 height 125
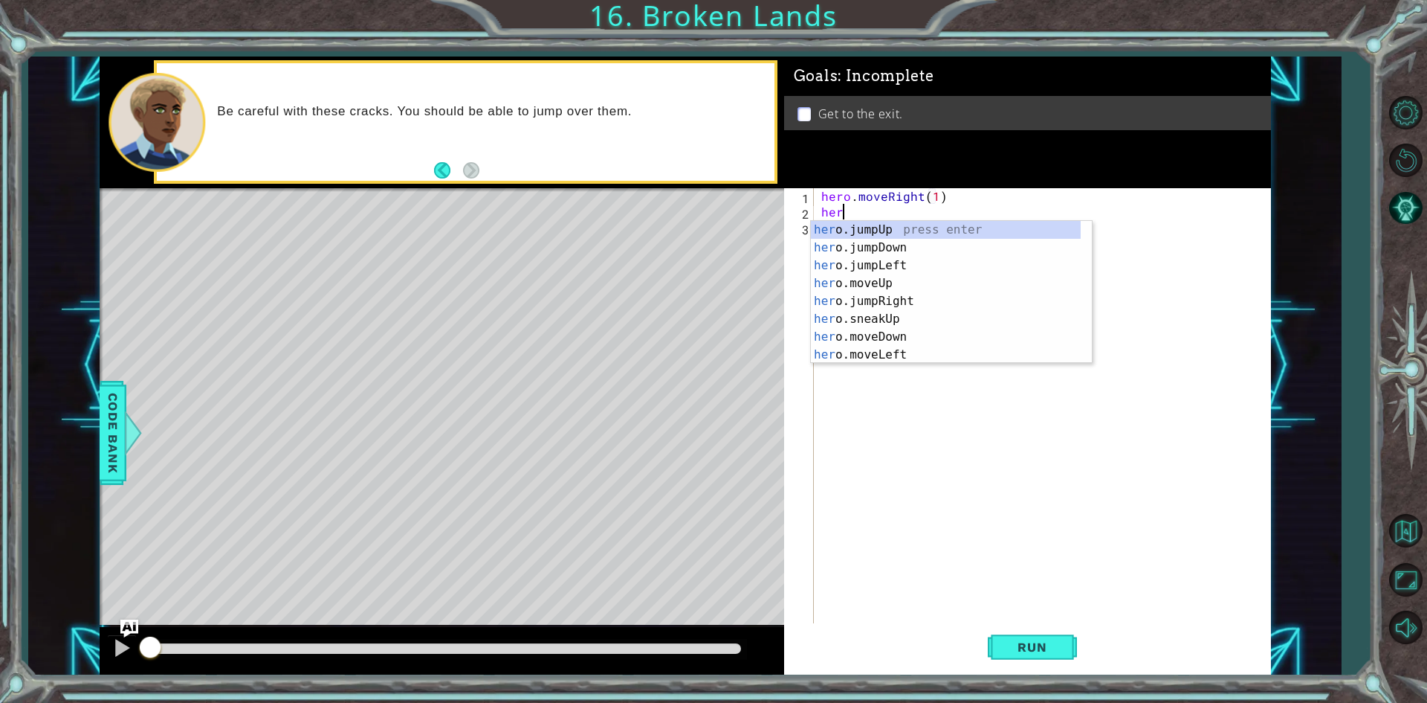
type textarea "hero.moveRight(1)hero"
click at [917, 288] on div "hero .jumpUp press enter hero .jumpDown press enter hero .jumpLeft press enter …" at bounding box center [946, 310] width 270 height 178
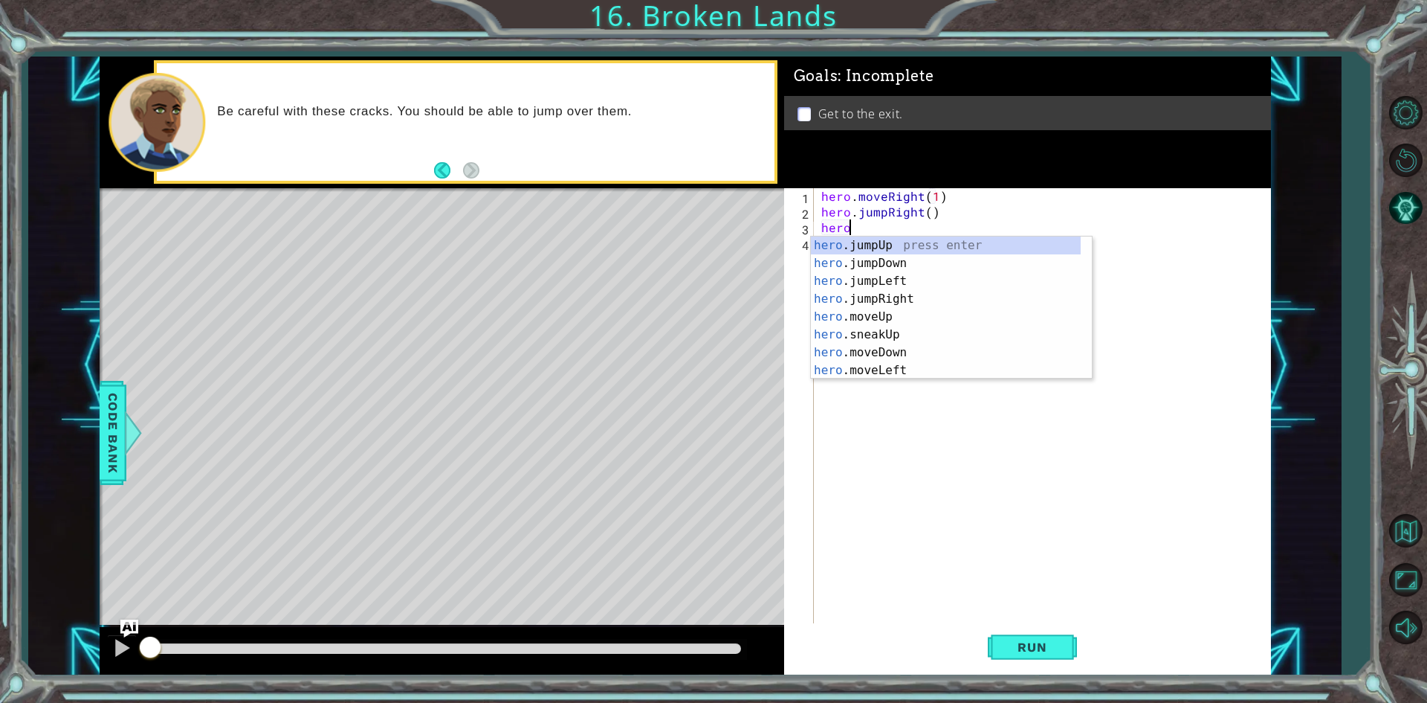
scroll to position [0, 1]
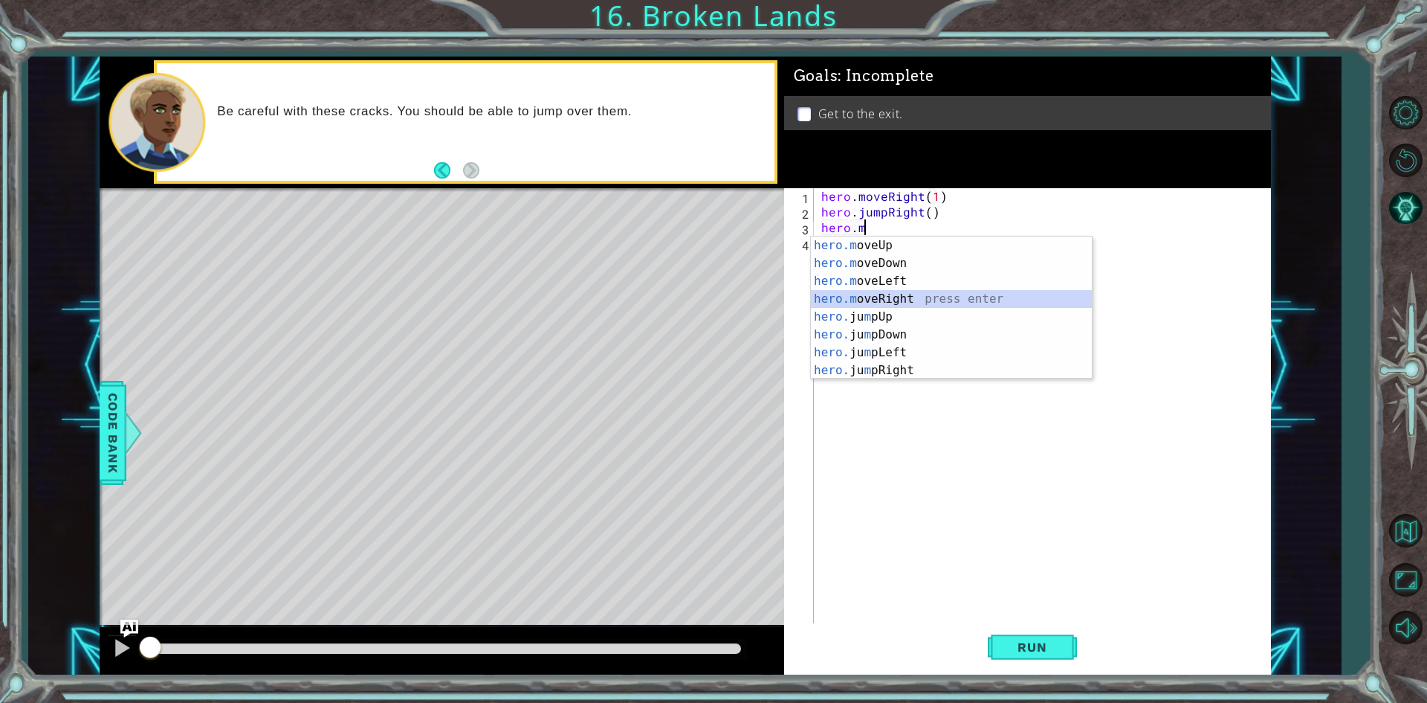
click at [875, 297] on div "hero.m oveUp press enter hero.m oveDown press enter hero.m oveLeft press enter …" at bounding box center [951, 325] width 281 height 178
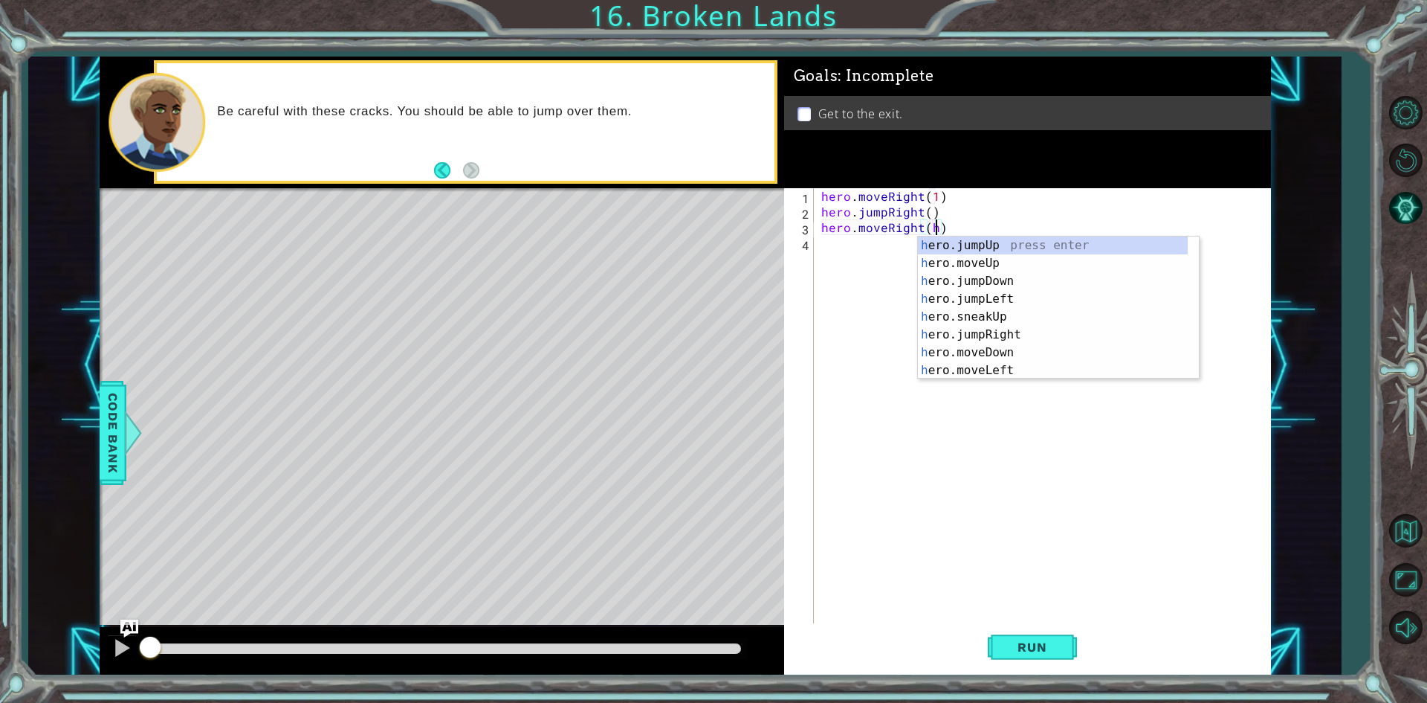
scroll to position [0, 7]
type textarea "hero.moveRight()"
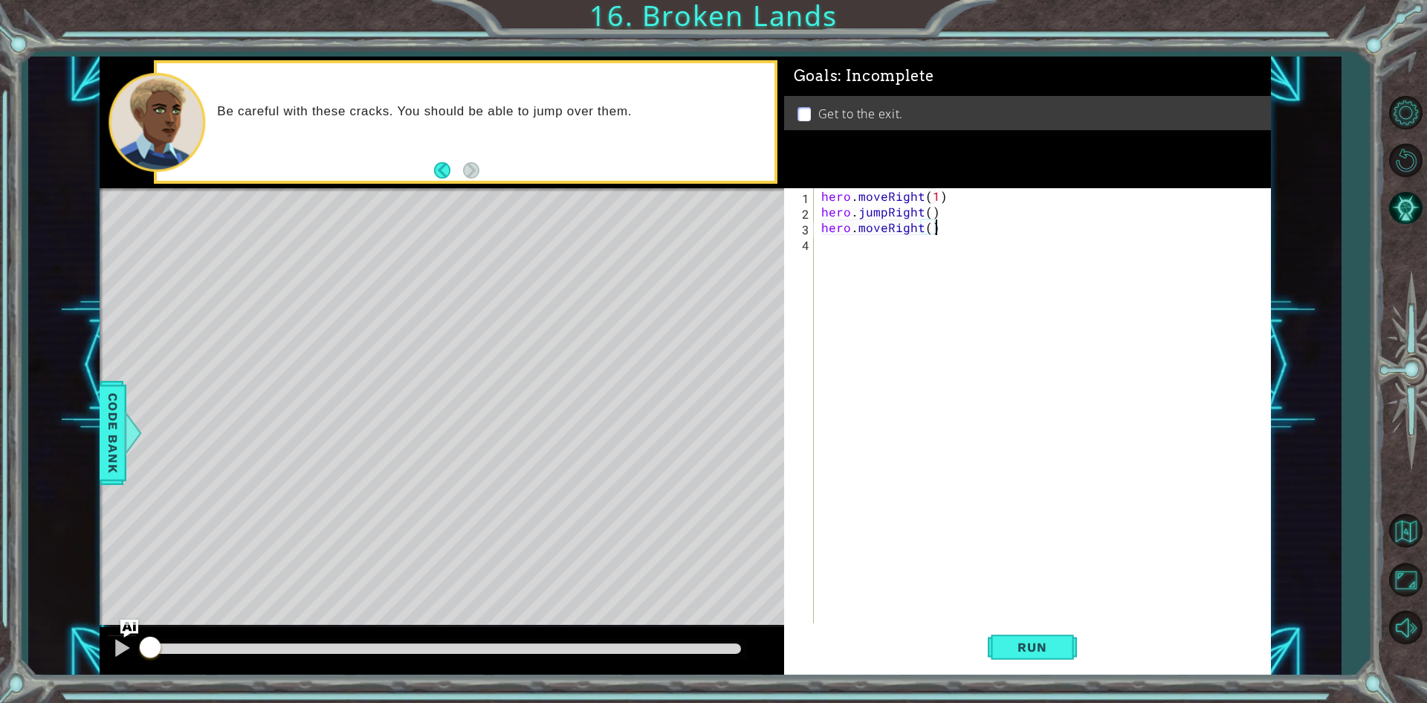
scroll to position [0, 0]
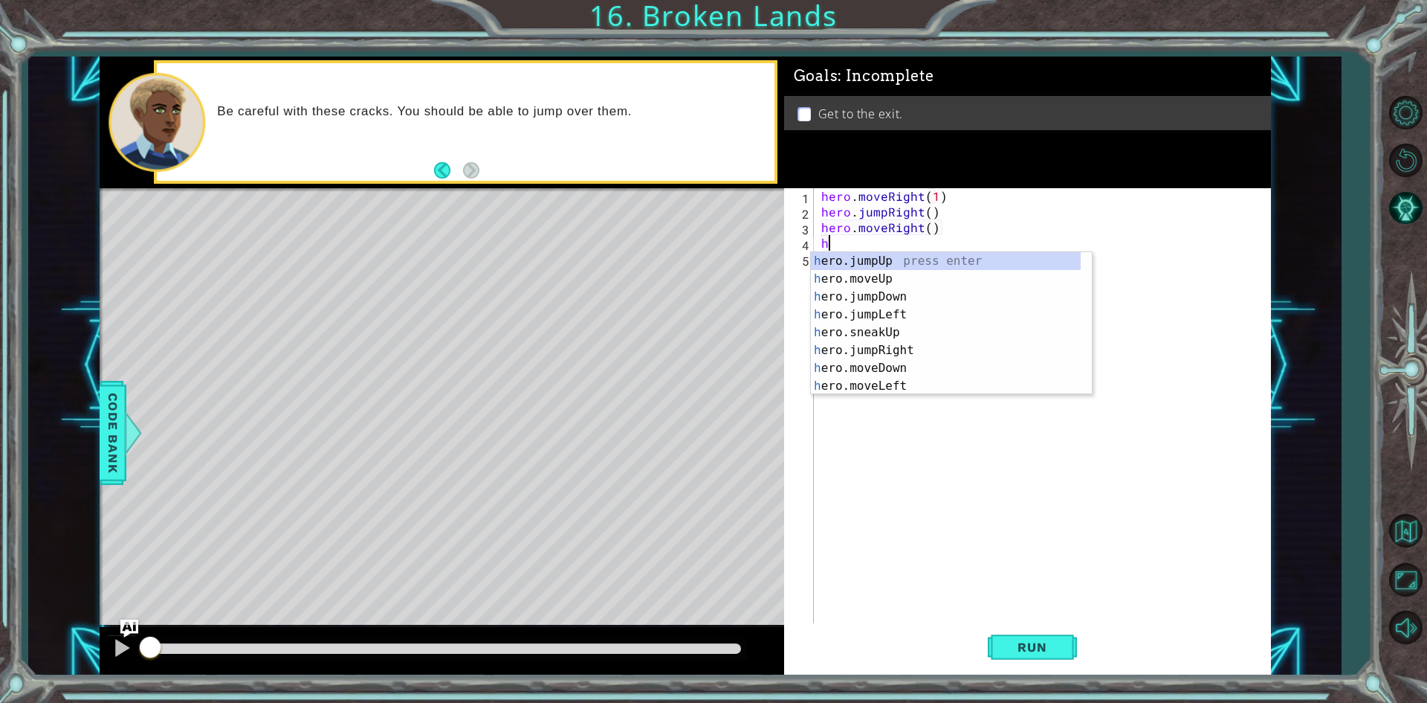
type textarea "he"
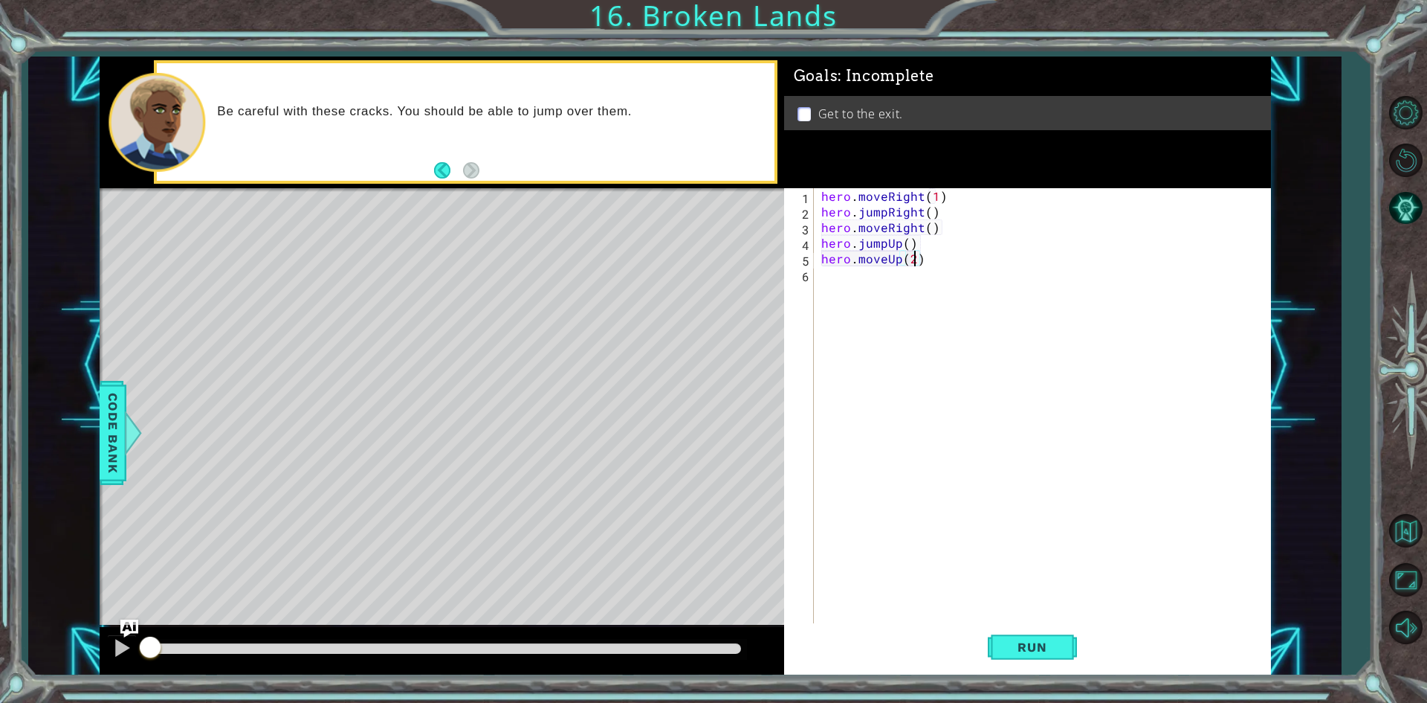
scroll to position [0, 5]
type textarea "hero.moveUp(2)"
click at [1013, 647] on span "Run" at bounding box center [1032, 646] width 59 height 15
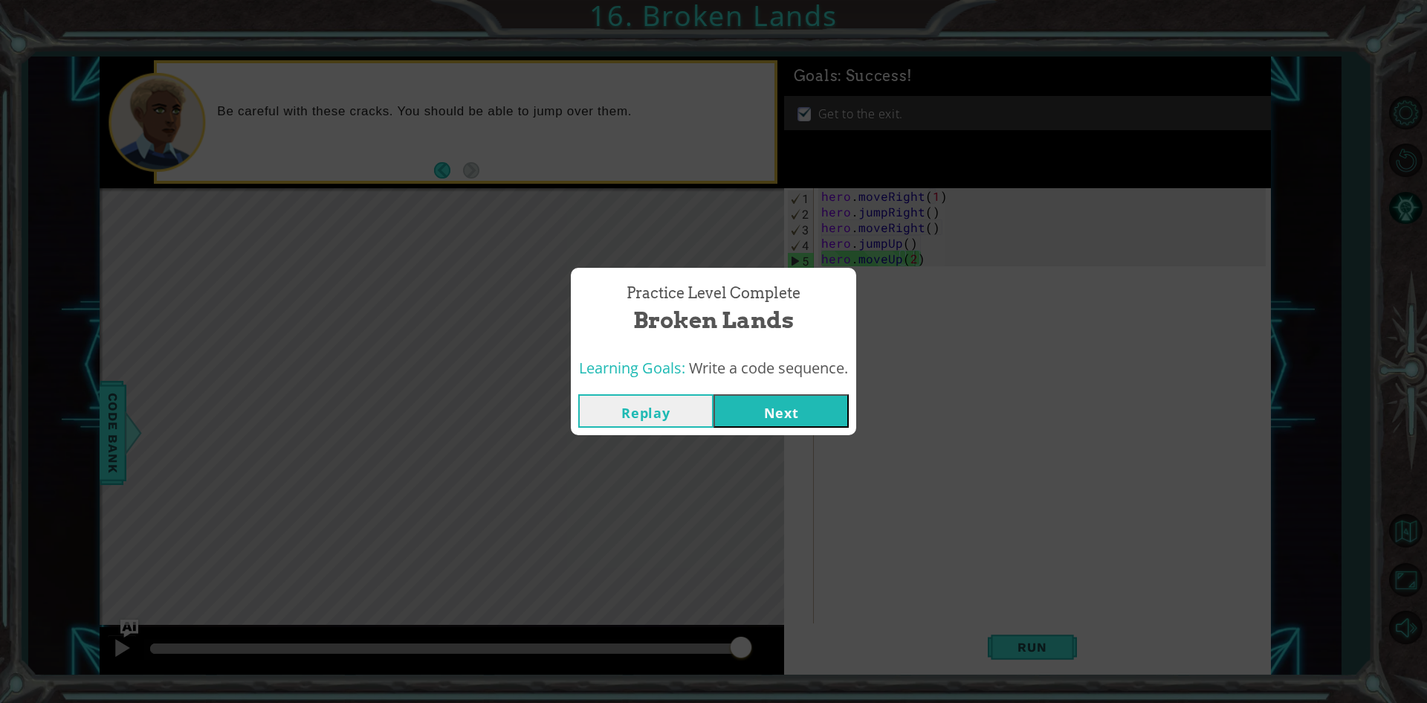
click at [810, 401] on button "Next" at bounding box center [781, 410] width 135 height 33
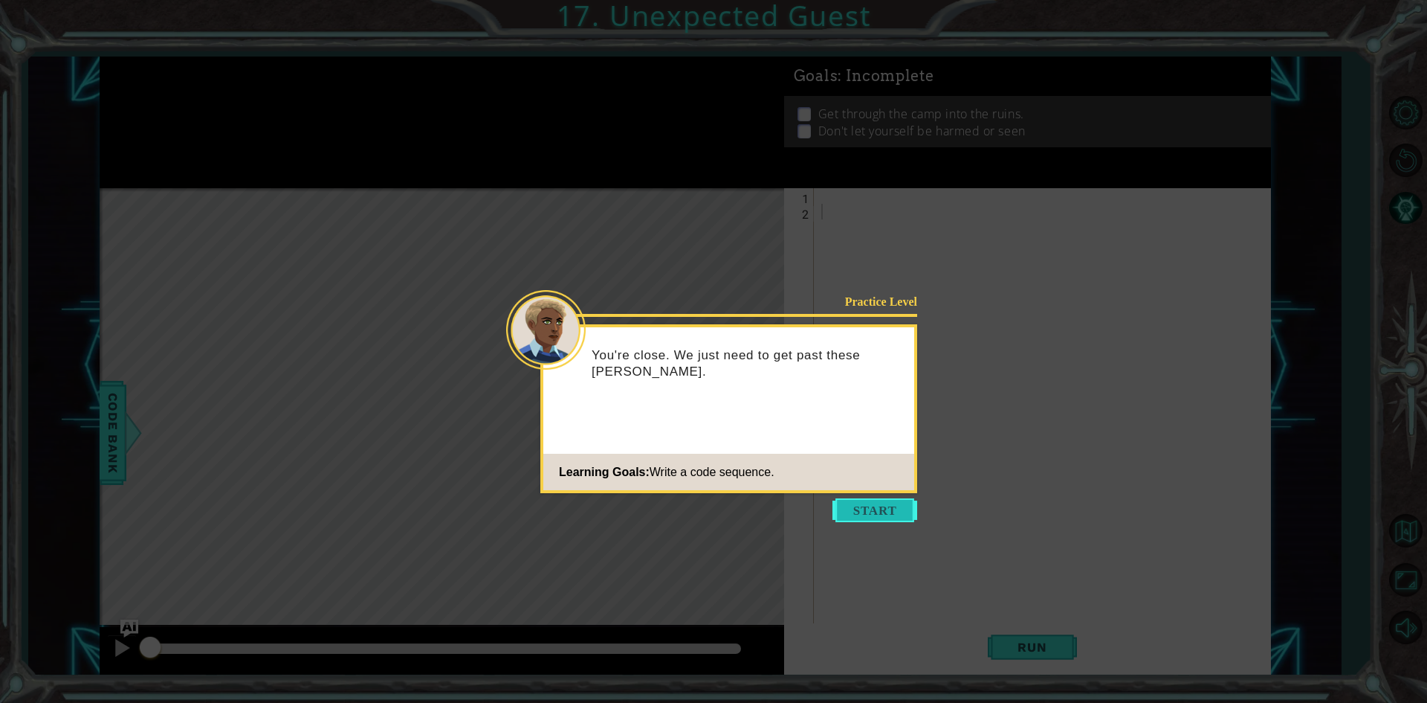
click at [868, 503] on button "Start" at bounding box center [875, 510] width 85 height 24
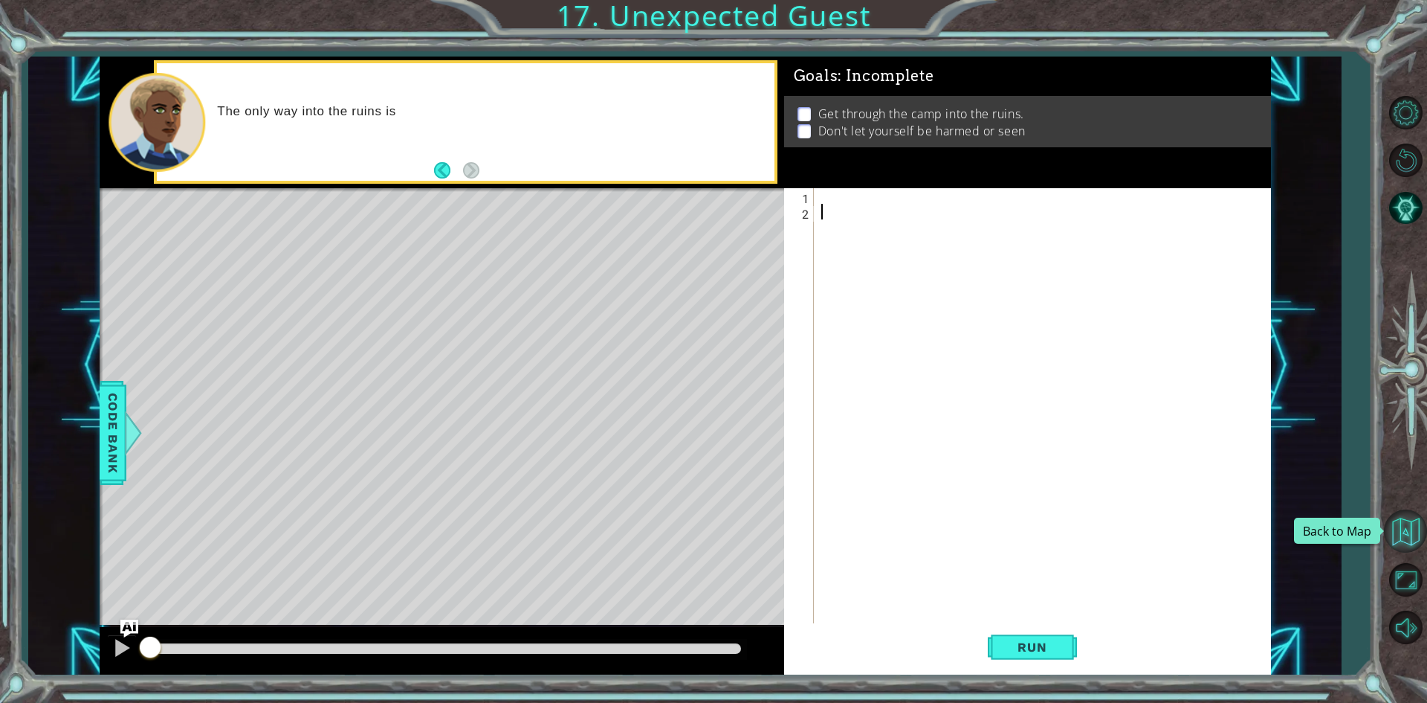
click at [1402, 533] on button "Back to Map" at bounding box center [1405, 530] width 43 height 43
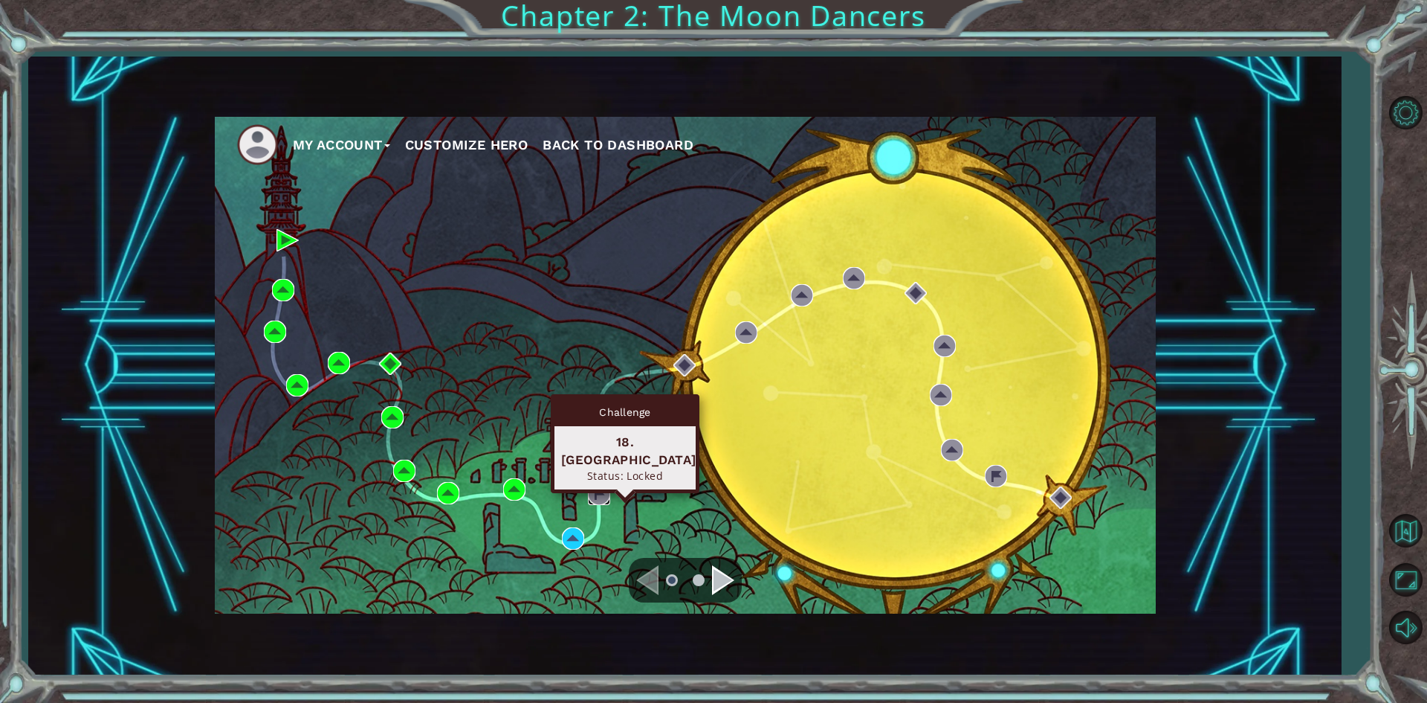
click at [606, 499] on img at bounding box center [599, 493] width 22 height 22
click at [599, 484] on div "Challenge 18. [GEOGRAPHIC_DATA] Status: Locked" at bounding box center [625, 443] width 149 height 99
click at [596, 491] on img at bounding box center [599, 493] width 22 height 22
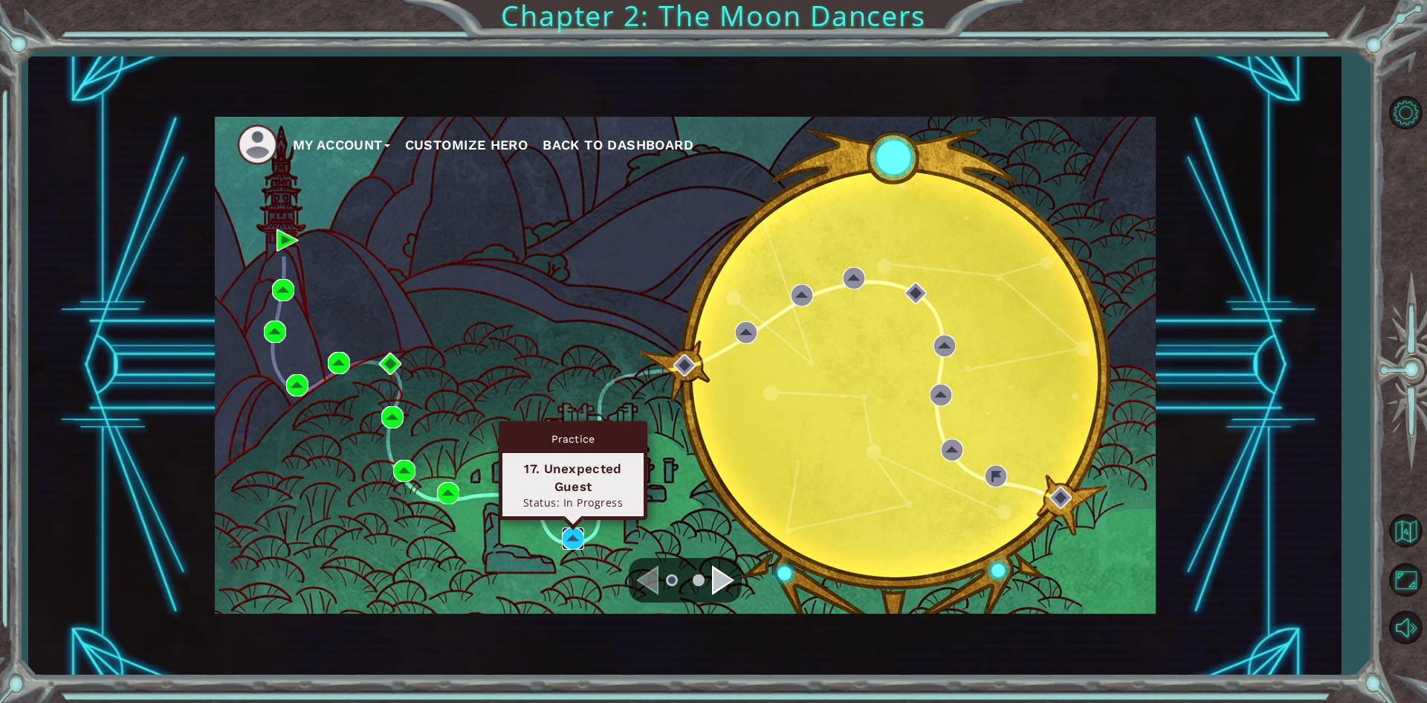
click at [578, 529] on img at bounding box center [573, 538] width 22 height 22
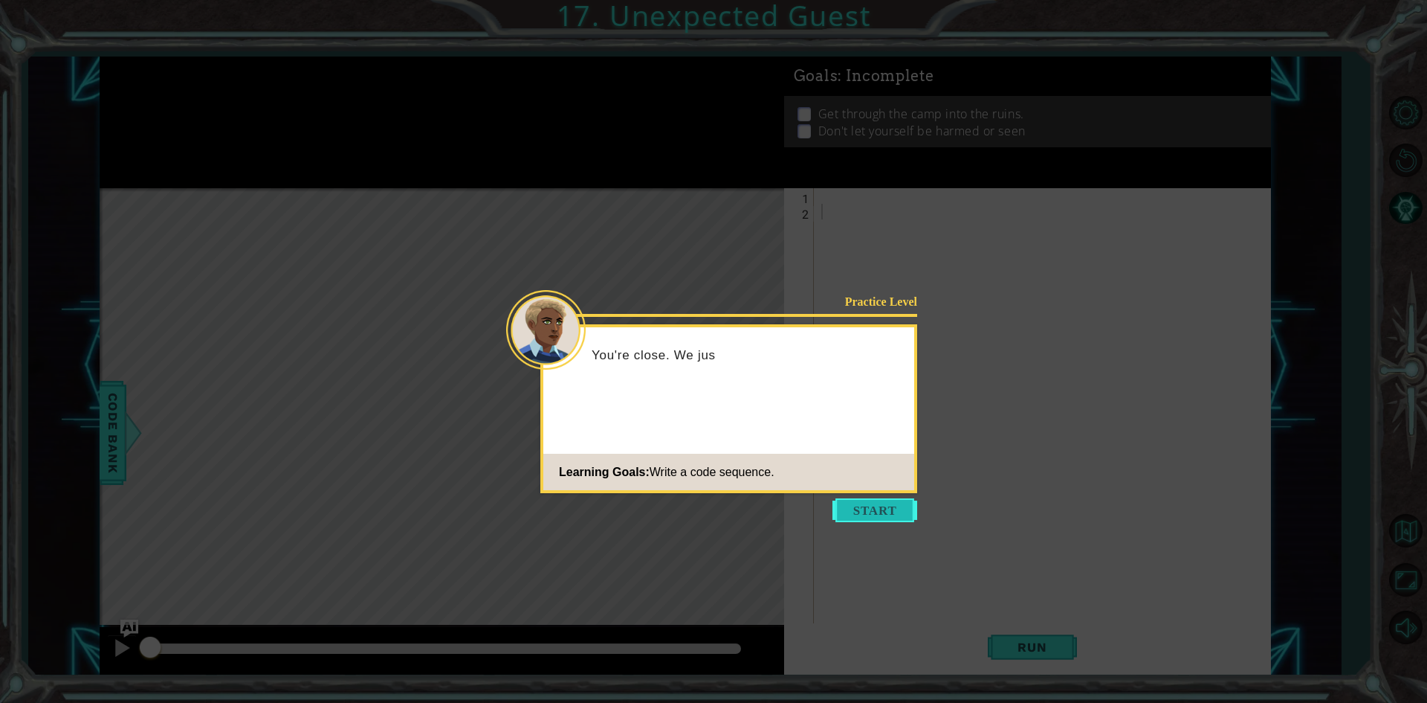
click at [864, 511] on button "Start" at bounding box center [875, 510] width 85 height 24
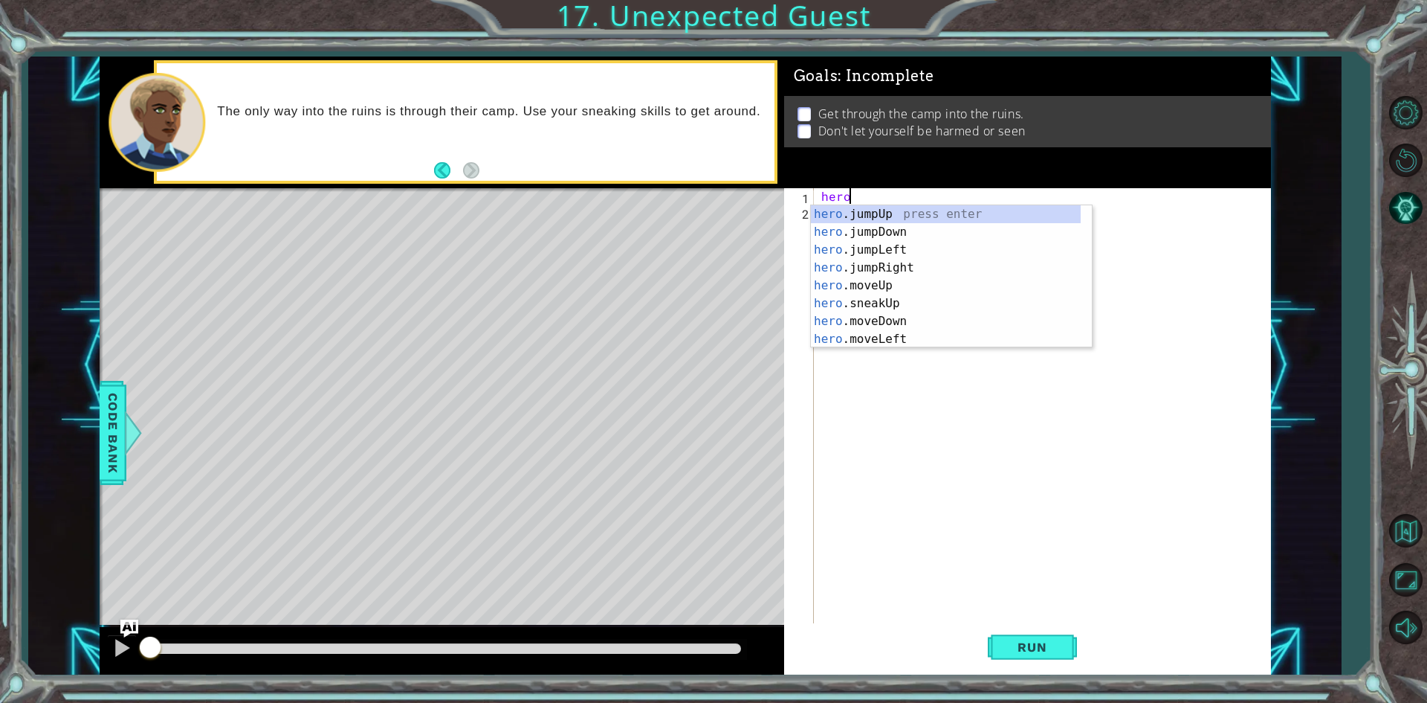
scroll to position [0, 1]
click at [869, 284] on div "hero .jumpUp press enter hero .jumpDown press enter hero .jumpLeft press enter …" at bounding box center [946, 294] width 270 height 178
type textarea "hero.moveUp(1)"
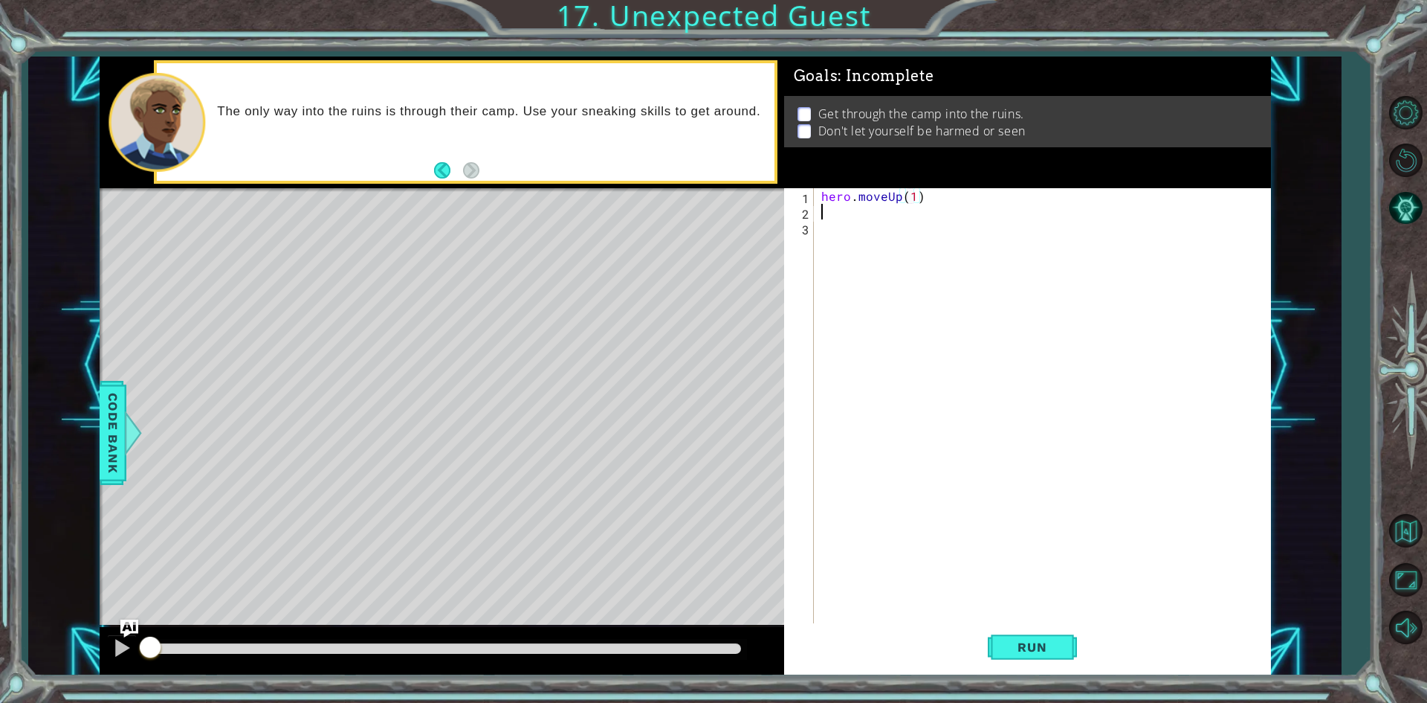
scroll to position [0, 0]
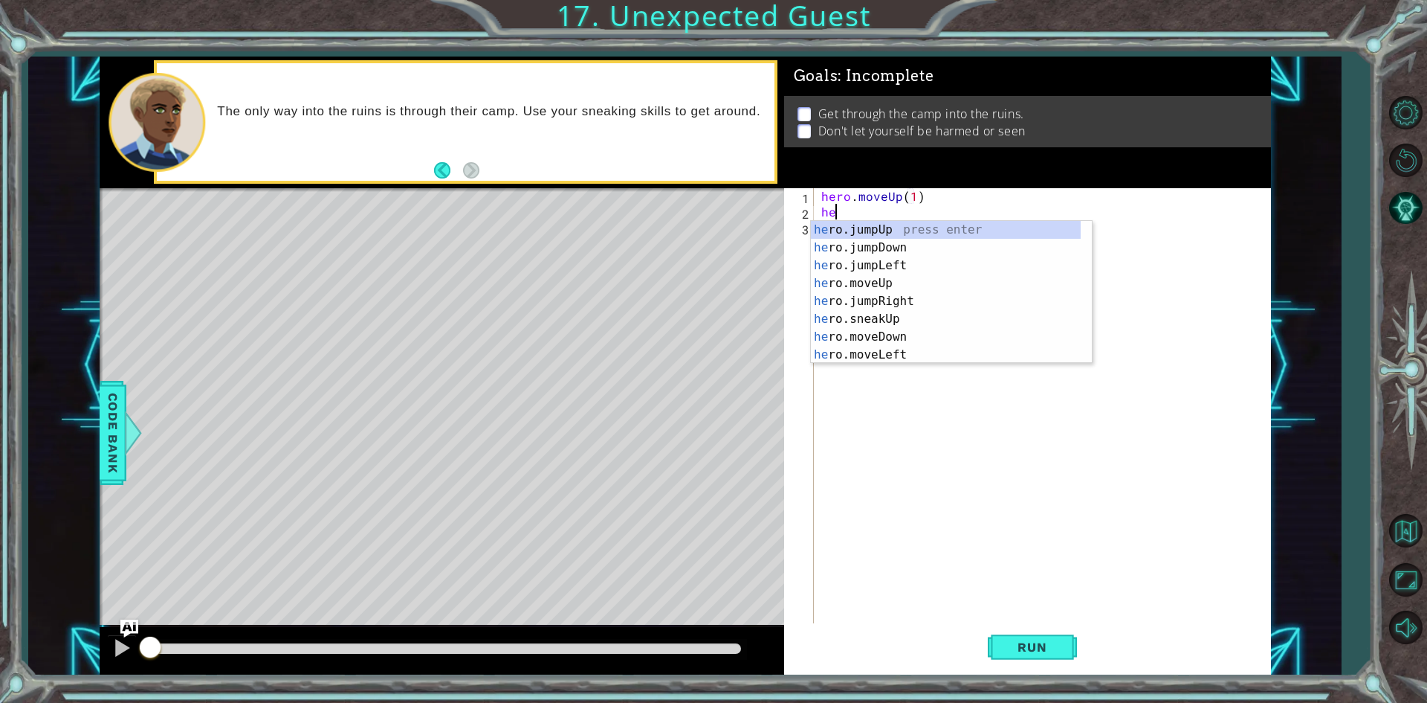
type textarea "hero"
click at [899, 277] on div "hero .jumpUp press enter hero .jumpDown press enter hero .jumpLeft press enter …" at bounding box center [946, 310] width 270 height 178
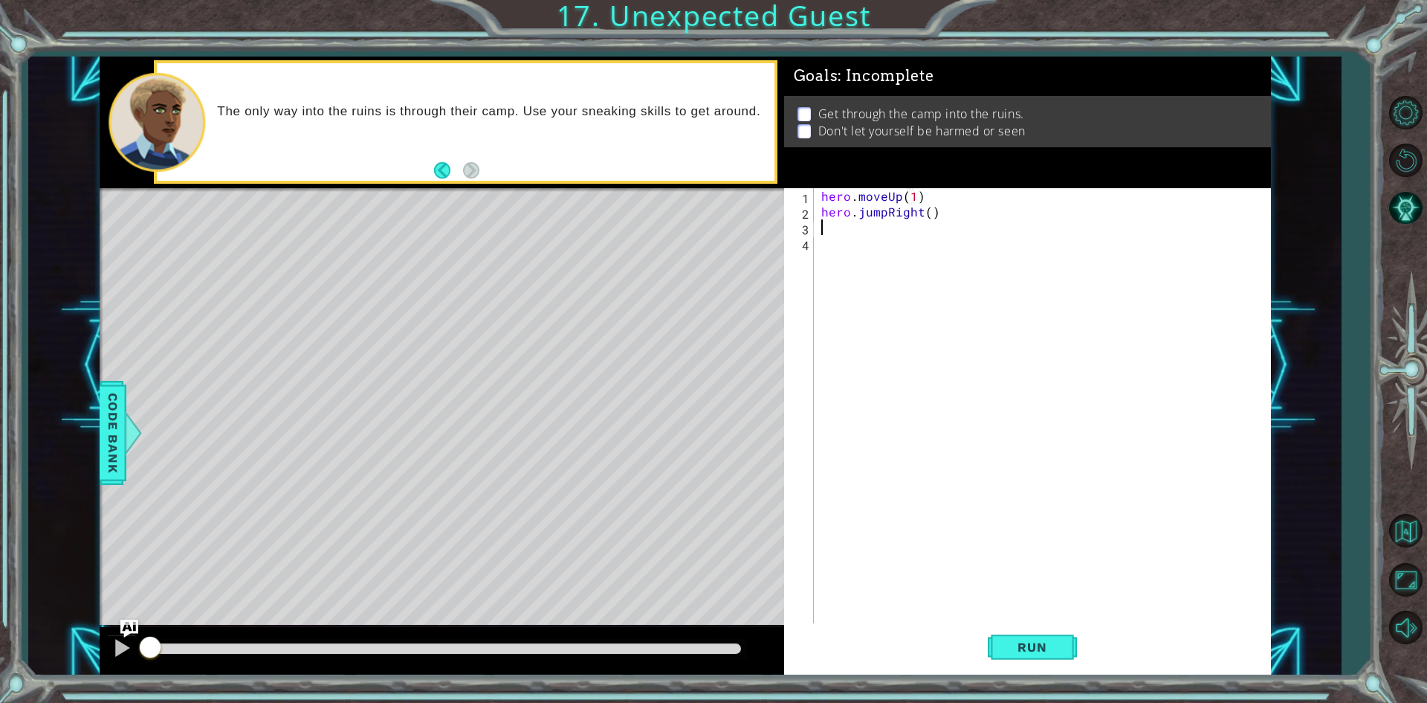
scroll to position [0, 0]
click at [986, 222] on div "hero . moveUp ( 1 ) hero . jumpRight ( )" at bounding box center [1045, 422] width 455 height 468
click at [865, 236] on div "hero . moveUp ( 1 ) hero . jumpRight ( )" at bounding box center [1045, 422] width 455 height 468
click at [836, 215] on div "hero . moveUp ( 1 ) hero . jumpRight ( )" at bounding box center [1045, 422] width 455 height 468
type textarea "hero.jumpRight()"
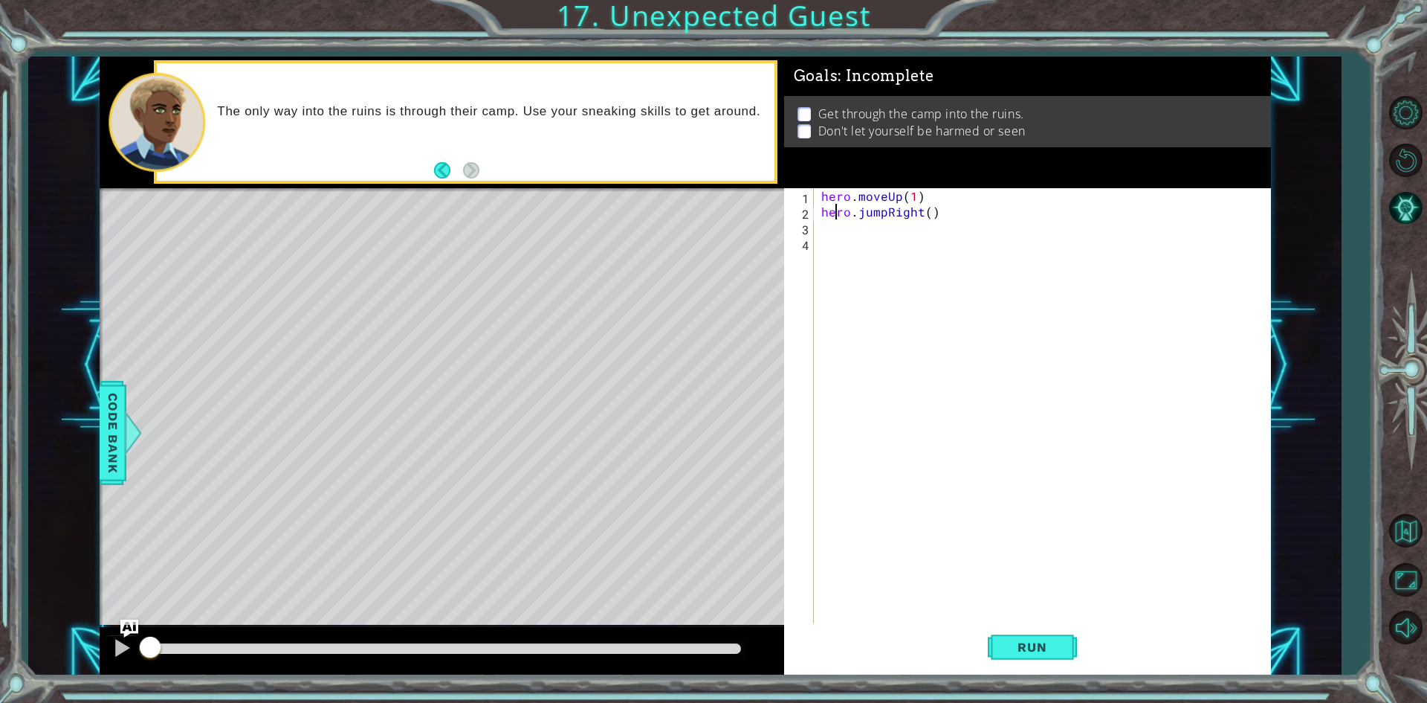
click at [835, 225] on div "hero . moveUp ( 1 ) hero . jumpRight ( )" at bounding box center [1045, 422] width 455 height 468
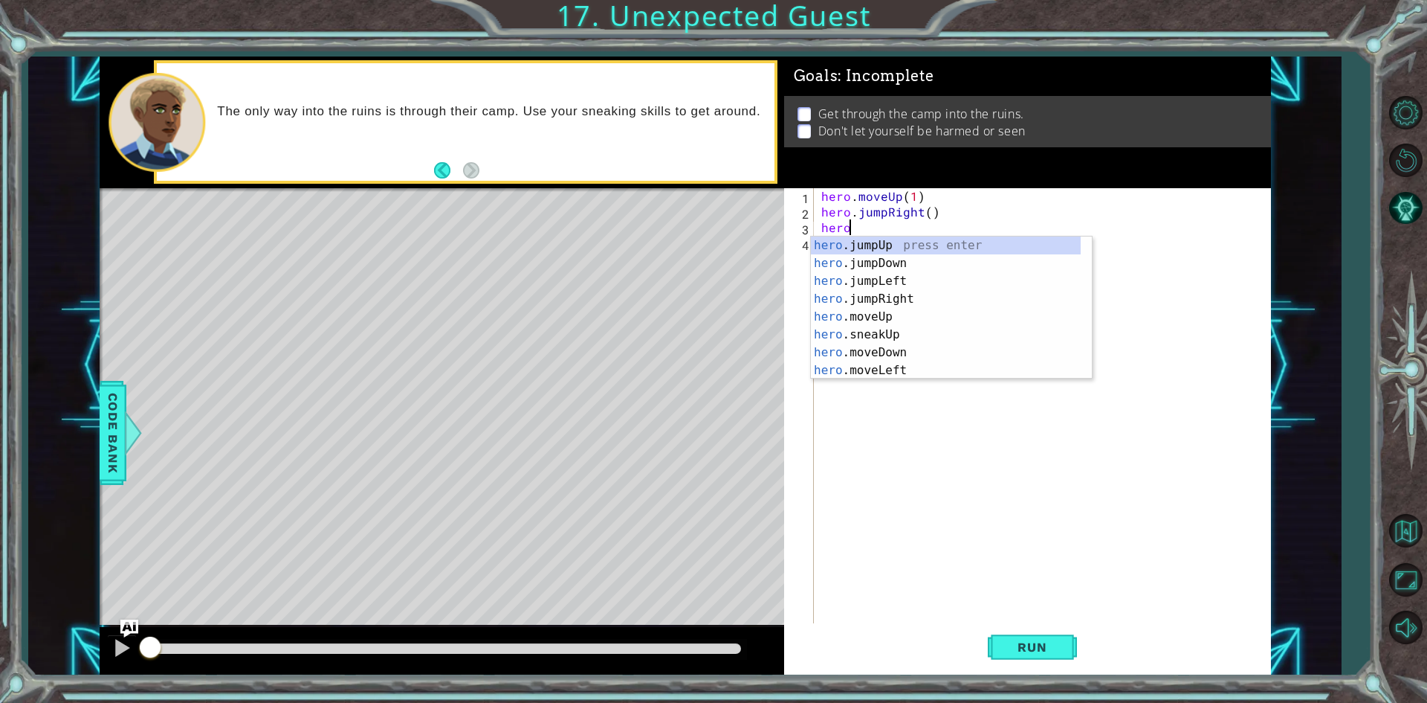
type textarea "hero."
click at [885, 262] on div "hero. jumpUp press enter hero. jumpDown press enter hero. jumpLeft press enter …" at bounding box center [946, 325] width 270 height 178
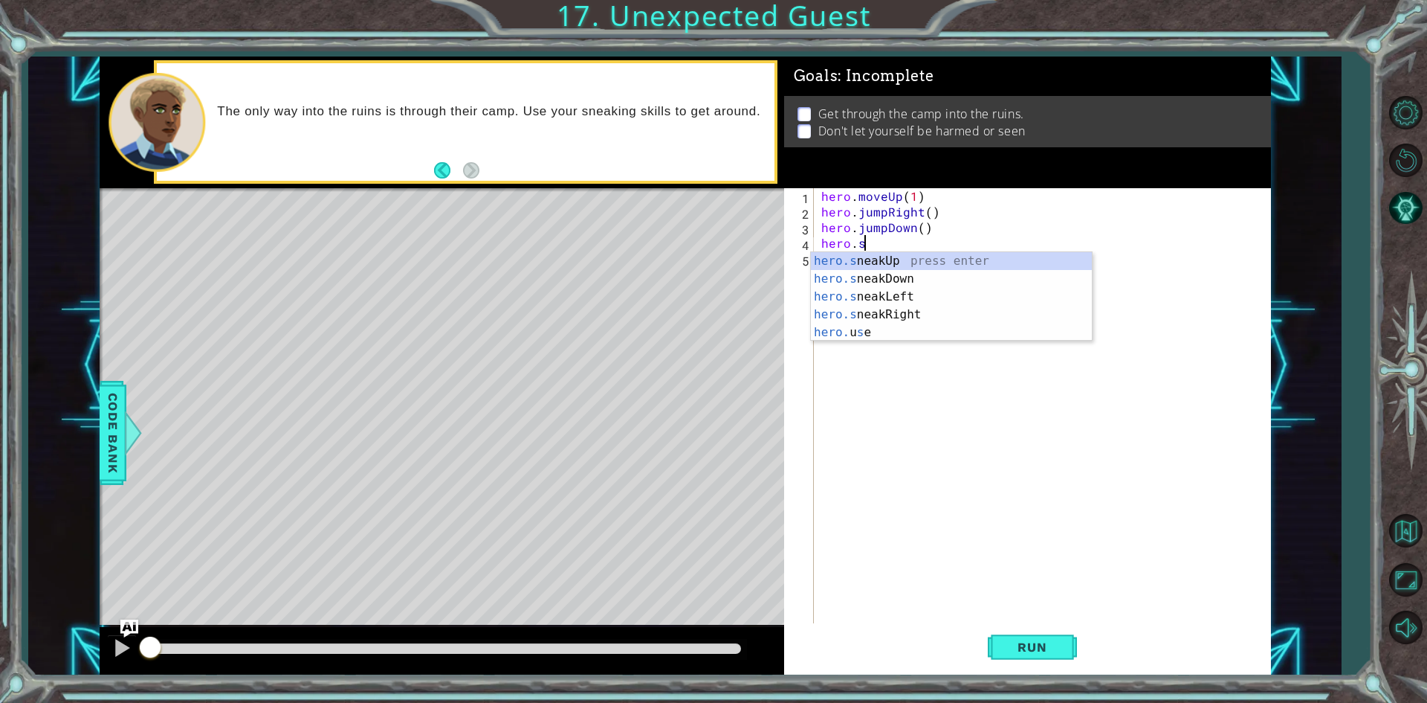
scroll to position [0, 2]
click at [913, 298] on div "hero.sne akUp press enter hero.sne akDown press enter hero.sne akLeft press ent…" at bounding box center [951, 305] width 281 height 107
type textarea "hero.sneakLeft(1)"
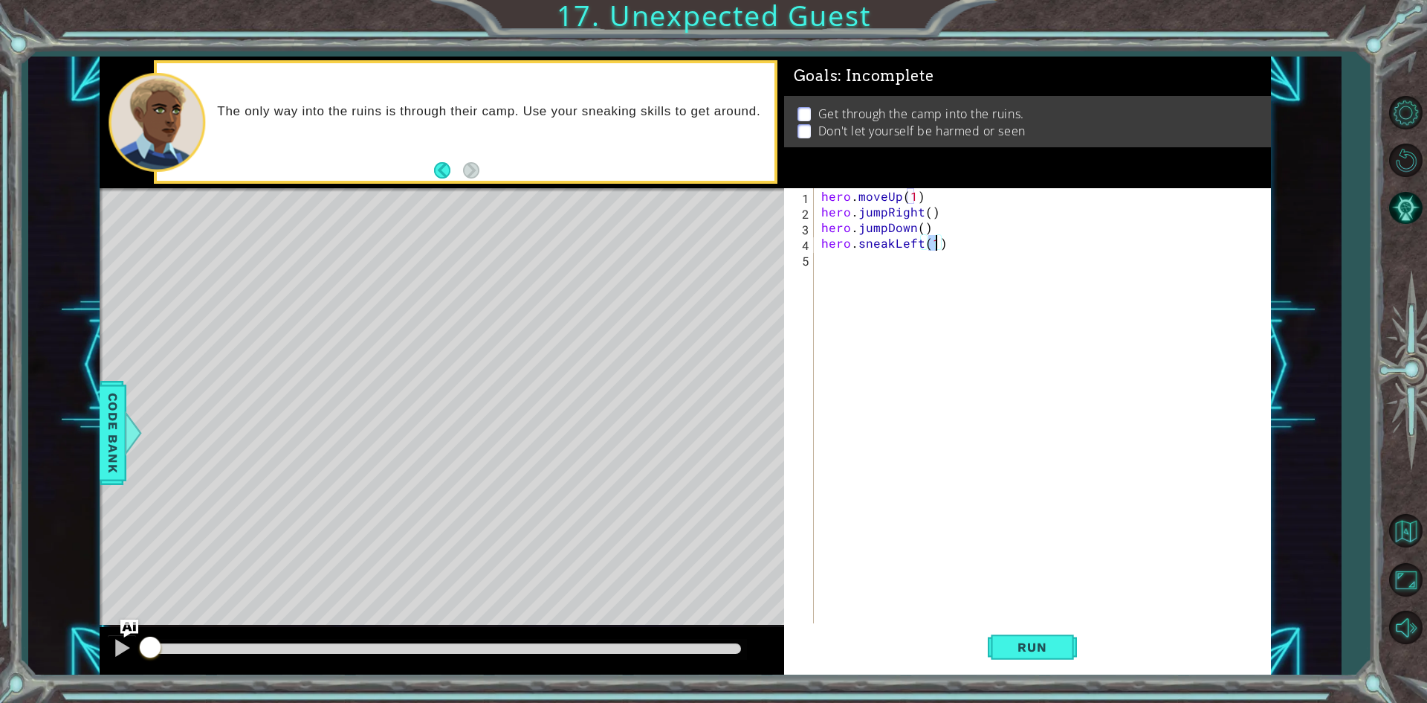
click at [981, 254] on div "hero . moveUp ( 1 ) hero . jumpRight ( ) hero . jumpDown ( ) hero . sneakLeft (…" at bounding box center [1045, 422] width 455 height 468
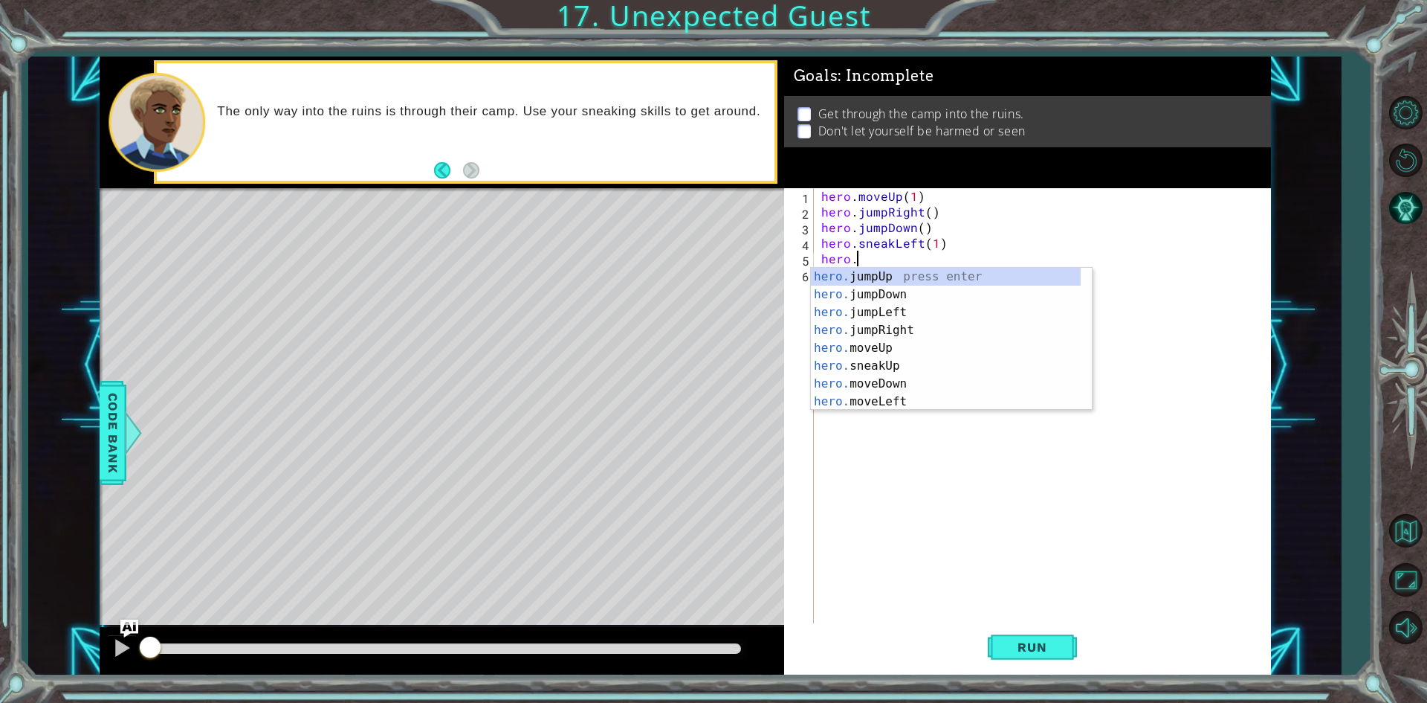
scroll to position [0, 1]
click at [931, 292] on div "hero.s neakUp press enter hero.s neakDown press enter hero.s neakLeft press ent…" at bounding box center [951, 330] width 281 height 125
type textarea "hero.sneakDown(1)"
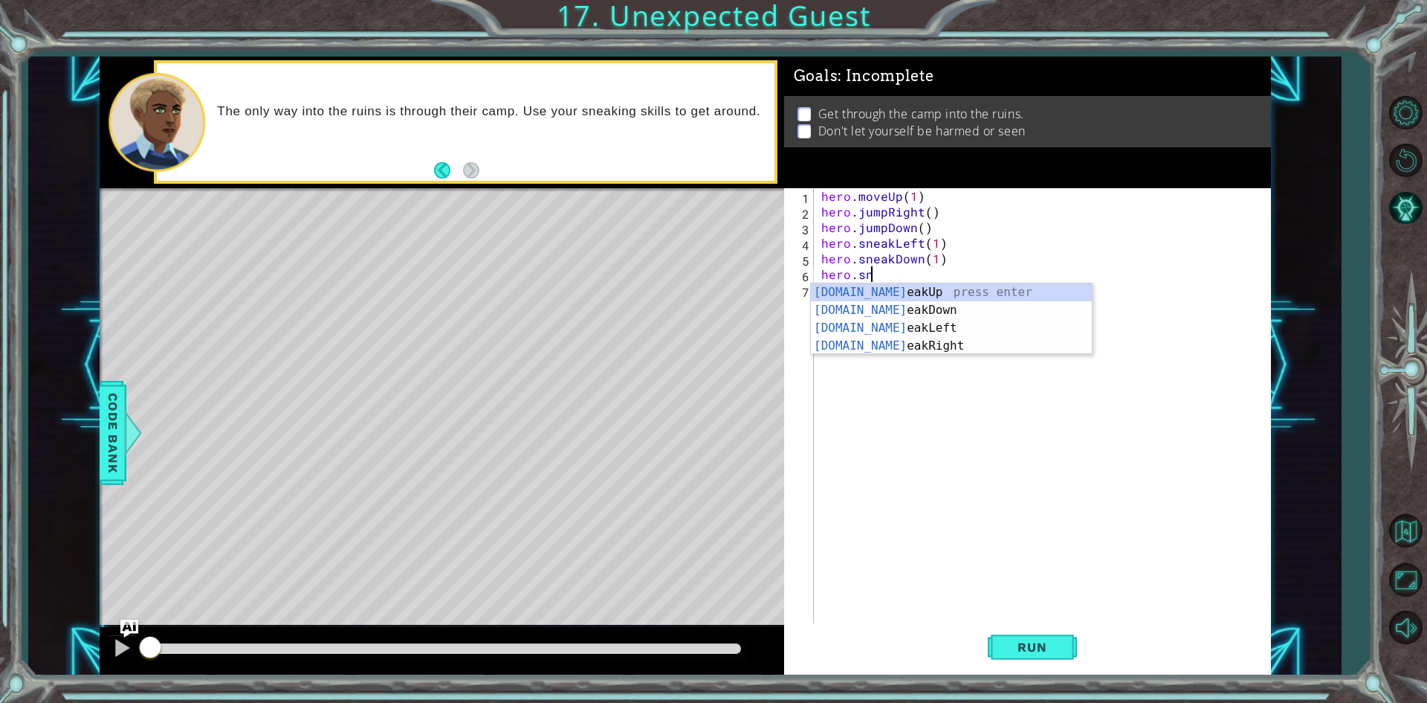
scroll to position [0, 2]
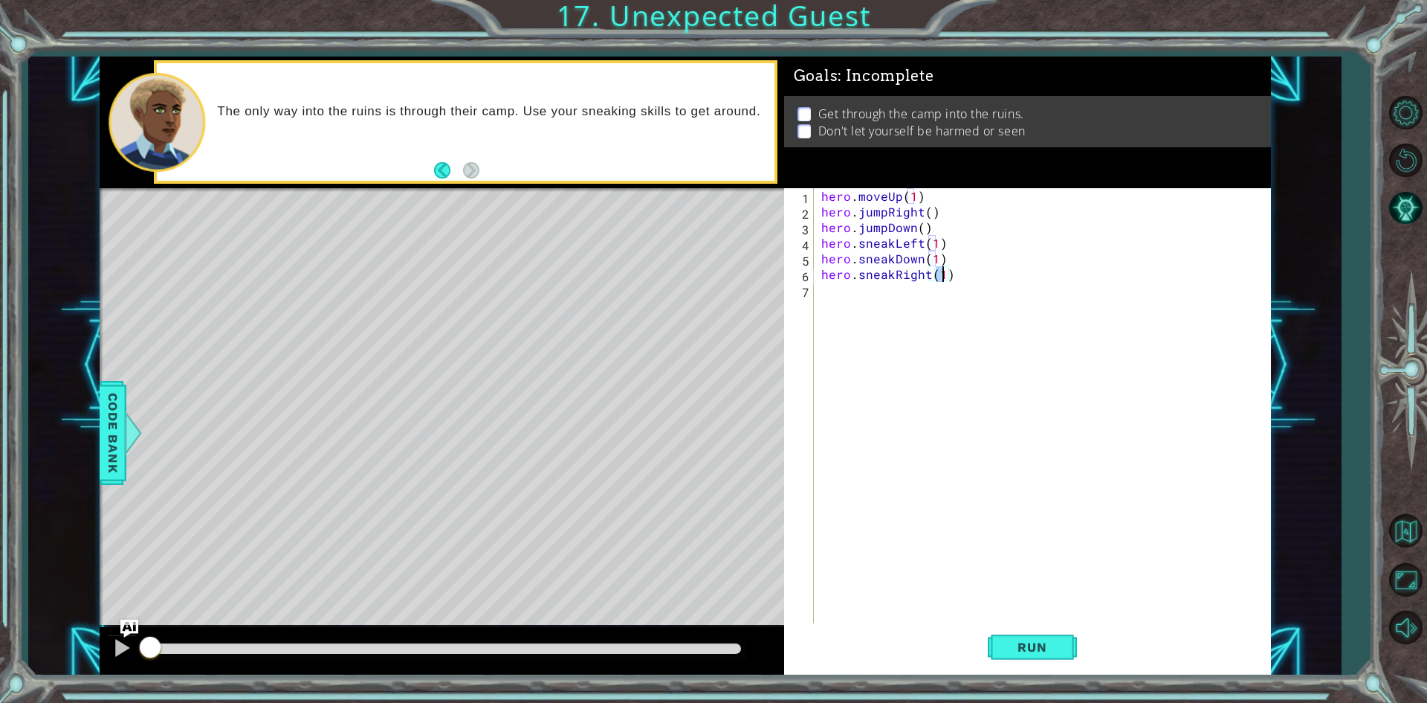
type textarea "hero.sneakRight(2)"
click at [1066, 269] on div "hero . moveUp ( 1 ) hero . jumpRight ( ) hero . jumpDown ( ) hero . sneakLeft (…" at bounding box center [1045, 422] width 455 height 468
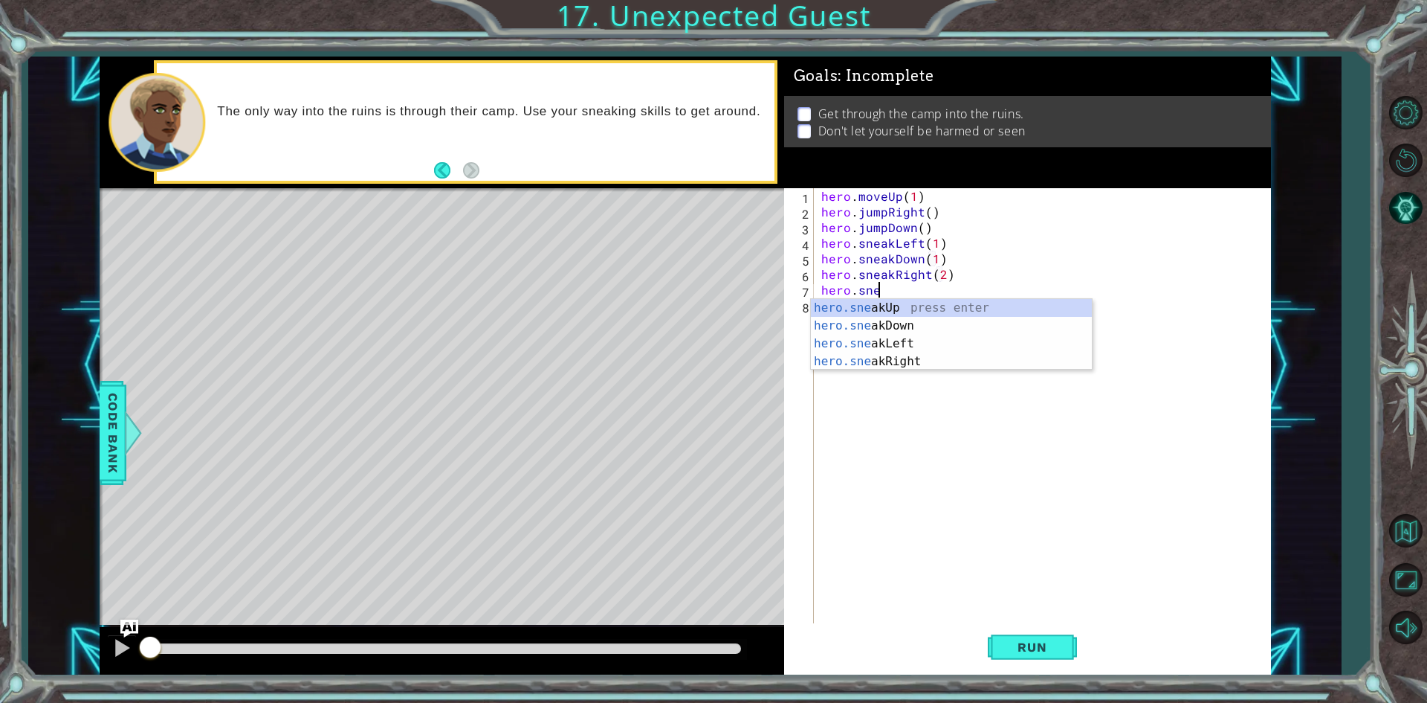
scroll to position [0, 3]
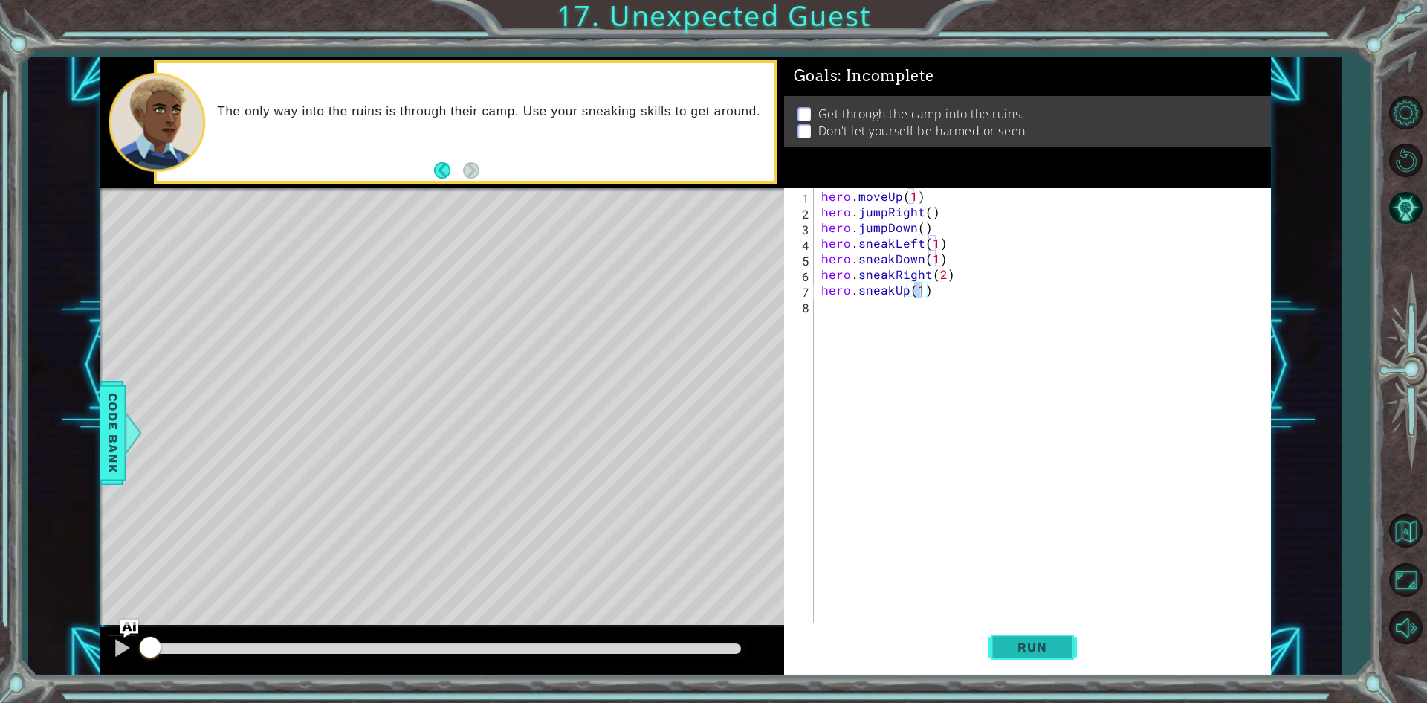
click at [1041, 639] on button "Run" at bounding box center [1032, 647] width 89 height 48
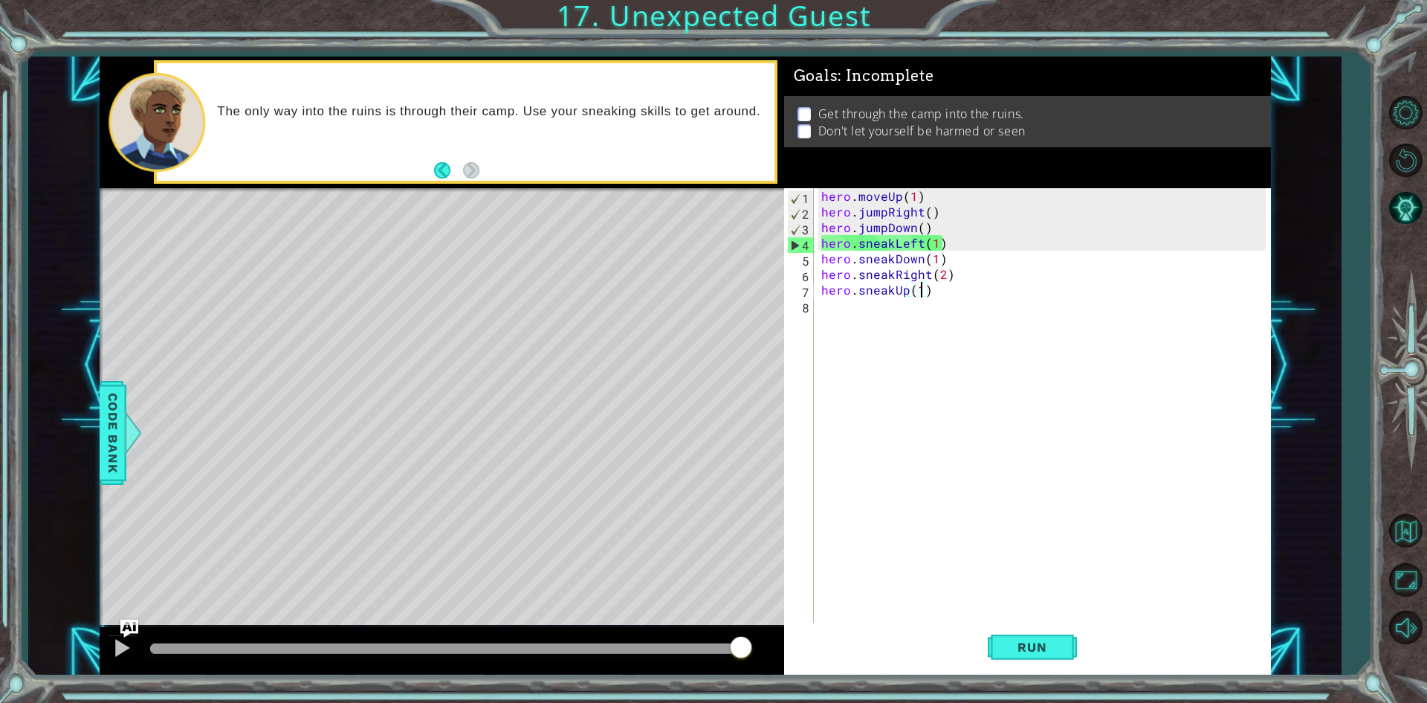
click at [928, 274] on div "hero . moveUp ( 1 ) hero . jumpRight ( ) hero . jumpDown ( ) hero . sneakLeft (…" at bounding box center [1045, 422] width 455 height 468
click at [922, 240] on div "hero . moveUp ( 1 ) hero . jumpRight ( ) hero . jumpDown ( ) hero . sneakLeft (…" at bounding box center [1045, 422] width 455 height 468
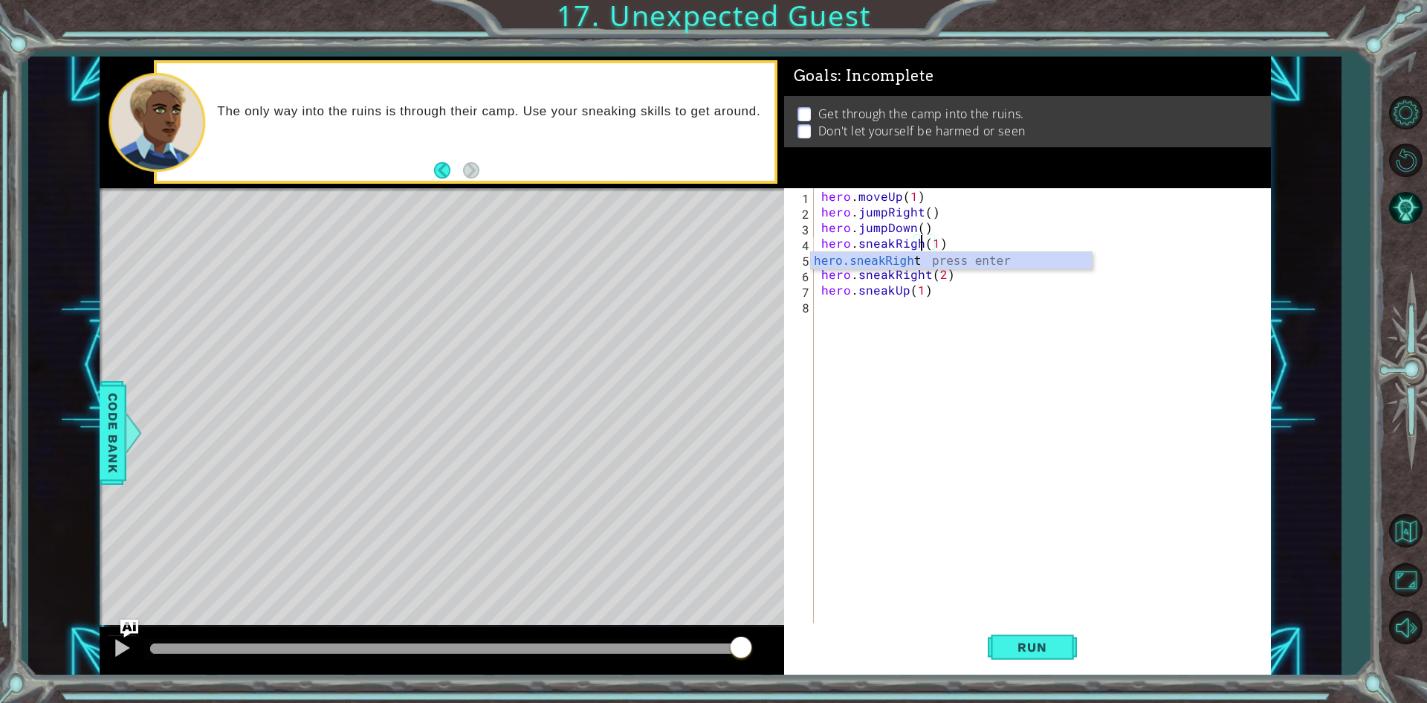
scroll to position [0, 7]
type textarea "hero.sneakRight(1)"
click at [1045, 638] on button "Run" at bounding box center [1032, 647] width 89 height 48
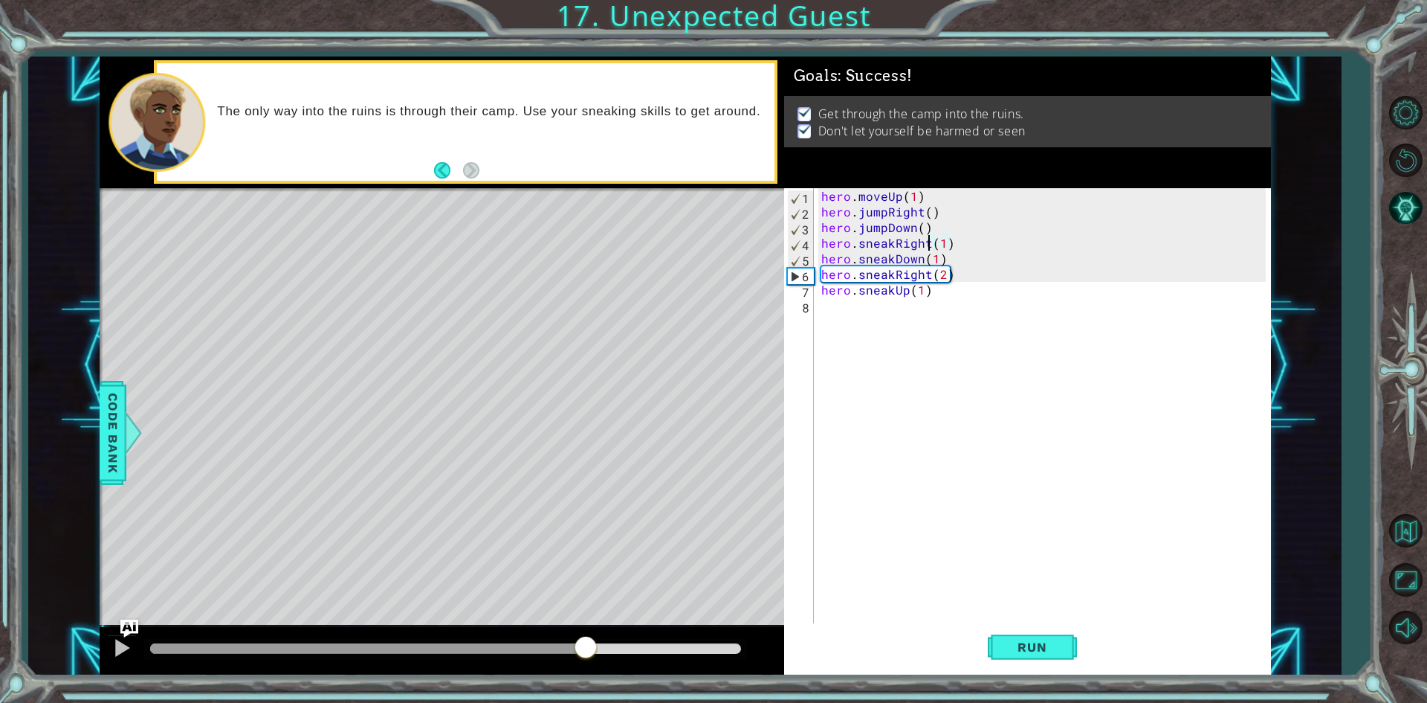
click at [585, 651] on div at bounding box center [445, 648] width 591 height 10
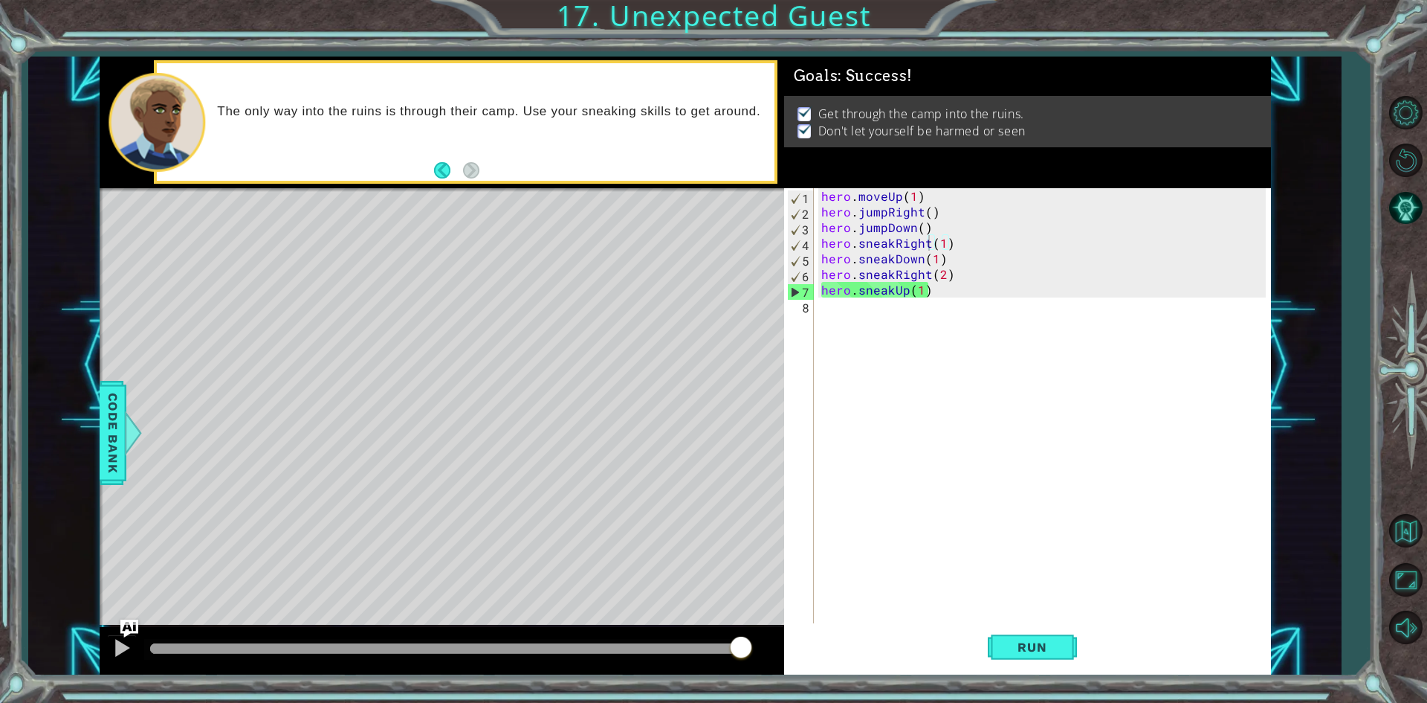
drag, startPoint x: 585, startPoint y: 651, endPoint x: 1055, endPoint y: 644, distance: 469.9
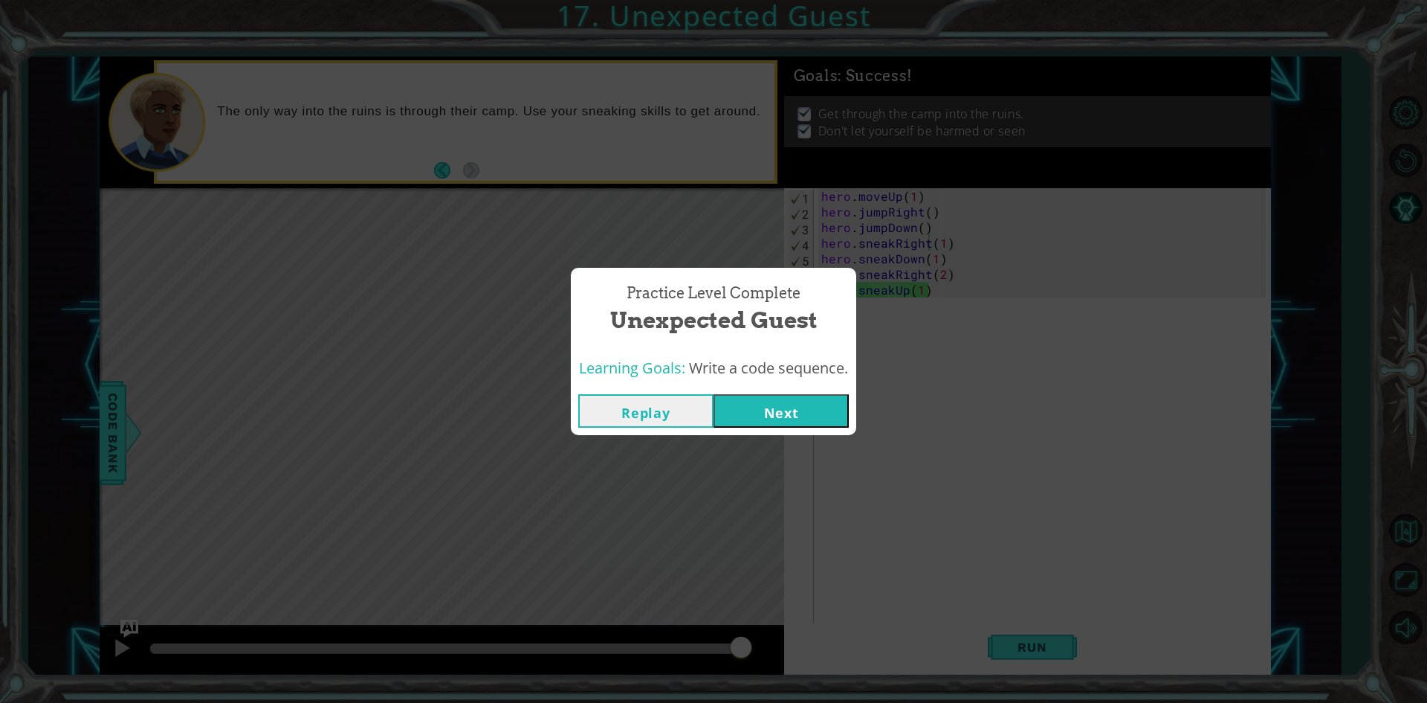
click at [764, 404] on button "Next" at bounding box center [781, 410] width 135 height 33
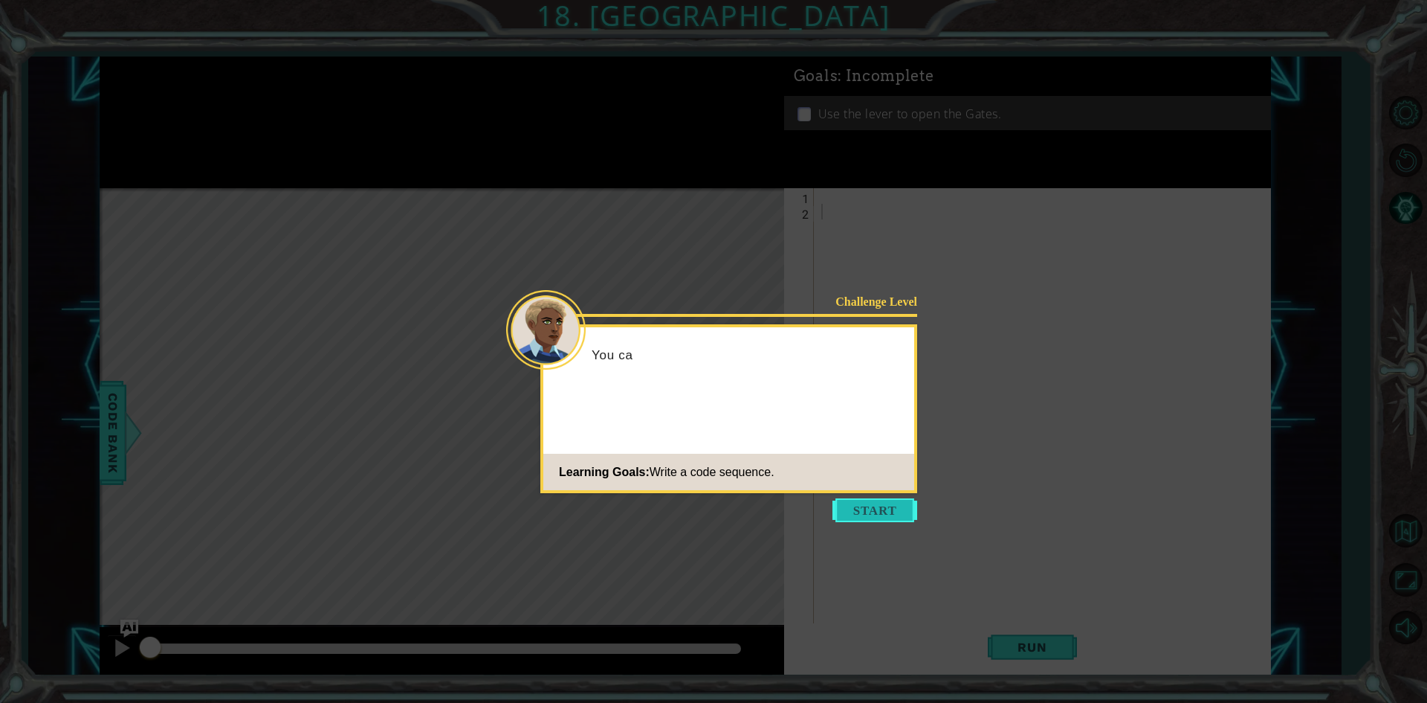
click at [888, 507] on button "Start" at bounding box center [875, 510] width 85 height 24
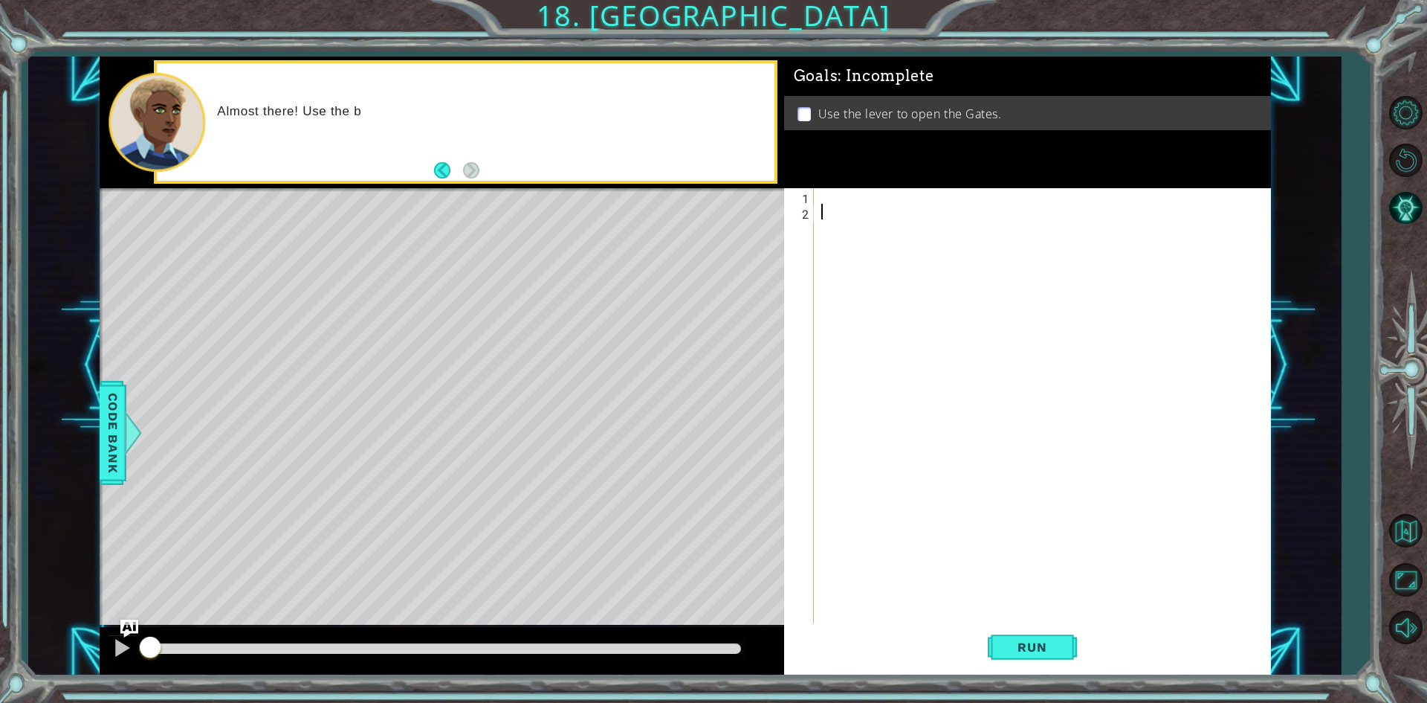
click at [948, 333] on div at bounding box center [1045, 422] width 455 height 468
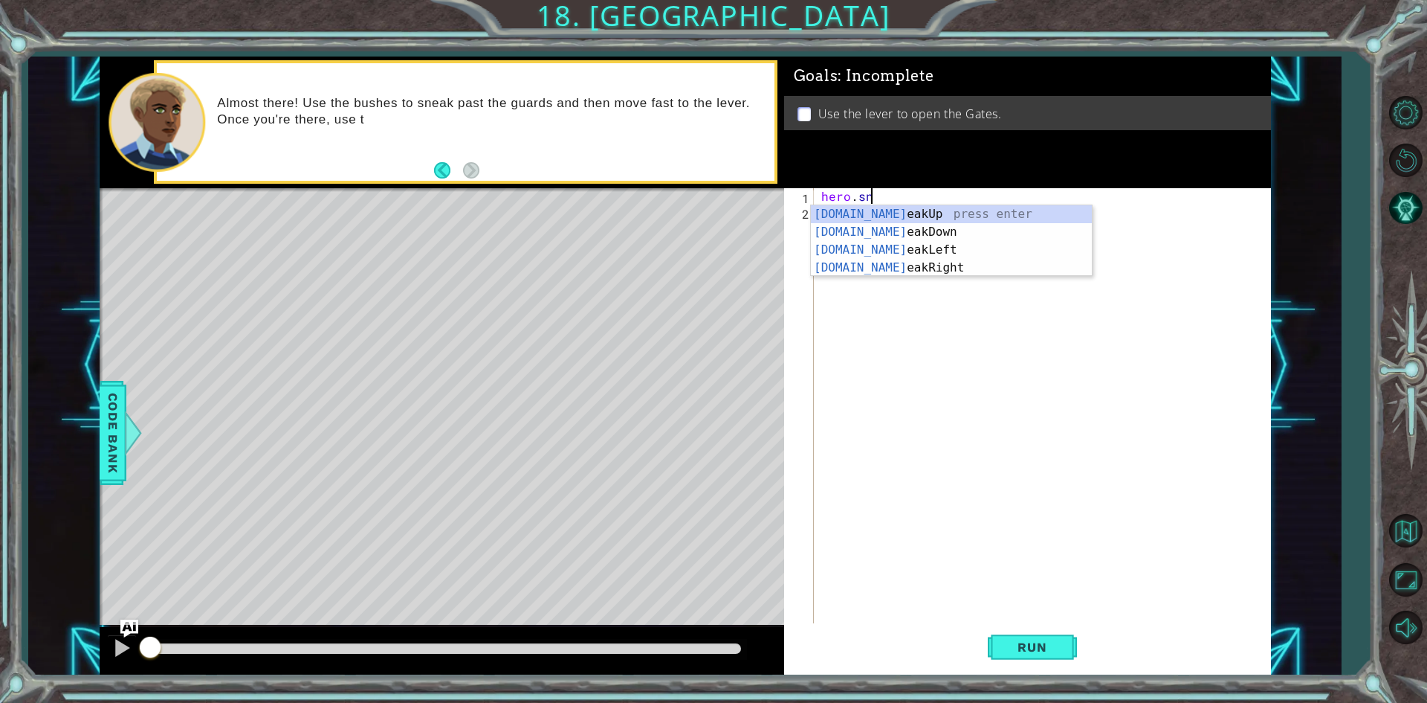
scroll to position [0, 2]
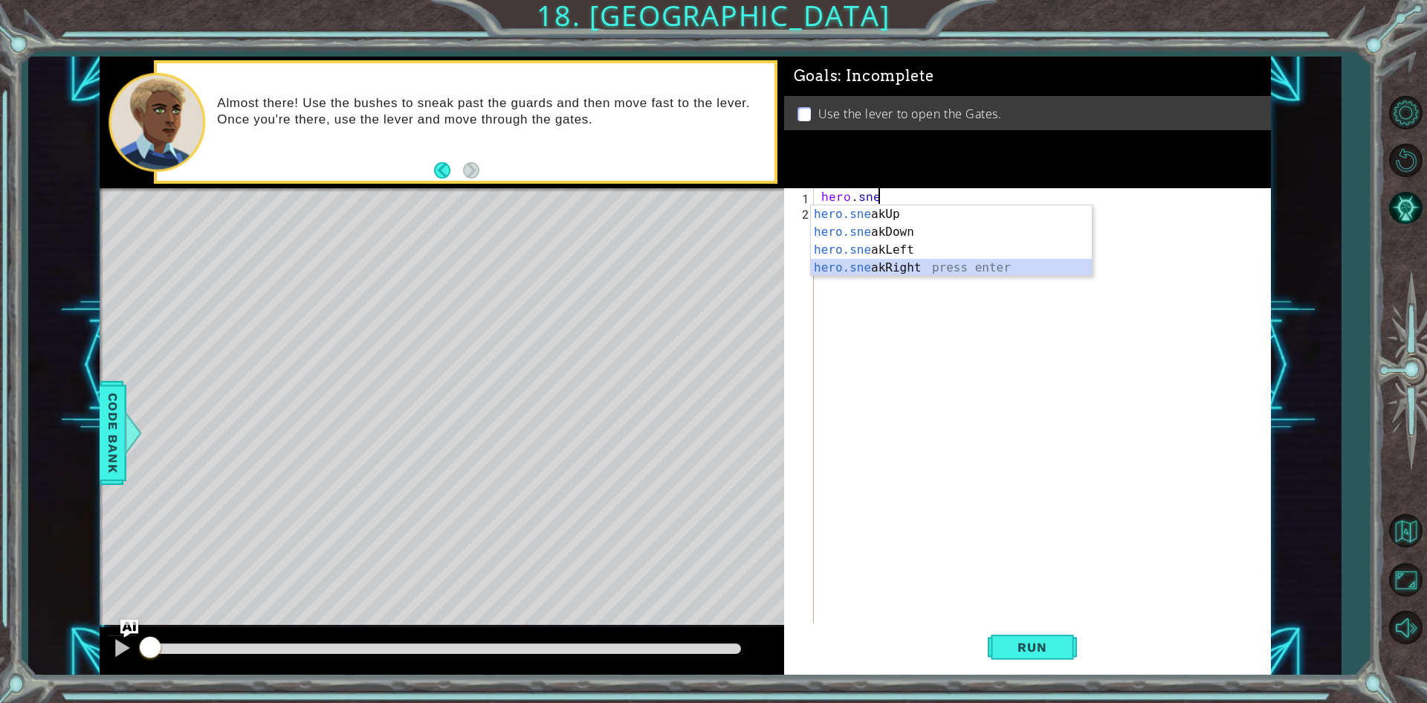
click at [887, 271] on div "hero.sne akUp press enter hero.sne akDown press enter hero.sne akLeft press ent…" at bounding box center [951, 258] width 281 height 107
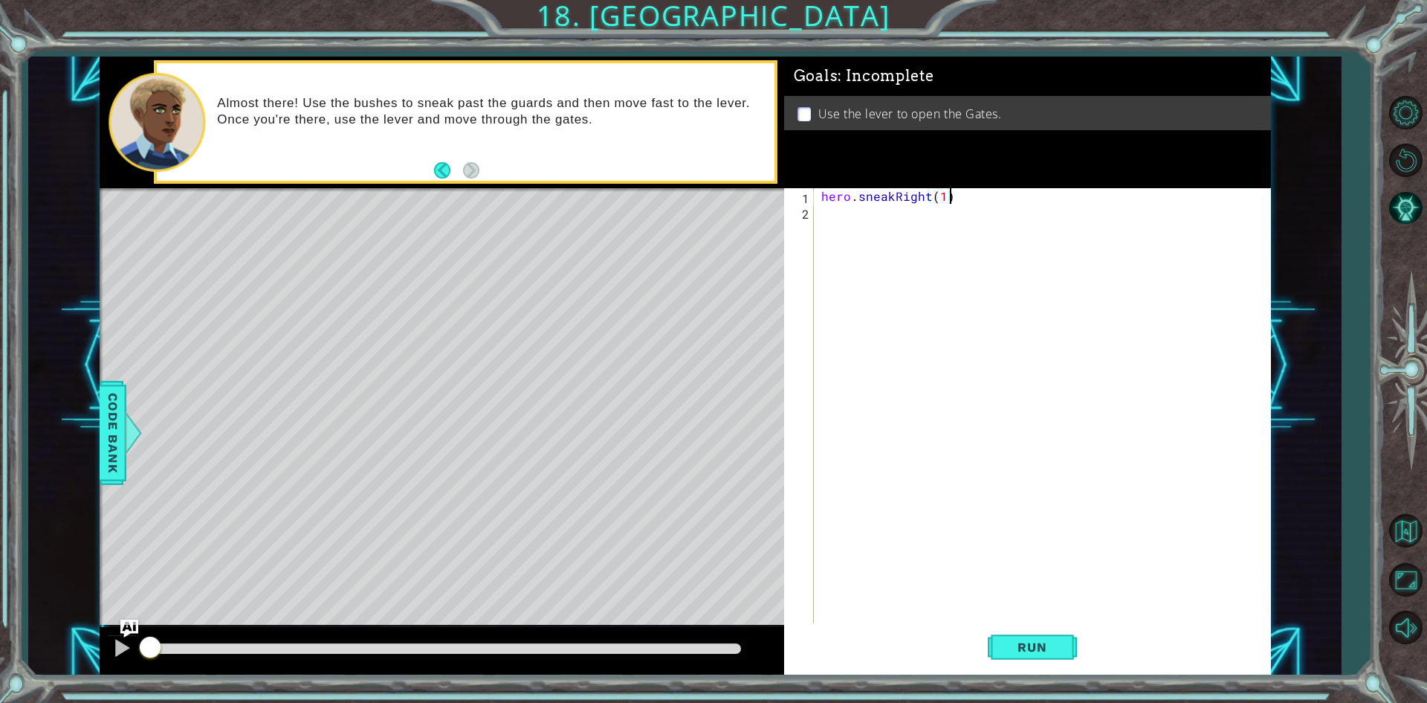
click at [1021, 189] on div "hero . sneakRight ( 1 )" at bounding box center [1045, 422] width 455 height 468
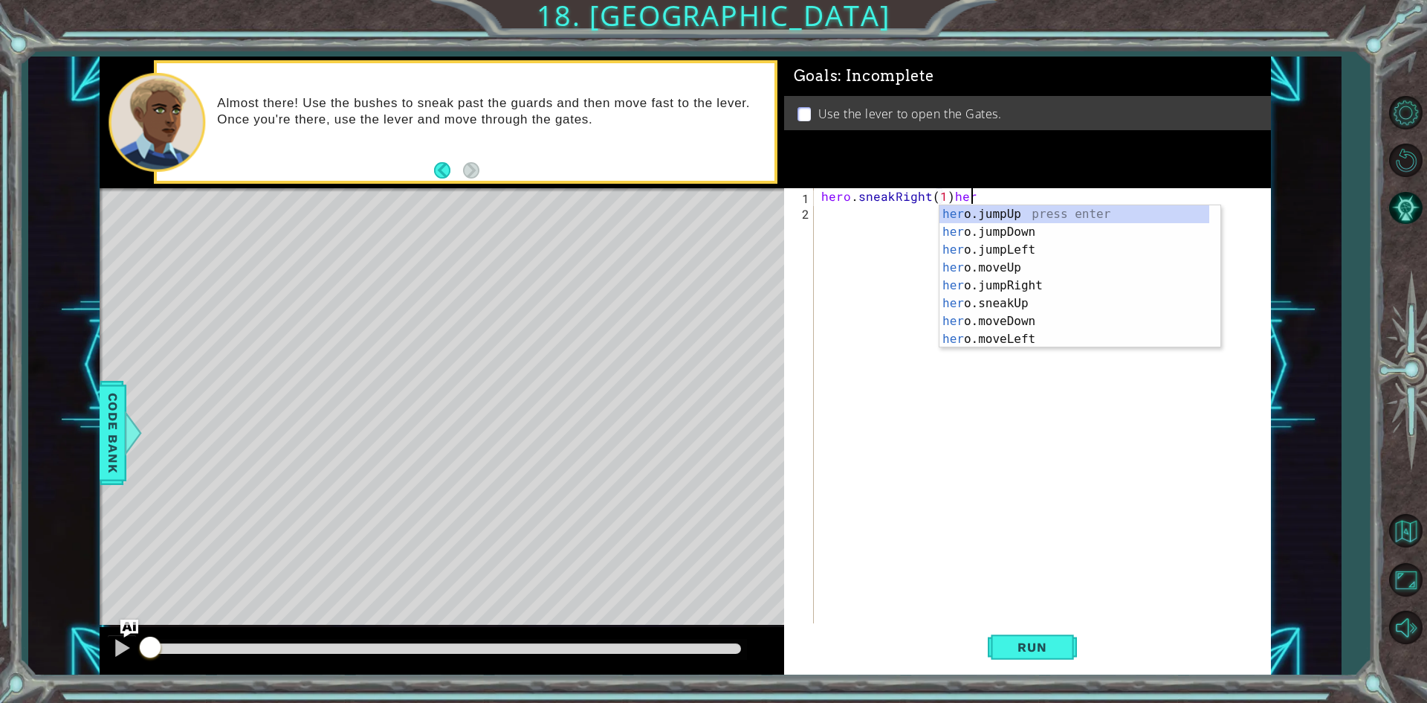
scroll to position [0, 9]
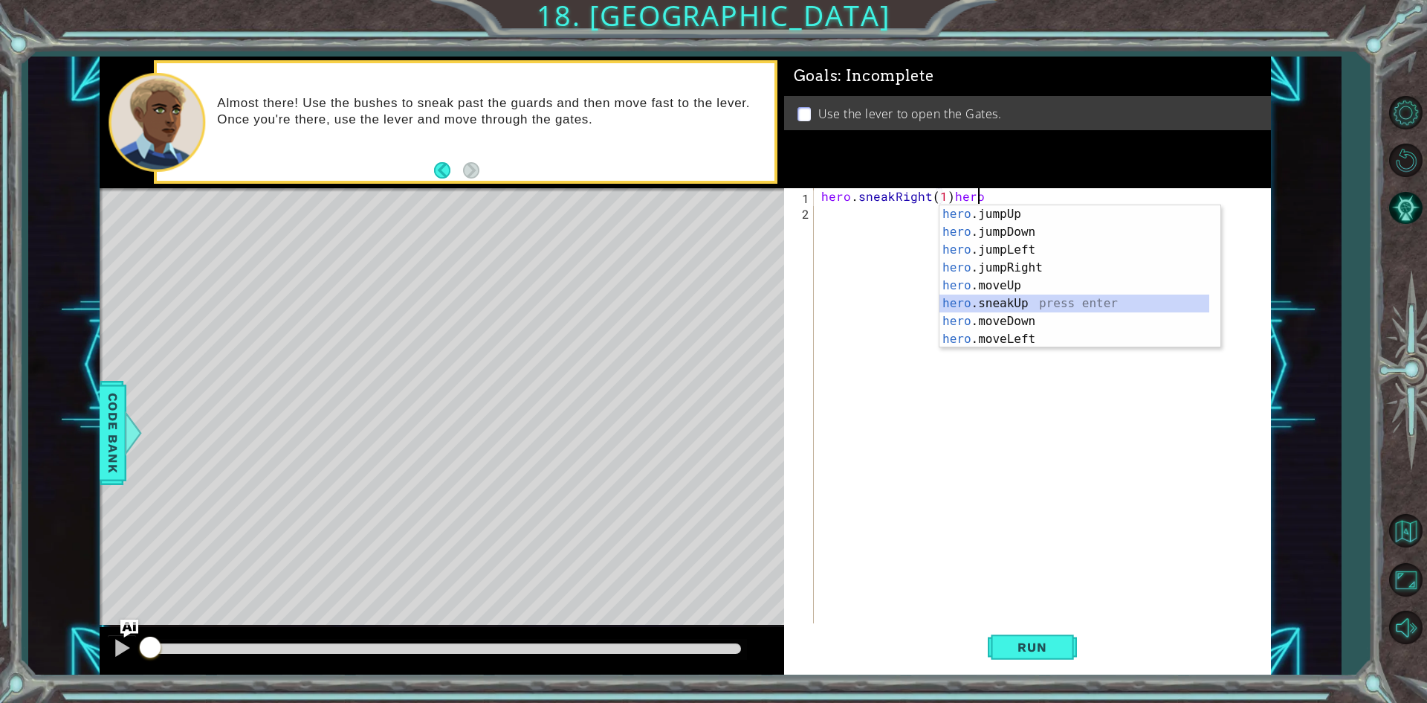
click at [1056, 306] on div "hero .jumpUp press enter hero .jumpDown press enter hero .jumpLeft press enter …" at bounding box center [1075, 294] width 270 height 178
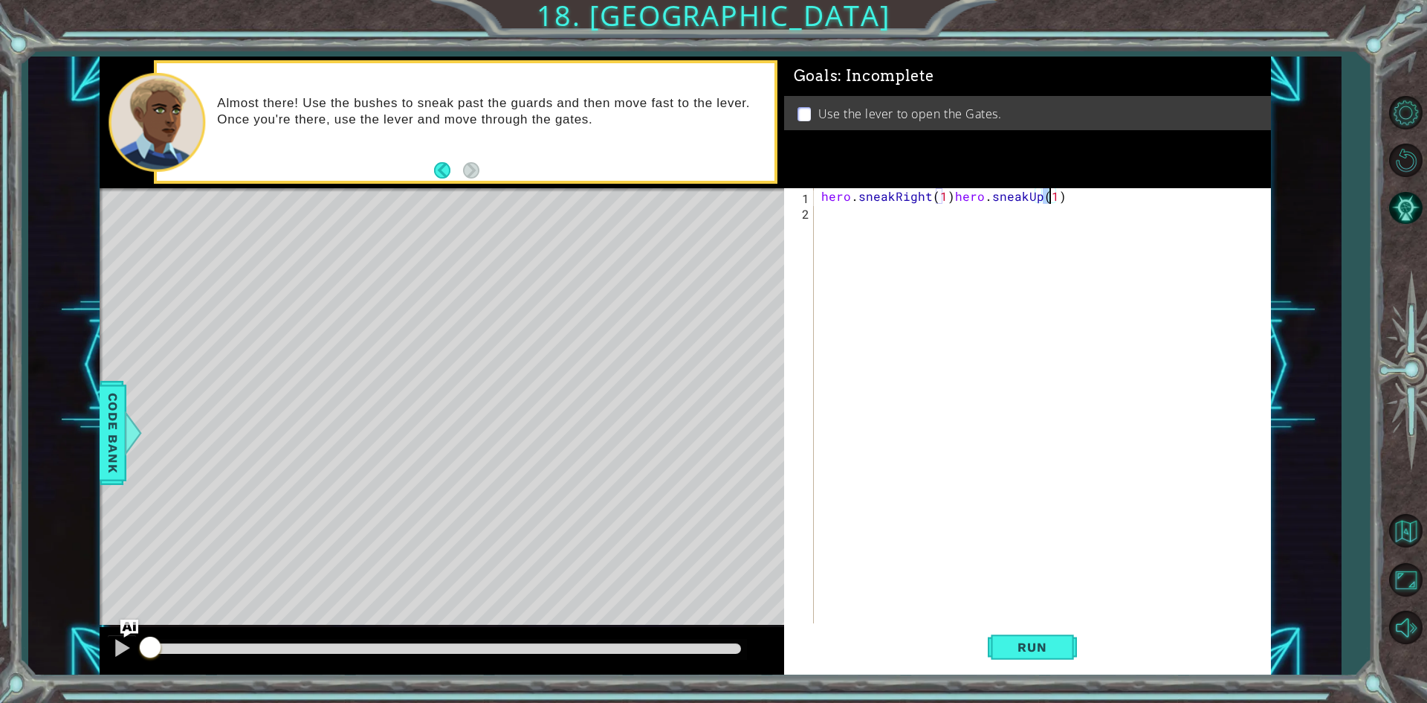
click at [948, 200] on div "hero . sneakRight ( 1 ) hero . sneakUp ( 1 )" at bounding box center [1045, 422] width 455 height 468
click at [923, 219] on div "hero . sneakRight ( 1 ) hero . sneakUp ( 1 )" at bounding box center [1045, 422] width 455 height 468
type textarea "hero.sneakUp(2)"
click at [1038, 230] on div "hero . sneakRight ( 1 ) hero . sneakUp ( 2 )" at bounding box center [1045, 422] width 455 height 468
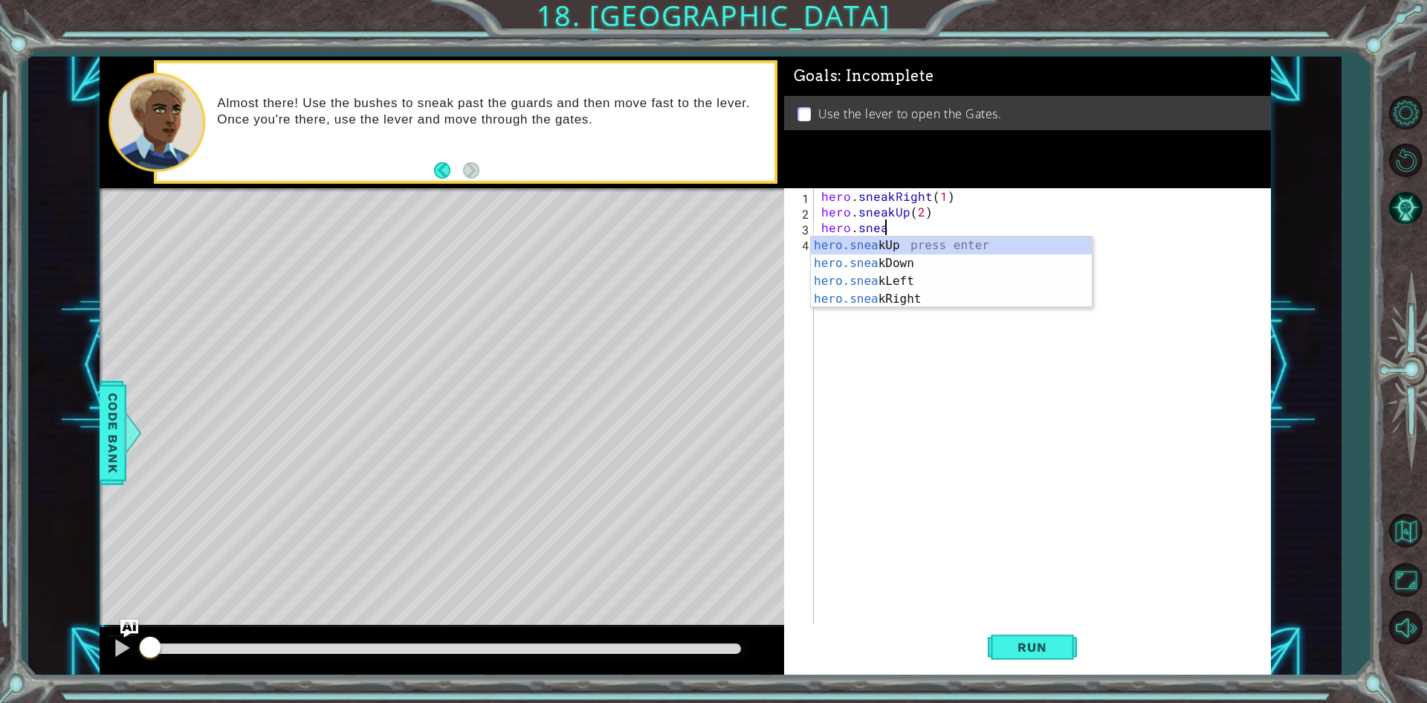
scroll to position [0, 4]
click at [923, 300] on div "hero.sneak Up press enter hero.sneak Down press enter hero.sneak Left press ent…" at bounding box center [951, 289] width 281 height 107
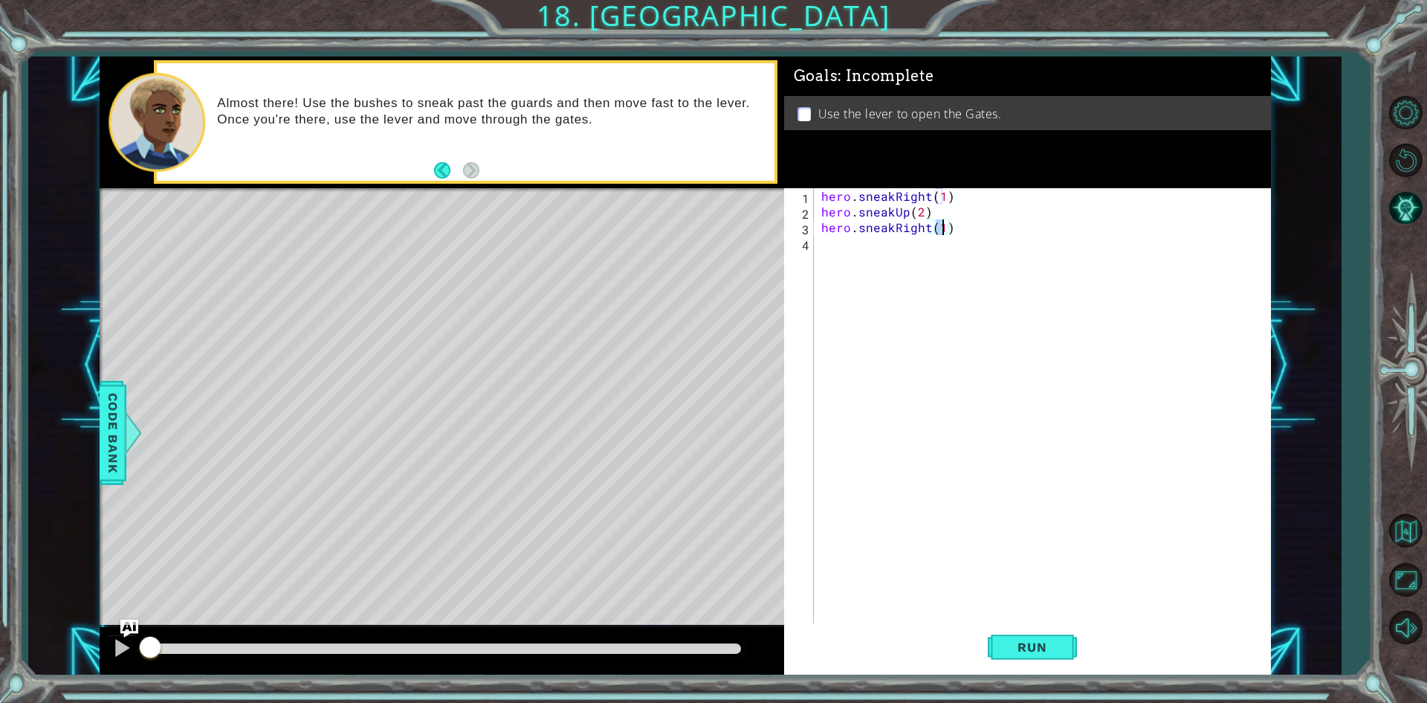
click at [1014, 250] on div "hero . sneakRight ( 1 ) hero . sneakUp ( 2 ) hero . sneakRight ( 1 )" at bounding box center [1045, 422] width 455 height 468
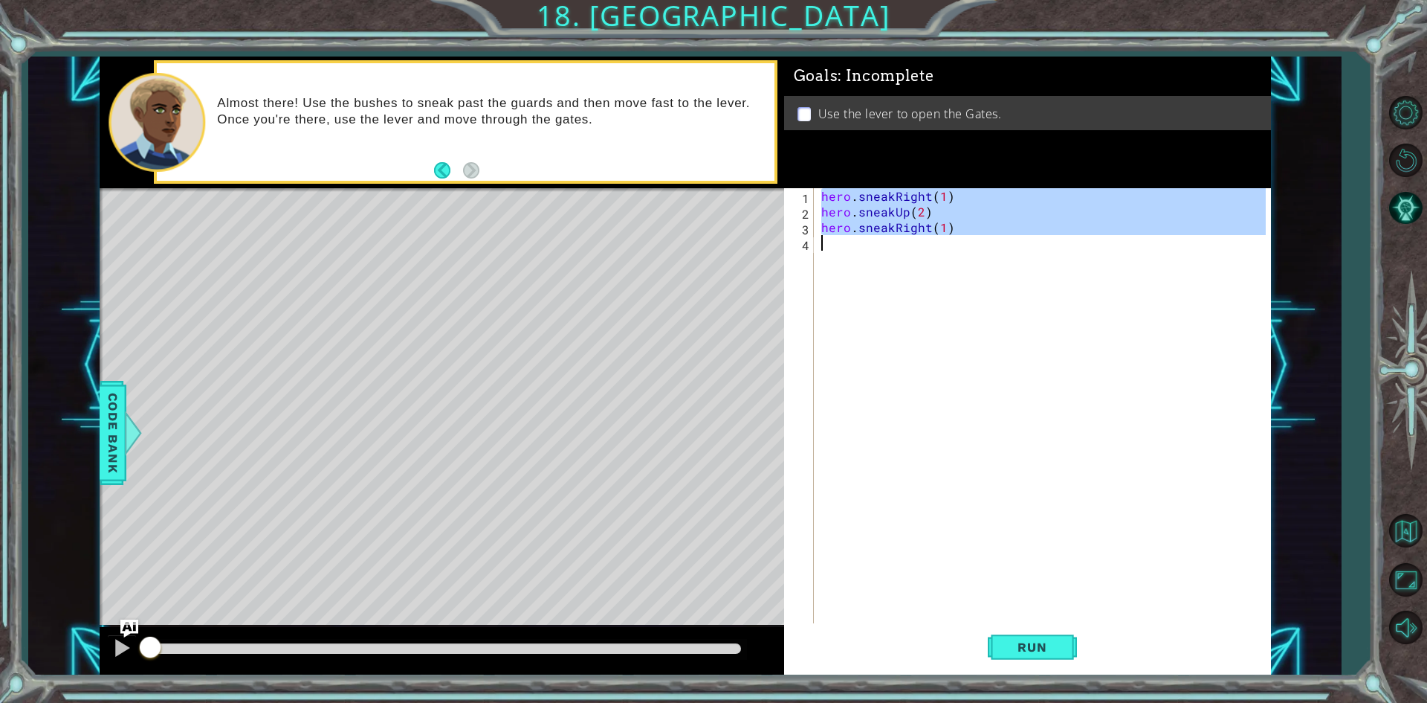
scroll to position [0, 0]
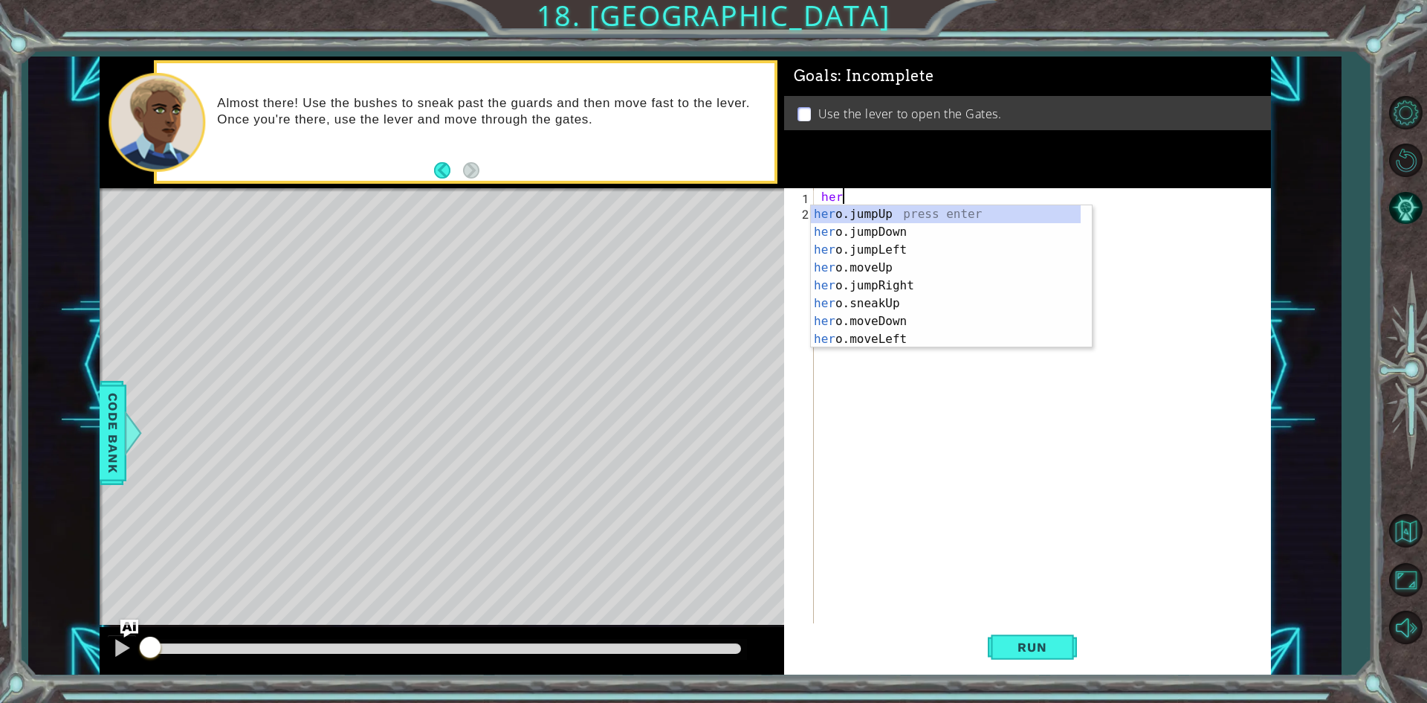
type textarea "hero"
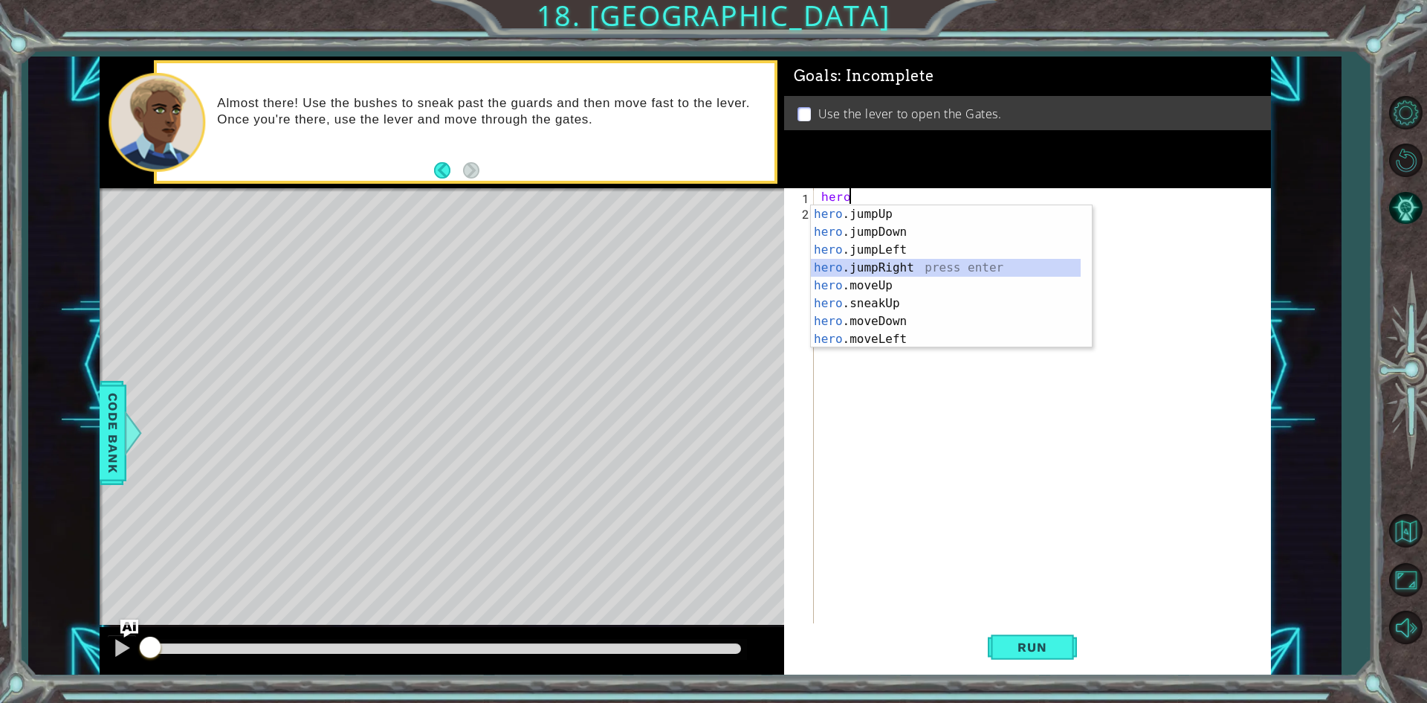
click at [952, 276] on div "hero .jumpUp press enter hero .jumpDown press enter hero .jumpLeft press enter …" at bounding box center [946, 294] width 270 height 178
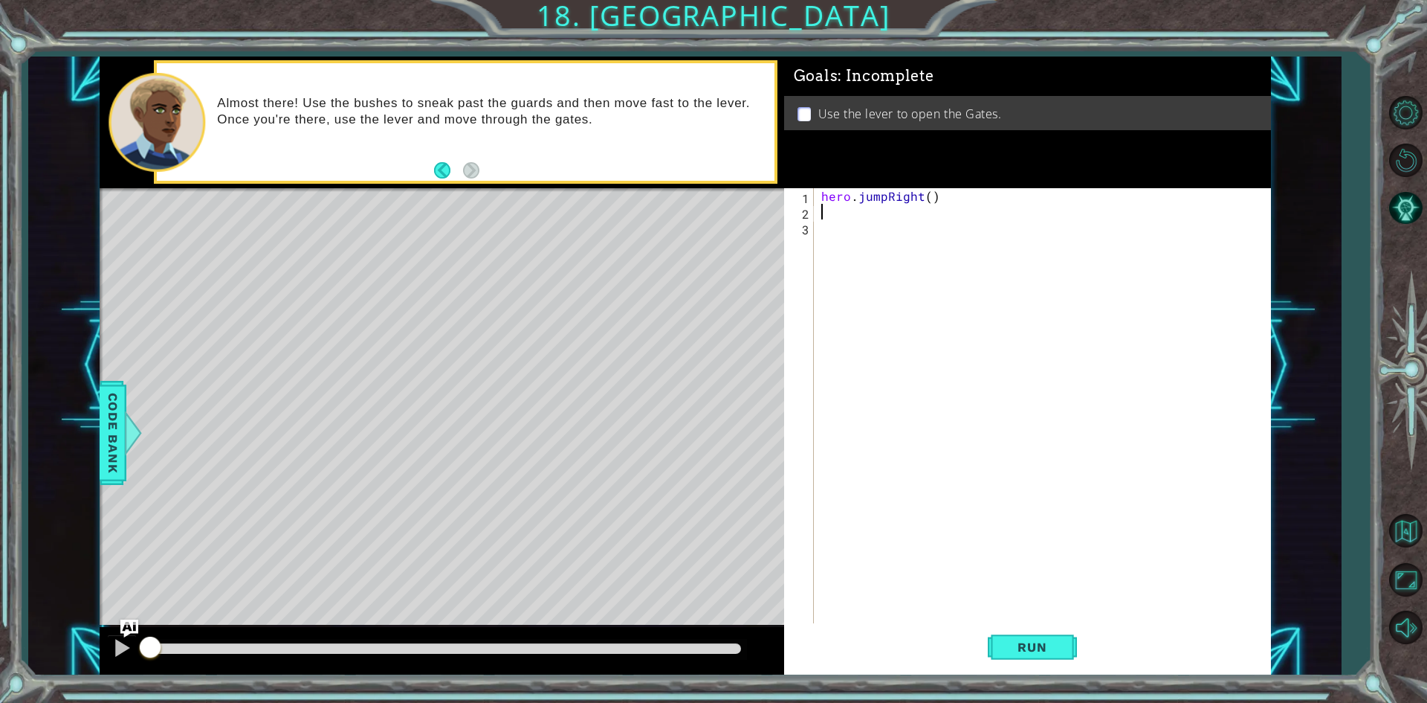
click at [1111, 328] on div "hero . jumpRight ( )" at bounding box center [1045, 422] width 455 height 468
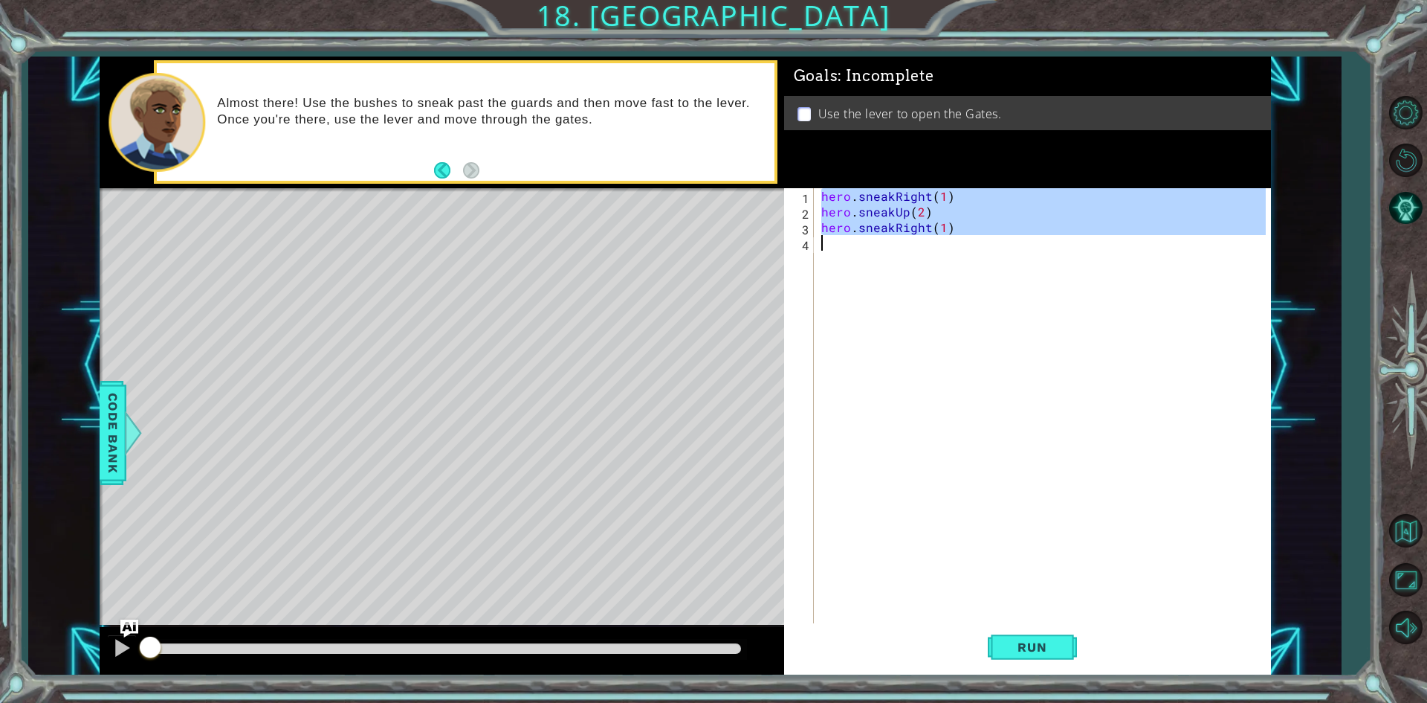
type textarea "hero.sneakRight(1)"
click at [1079, 329] on div "hero . sneakRight ( 1 ) hero . sneakUp ( 2 ) hero . sneakRight ( 1 )" at bounding box center [1042, 406] width 448 height 437
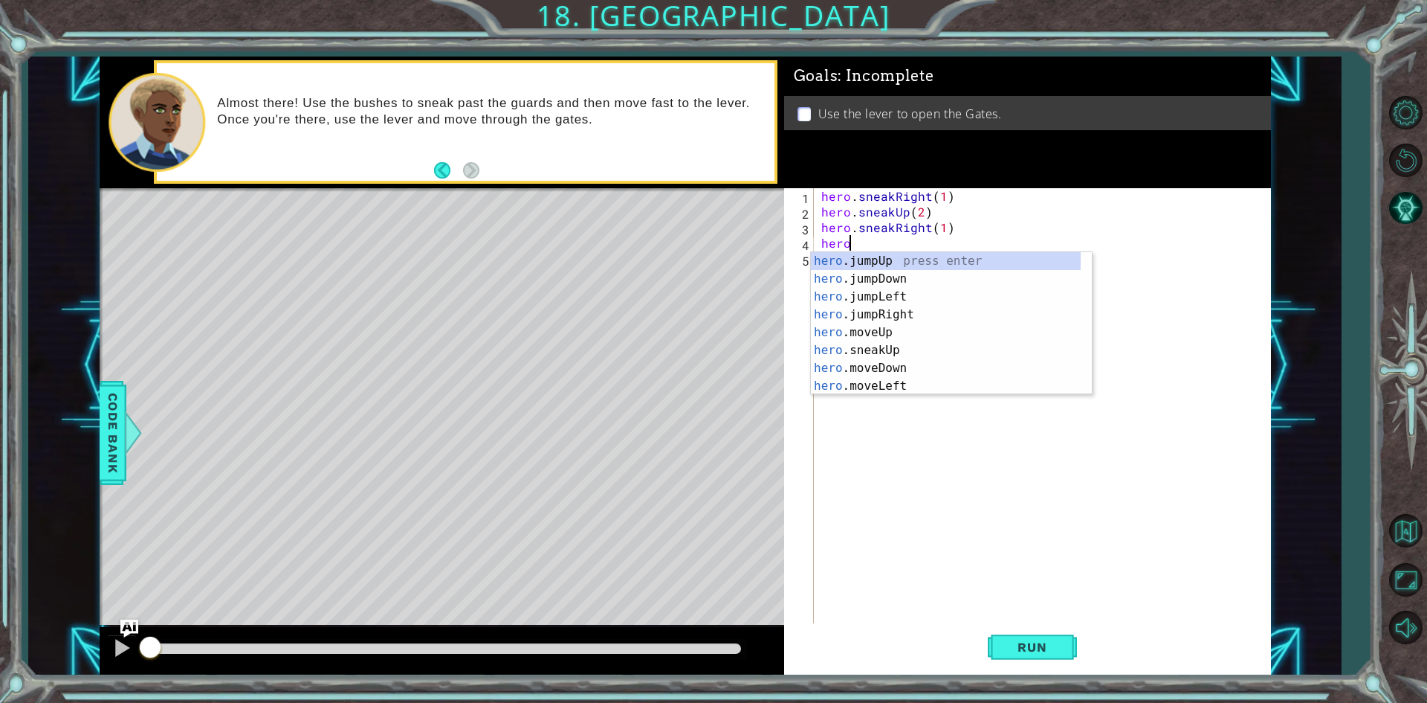
scroll to position [0, 1]
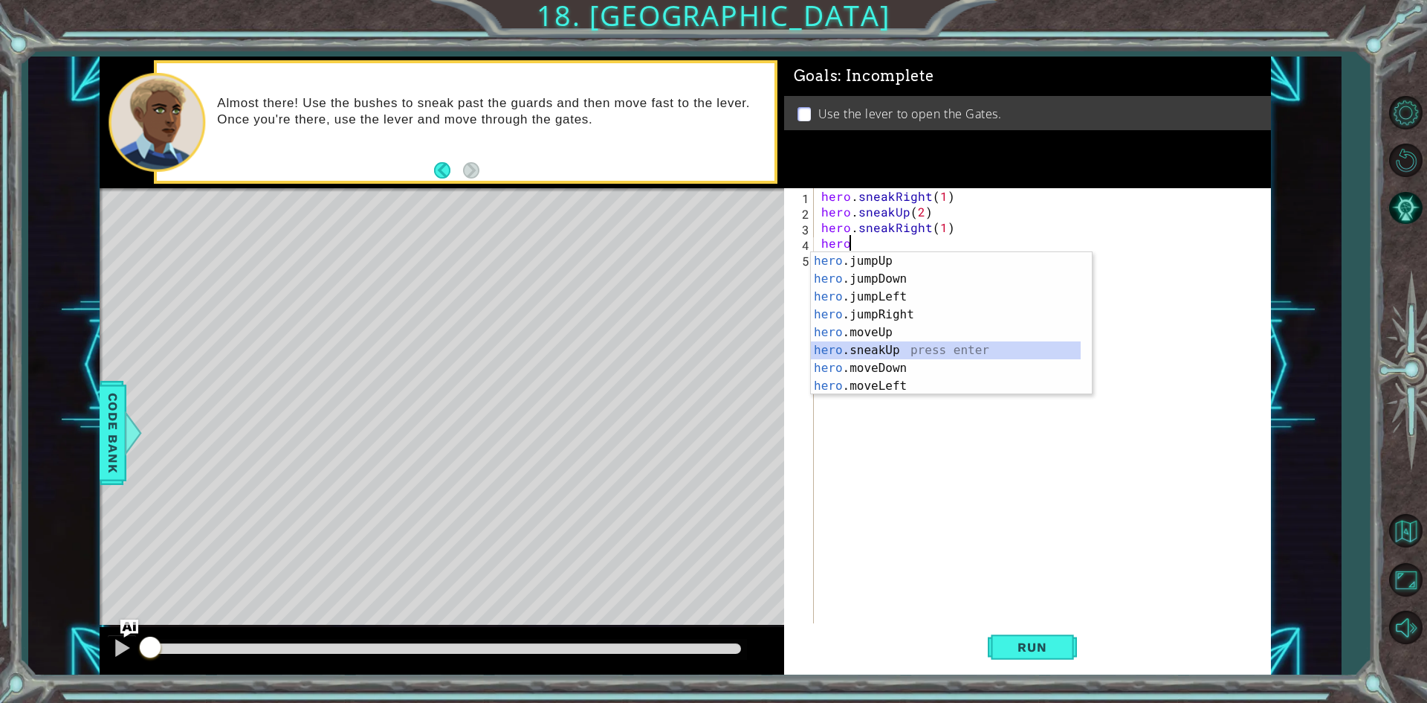
click at [952, 356] on div "hero .jumpUp press enter hero .jumpDown press enter hero .jumpLeft press enter …" at bounding box center [946, 341] width 270 height 178
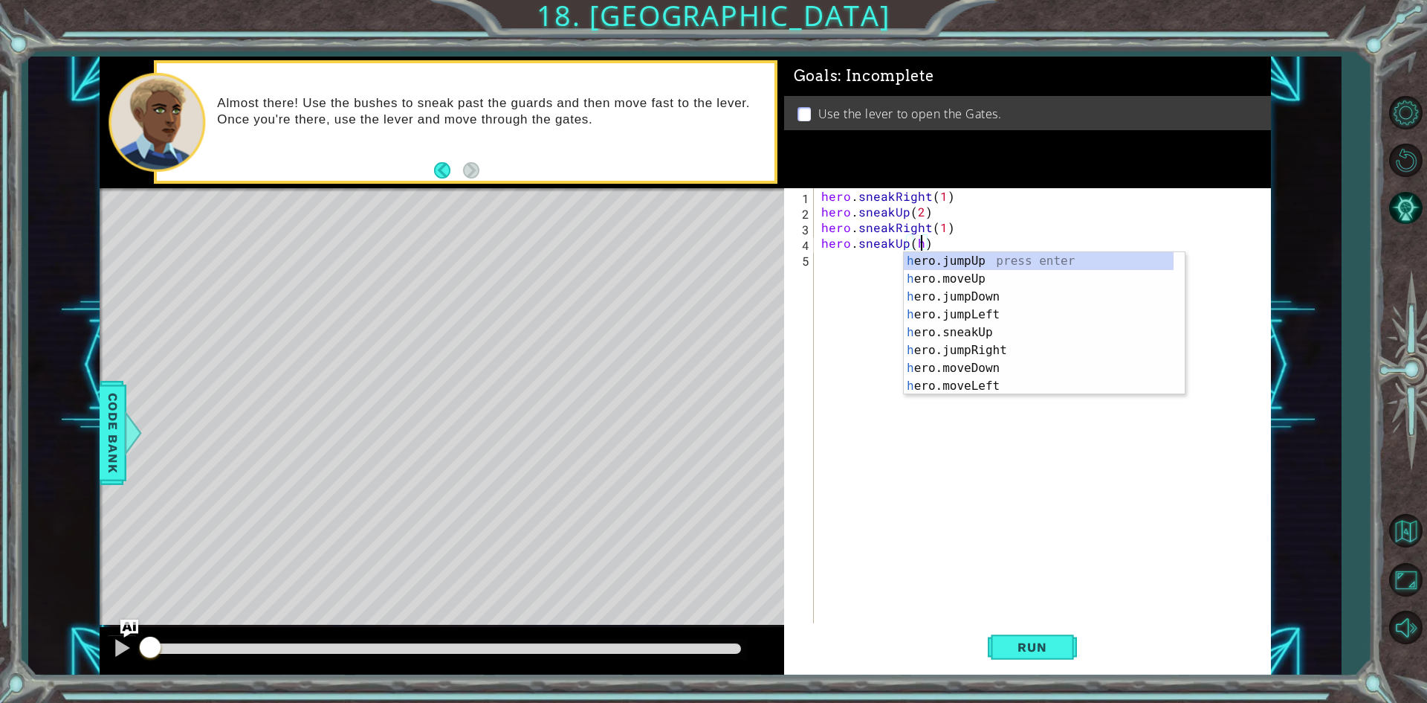
type textarea "hero.sneakUp()"
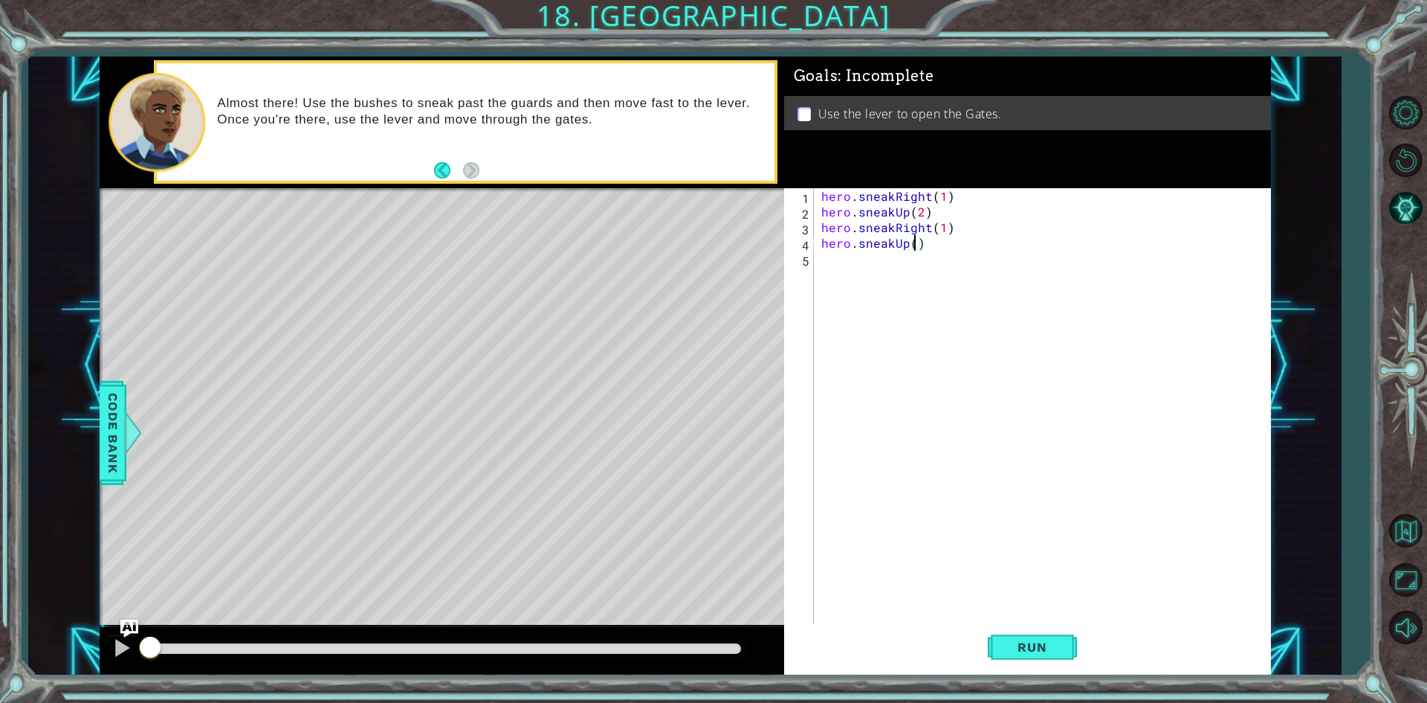
scroll to position [0, 5]
click at [949, 281] on div "hero . sneakRight ( 1 ) hero . sneakUp ( 2 ) hero . sneakRight ( 1 ) hero . sne…" at bounding box center [1045, 422] width 455 height 468
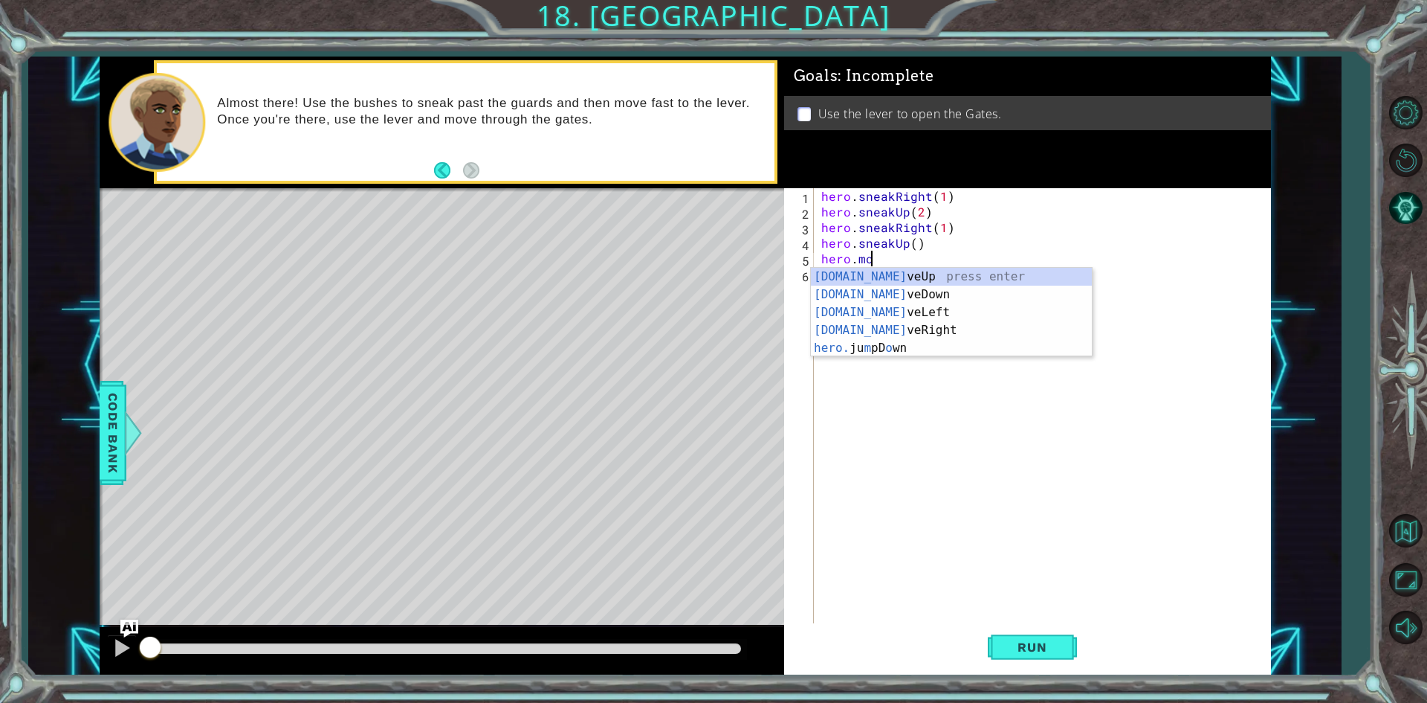
scroll to position [0, 2]
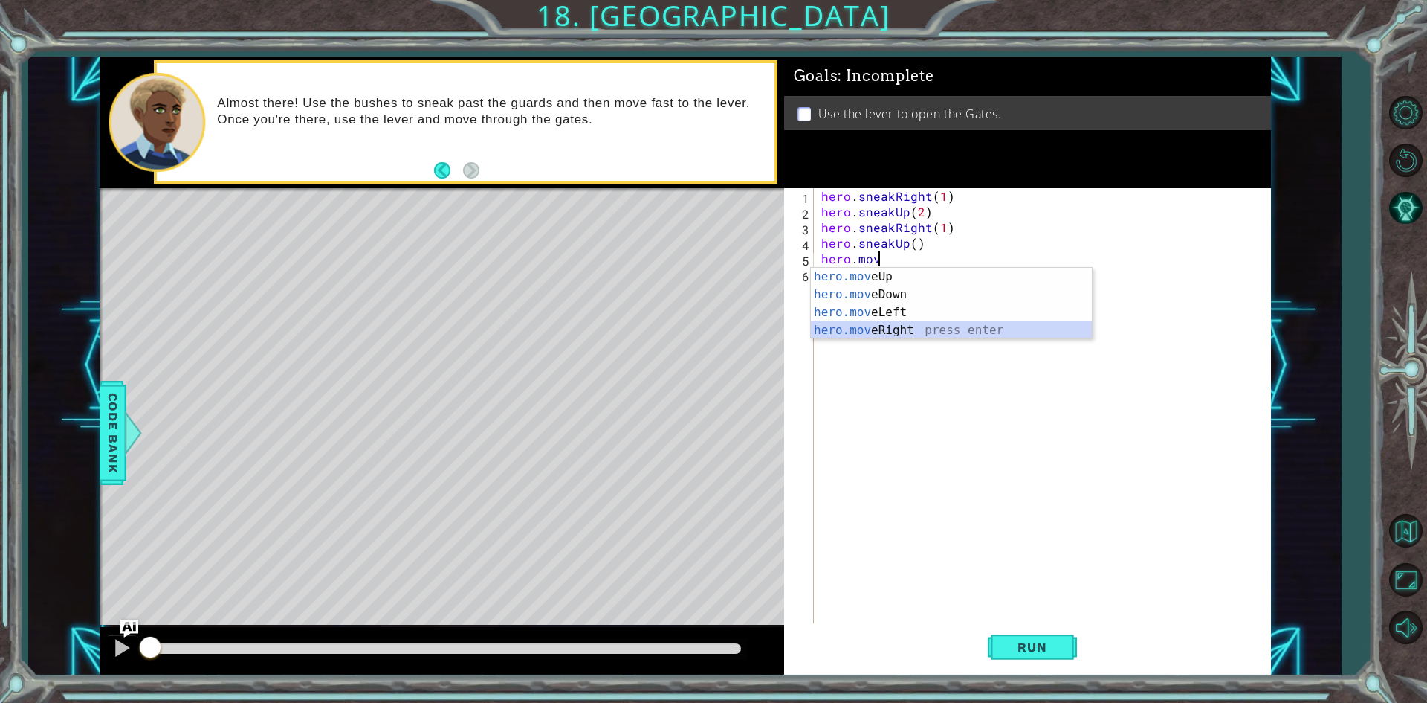
click at [890, 326] on div "hero.mov eUp press enter hero.mov eDown press enter hero.mov eLeft press enter …" at bounding box center [951, 321] width 281 height 107
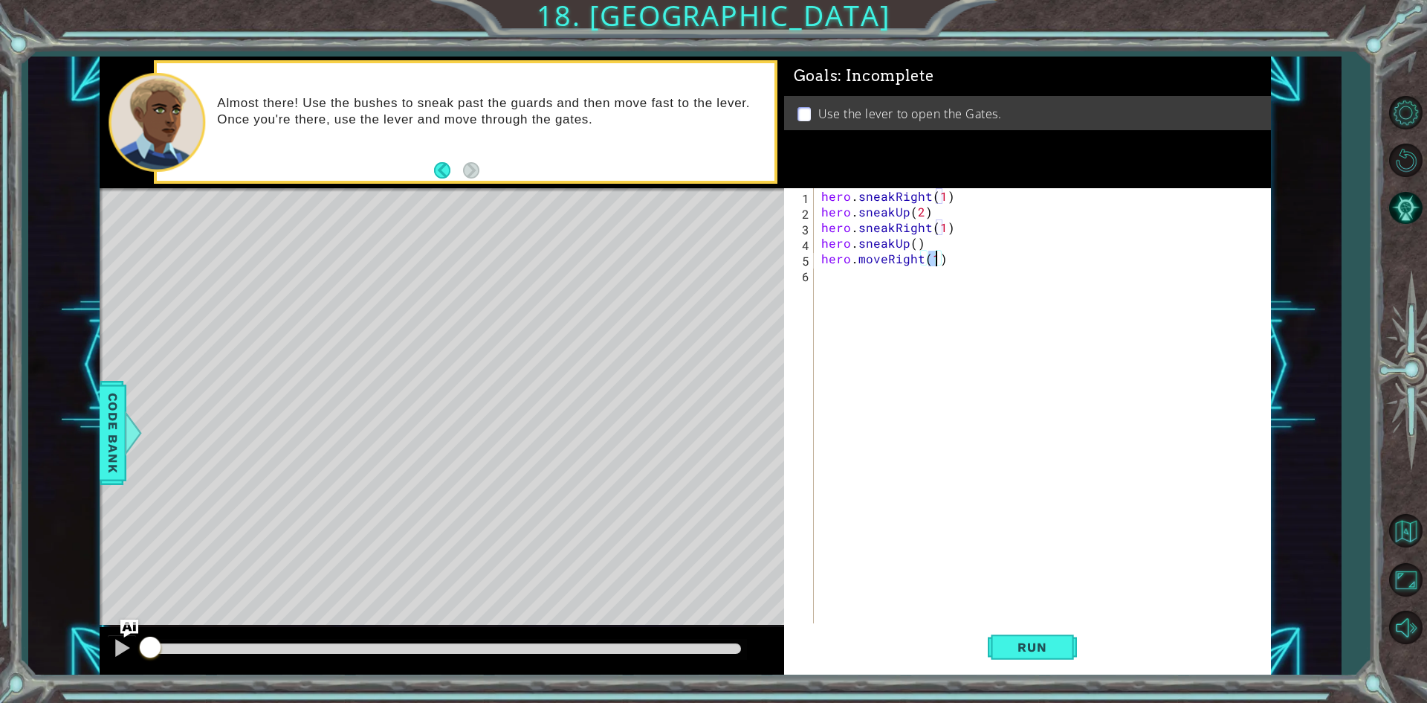
type textarea "hero.moveRight(2)"
click at [1026, 269] on div "hero . sneakRight ( 1 ) hero . sneakUp ( 2 ) hero . sneakRight ( 1 ) hero . sne…" at bounding box center [1045, 422] width 455 height 468
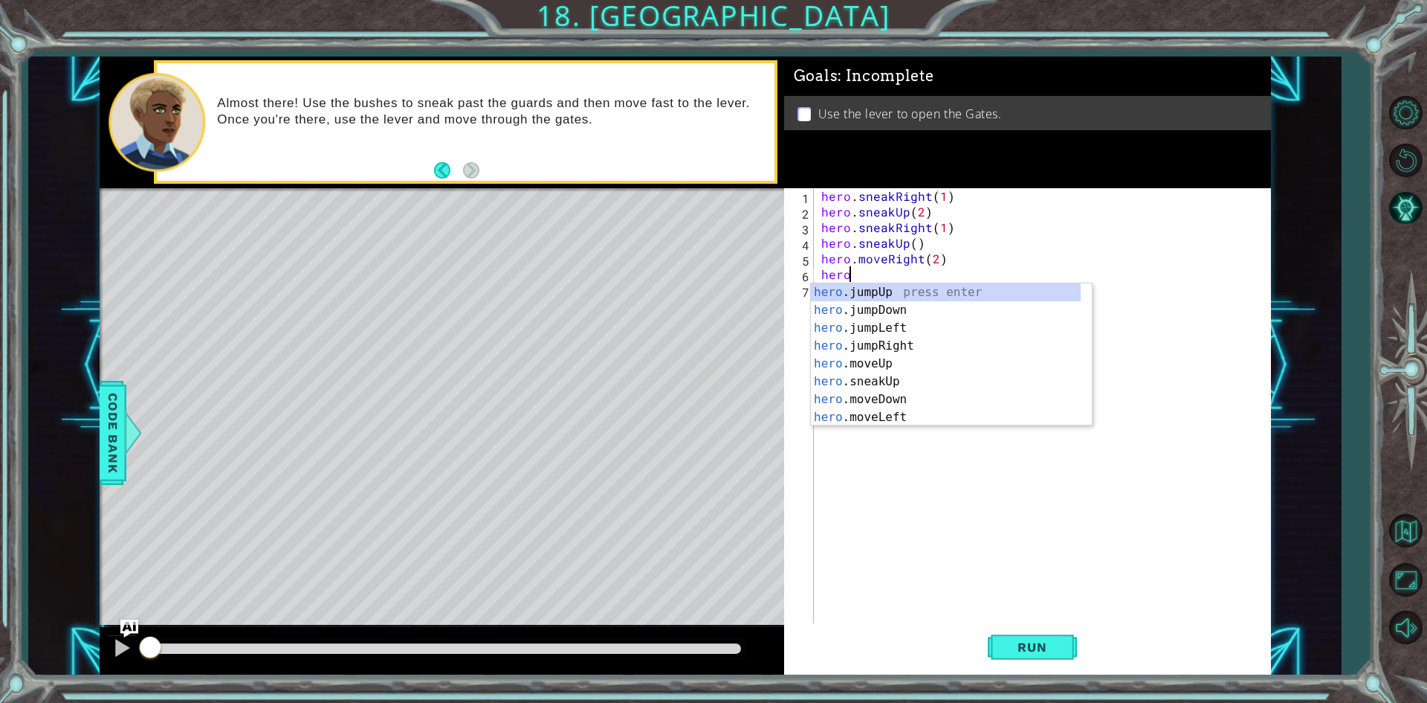
scroll to position [0, 1]
click at [889, 403] on div "hero .jumpUp press enter hero .jumpDown press enter hero .jumpLeft press enter …" at bounding box center [946, 372] width 270 height 178
type textarea "hero.moveDown(1)"
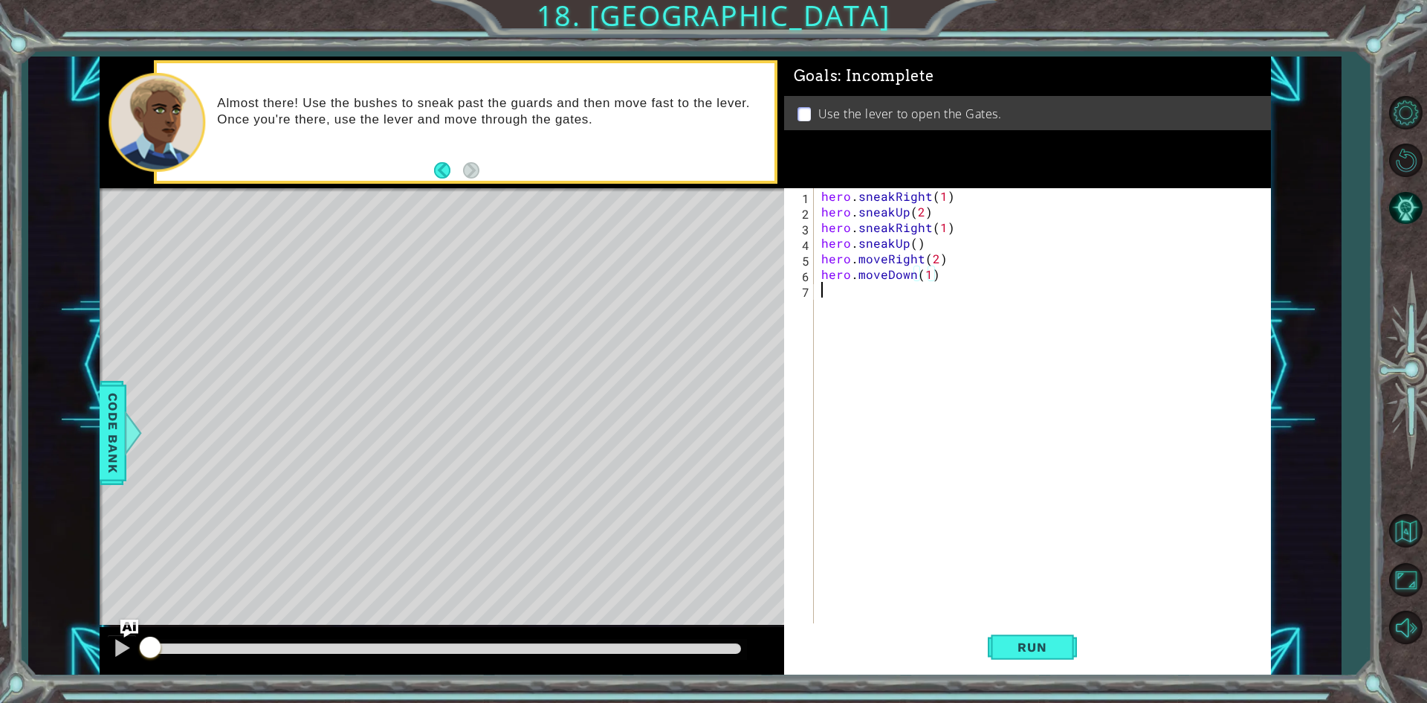
click at [1013, 315] on div "hero . sneakRight ( 1 ) hero . sneakUp ( 2 ) hero . sneakRight ( 1 ) hero . sne…" at bounding box center [1045, 422] width 455 height 468
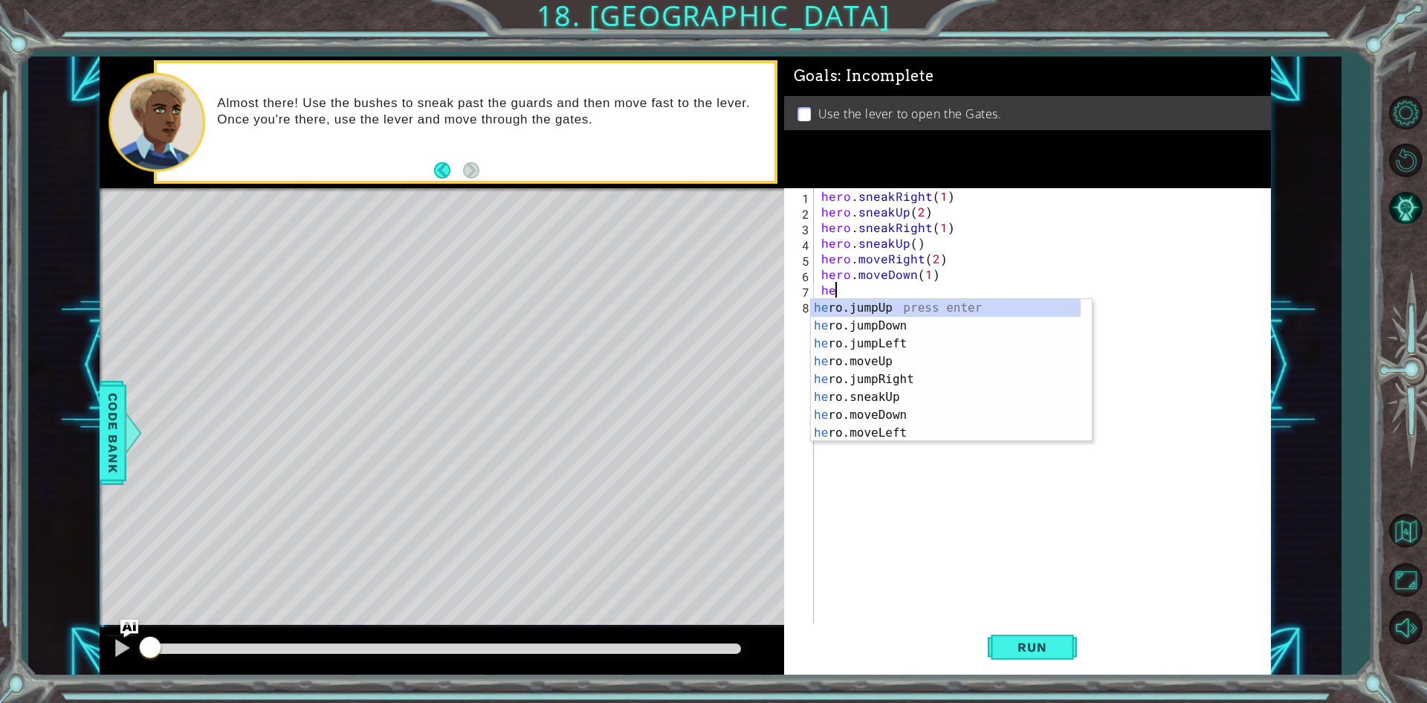
type textarea "hero"
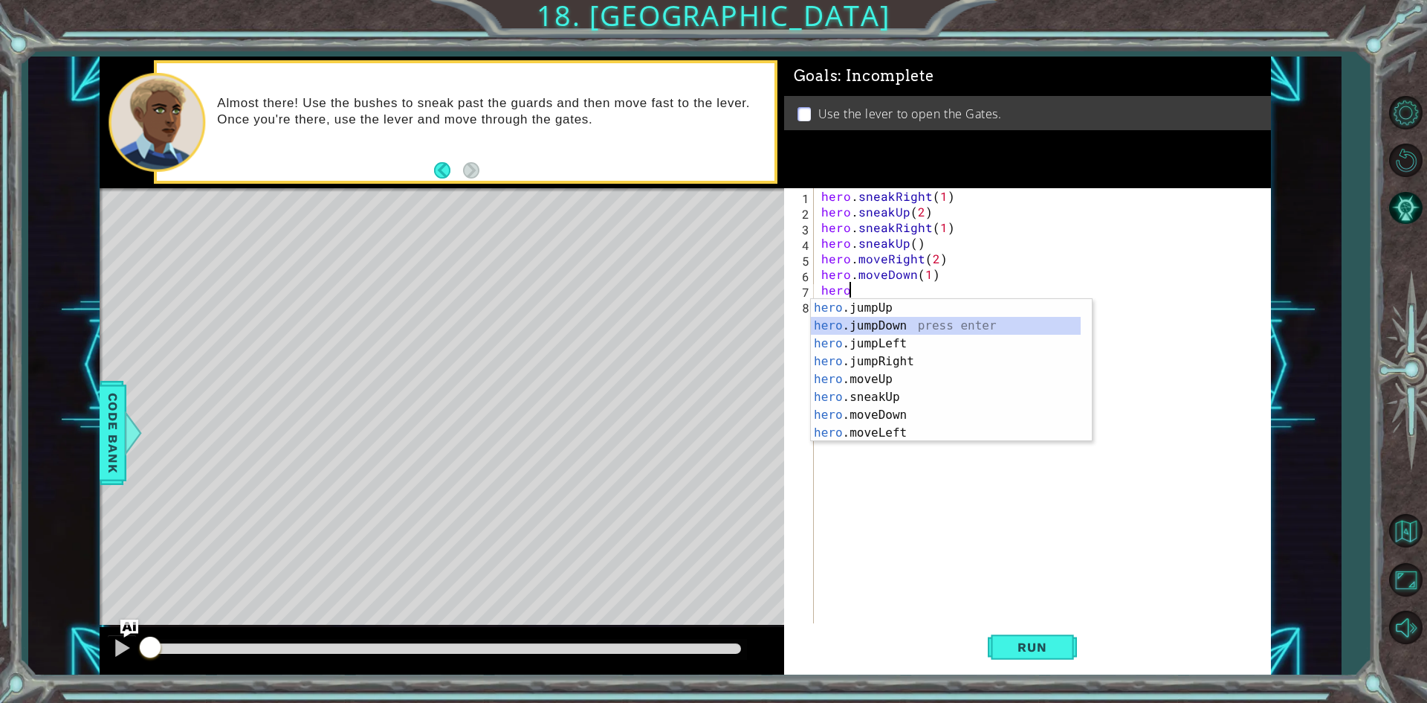
click at [902, 332] on div "hero .jumpUp press enter hero .jumpDown press enter hero .jumpLeft press enter …" at bounding box center [946, 388] width 270 height 178
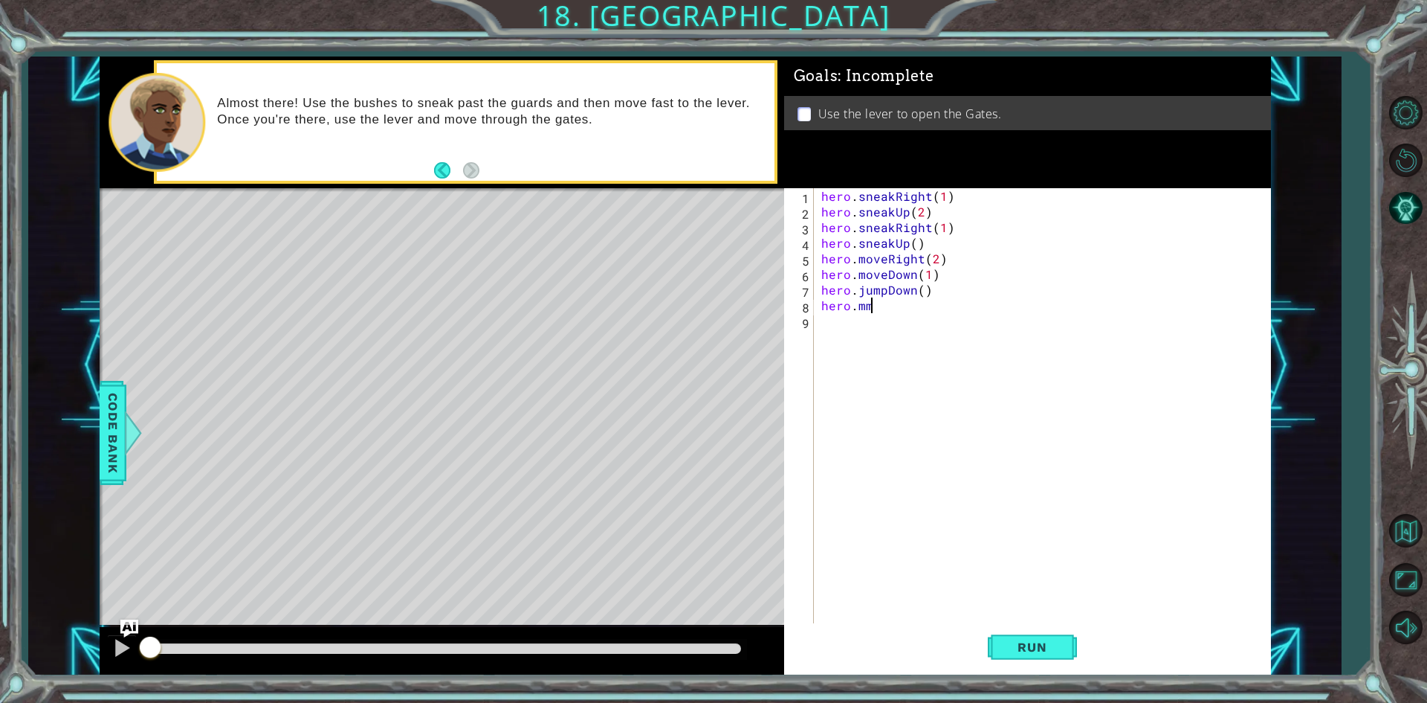
scroll to position [0, 2]
click at [902, 379] on div "hero.mov eUp press enter hero.mov eDown press enter hero.mov eLeft press enter …" at bounding box center [951, 367] width 281 height 107
type textarea "hero.moveRight(2)"
click at [942, 327] on div "hero . sneakRight ( 1 ) hero . sneakUp ( 2 ) hero . sneakRight ( 1 ) hero . sne…" at bounding box center [1045, 422] width 455 height 468
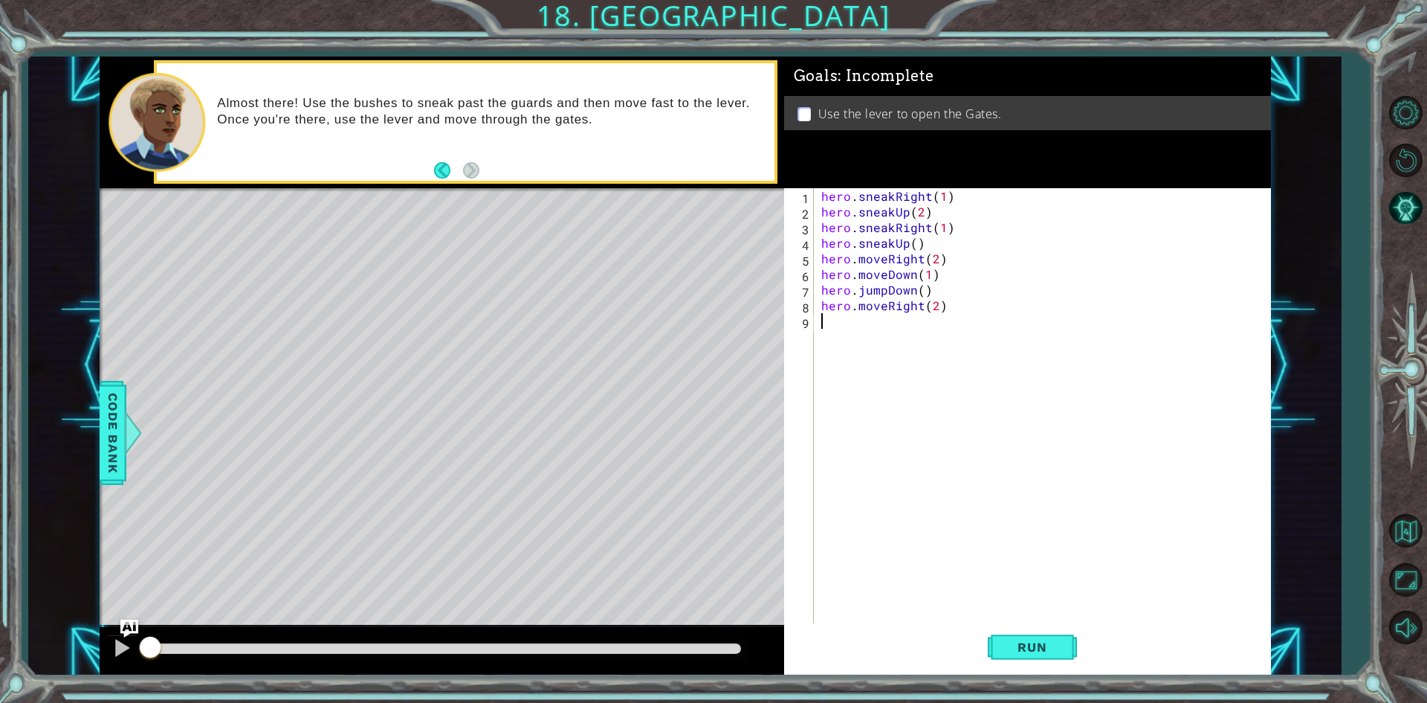
scroll to position [0, 0]
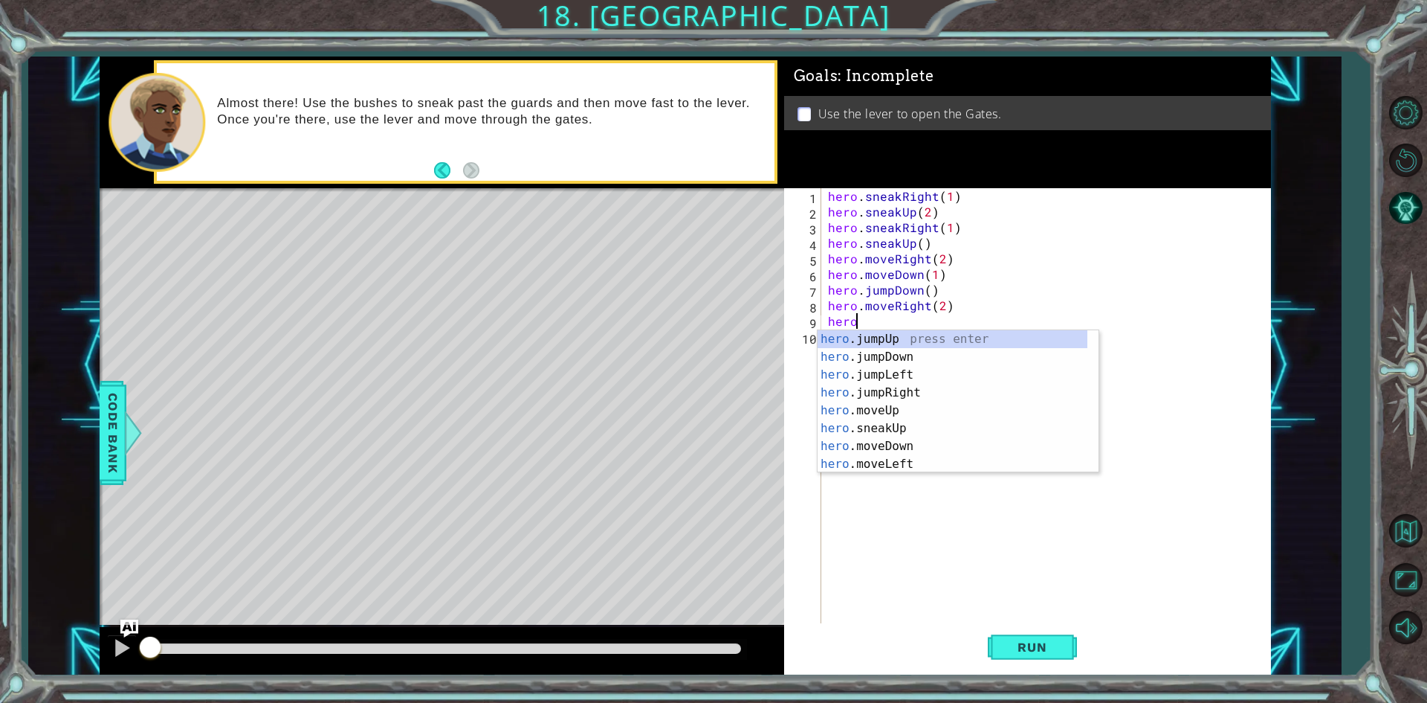
type textarea "hero."
click at [901, 340] on div "hero. jumpUp press enter hero. jumpDown press enter hero. jumpLeft press enter …" at bounding box center [953, 419] width 270 height 178
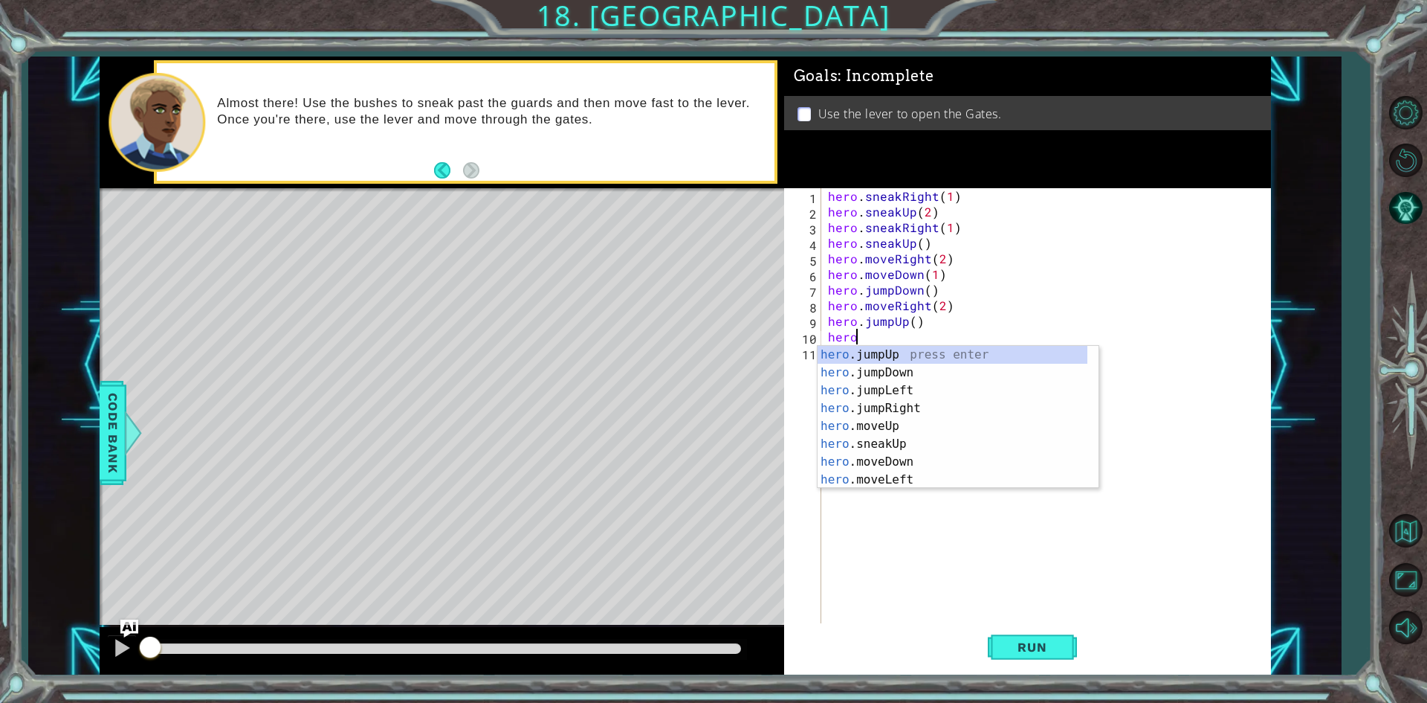
scroll to position [0, 1]
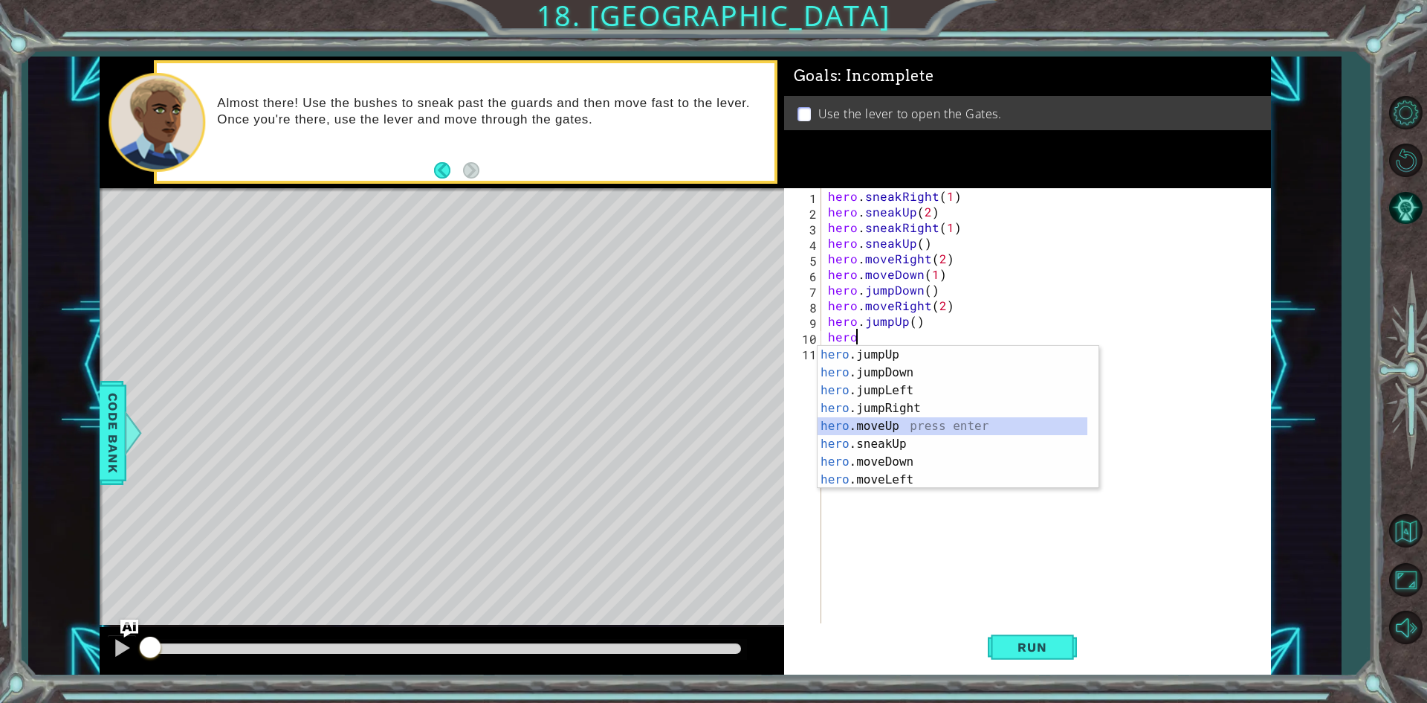
click at [900, 432] on div "hero .jumpUp press enter hero .jumpDown press enter hero .jumpLeft press enter …" at bounding box center [953, 435] width 270 height 178
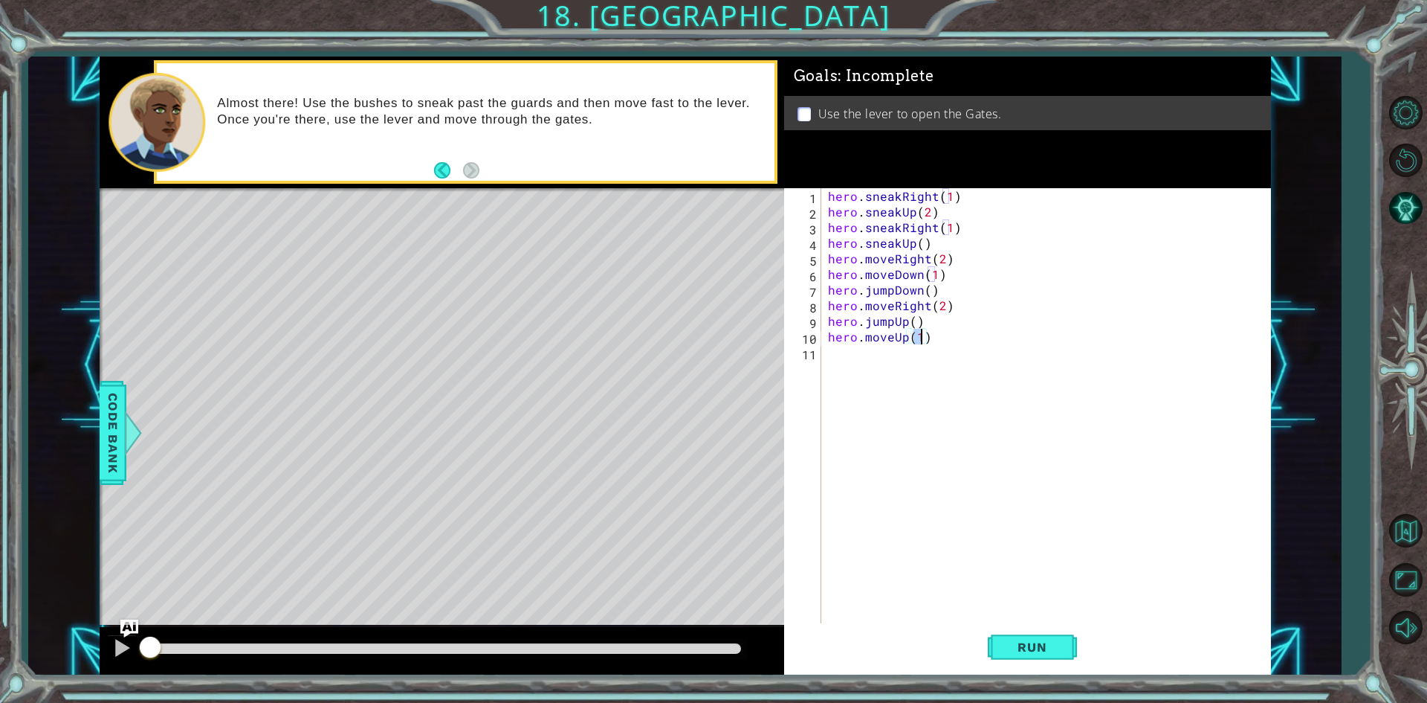
type textarea "hero.moveUp(1)"
click at [999, 633] on button "Run" at bounding box center [1032, 647] width 89 height 48
click at [720, 656] on div at bounding box center [445, 649] width 603 height 21
click at [716, 648] on div at bounding box center [445, 648] width 591 height 10
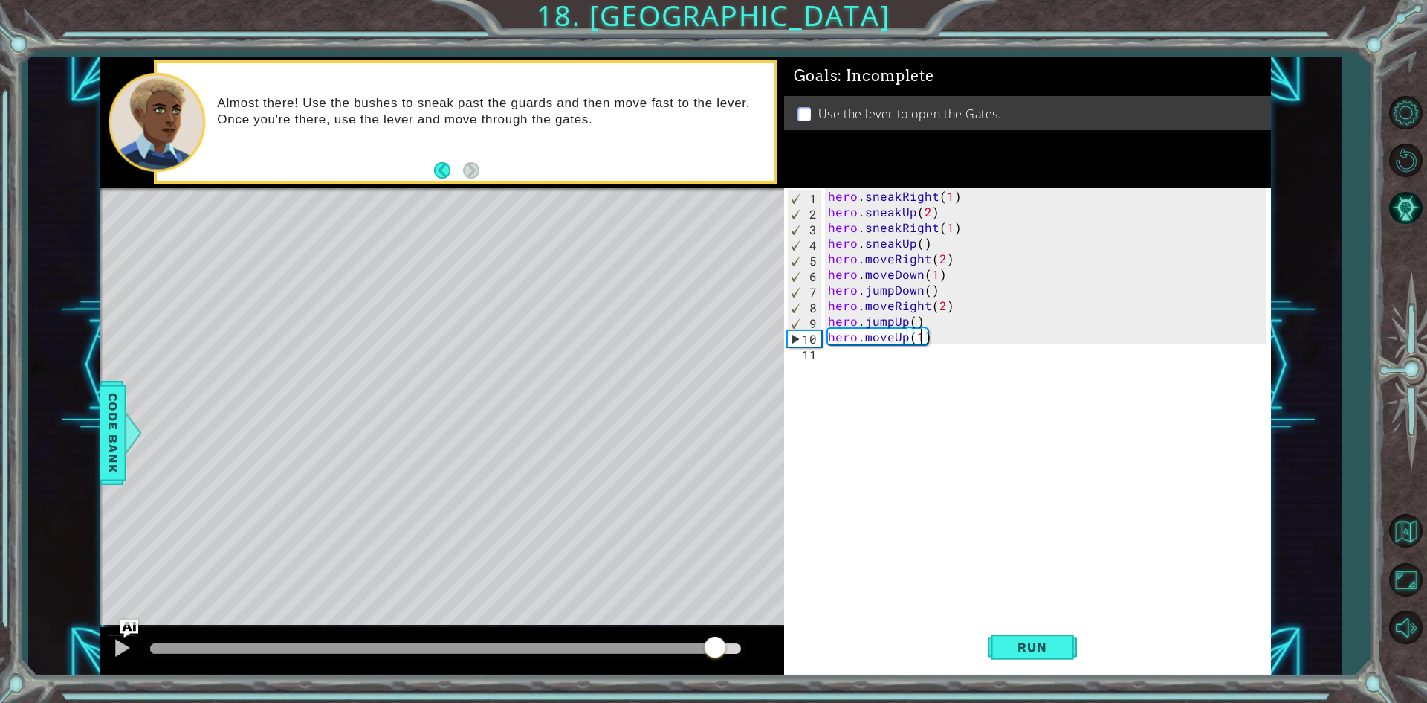
click at [961, 395] on div "hero . sneakRight ( 1 ) hero . sneakUp ( 2 ) hero . sneakRight ( 1 ) hero . sne…" at bounding box center [1049, 422] width 448 height 468
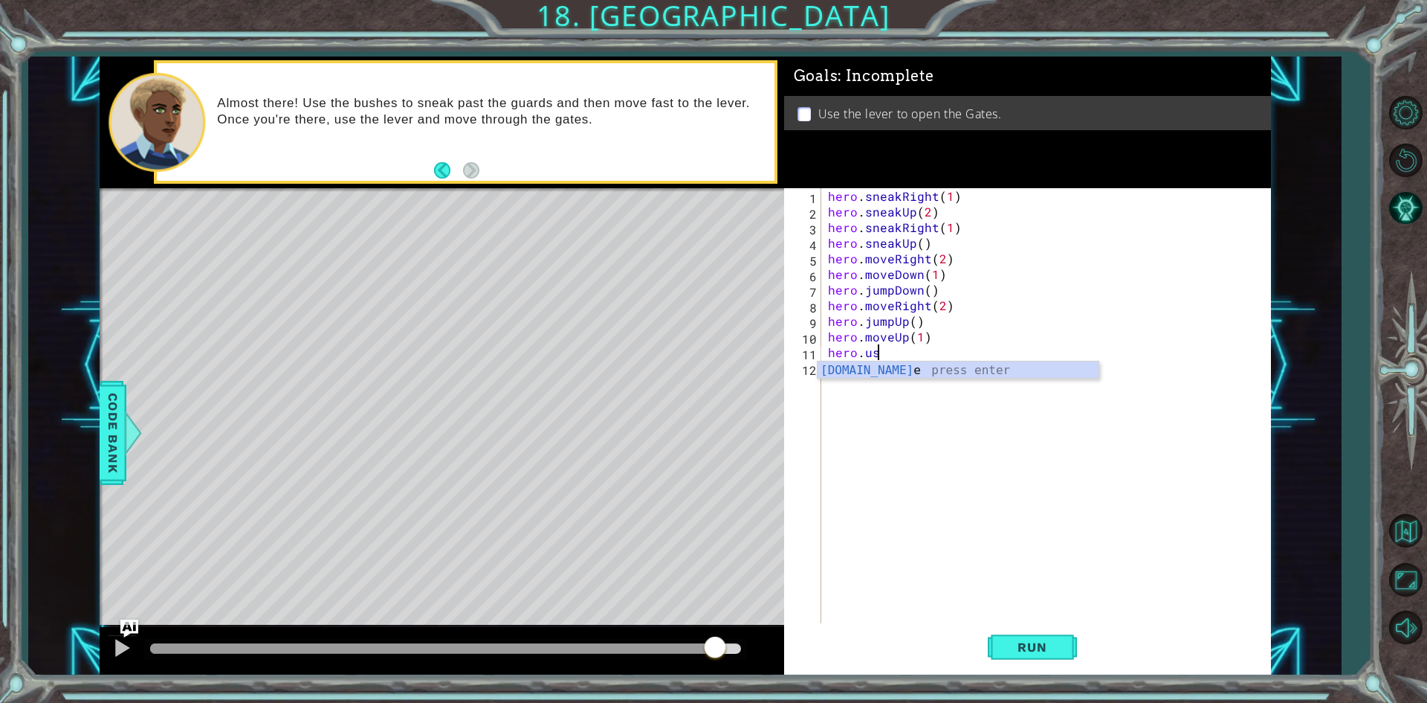
scroll to position [0, 2]
type textarea "hero.use("lever")"
click at [1018, 633] on button "Run" at bounding box center [1032, 647] width 89 height 48
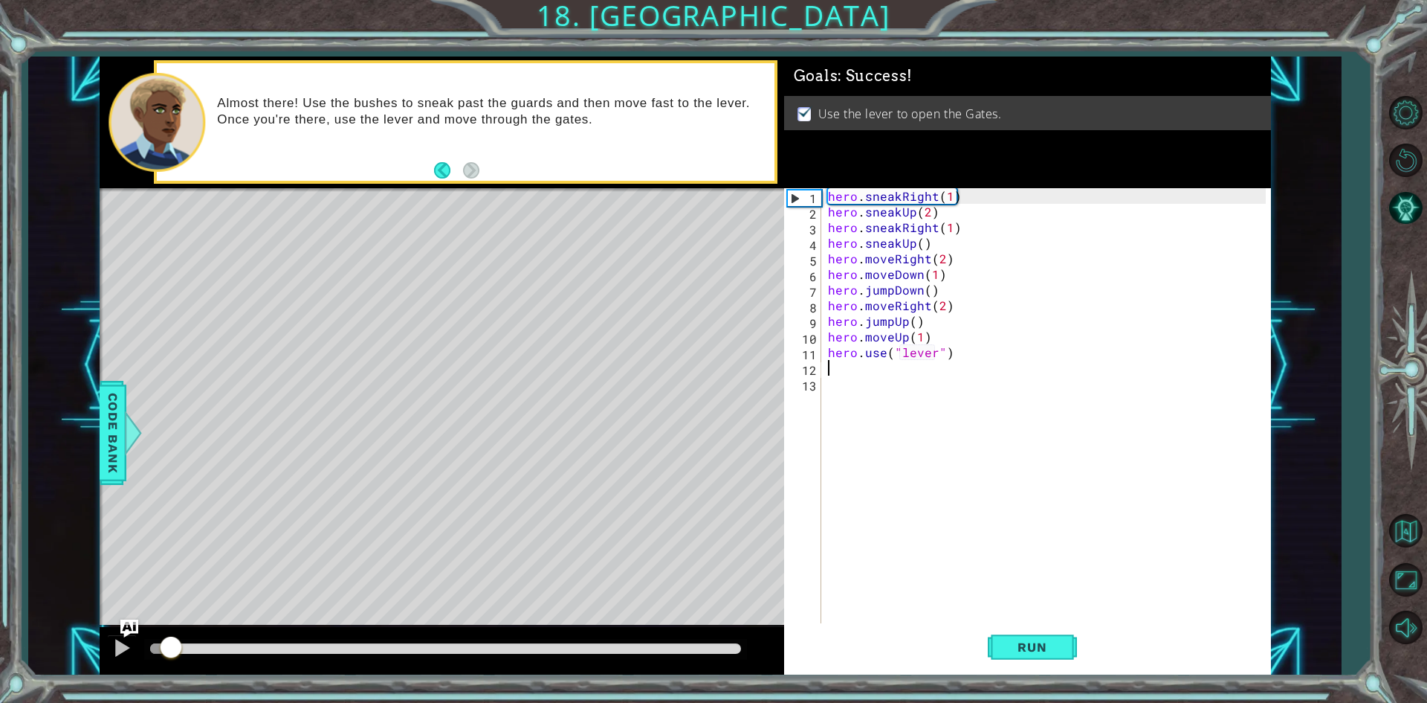
click at [716, 651] on div at bounding box center [445, 648] width 591 height 10
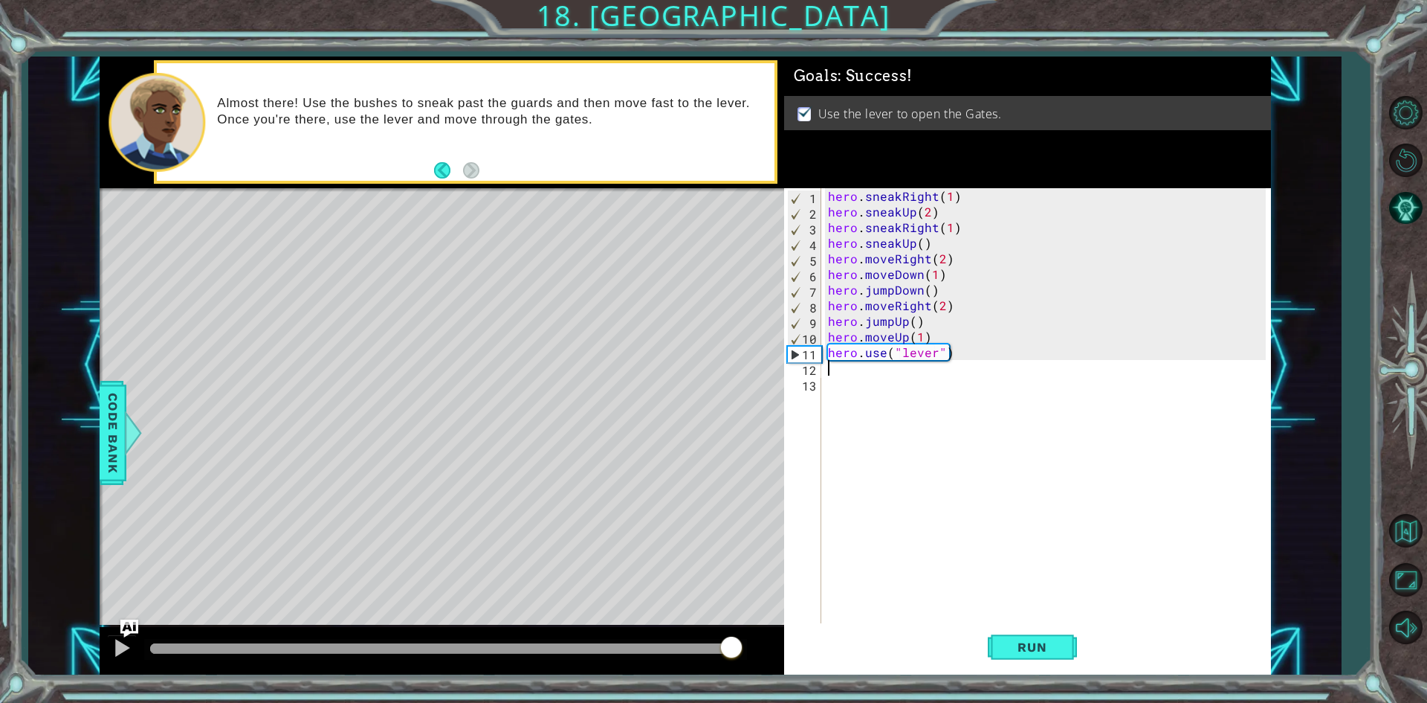
drag, startPoint x: 720, startPoint y: 651, endPoint x: 734, endPoint y: 653, distance: 13.6
click at [734, 653] on div at bounding box center [445, 648] width 591 height 10
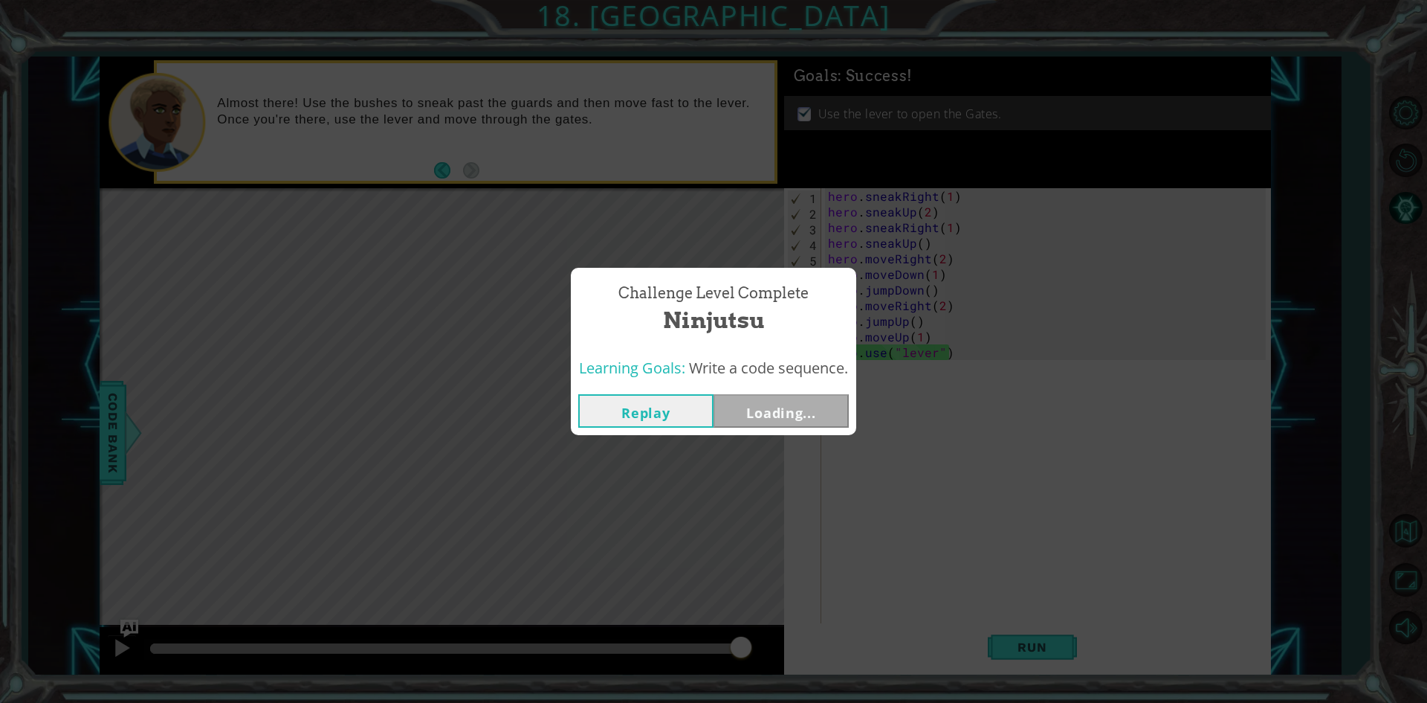
drag, startPoint x: 736, startPoint y: 647, endPoint x: 817, endPoint y: 639, distance: 81.5
click at [817, 639] on body "1 ההההההההההההההההההההההההההההההההההההההההההההההההההההההההההההההההההההההההההההה…" at bounding box center [713, 351] width 1427 height 703
click at [791, 414] on button "Next" at bounding box center [781, 410] width 135 height 33
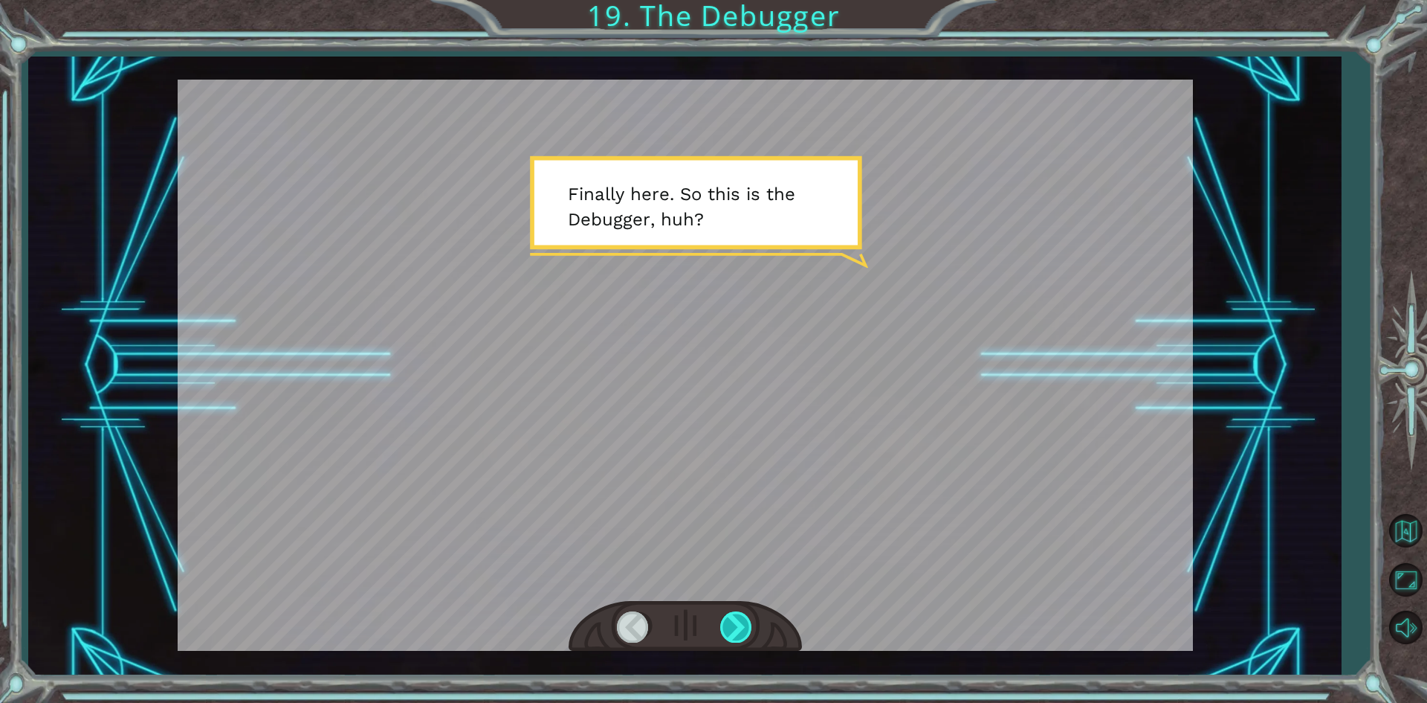
click at [739, 630] on div at bounding box center [736, 626] width 33 height 30
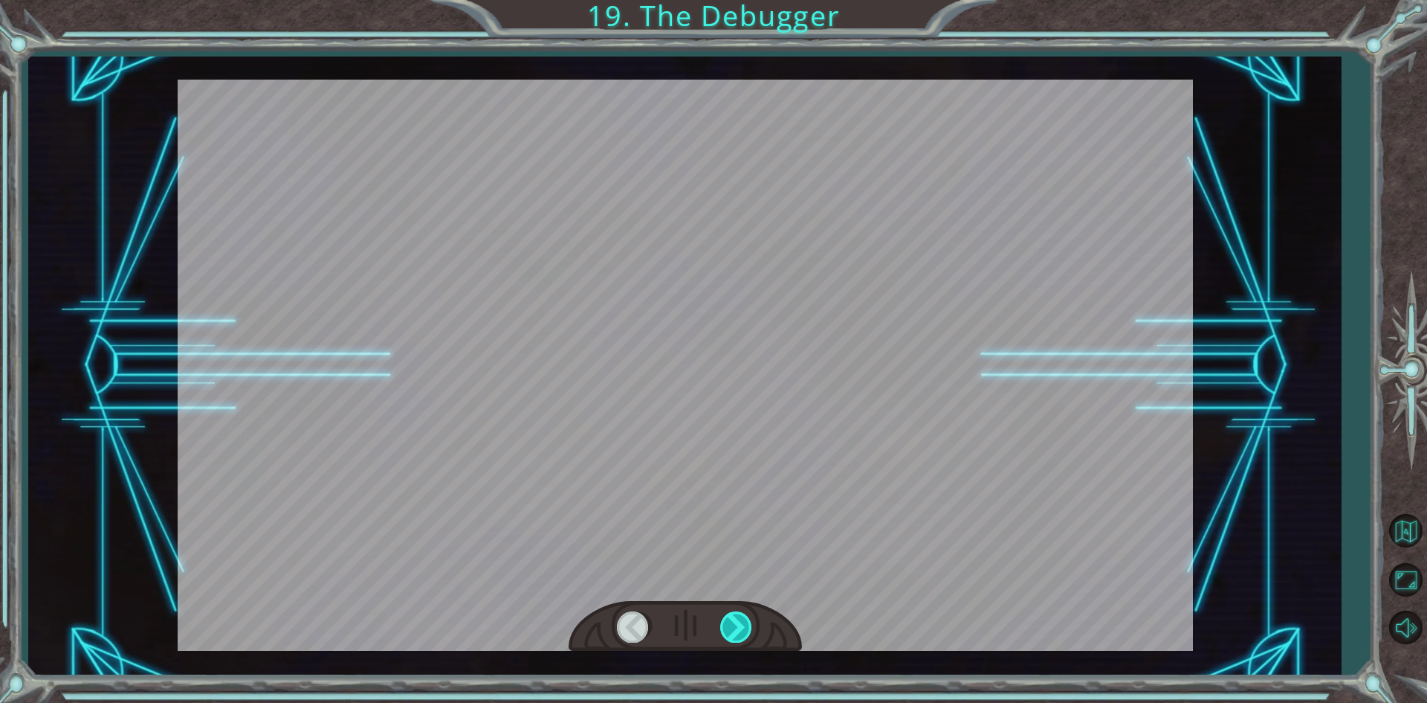
click at [739, 630] on div at bounding box center [736, 626] width 33 height 30
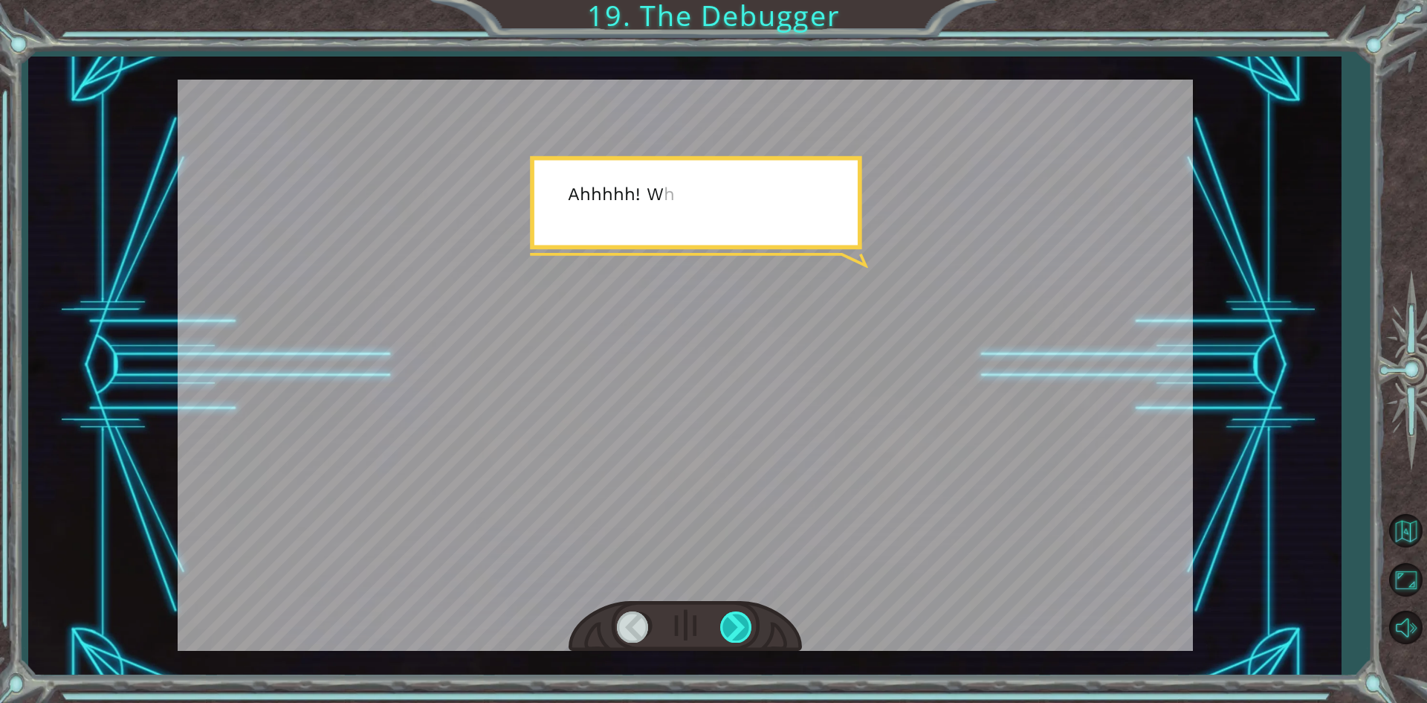
click at [739, 630] on div at bounding box center [736, 626] width 33 height 30
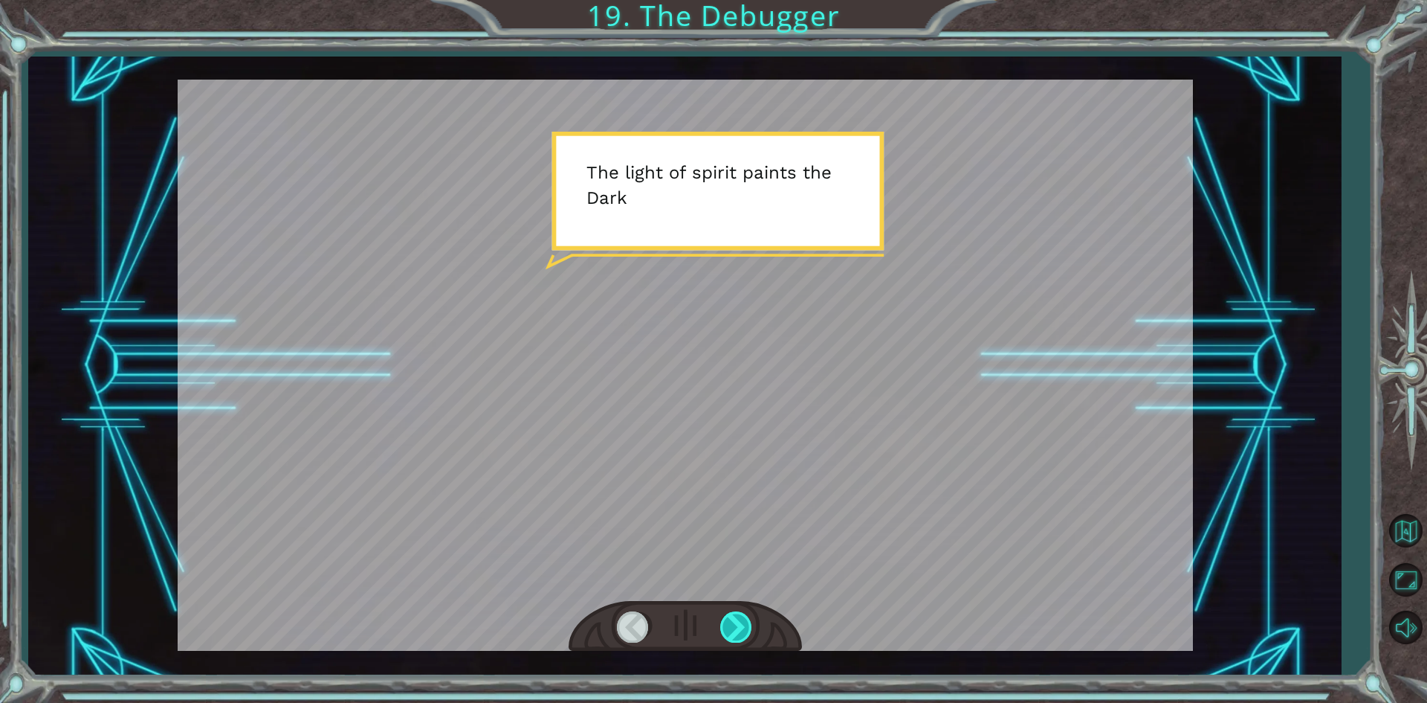
click at [739, 630] on div at bounding box center [736, 626] width 33 height 30
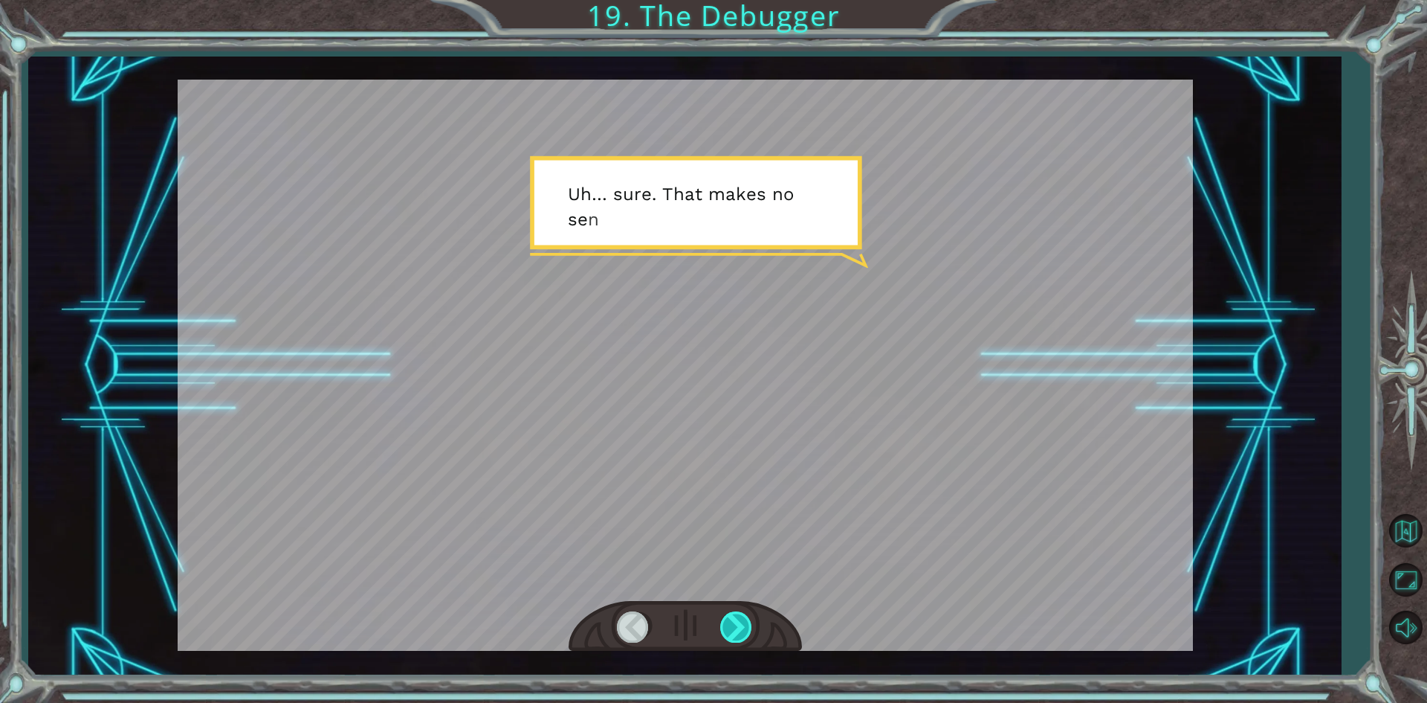
click at [739, 630] on div at bounding box center [736, 626] width 33 height 30
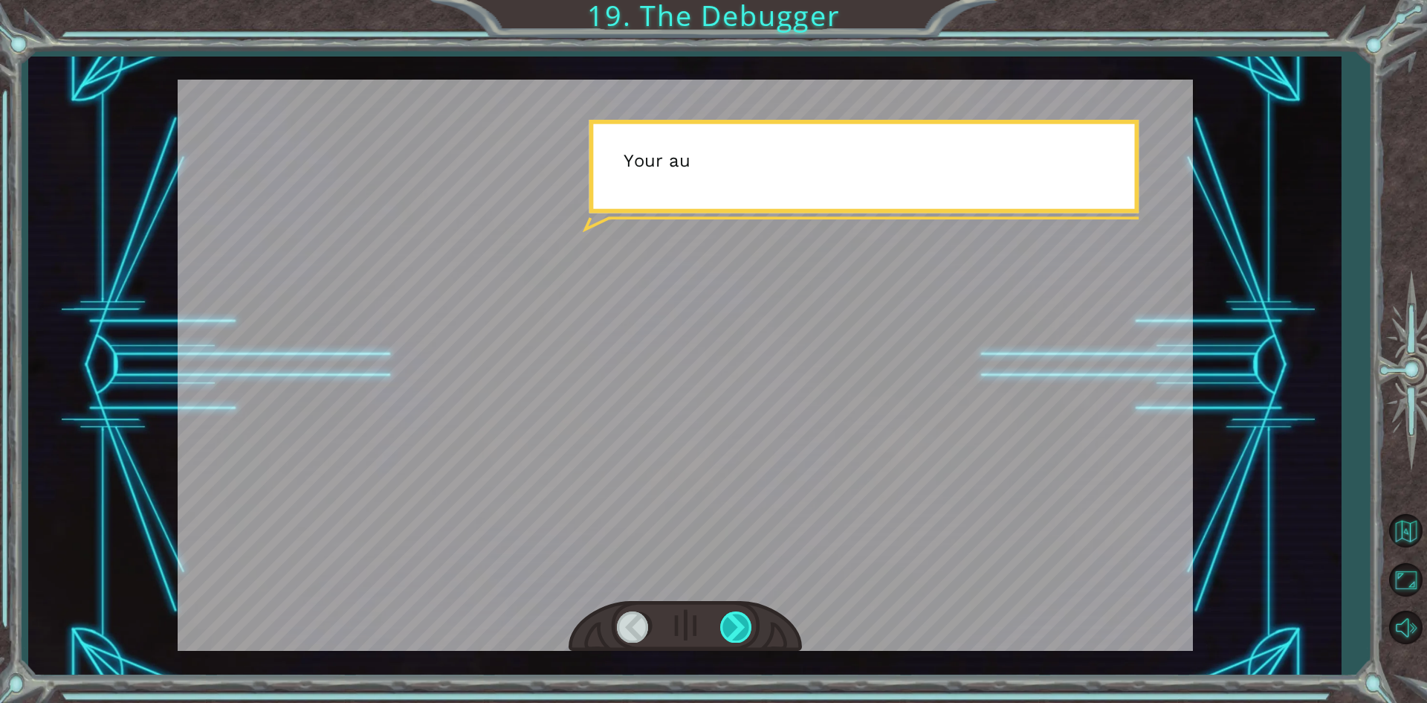
click at [739, 630] on div at bounding box center [736, 626] width 33 height 30
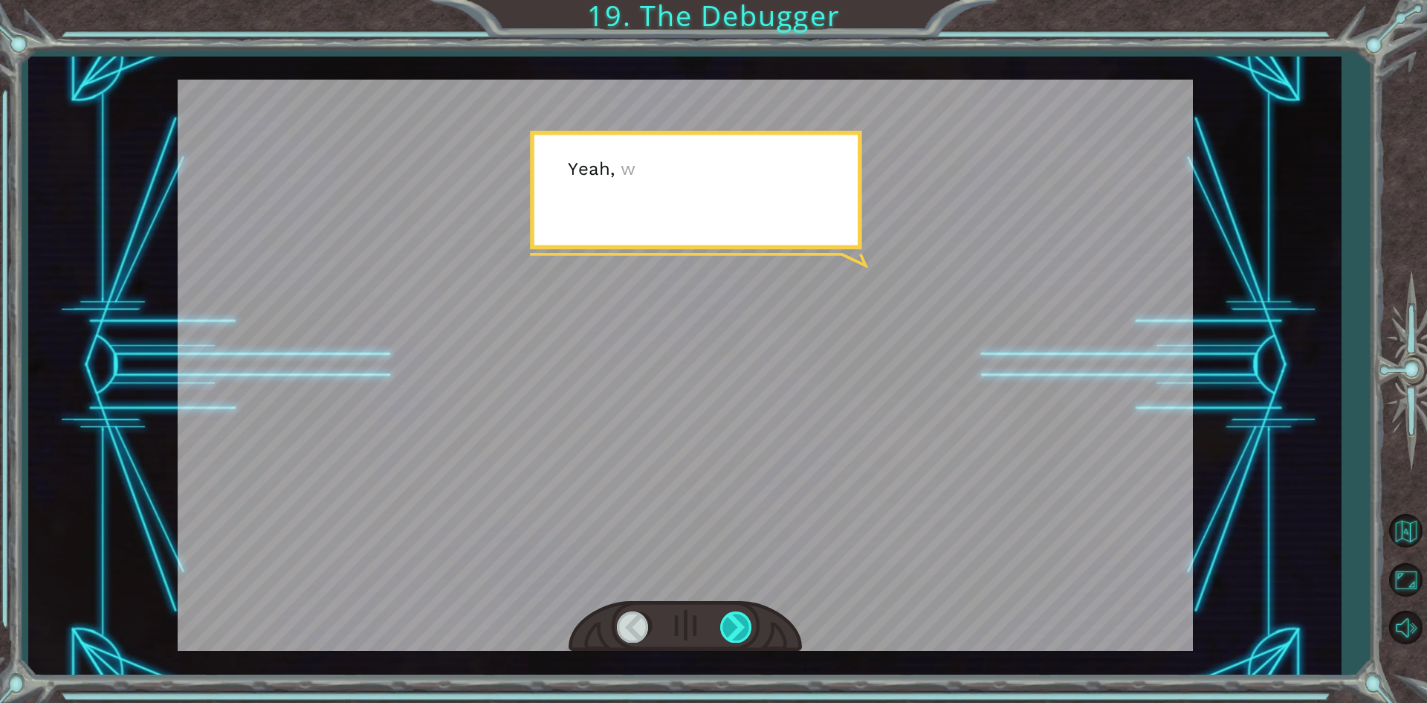
click at [739, 630] on div at bounding box center [736, 626] width 33 height 30
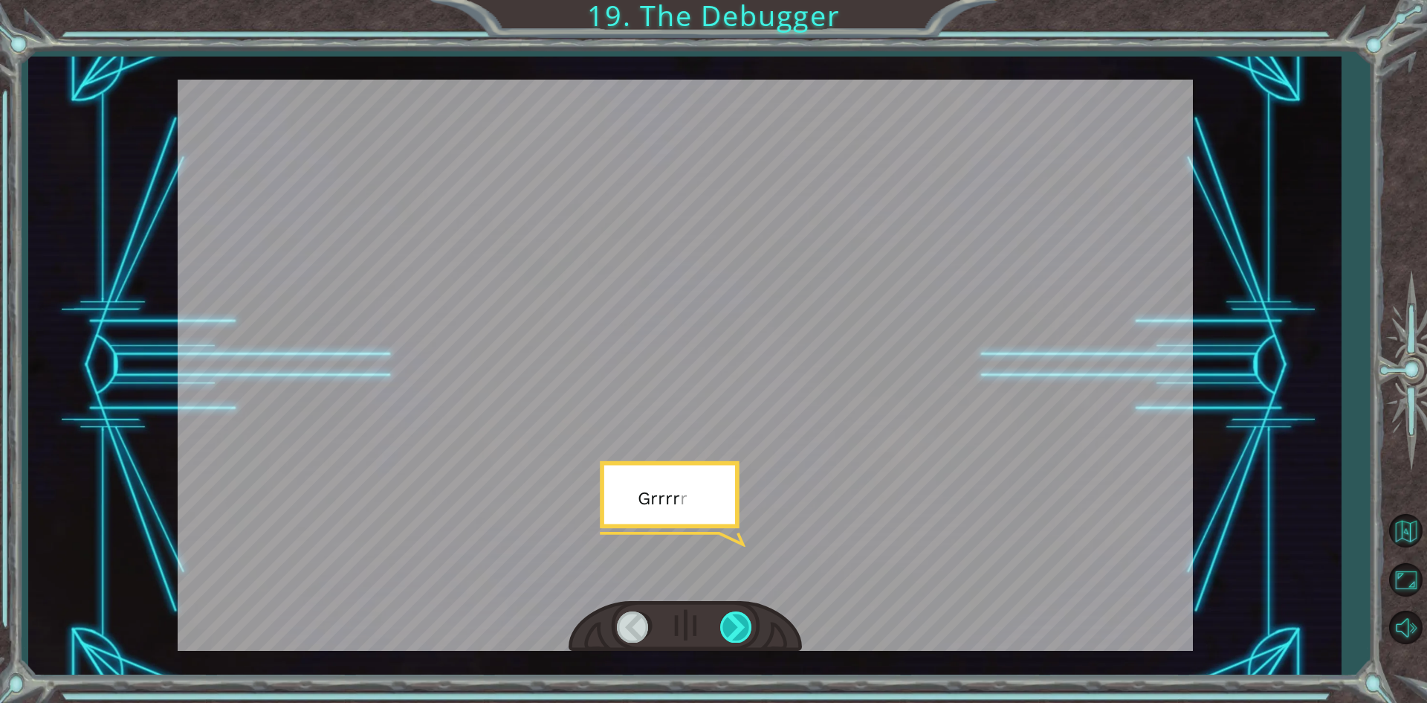
click at [739, 630] on div at bounding box center [736, 626] width 33 height 30
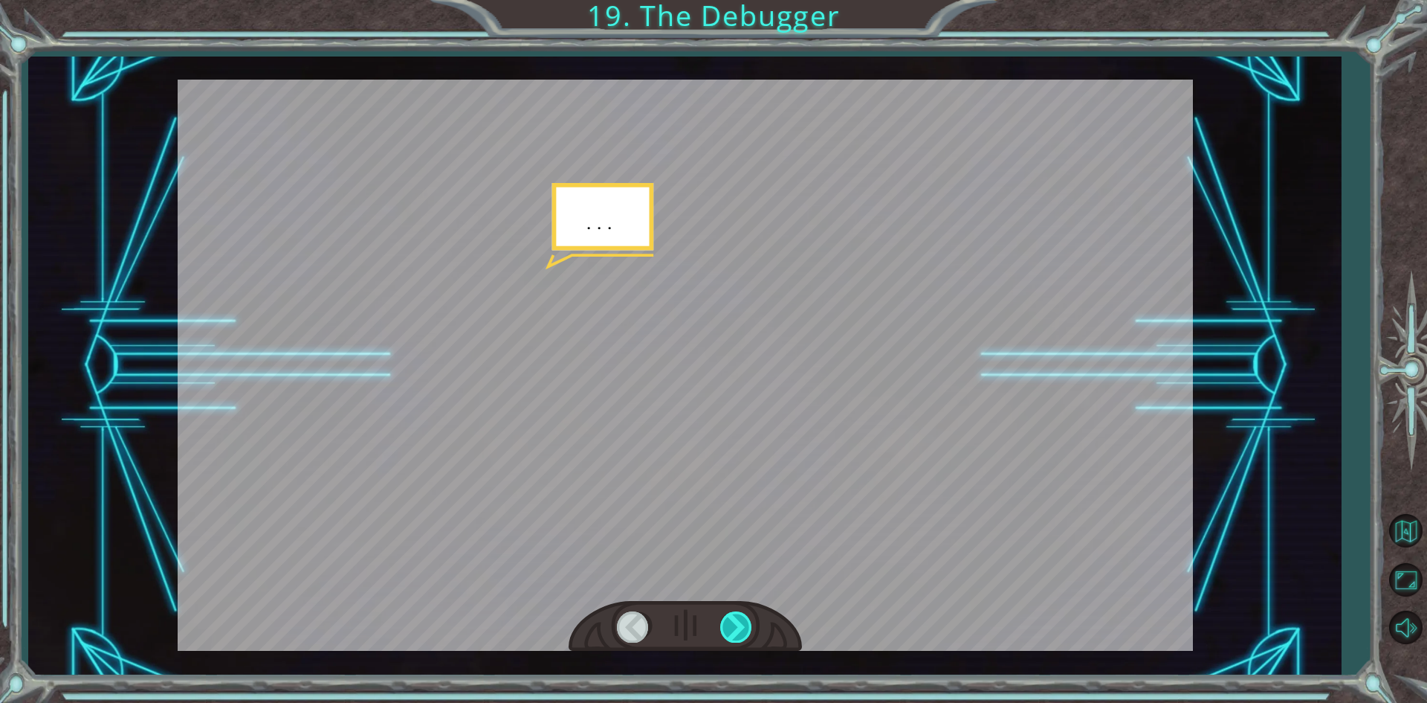
click at [739, 630] on div at bounding box center [736, 626] width 33 height 30
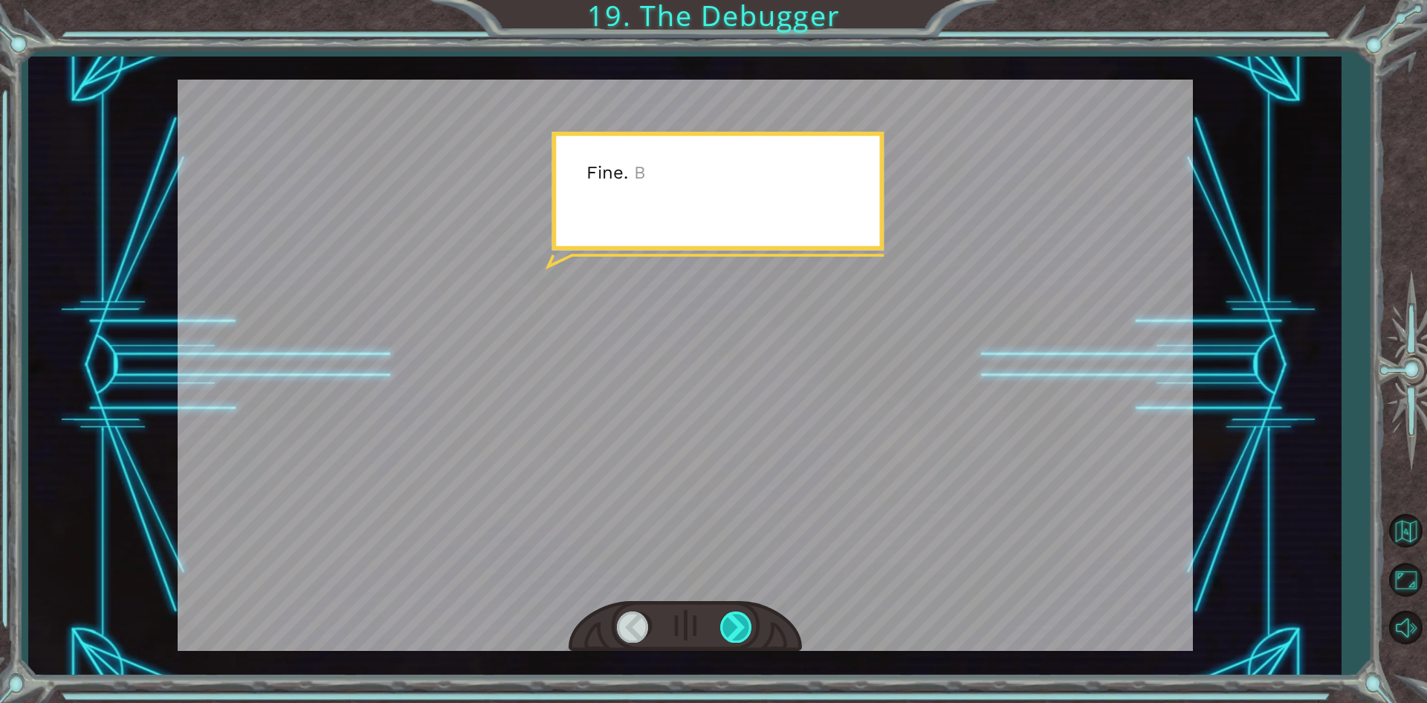
click at [739, 630] on div at bounding box center [736, 626] width 33 height 30
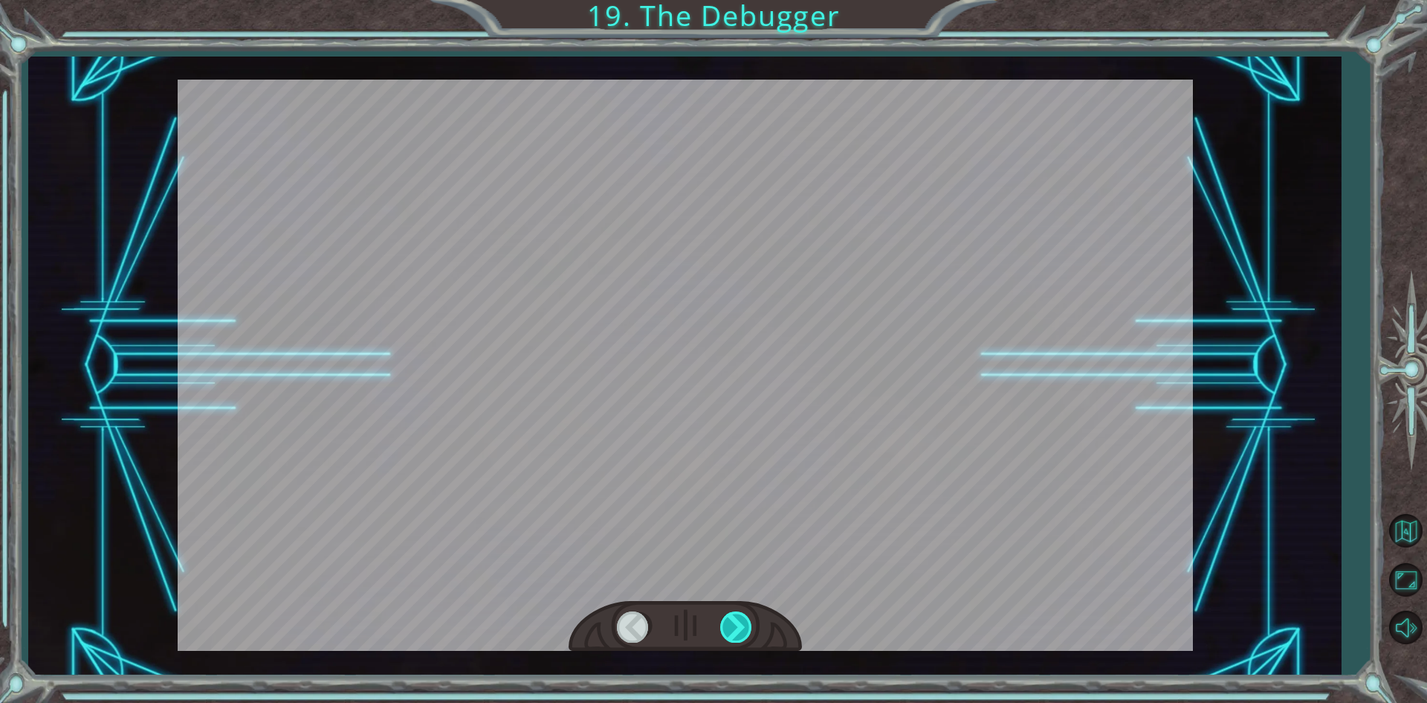
click at [739, 630] on div at bounding box center [736, 626] width 33 height 30
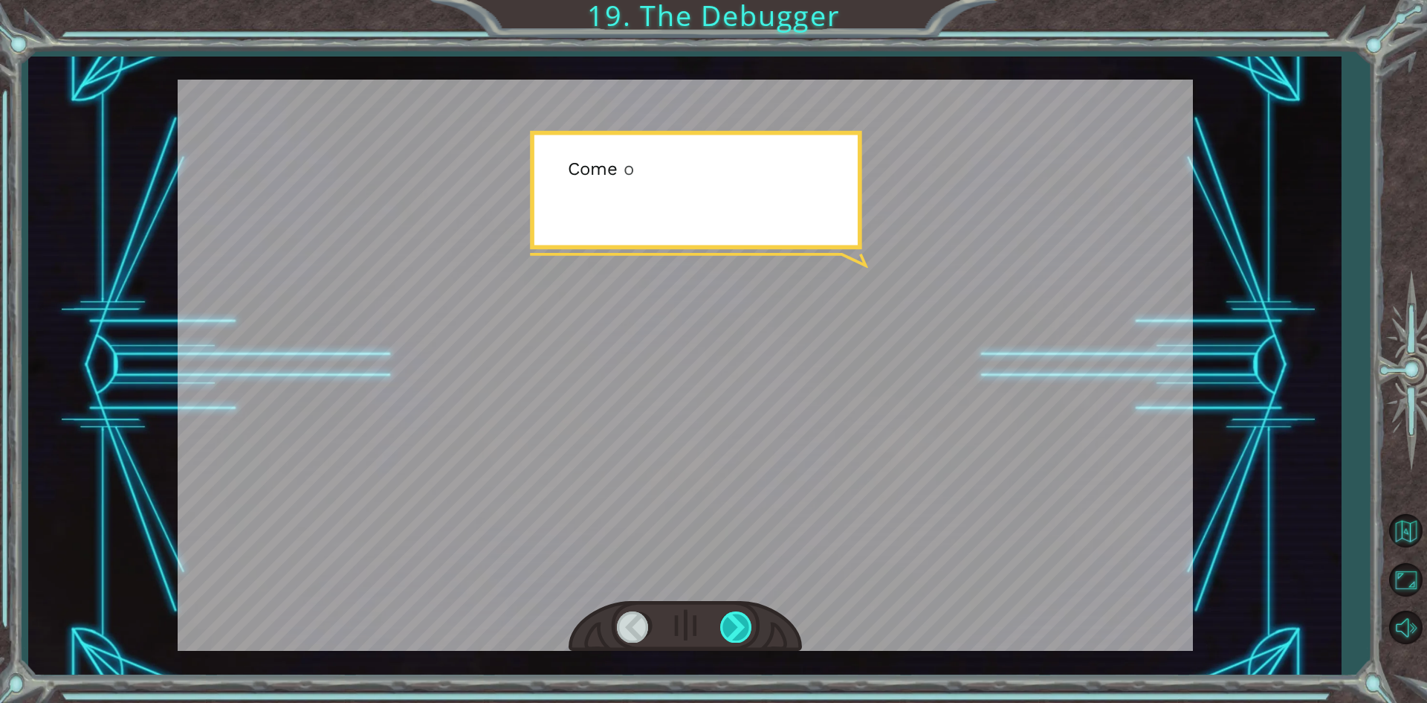
click at [739, 630] on div at bounding box center [736, 626] width 33 height 30
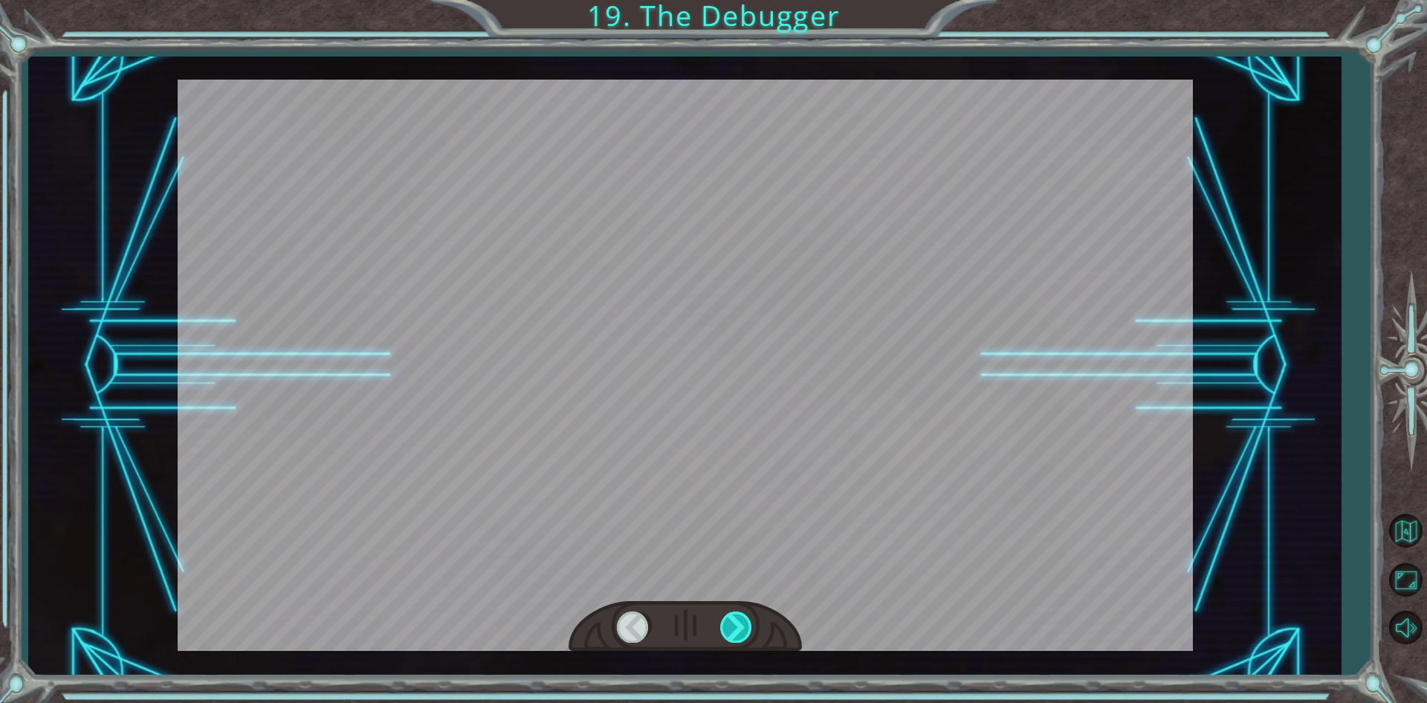
click at [739, 630] on div at bounding box center [736, 626] width 33 height 30
click at [739, 0] on div "Temporary Text F i n a l l y h e r e . S o t h i s i s t h e D e b u g g e r , …" at bounding box center [713, 0] width 1427 height 0
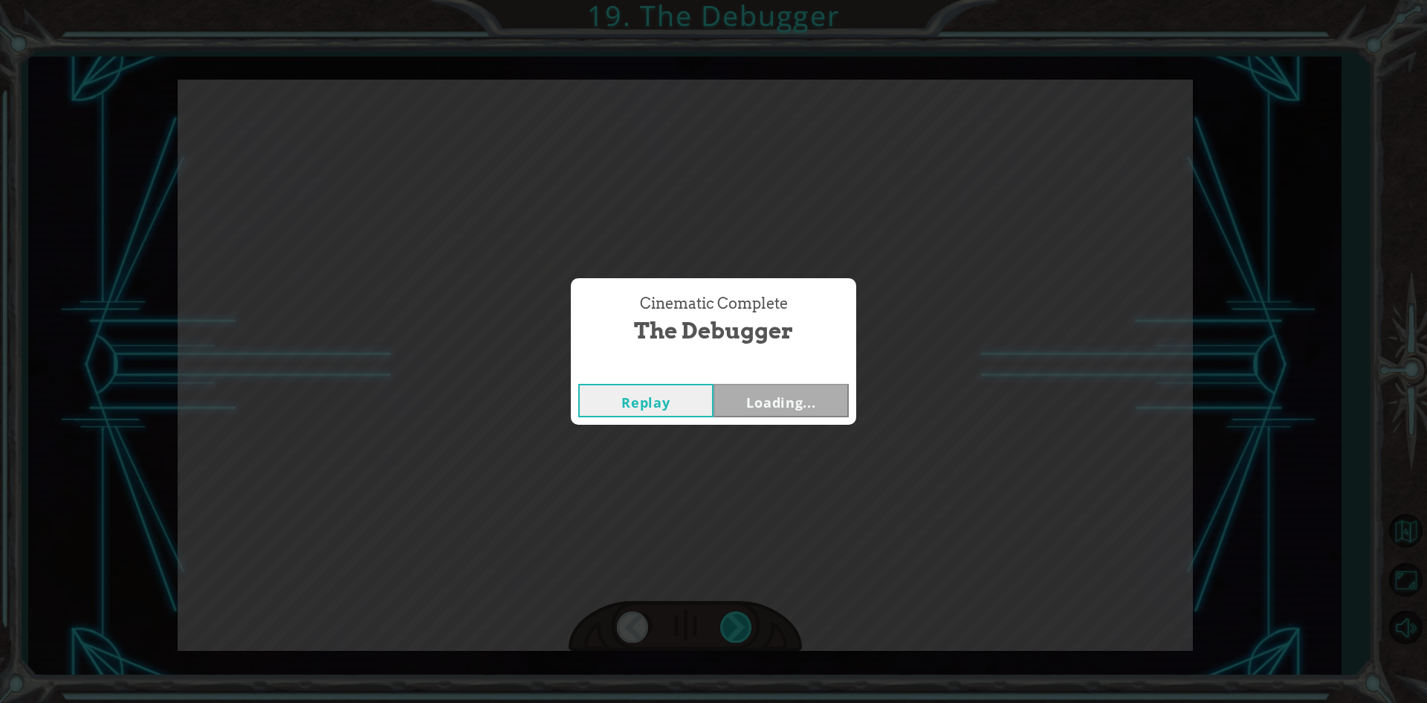
click at [739, 630] on div "Cinematic Complete The Debugger Replay Loading..." at bounding box center [713, 351] width 1427 height 703
